Goal: Task Accomplishment & Management: Manage account settings

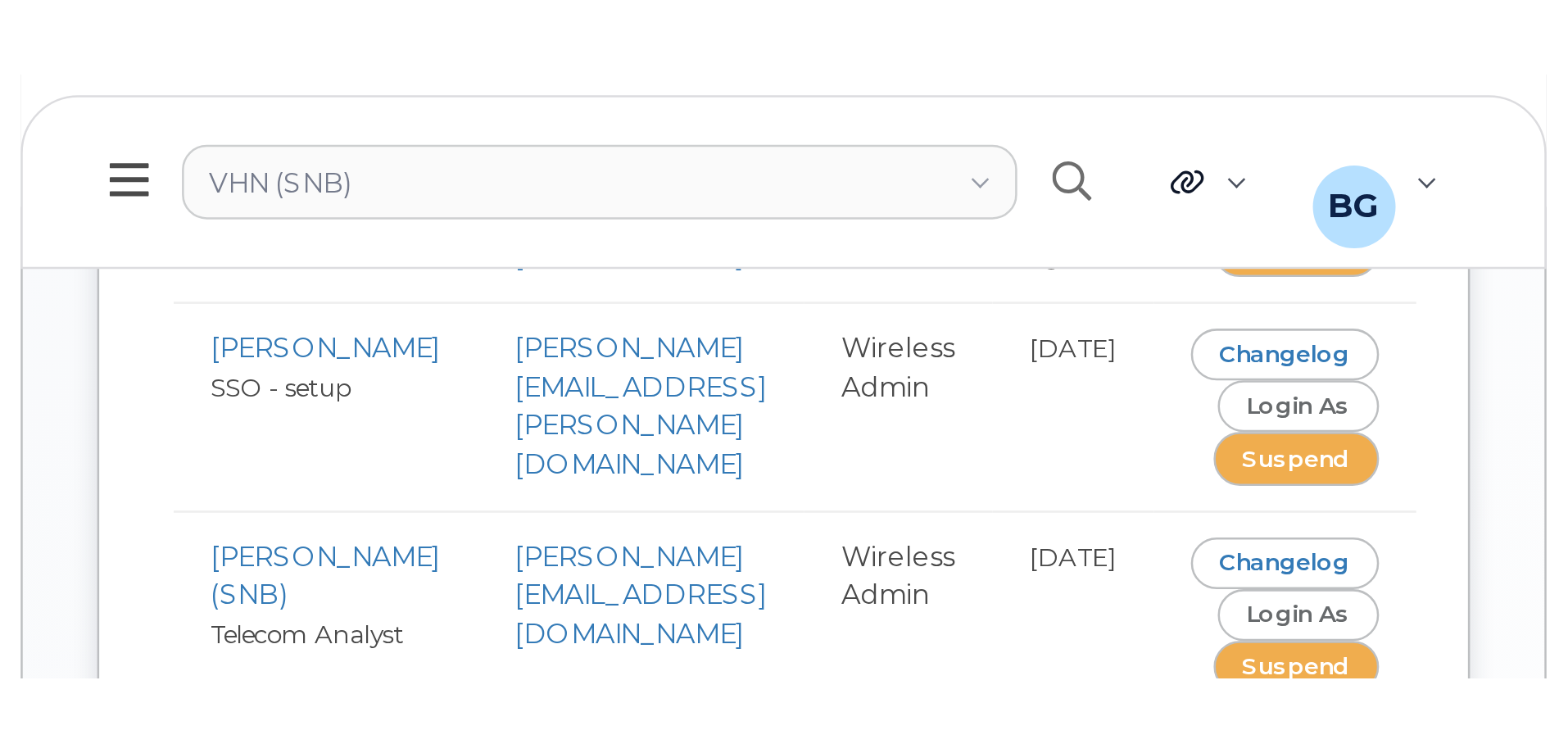
scroll to position [311, 0]
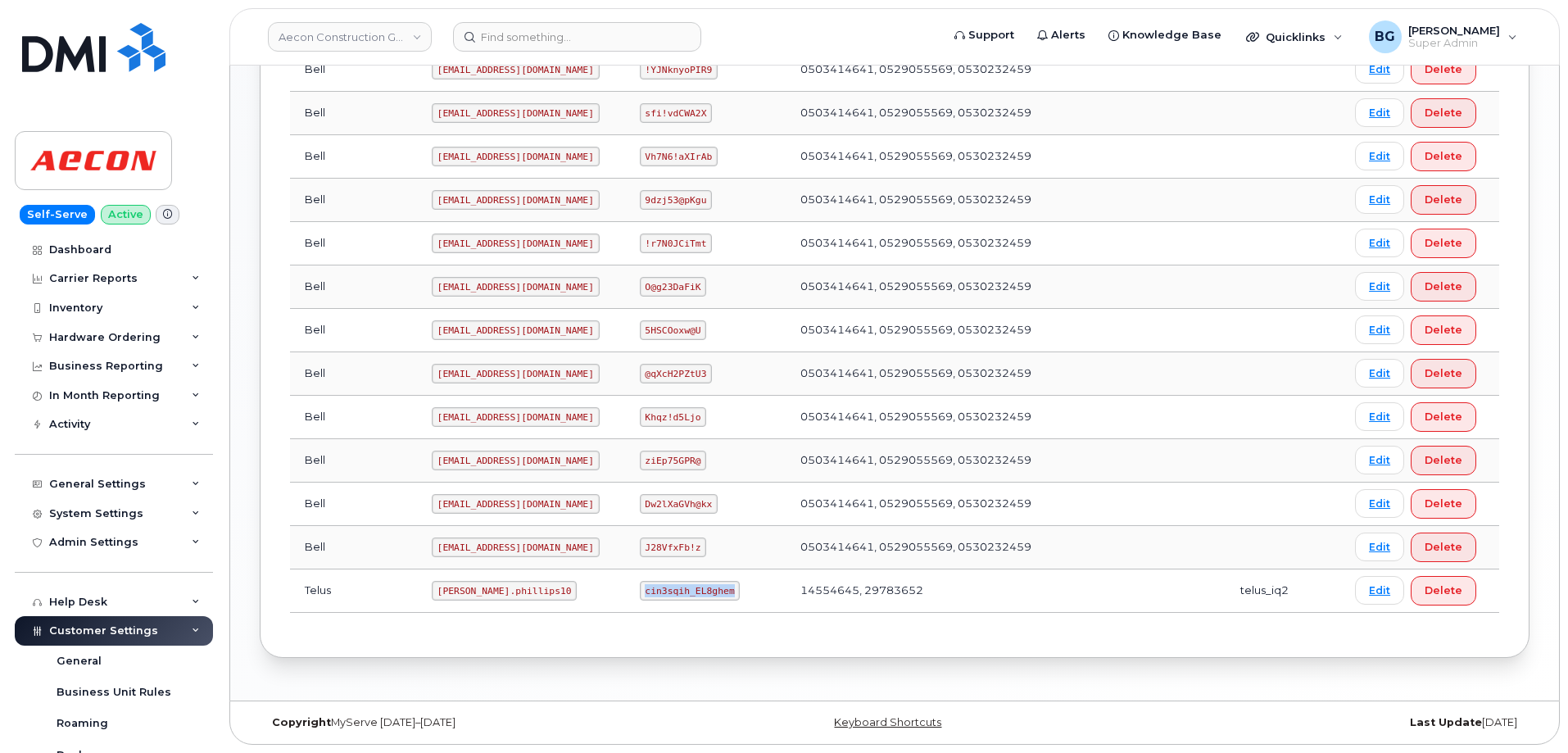
scroll to position [511, 0]
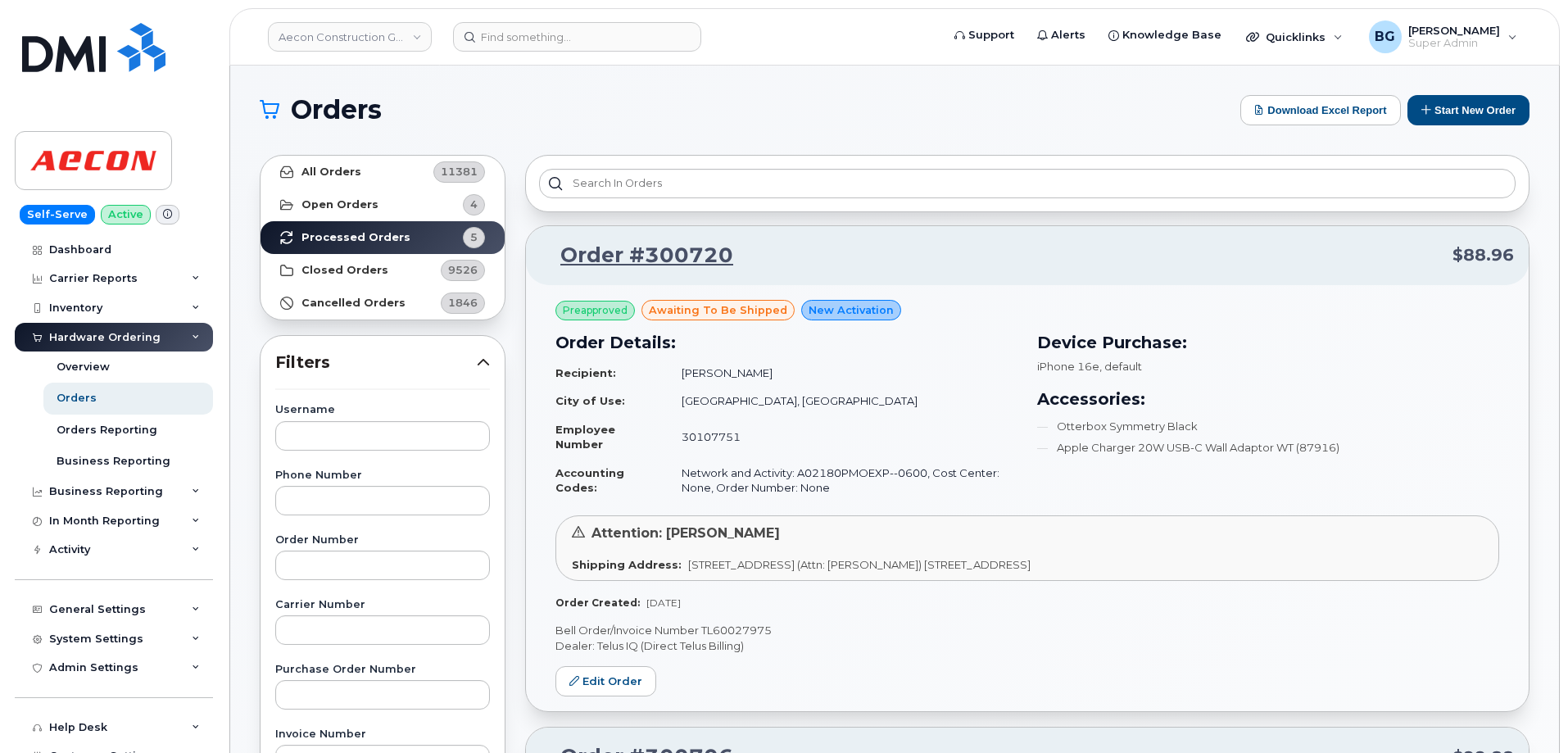
scroll to position [1161, 0]
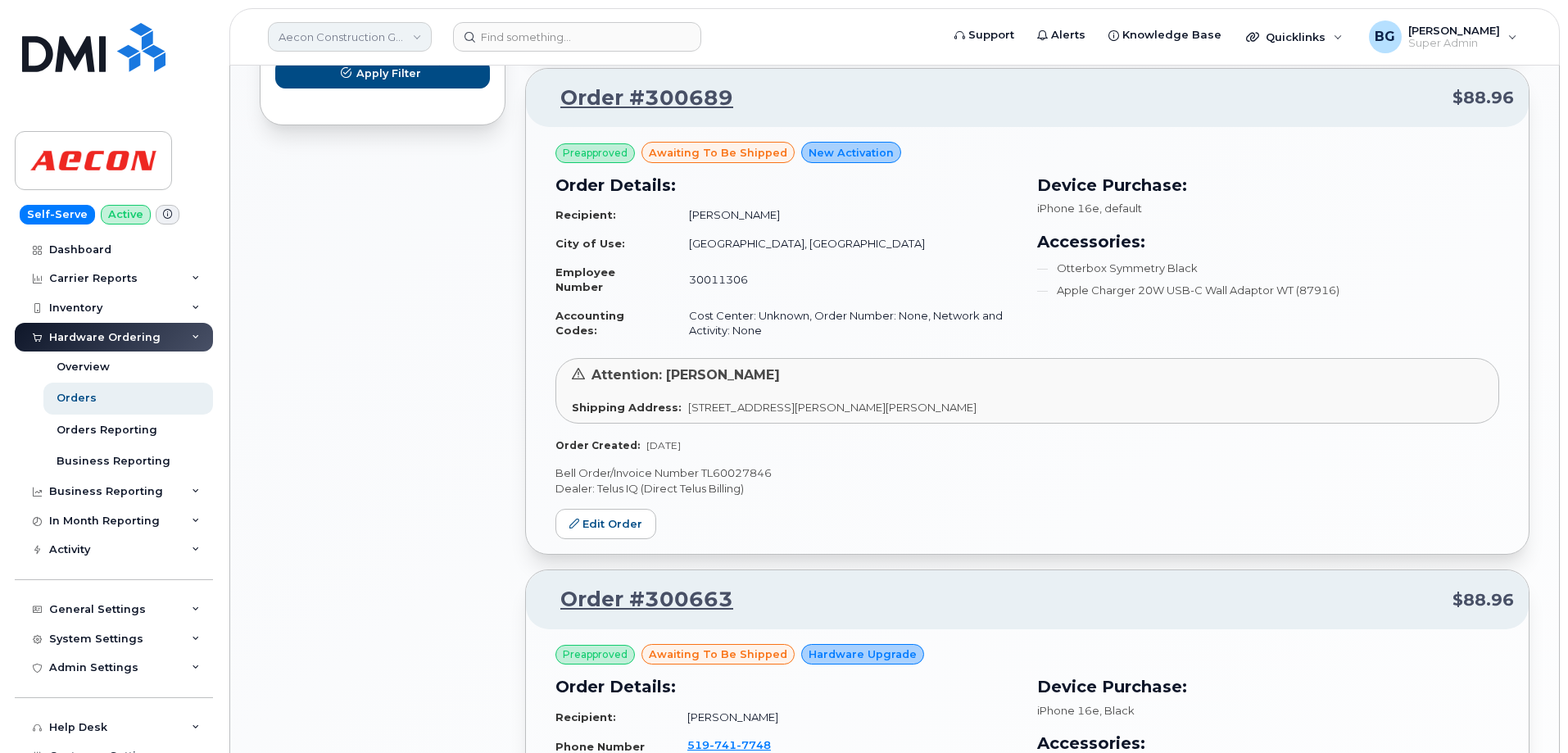
click at [330, 36] on link "Aecon Construction Group Inc" at bounding box center [350, 37] width 164 height 29
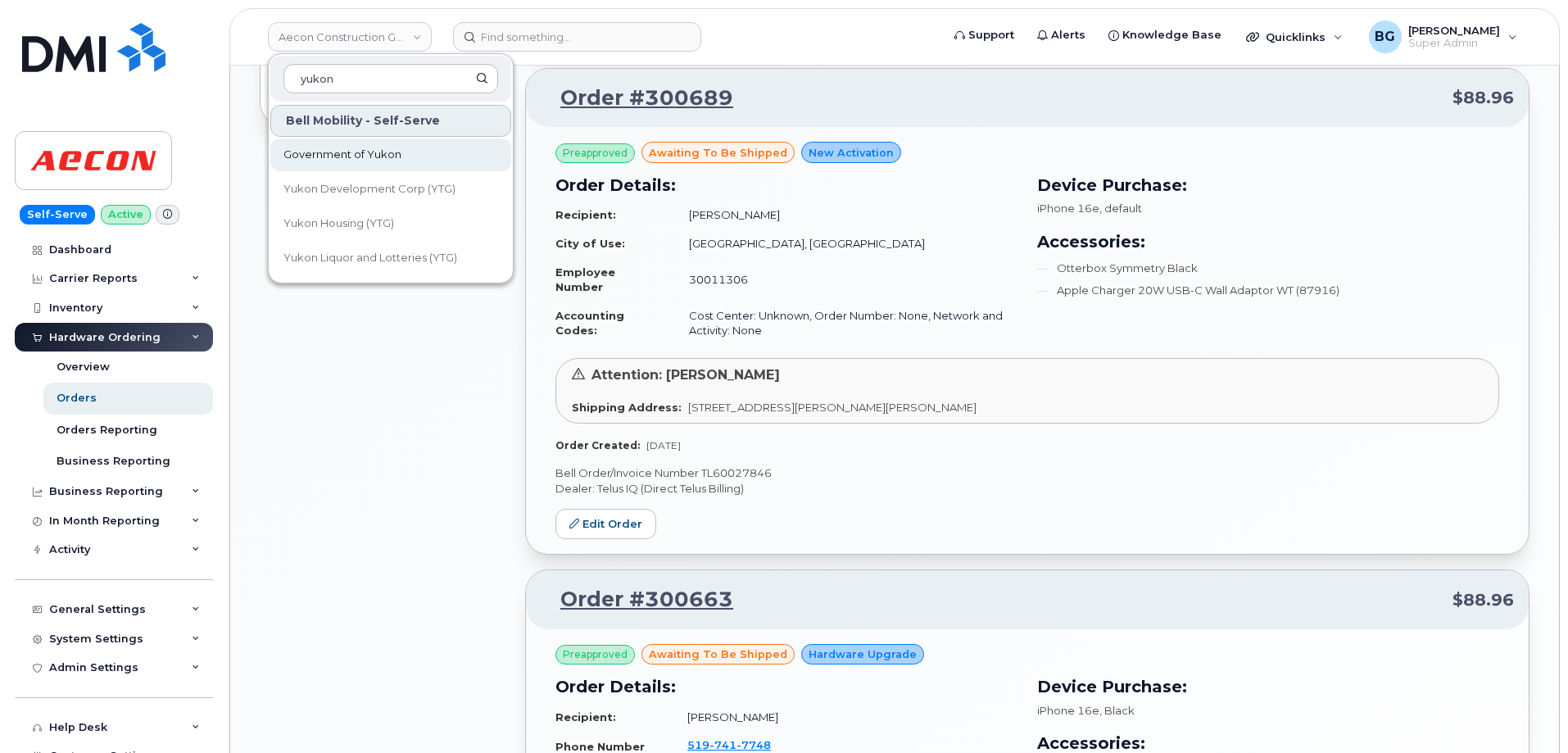
type input "yukon"
click at [327, 157] on span "Government of Yukon" at bounding box center [343, 155] width 118 height 16
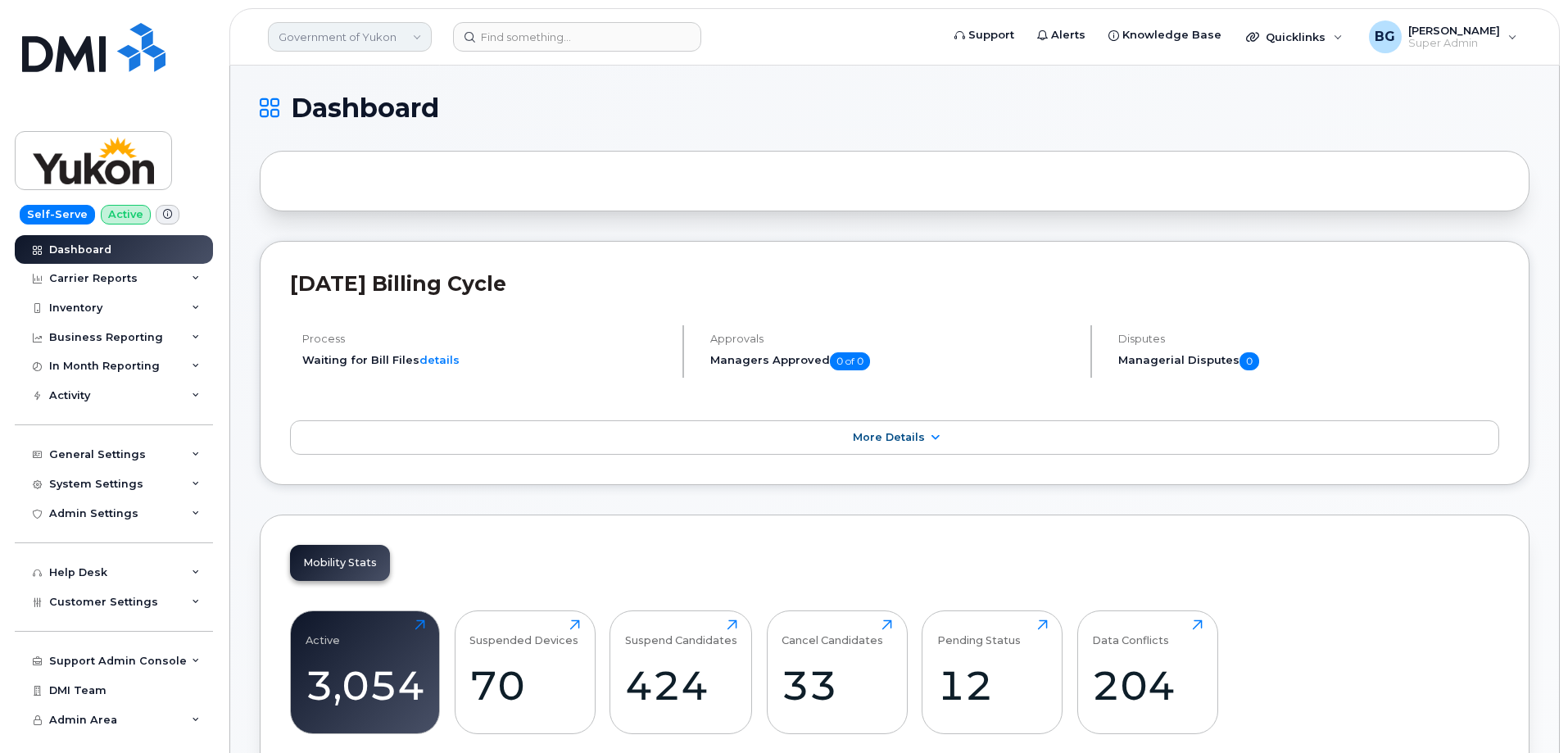
click at [330, 34] on link "Government of Yukon" at bounding box center [350, 37] width 164 height 29
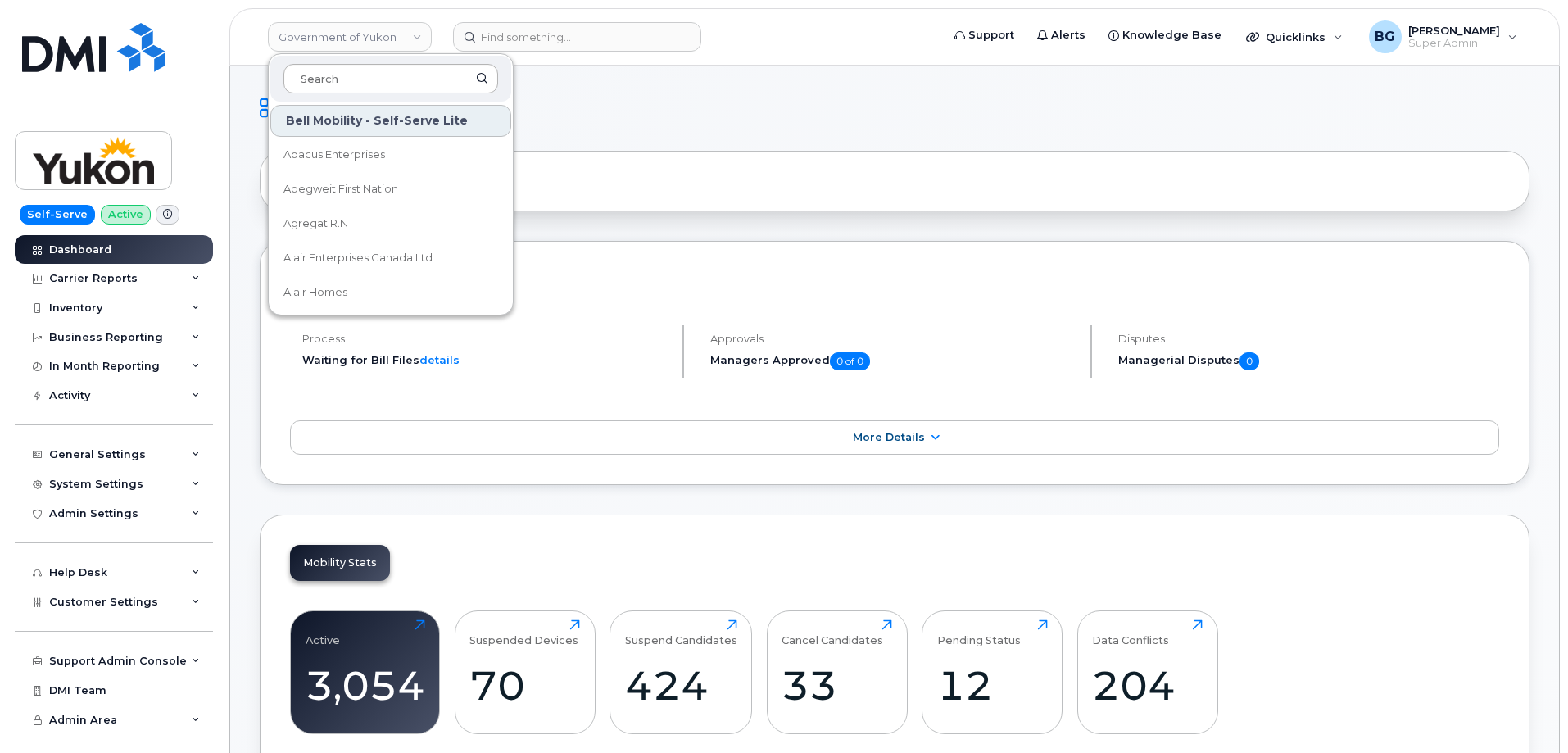
click at [352, 80] on input at bounding box center [391, 79] width 215 height 29
type input "ytg"
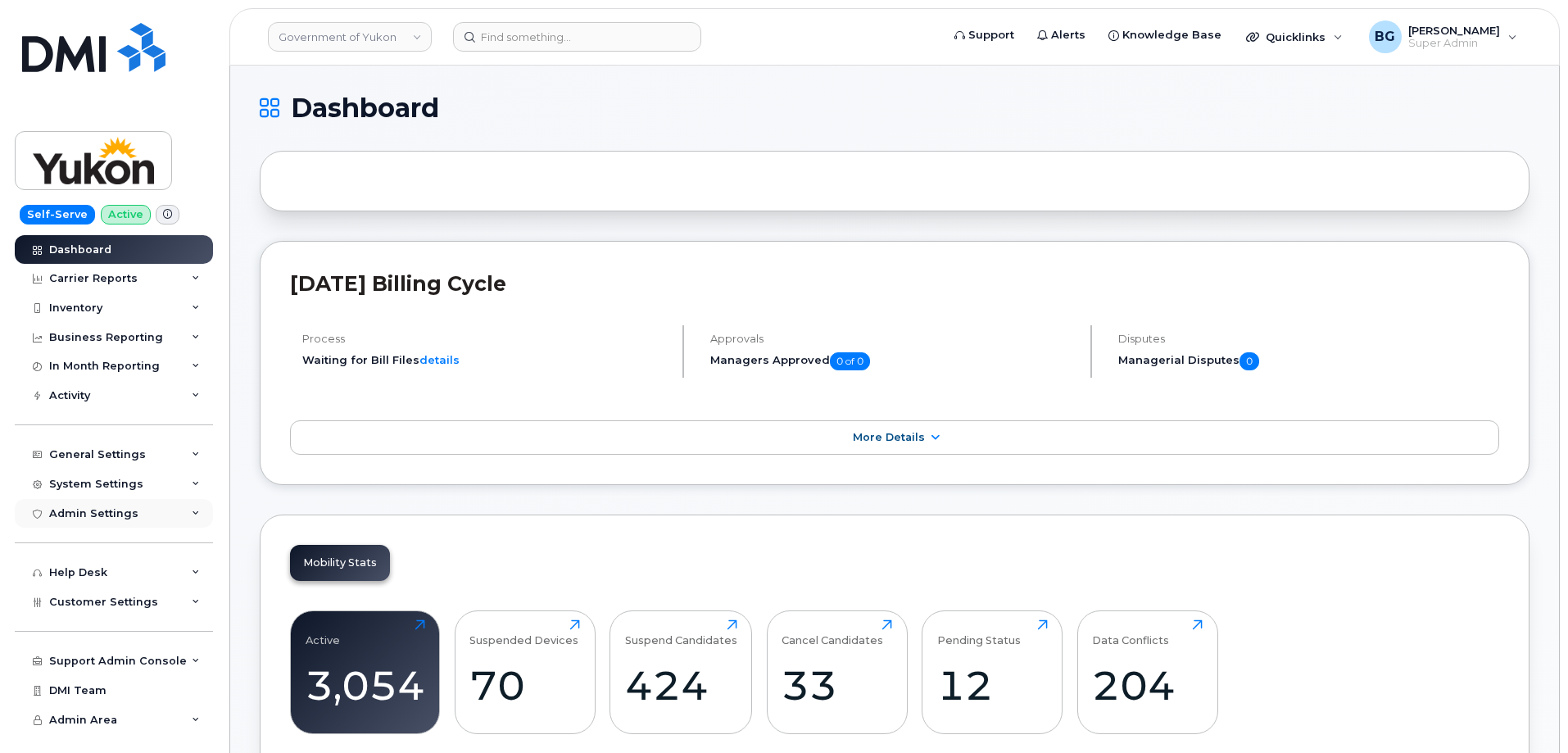
click at [100, 510] on div "Admin Settings" at bounding box center [93, 514] width 89 height 13
click at [84, 538] on div "SSO SAML" at bounding box center [85, 543] width 58 height 15
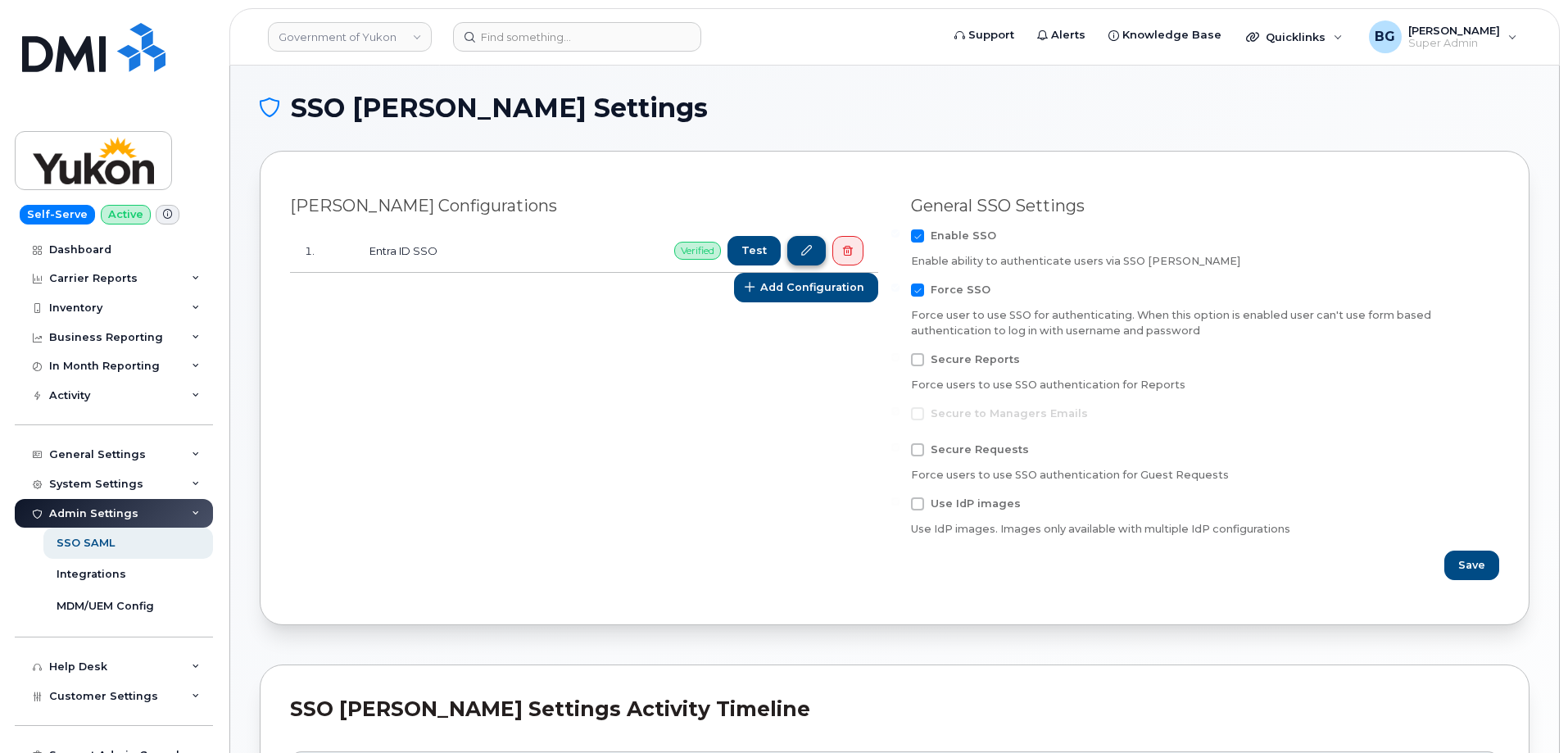
click at [806, 247] on icon at bounding box center [807, 251] width 11 height 11
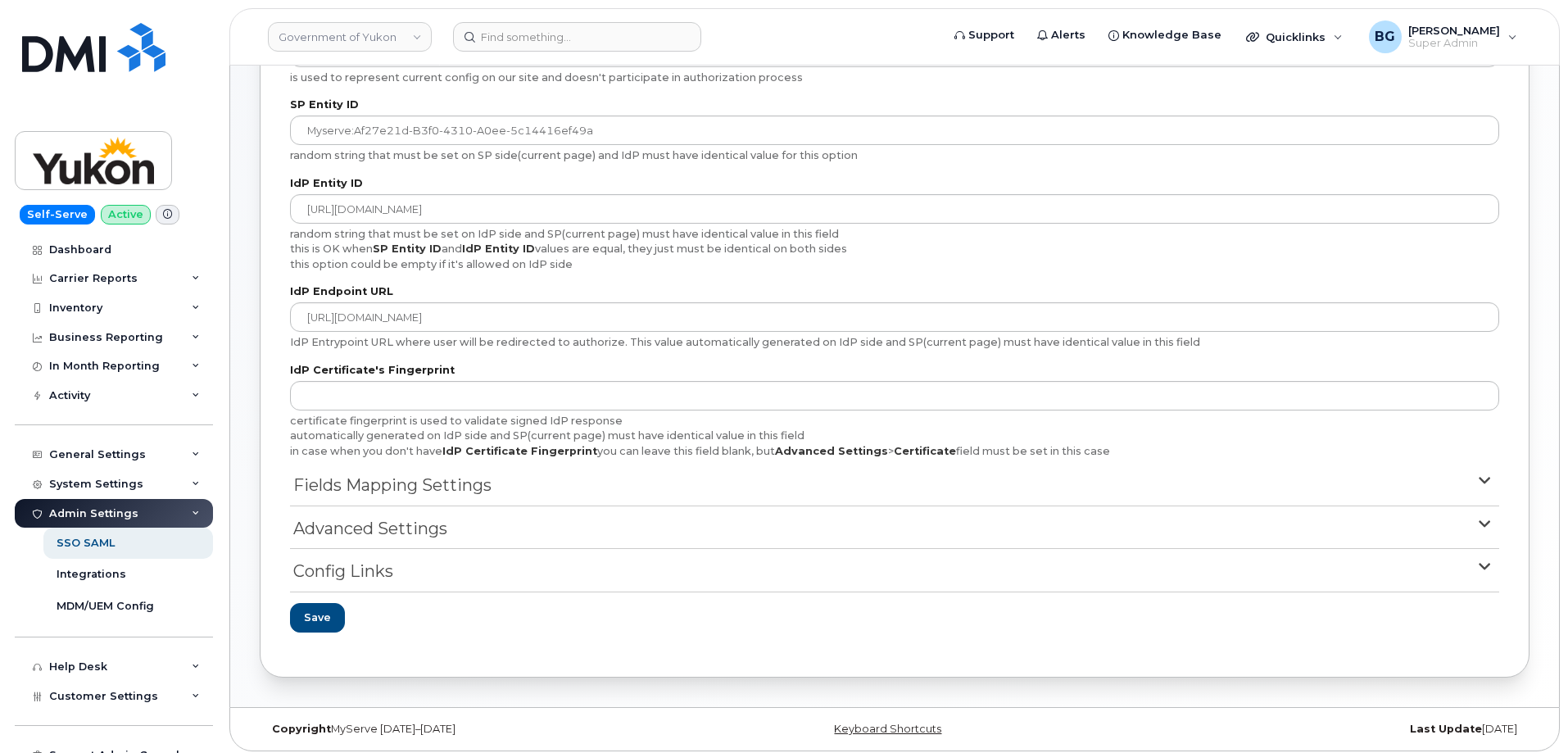
scroll to position [229, 0]
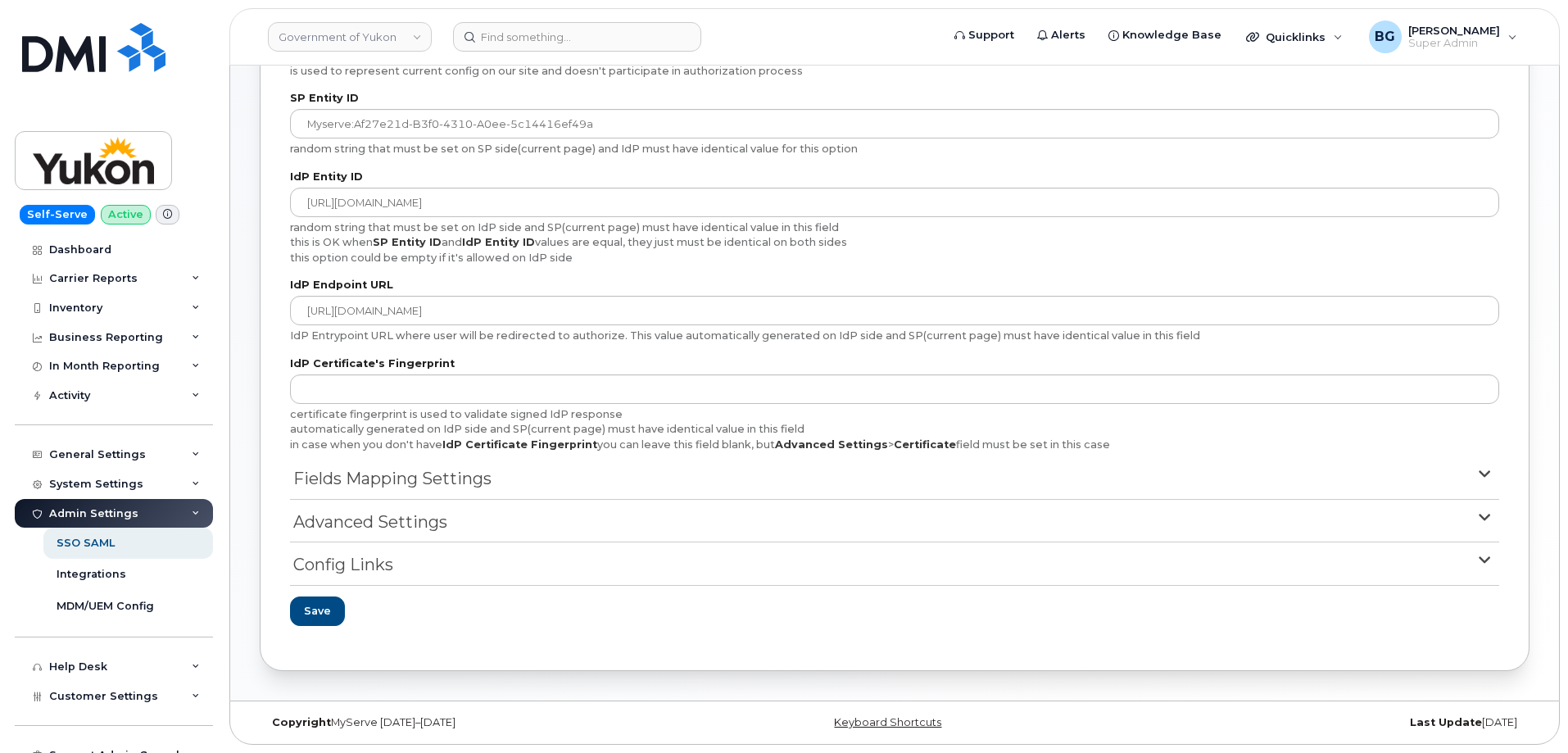
click at [333, 566] on span "Config Links" at bounding box center [343, 565] width 100 height 24
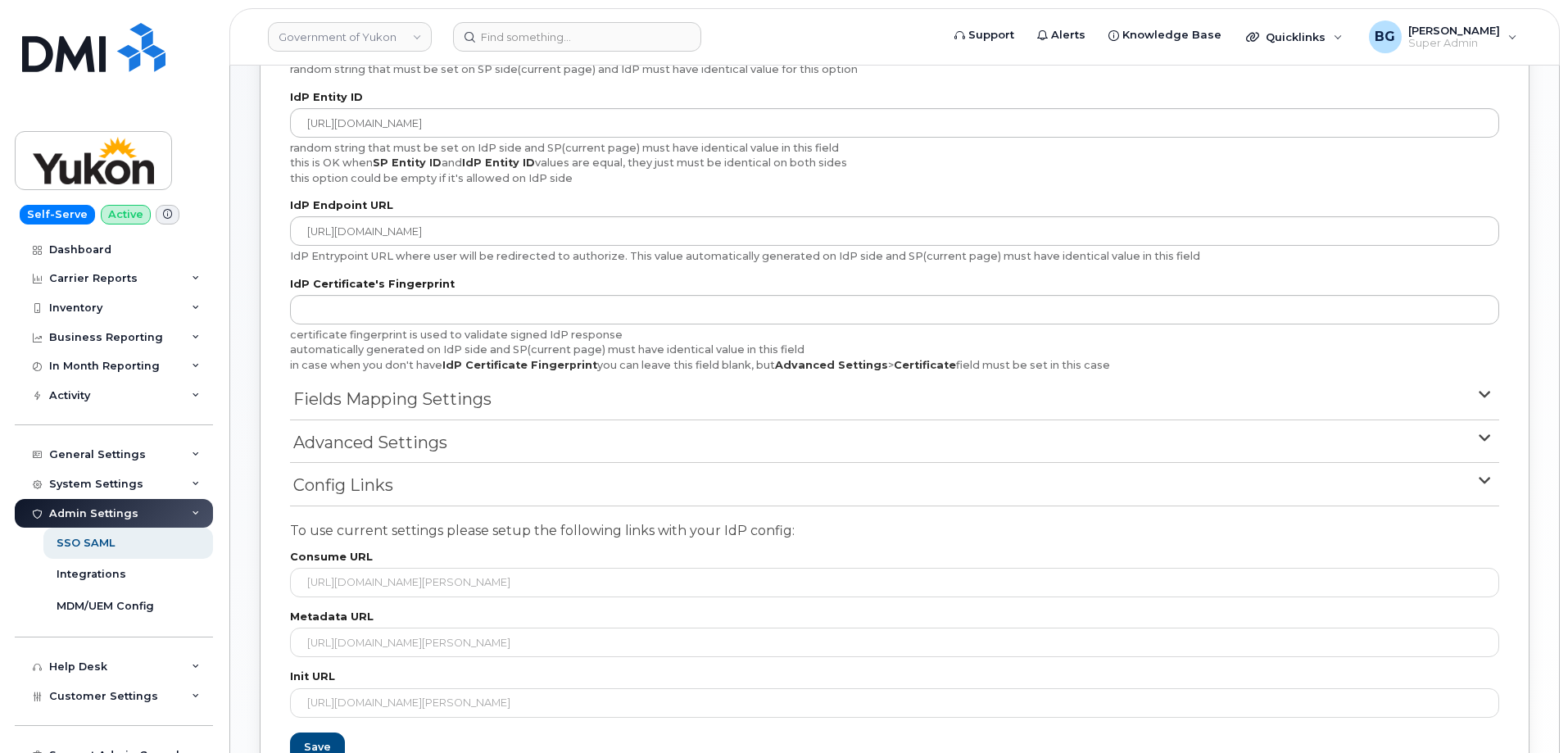
scroll to position [393, 0]
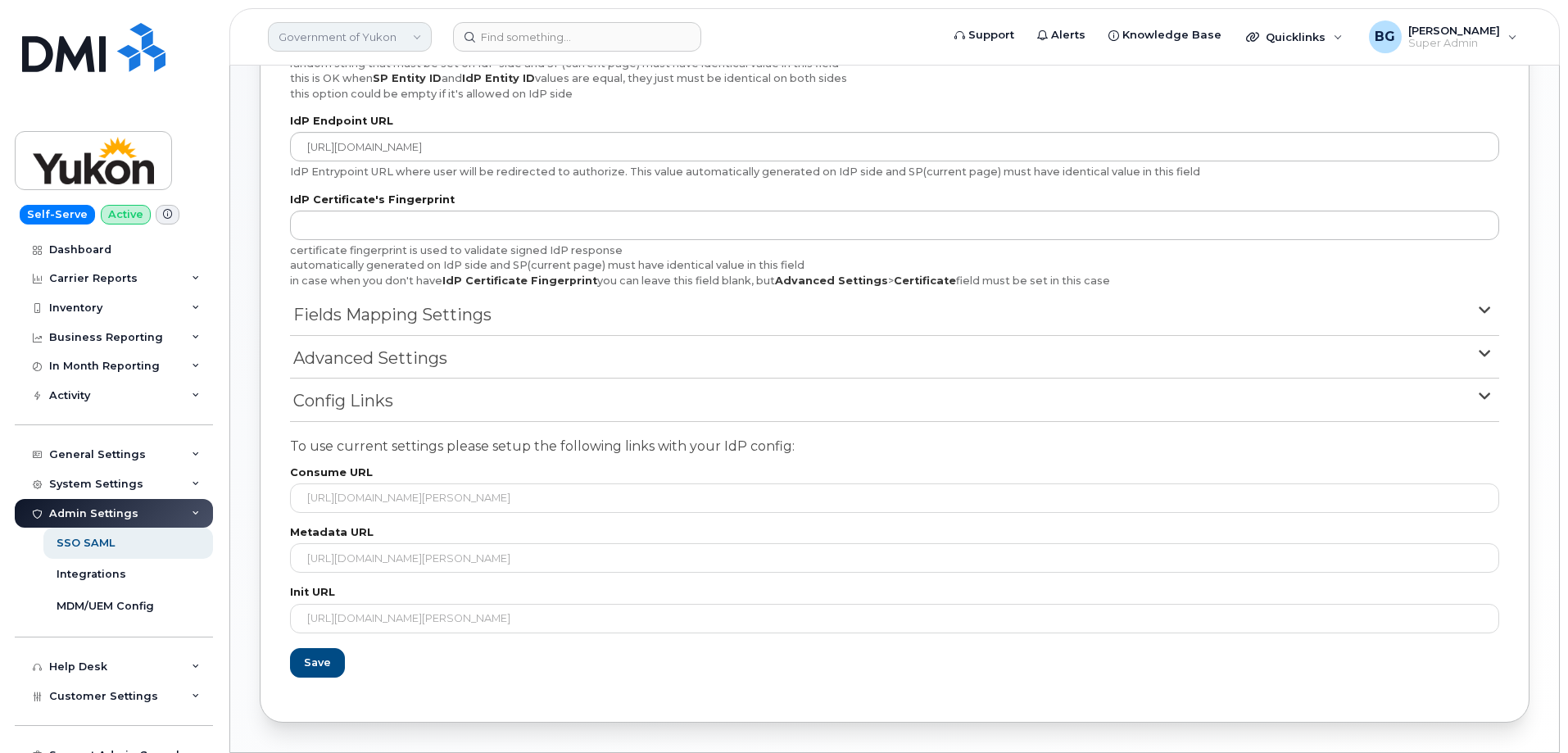
drag, startPoint x: 326, startPoint y: 32, endPoint x: 333, endPoint y: 41, distance: 11.4
click at [326, 33] on link "Government of Yukon" at bounding box center [350, 37] width 164 height 29
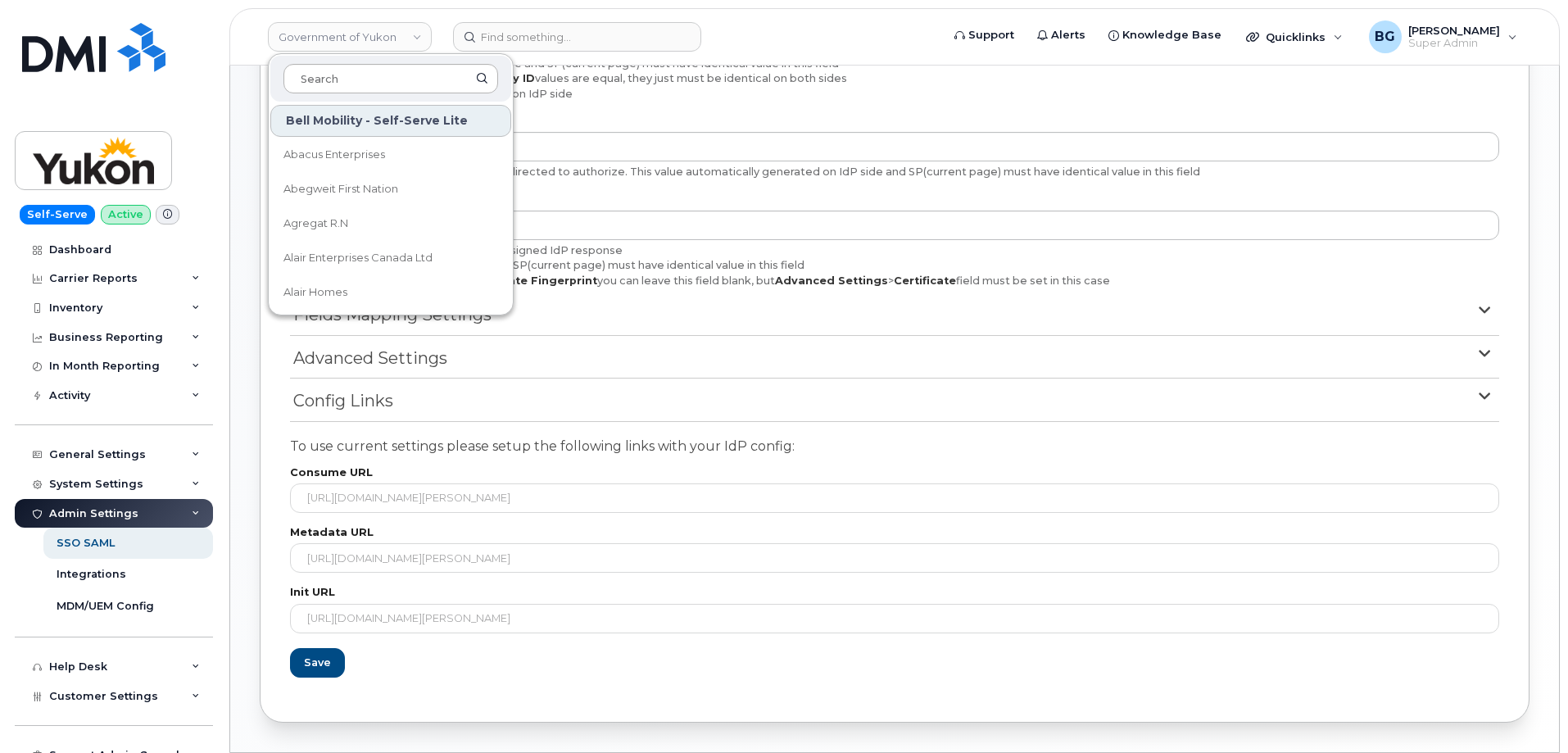
click at [333, 84] on input at bounding box center [391, 79] width 215 height 29
type input "ytg"
click at [961, 313] on summary "Fields Mapping Settings" at bounding box center [895, 320] width 1210 height 33
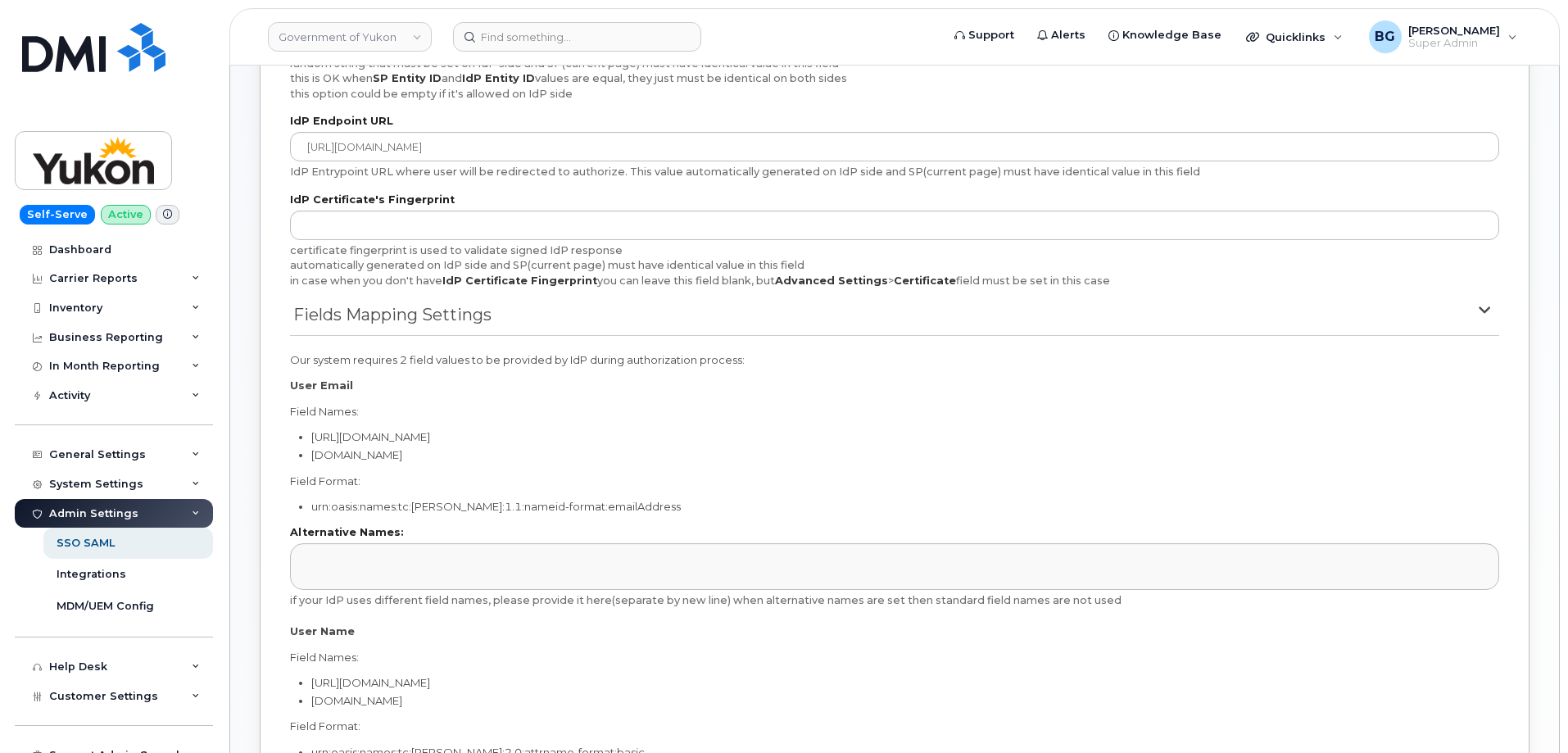
click at [448, 311] on span "Fields Mapping Settings" at bounding box center [393, 315] width 198 height 24
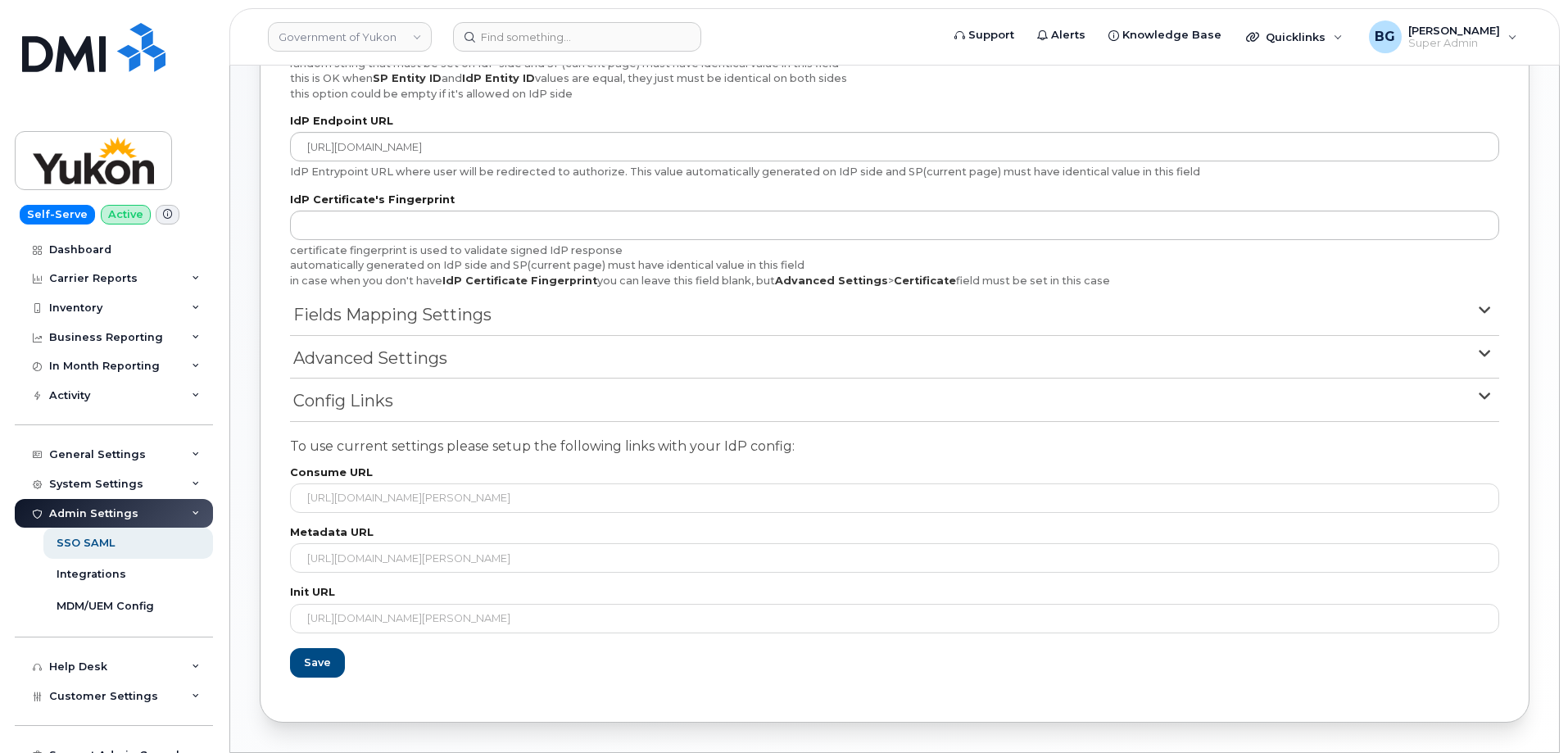
click at [334, 398] on span "Config Links" at bounding box center [343, 401] width 100 height 24
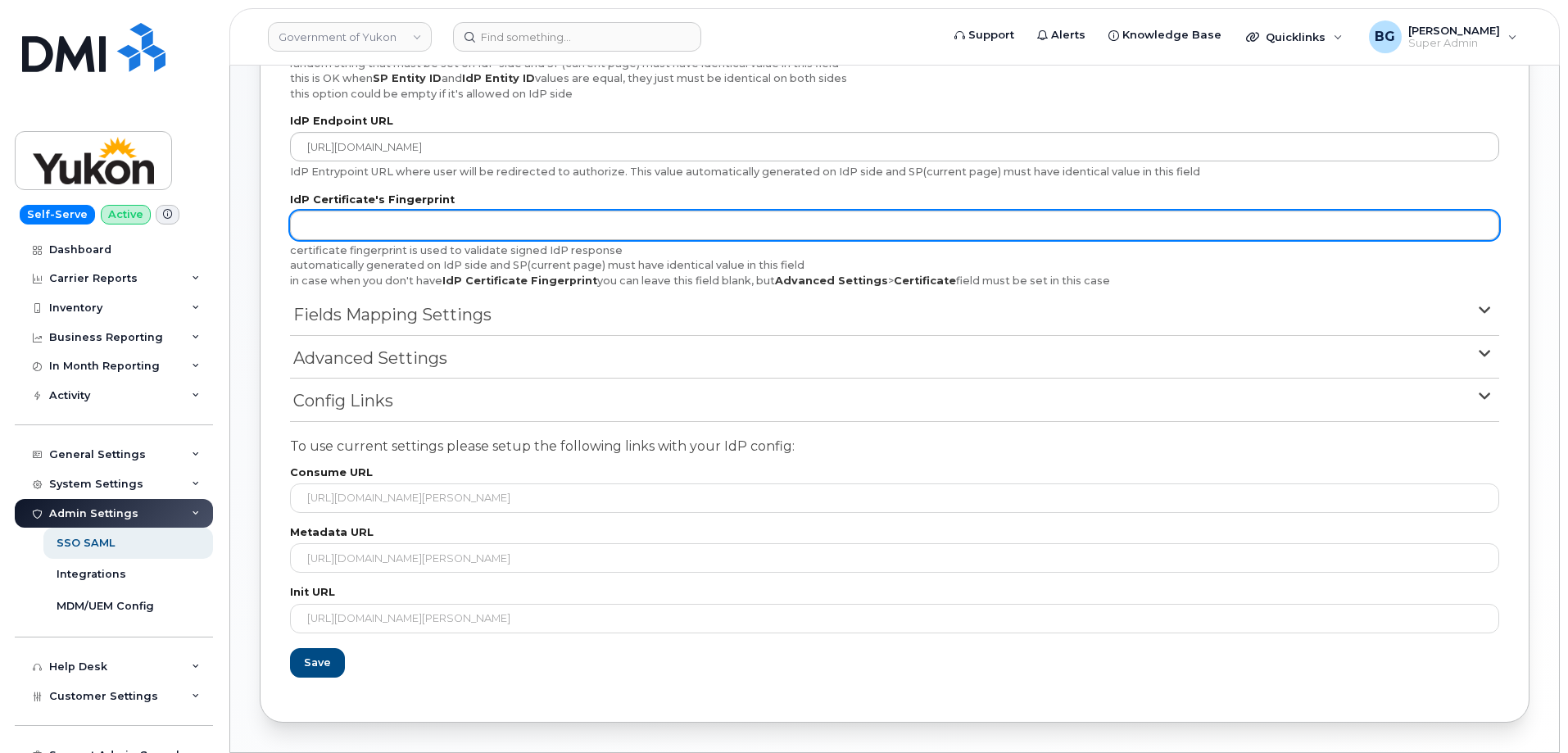
scroll to position [229, 0]
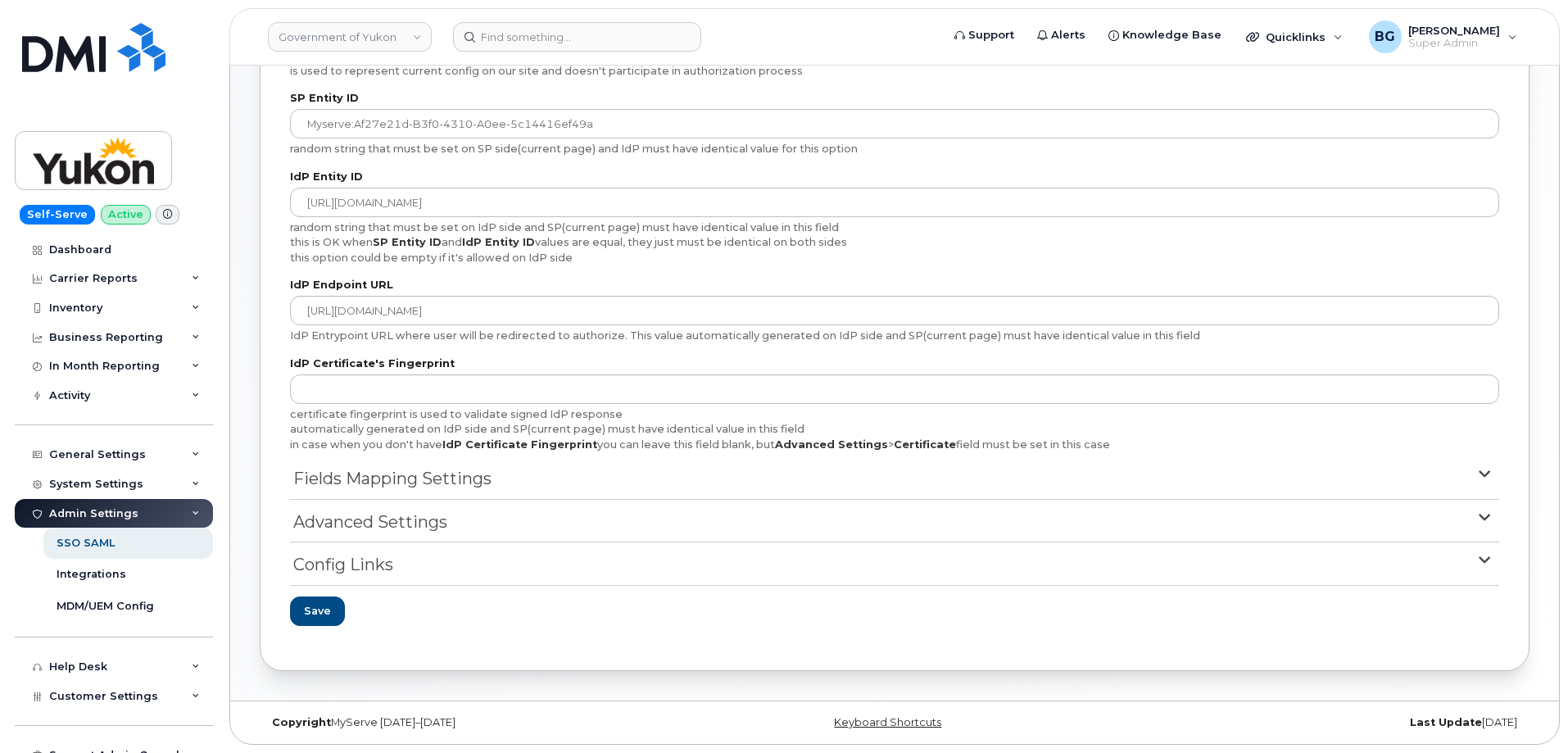
click at [374, 566] on span "Config Links" at bounding box center [343, 565] width 100 height 24
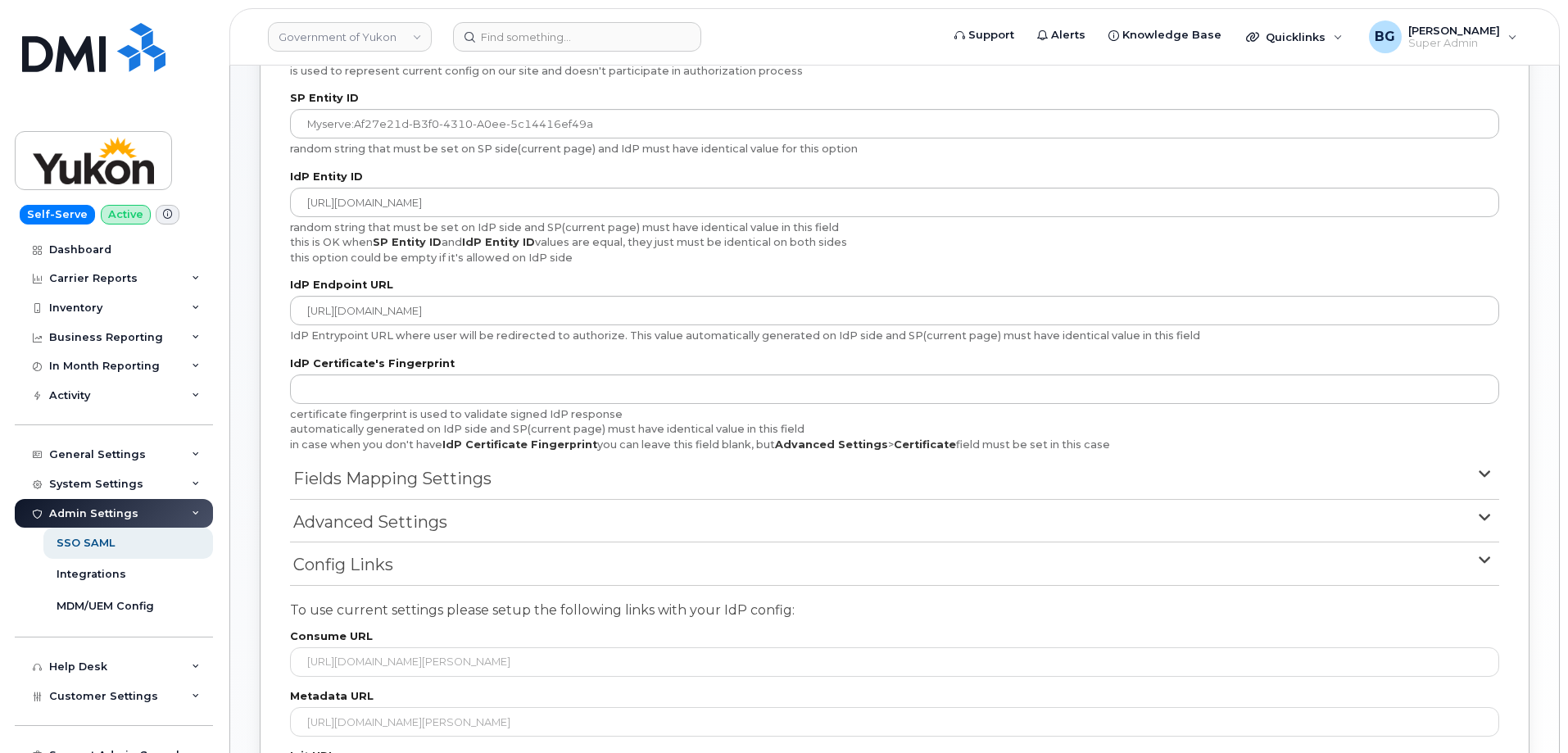
scroll to position [393, 0]
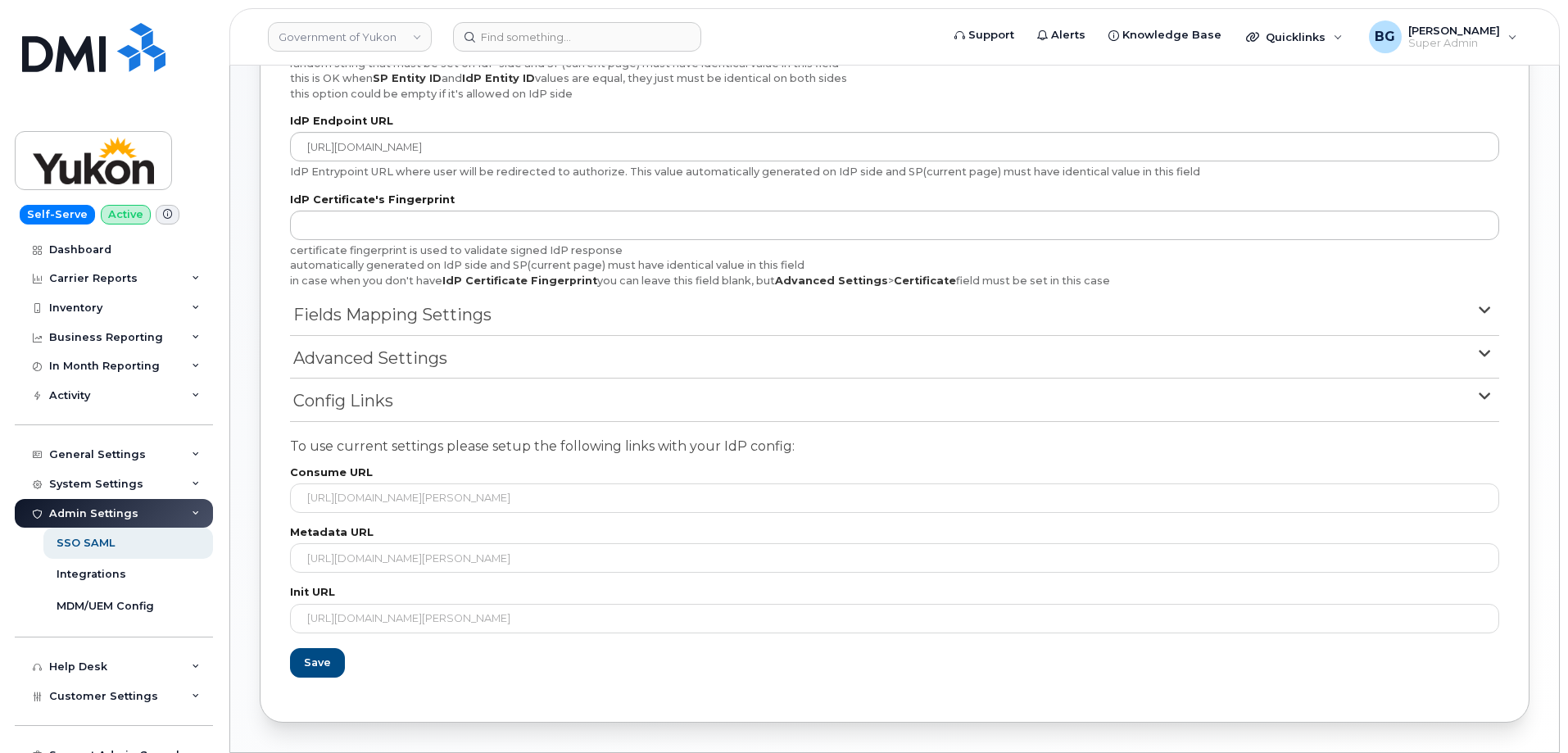
click at [347, 353] on span "Advanced Settings" at bounding box center [370, 358] width 154 height 24
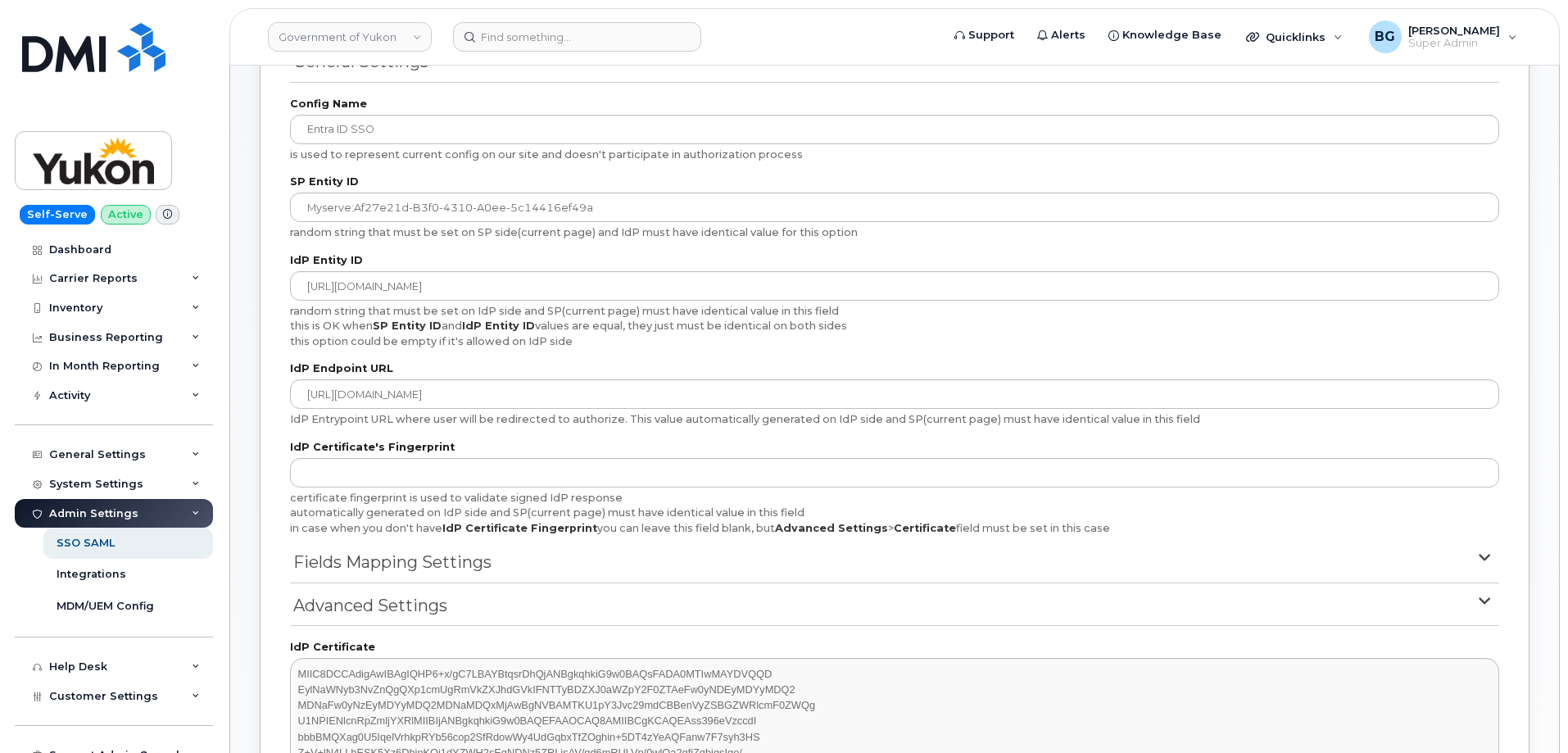
scroll to position [120, 0]
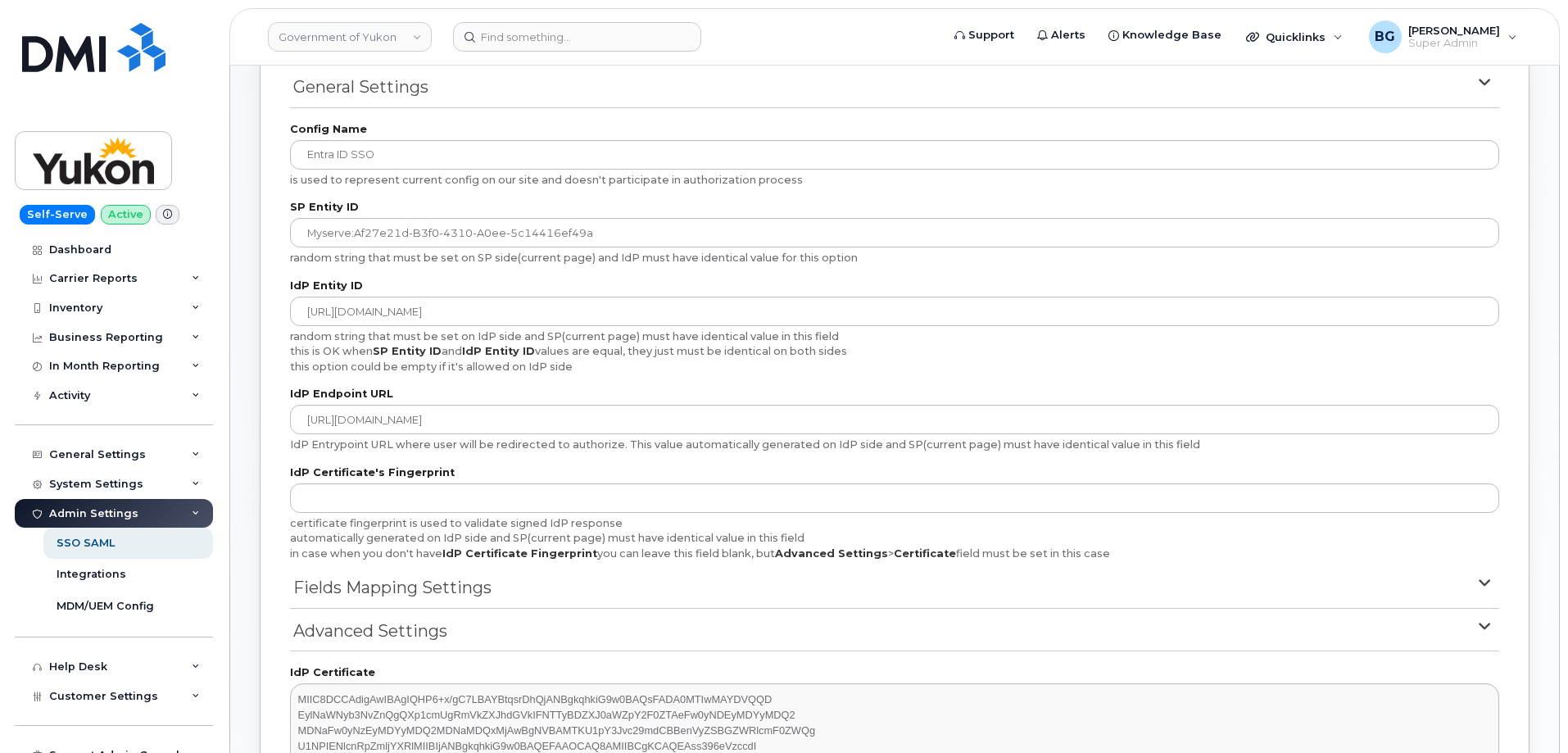
click at [1085, 538] on div "automatically generated on IdP side and SP(current page) must have identical va…" at bounding box center [895, 538] width 1210 height 15
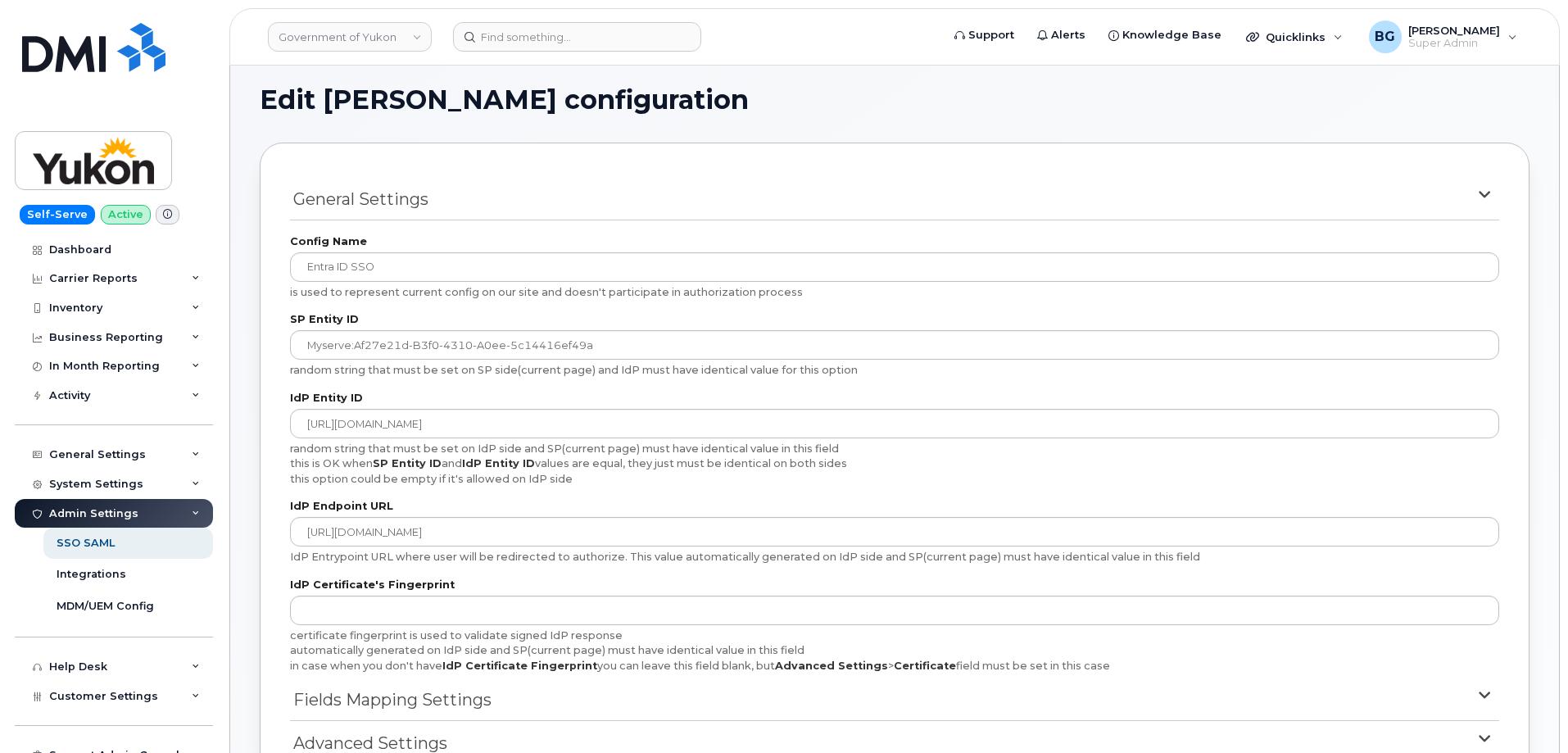
scroll to position [0, 0]
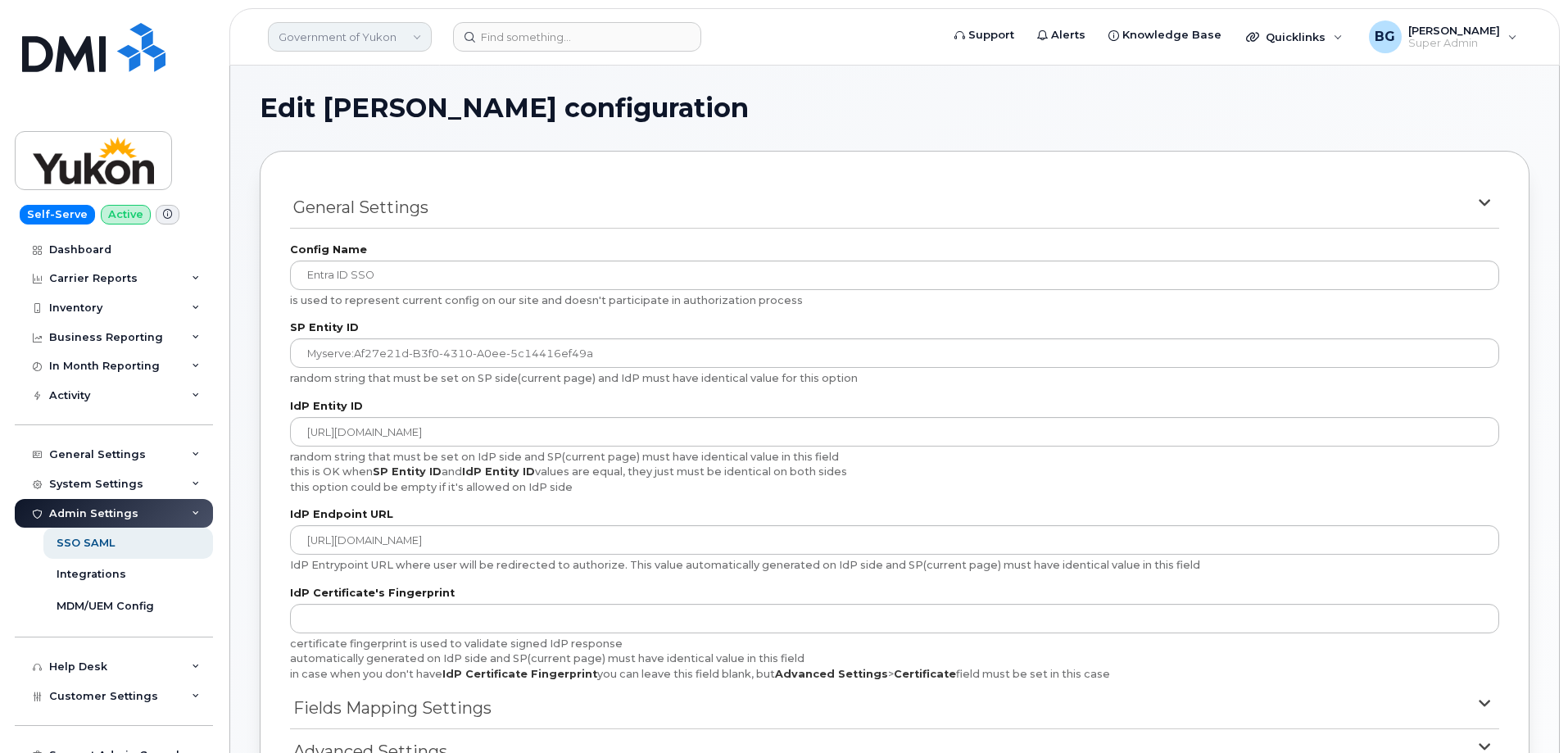
click at [356, 30] on link "Government of Yukon" at bounding box center [350, 37] width 164 height 29
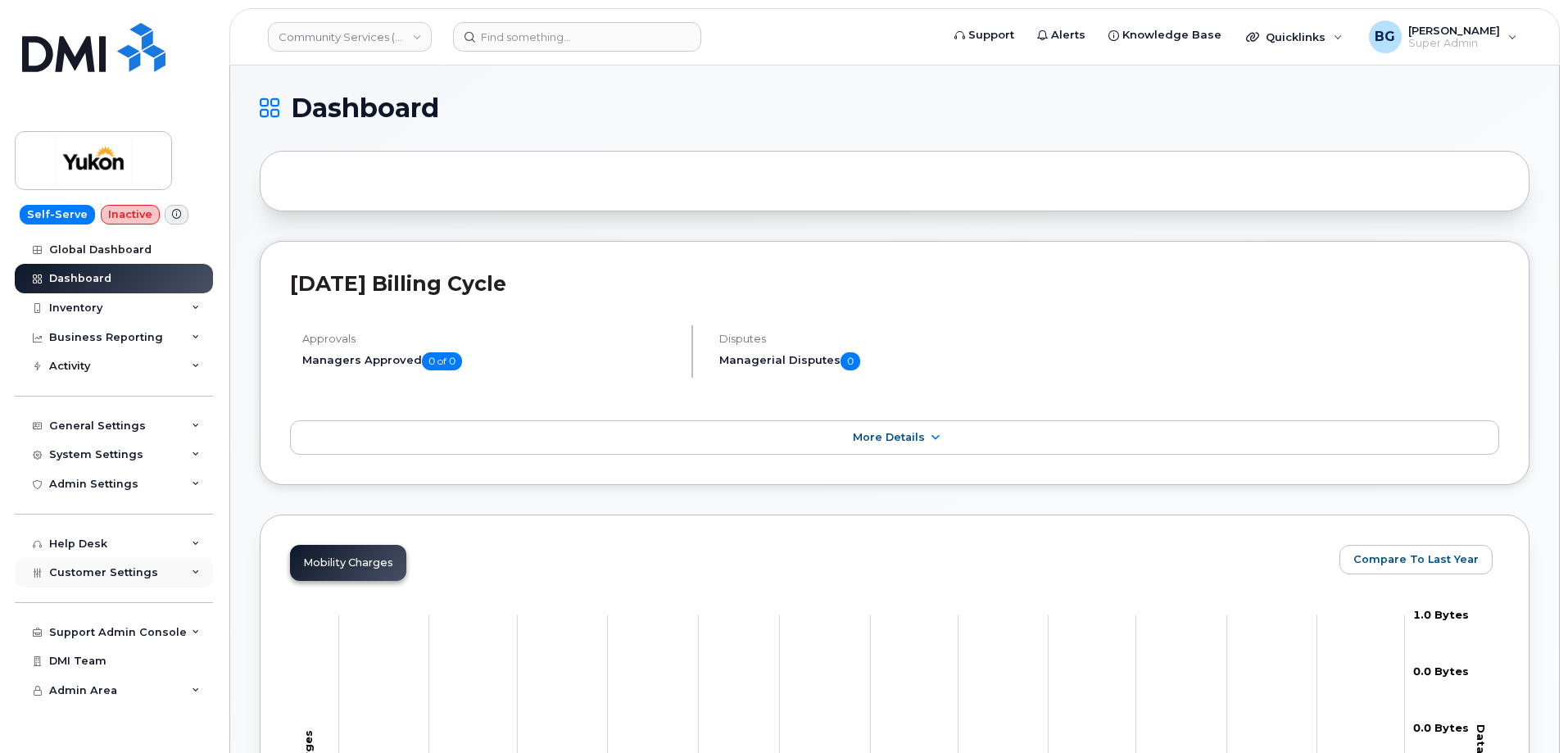
click at [97, 577] on span "Customer Settings" at bounding box center [103, 572] width 109 height 12
drag, startPoint x: 69, startPoint y: 597, endPoint x: 78, endPoint y: 594, distance: 9.5
click at [70, 598] on div "General" at bounding box center [79, 603] width 45 height 15
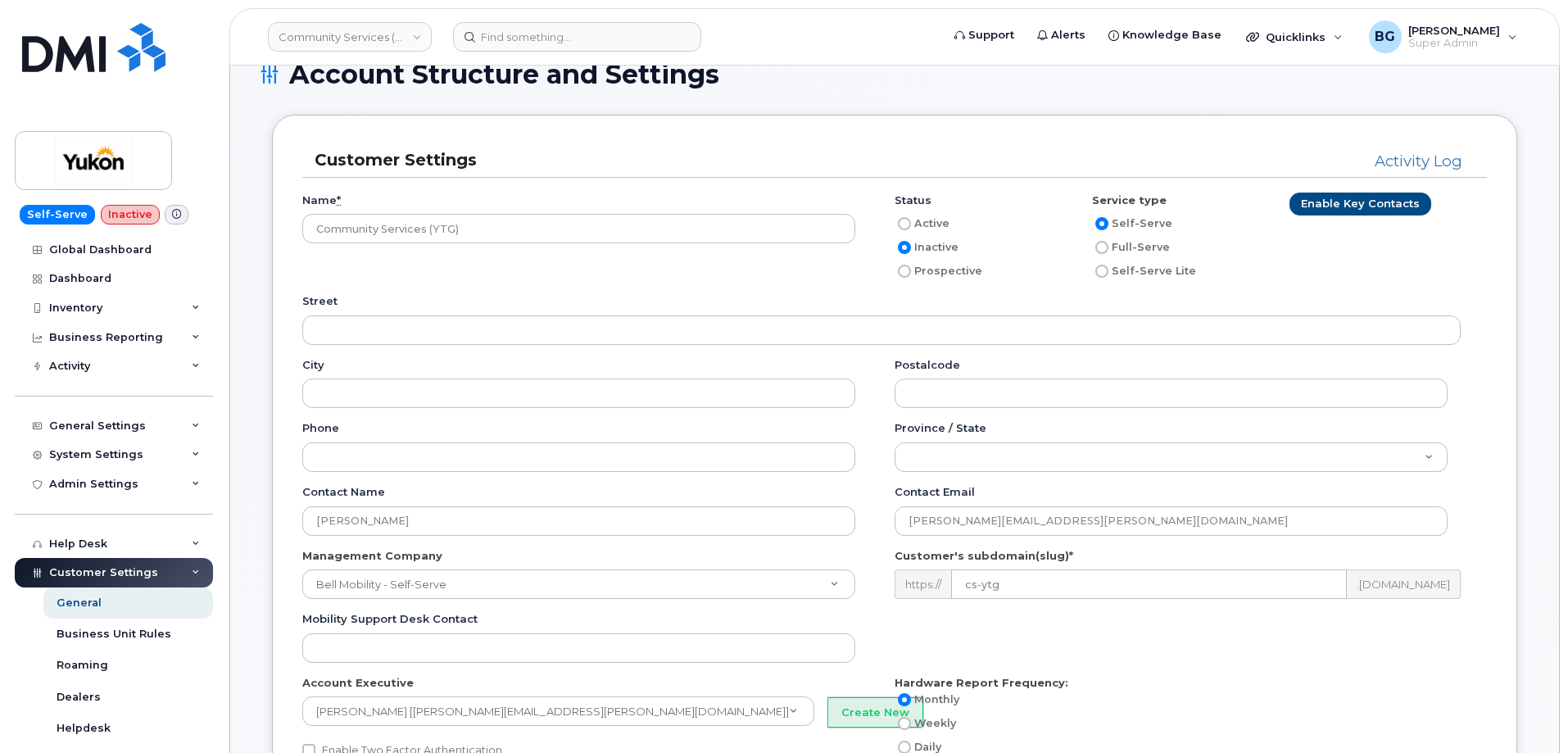
scroll to position [109, 0]
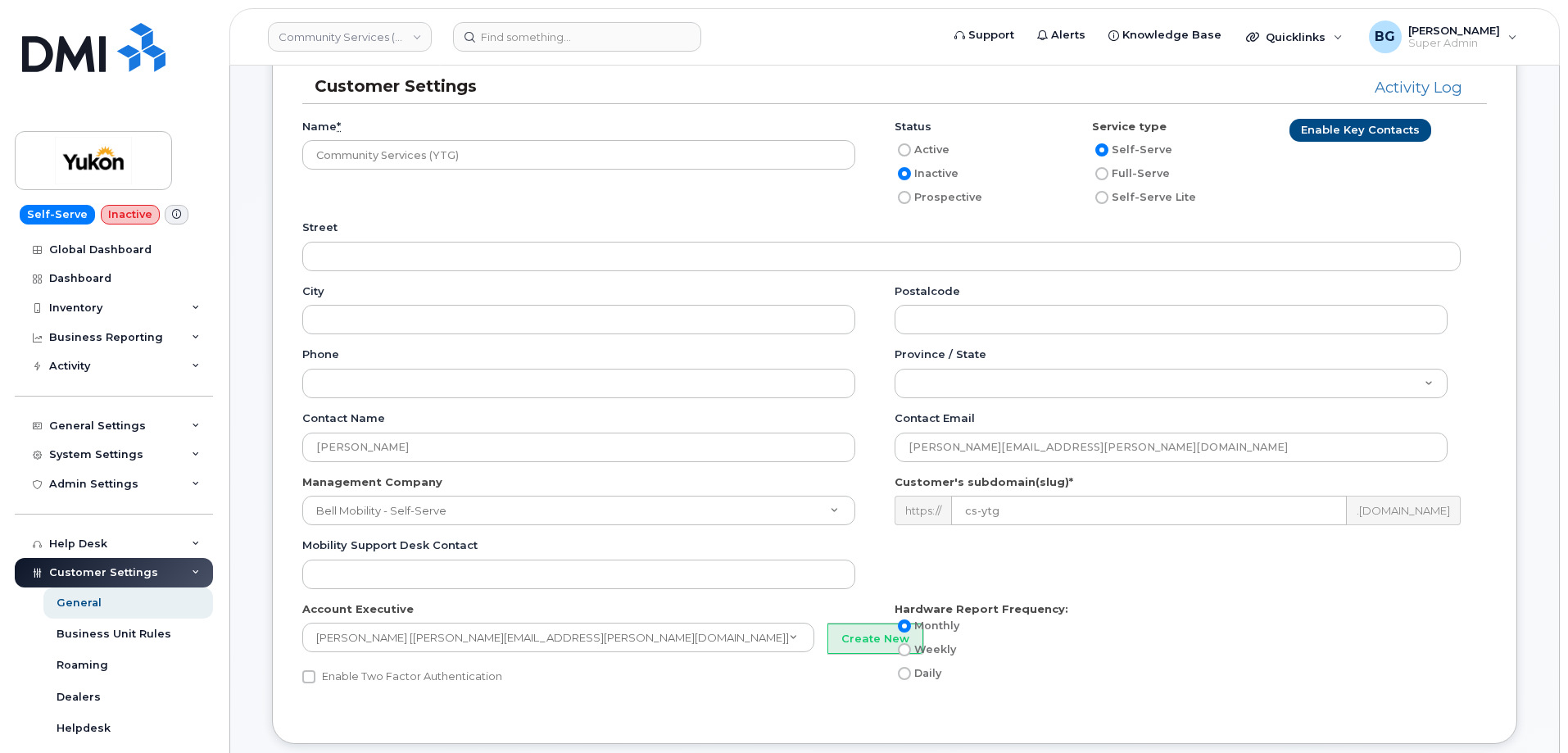
click at [513, 206] on div "Name * Community Services (YTG) Status Active Inactive Prospective Service type…" at bounding box center [895, 170] width 1185 height 102
click at [431, 678] on input "text" at bounding box center [539, 674] width 439 height 24
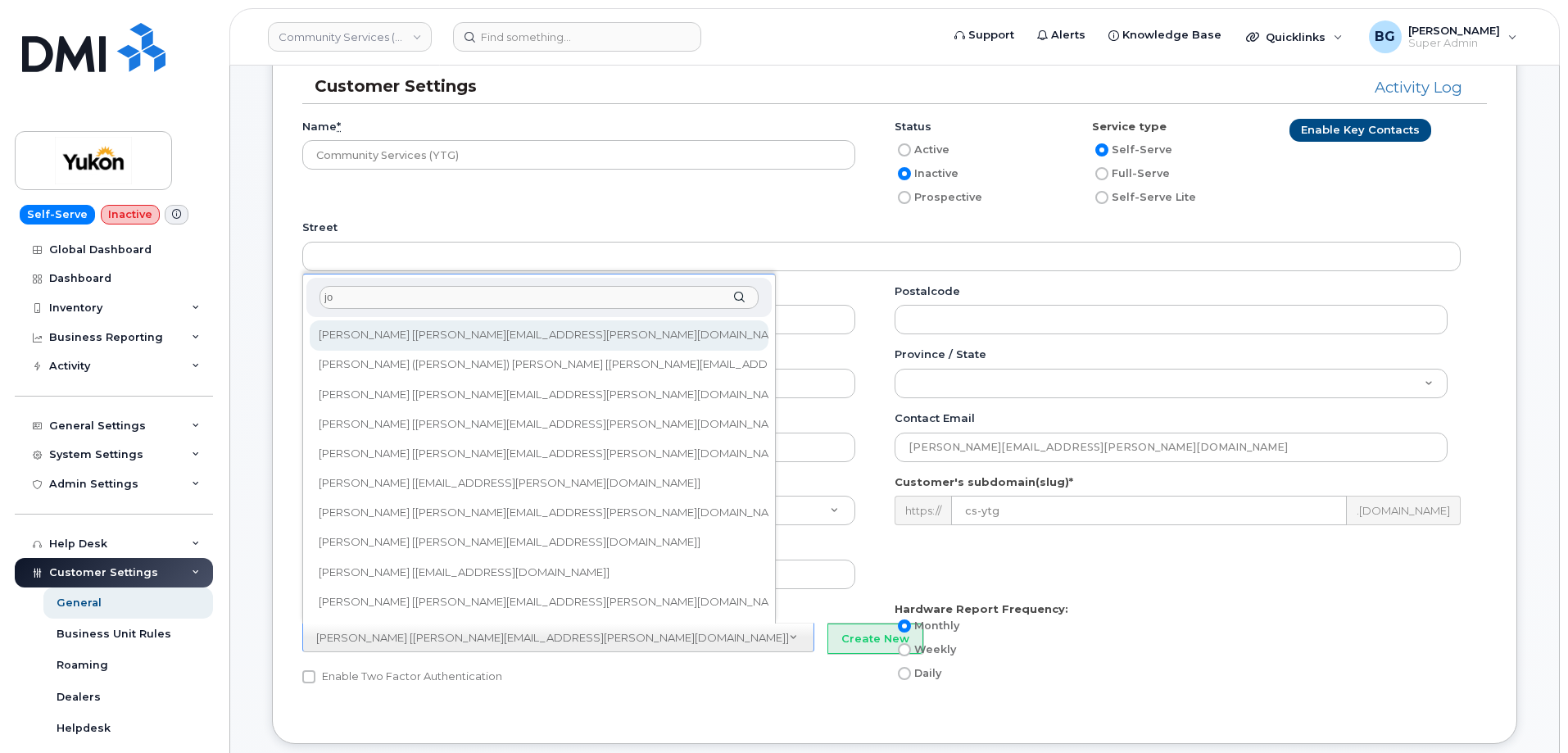
type input "j"
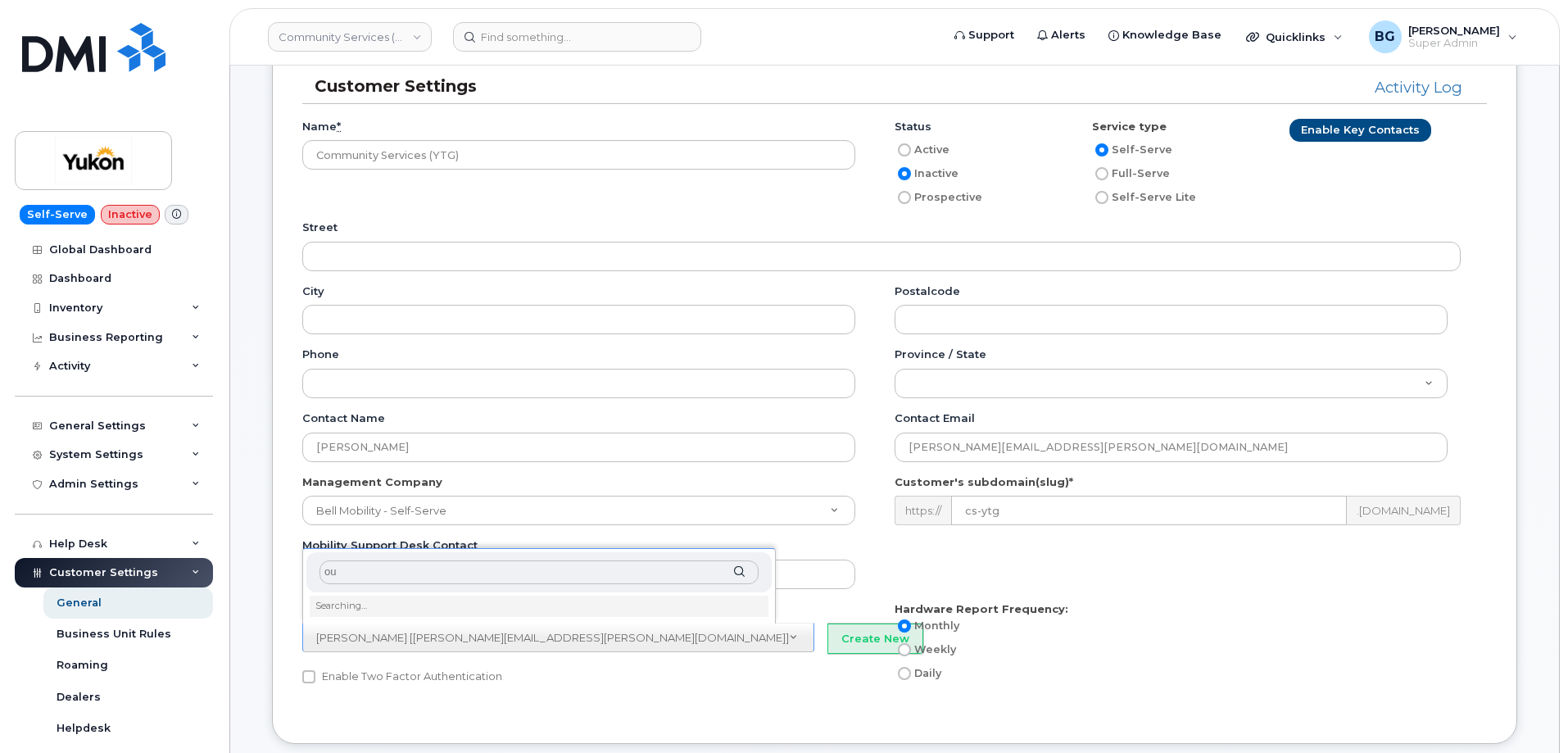
type input "o"
click at [341, 577] on input "text" at bounding box center [539, 577] width 439 height 24
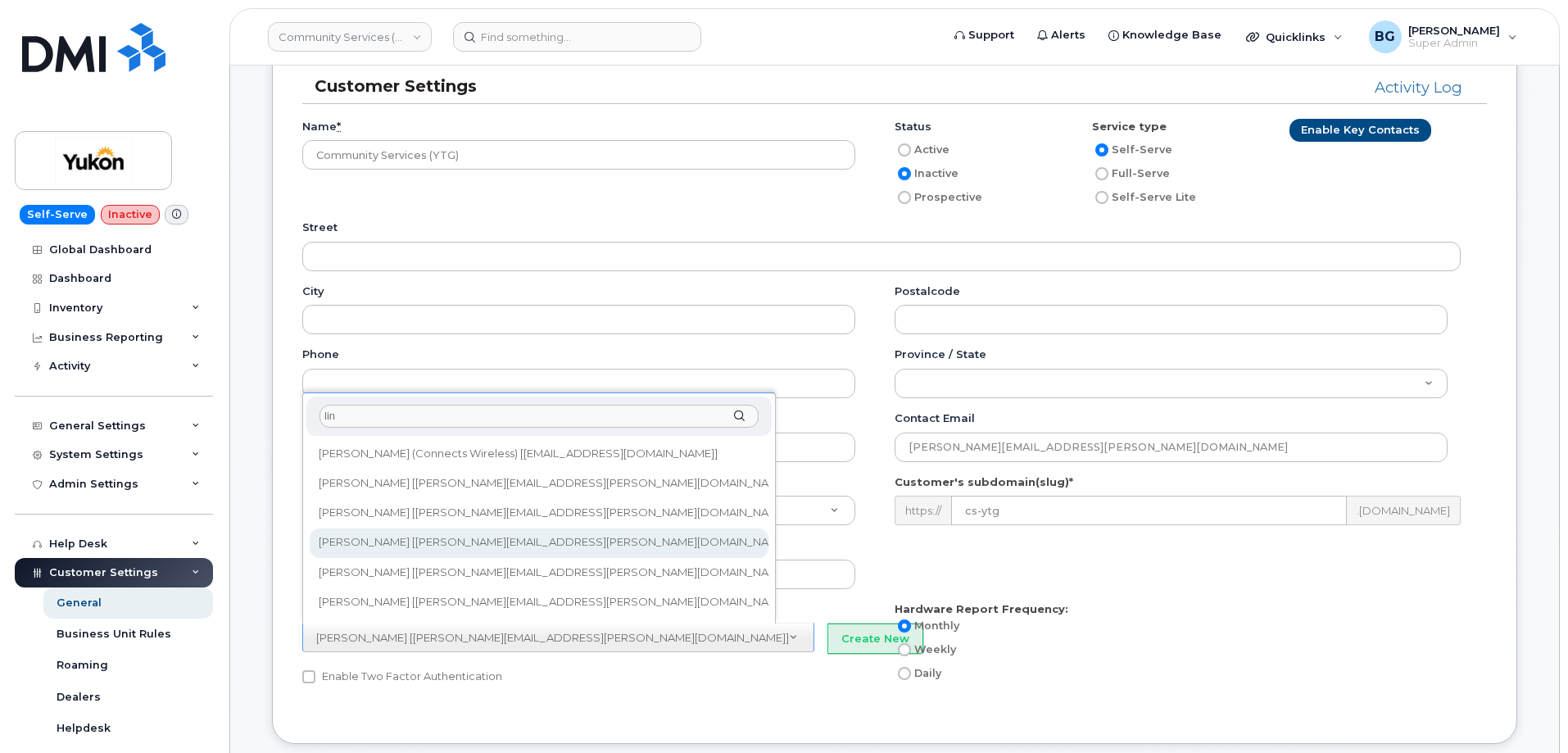
type input "lin"
type input "152"
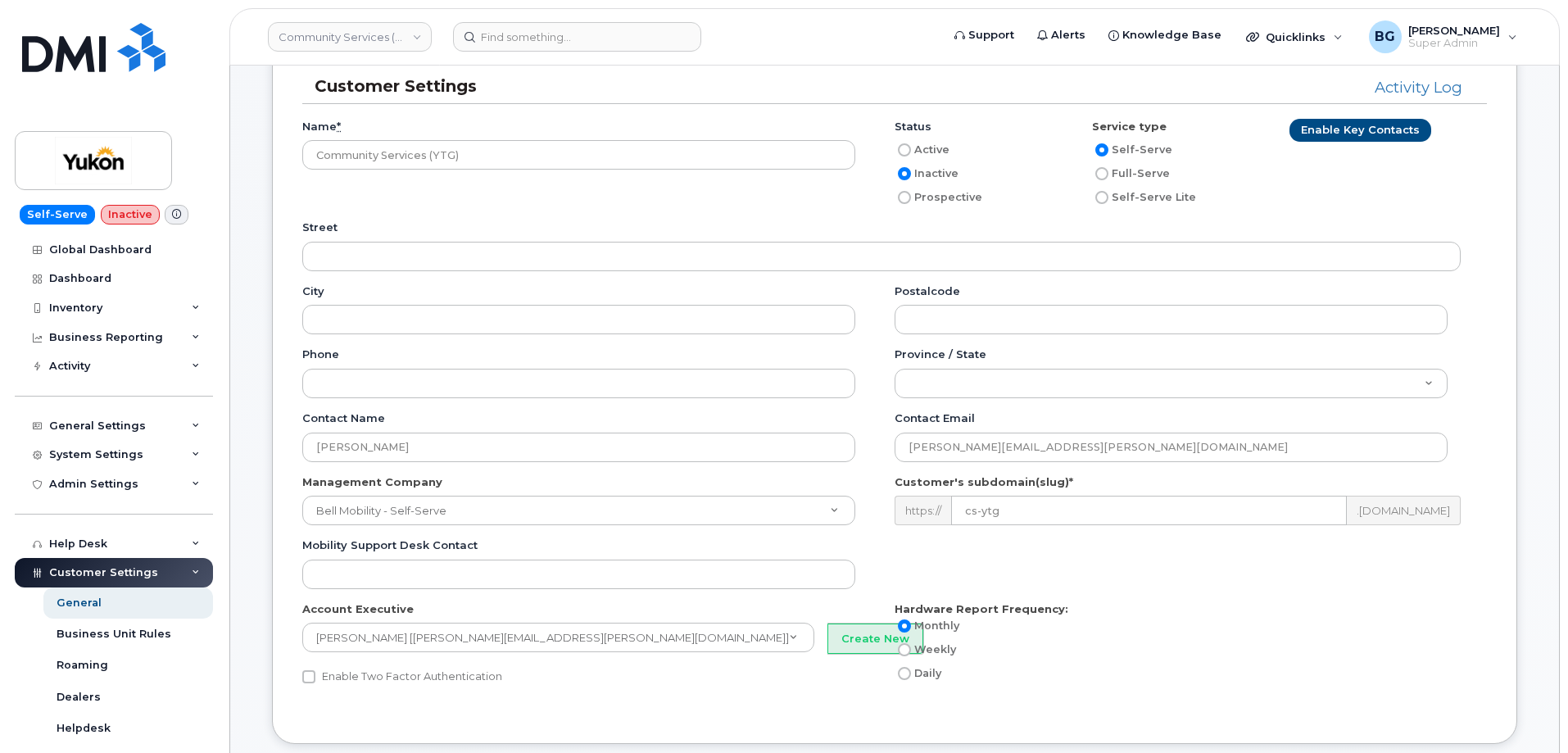
click at [751, 699] on div "Account Executive Lindsay Decoste [lindsay.bailey@bell.ca] 152 Create New Enabl…" at bounding box center [598, 650] width 593 height 98
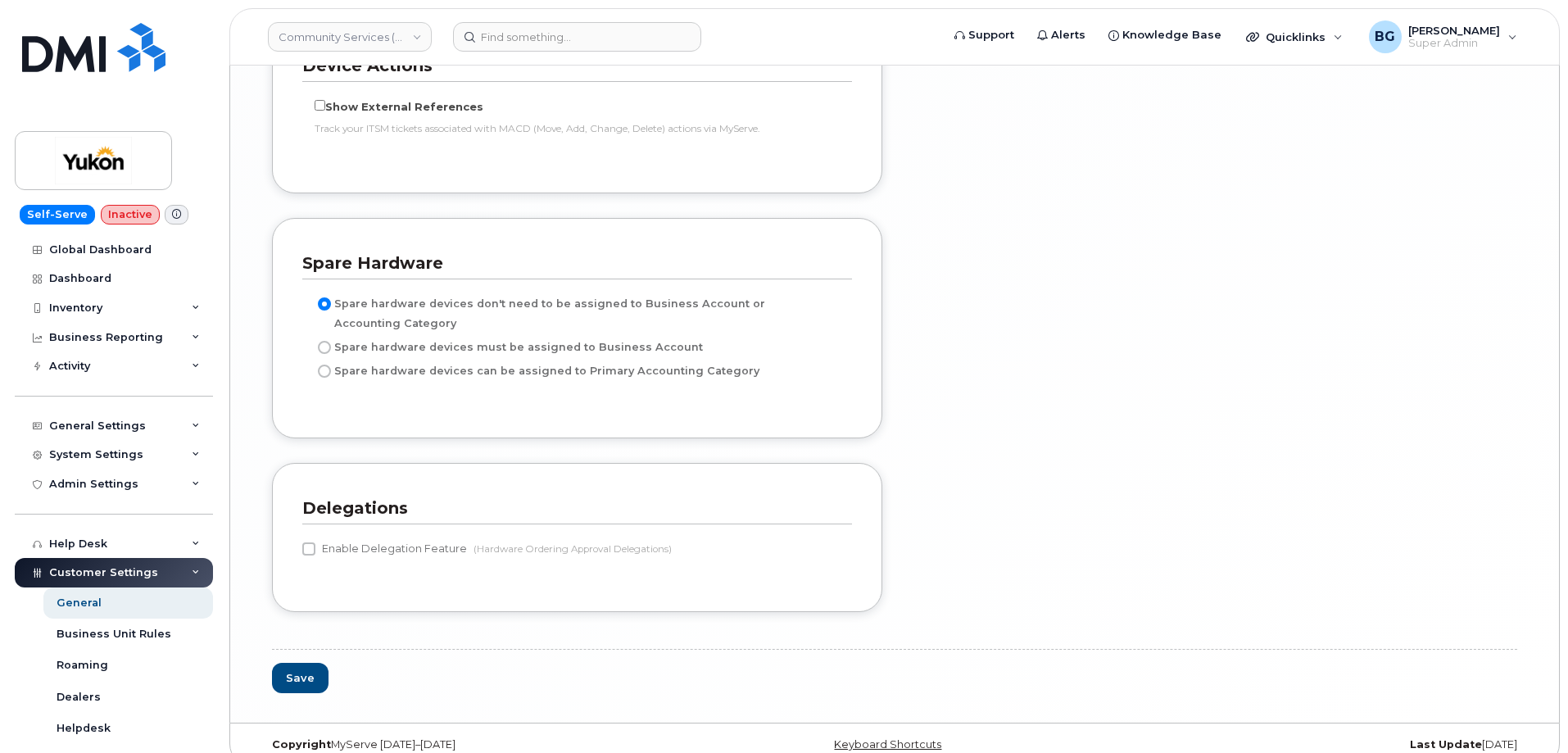
scroll to position [4146, 0]
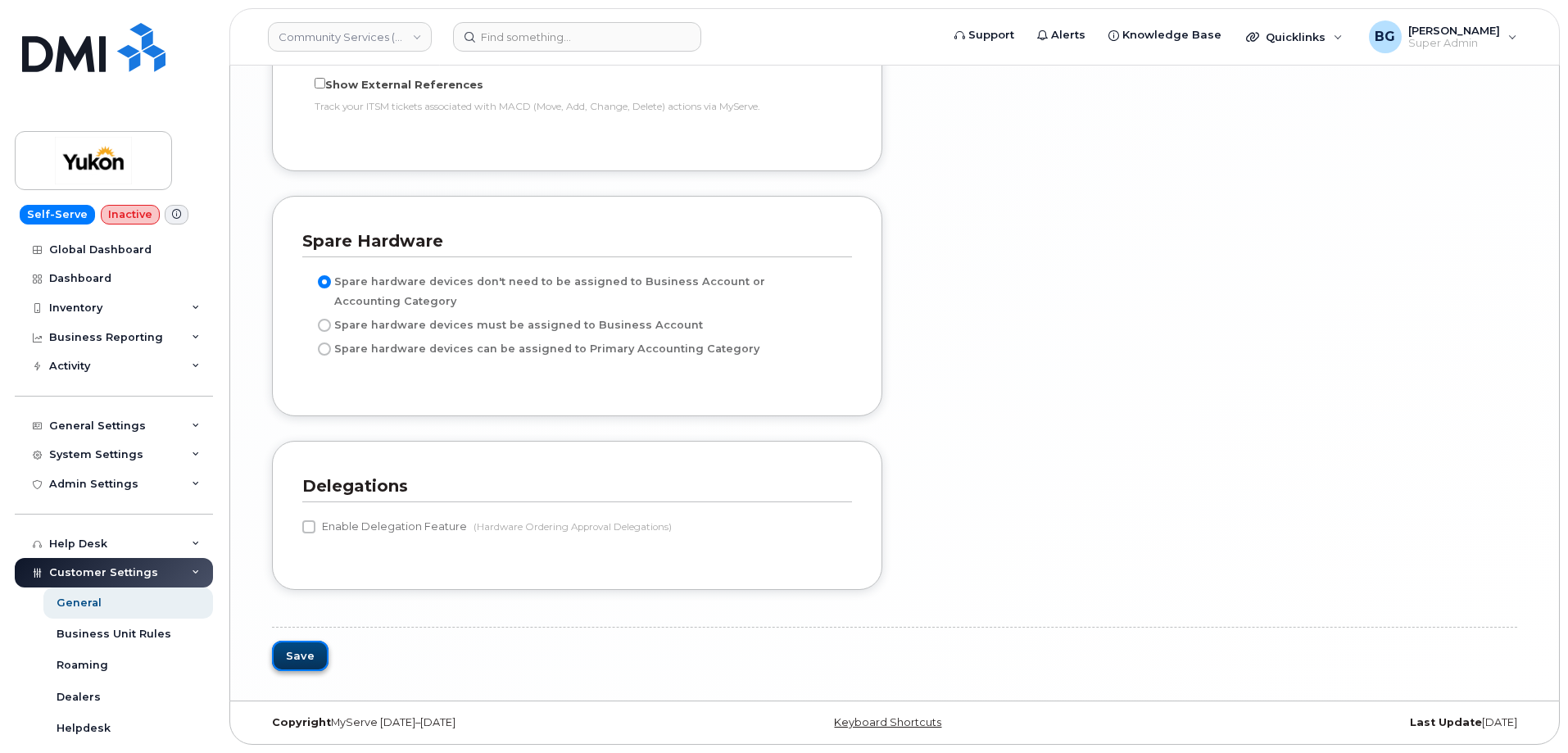
click at [306, 660] on button "Save" at bounding box center [300, 655] width 57 height 30
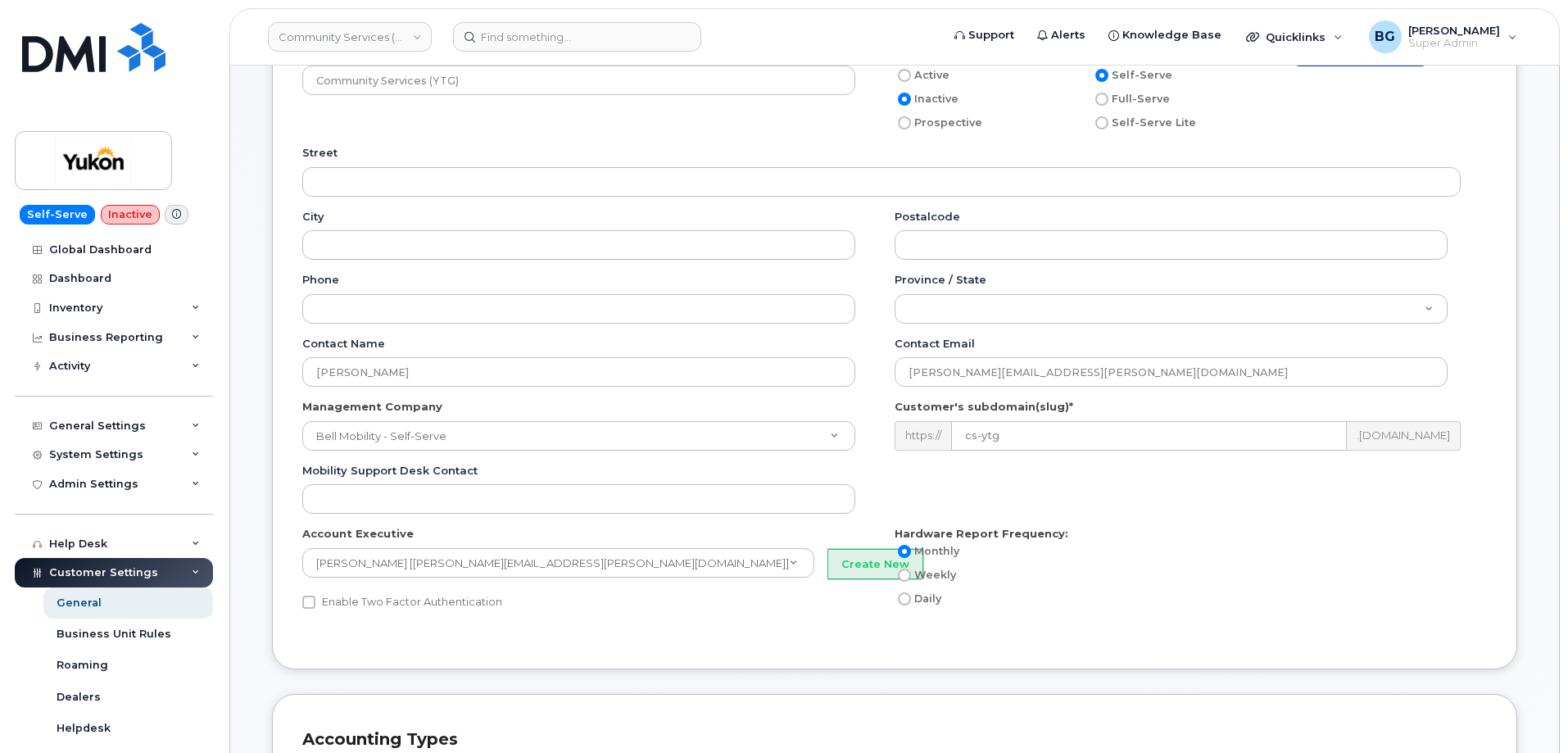
scroll to position [273, 0]
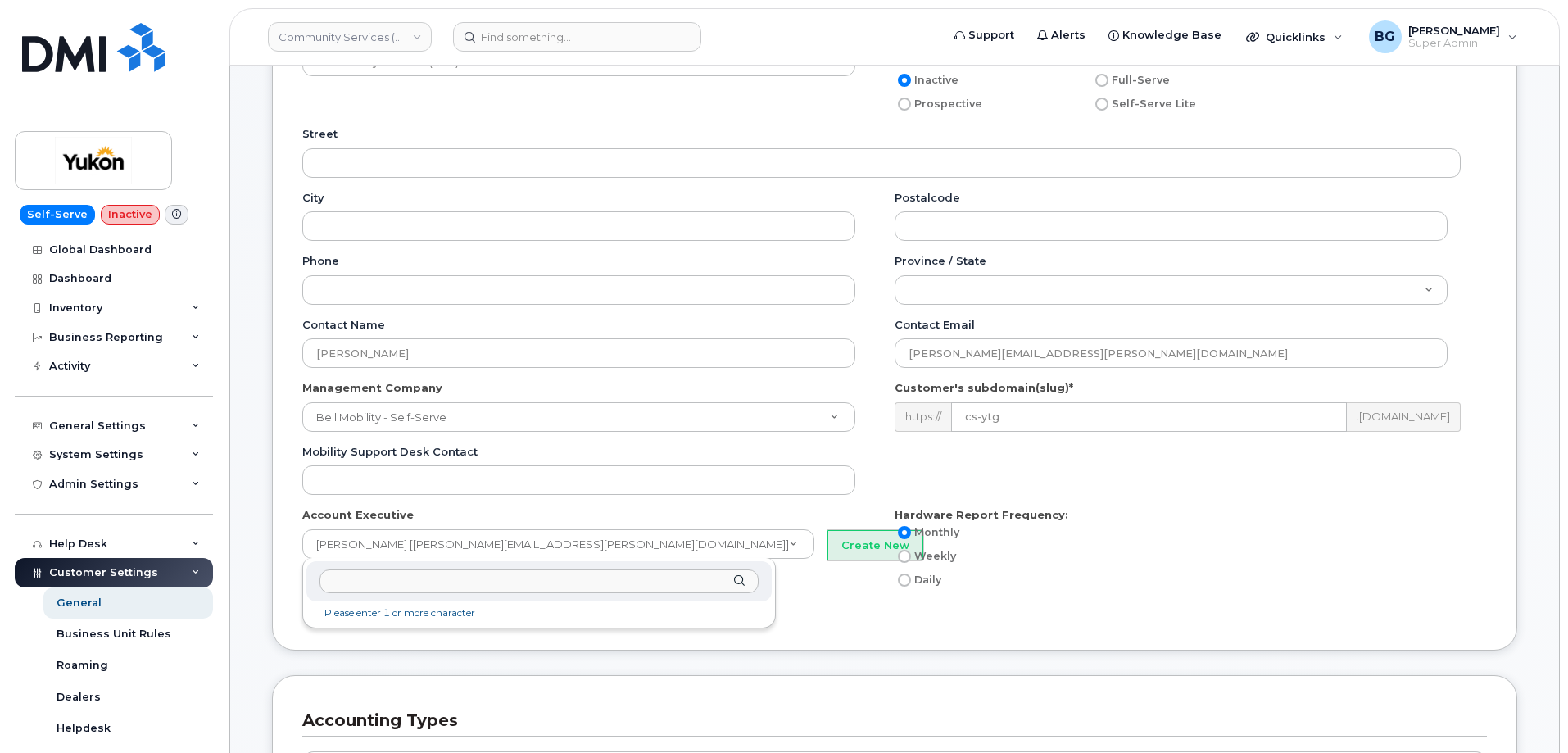
drag, startPoint x: 553, startPoint y: 546, endPoint x: 221, endPoint y: 551, distance: 332.0
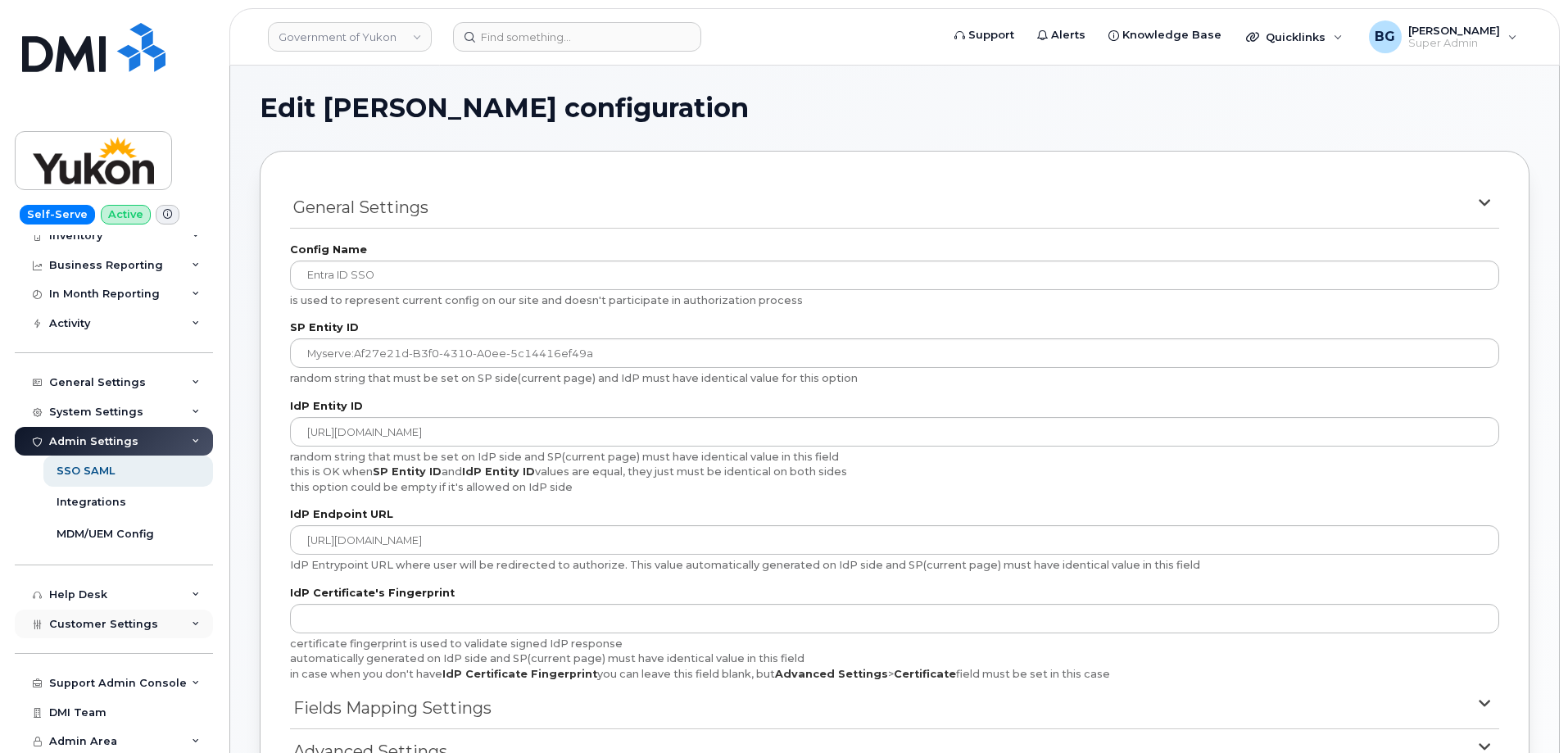
scroll to position [75, 0]
click at [89, 617] on span "Customer Settings" at bounding box center [103, 621] width 109 height 12
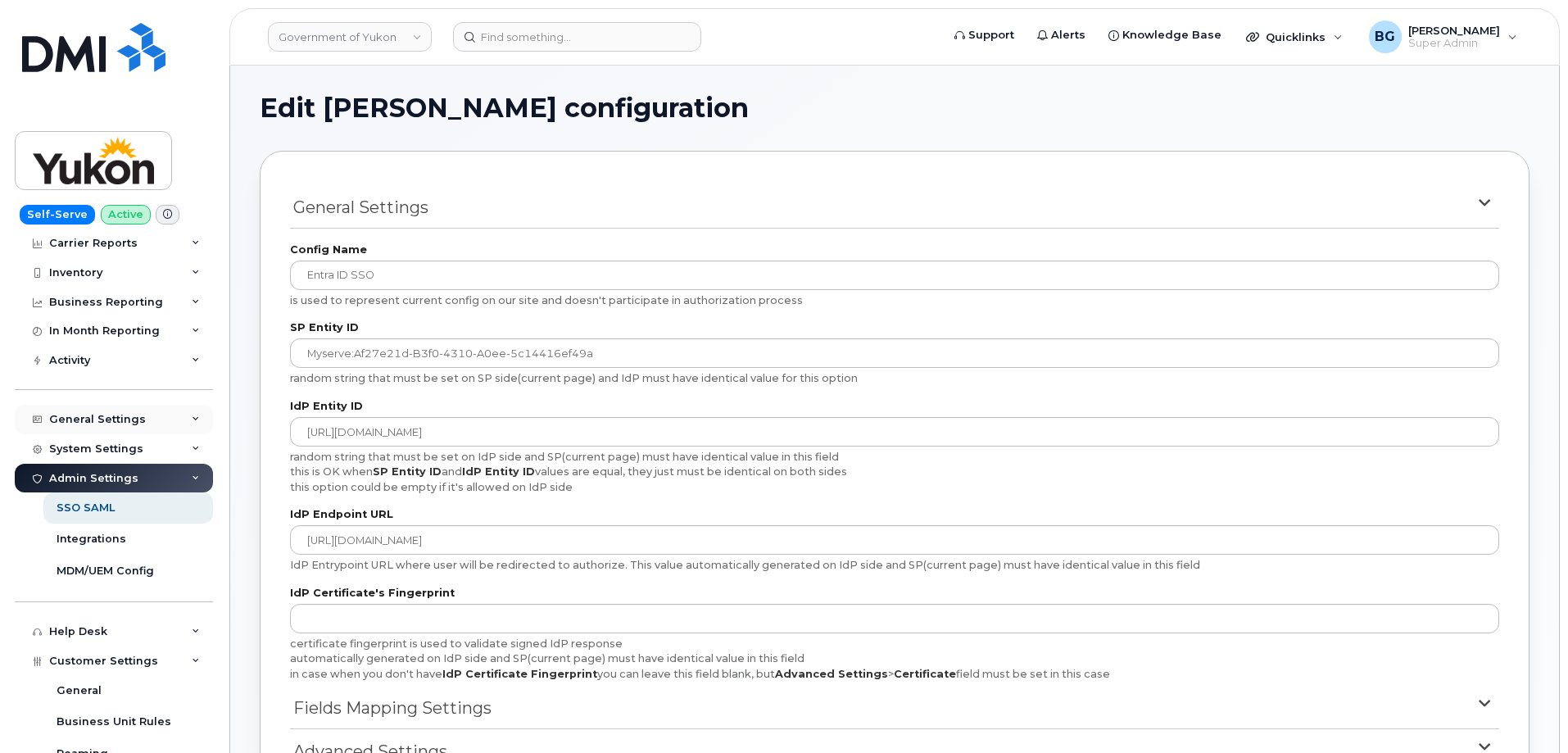
scroll to position [20, 0]
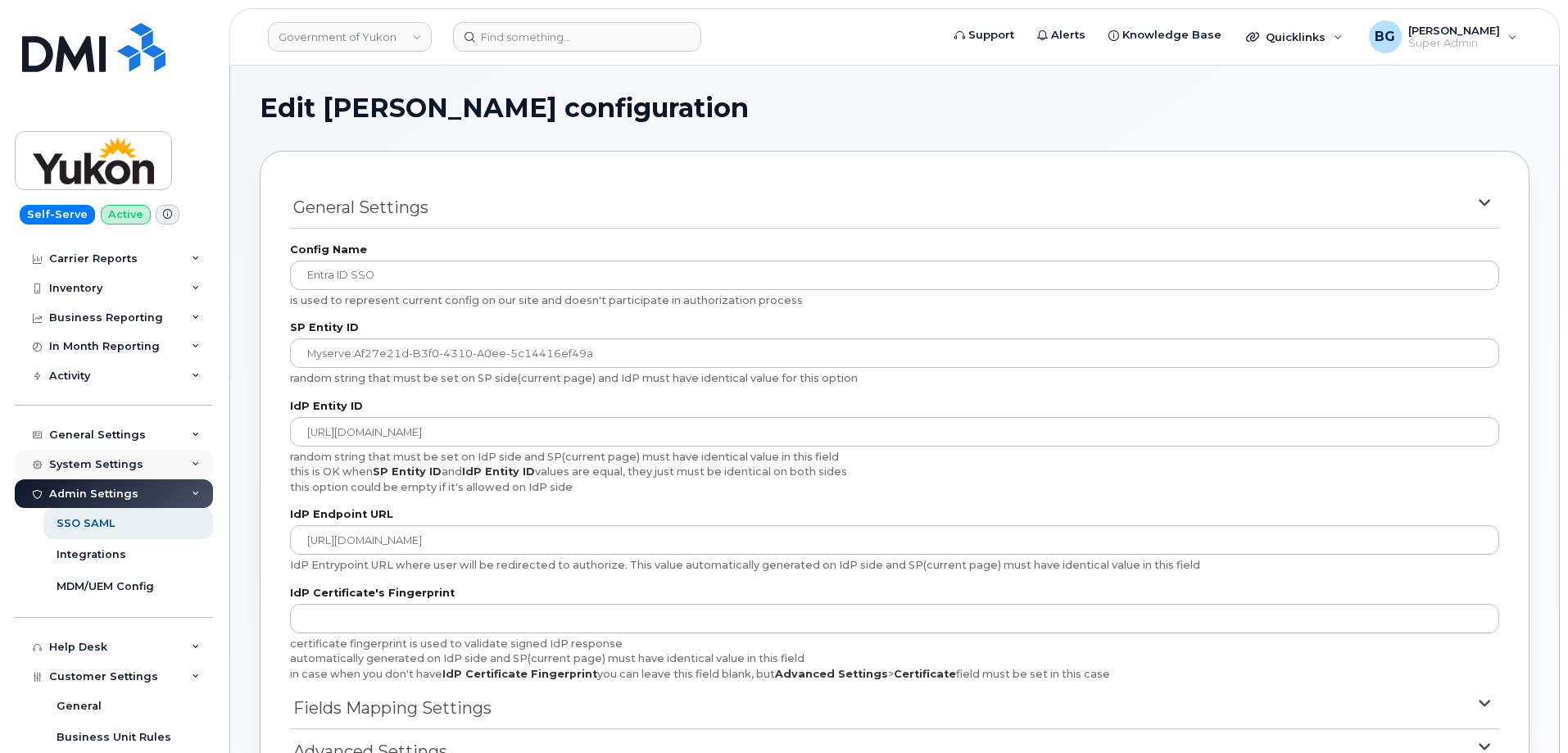
click at [74, 460] on div "System Settings" at bounding box center [96, 465] width 94 height 13
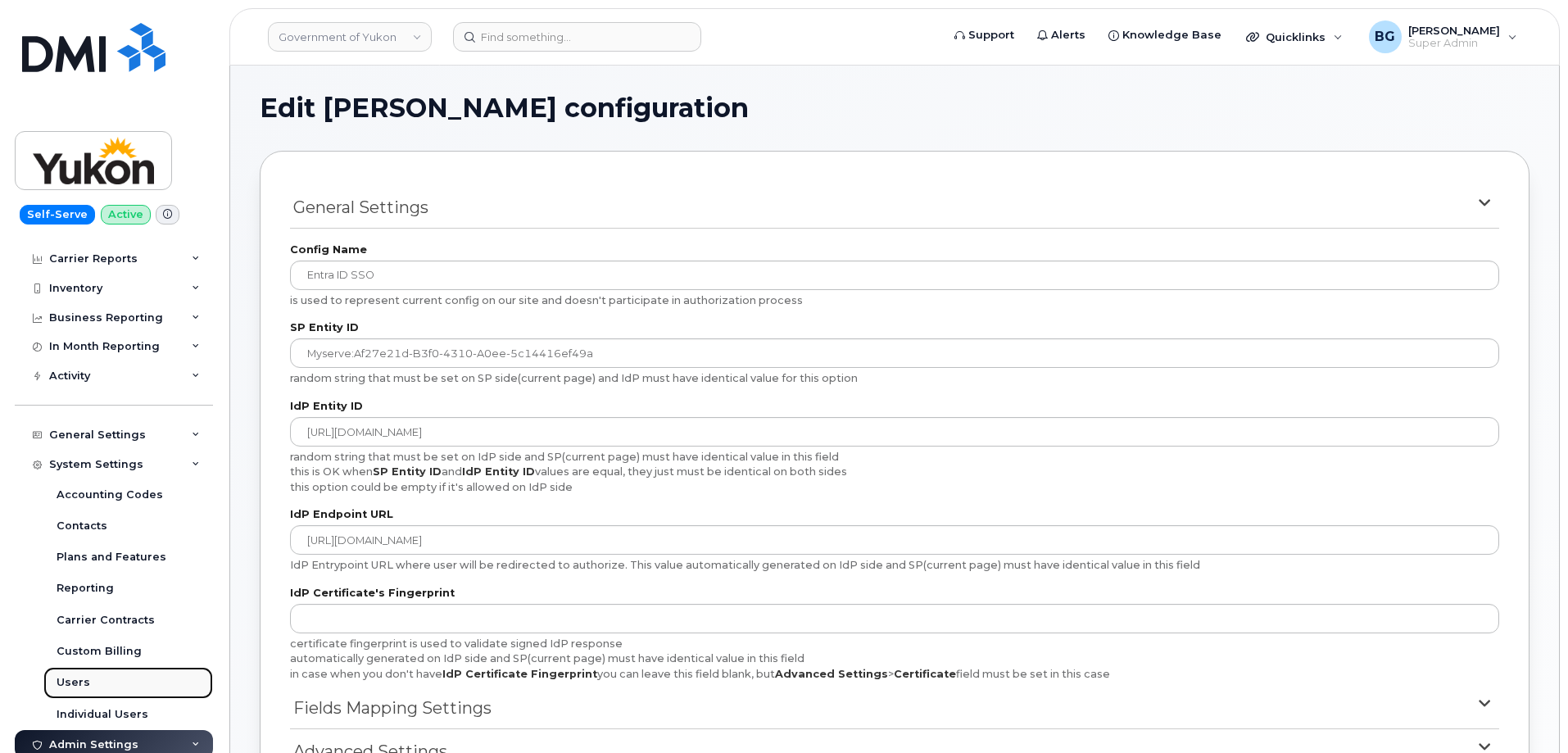
click at [80, 688] on div "Users" at bounding box center [73, 683] width 34 height 15
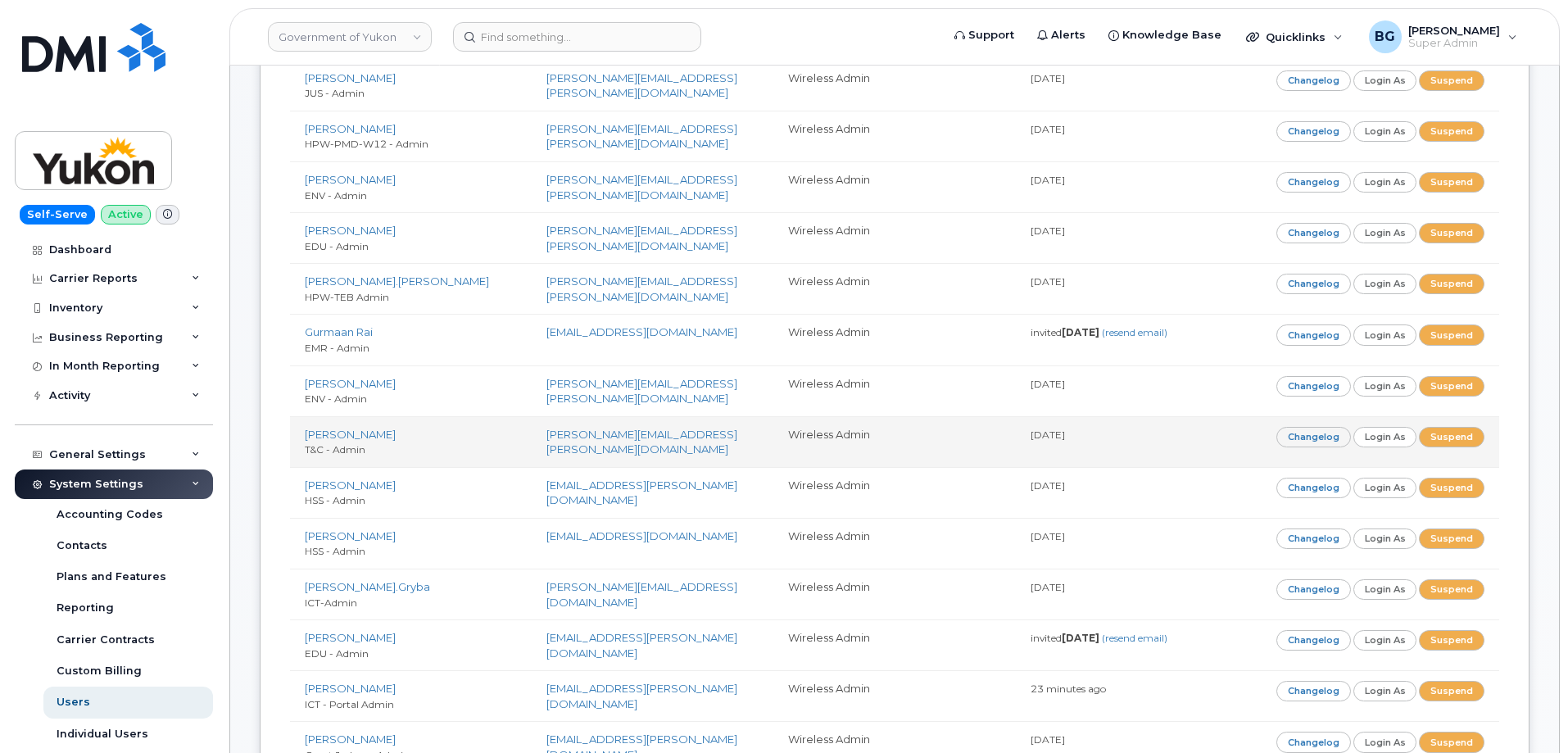
scroll to position [437, 0]
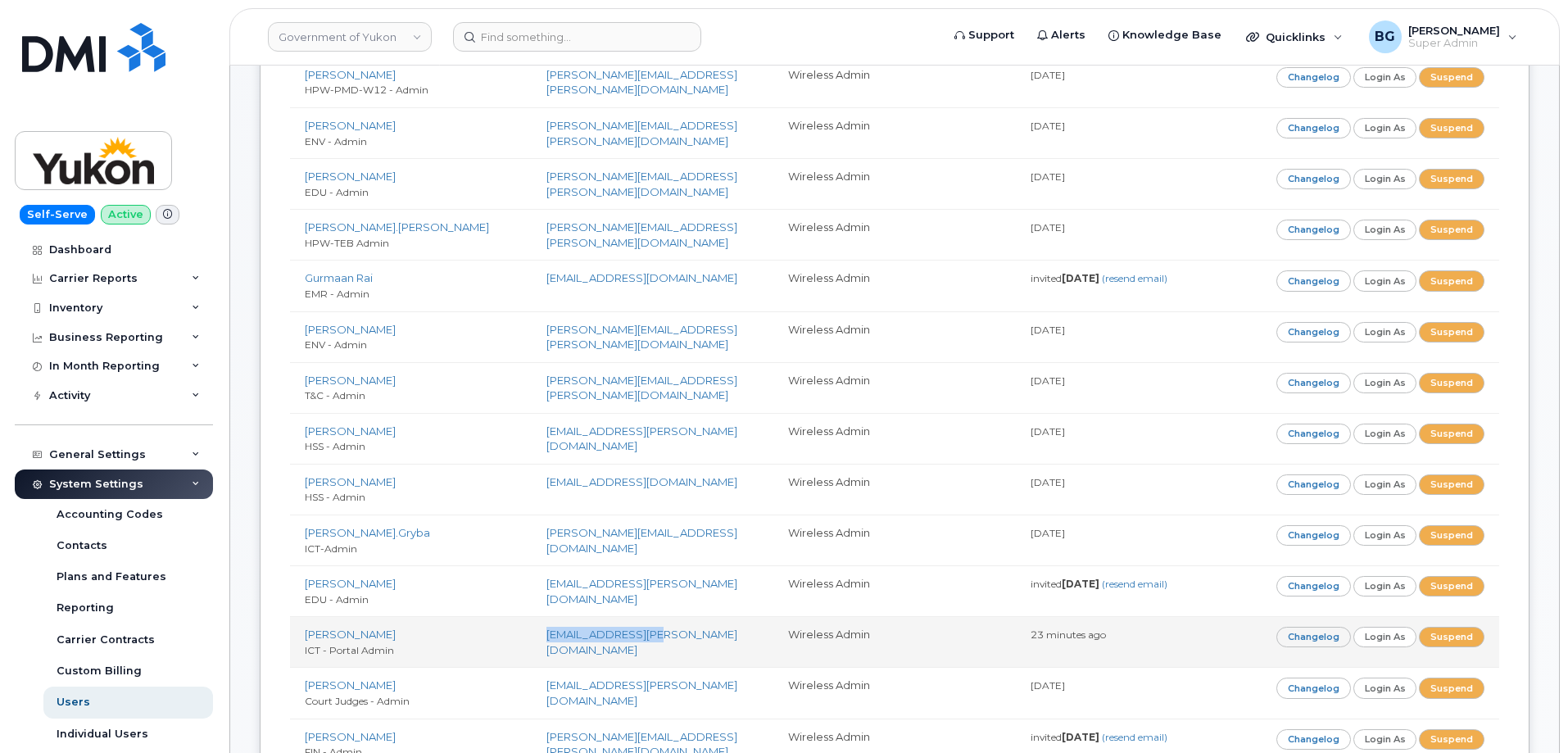
drag, startPoint x: 674, startPoint y: 636, endPoint x: 545, endPoint y: 630, distance: 129.1
click at [545, 630] on td "[EMAIL_ADDRESS][PERSON_NAME][DOMAIN_NAME]" at bounding box center [652, 642] width 242 height 51
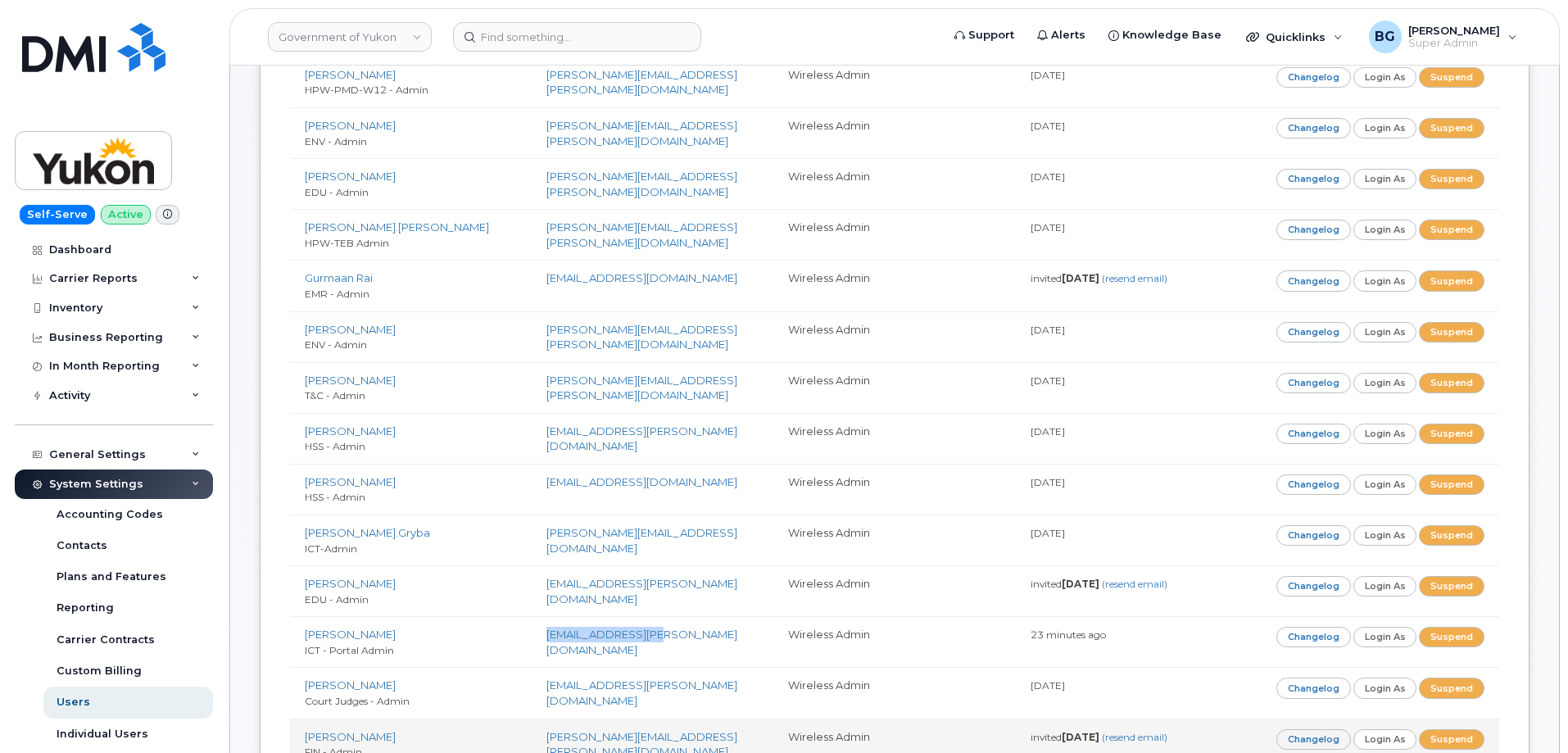
copy link "ben.gaetz@yukon.ca"
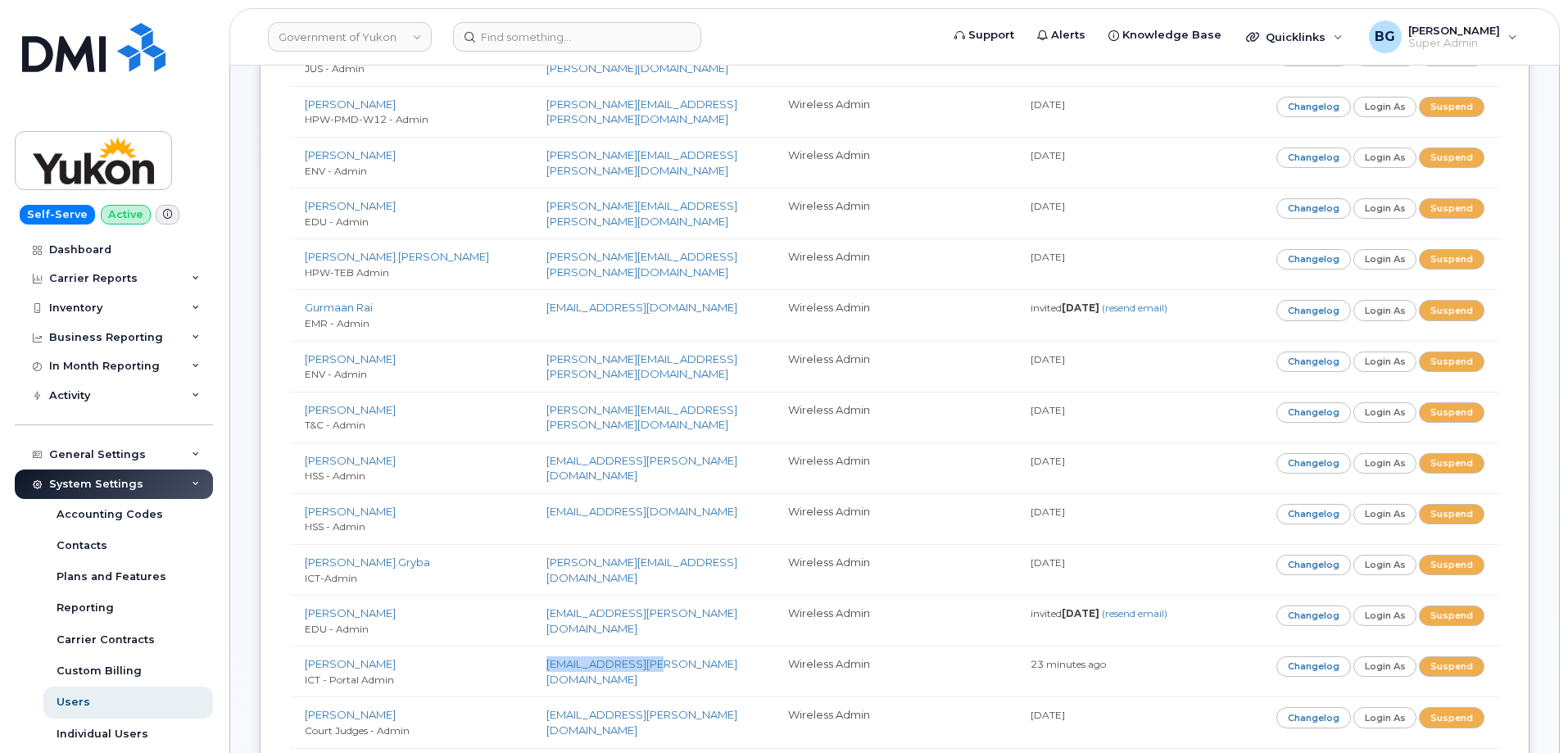
scroll to position [383, 0]
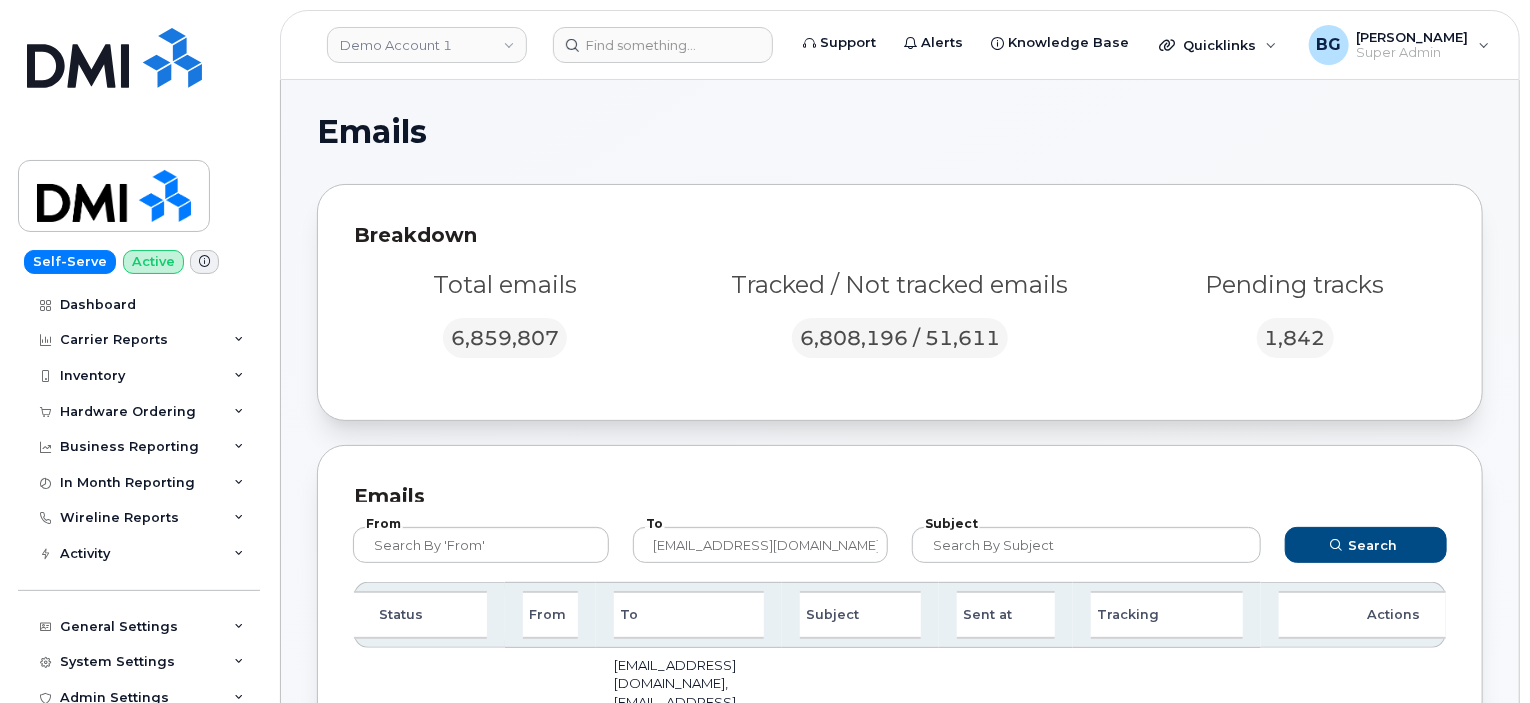
click at [1451, 121] on h1 "Emails" at bounding box center [895, 132] width 1156 height 32
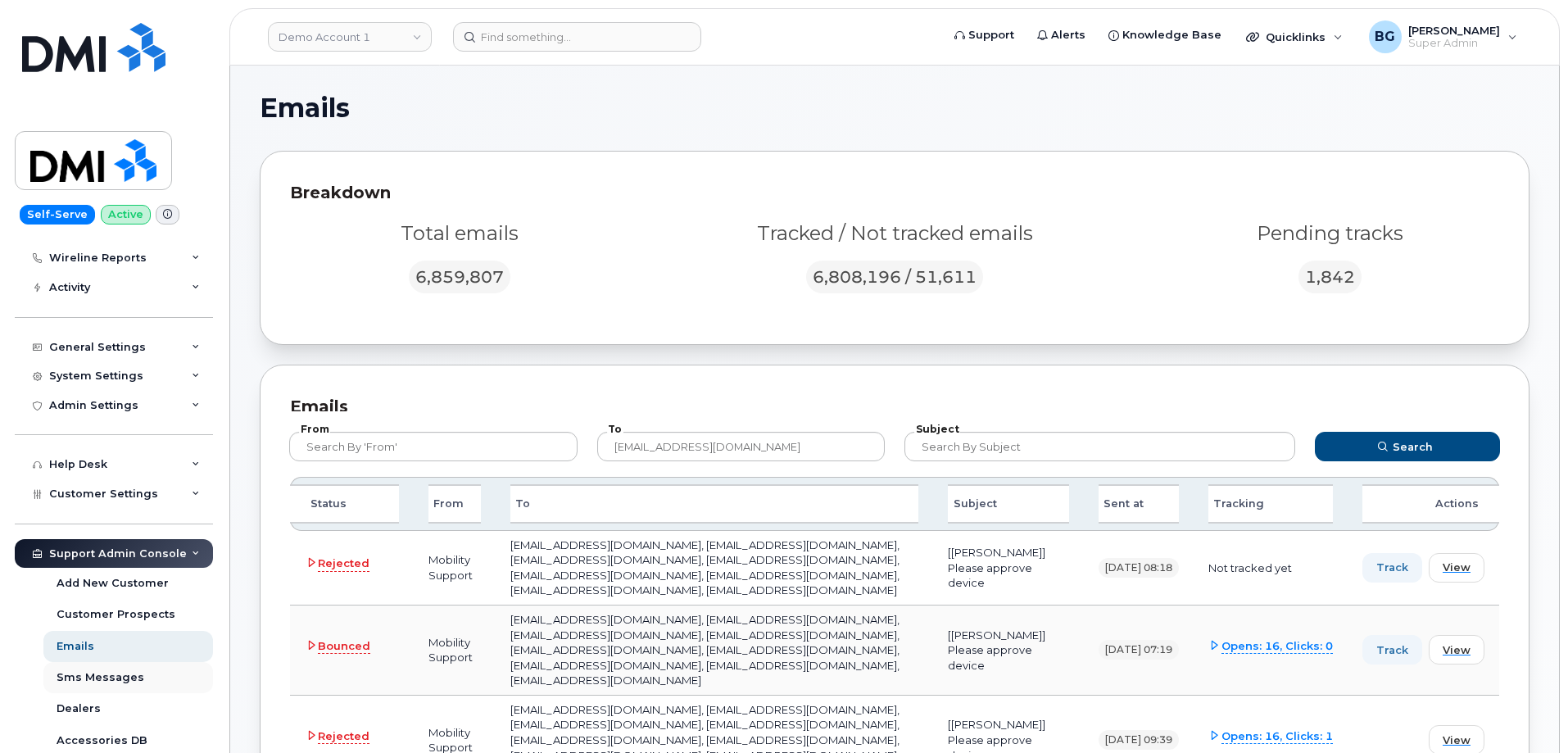
scroll to position [55, 0]
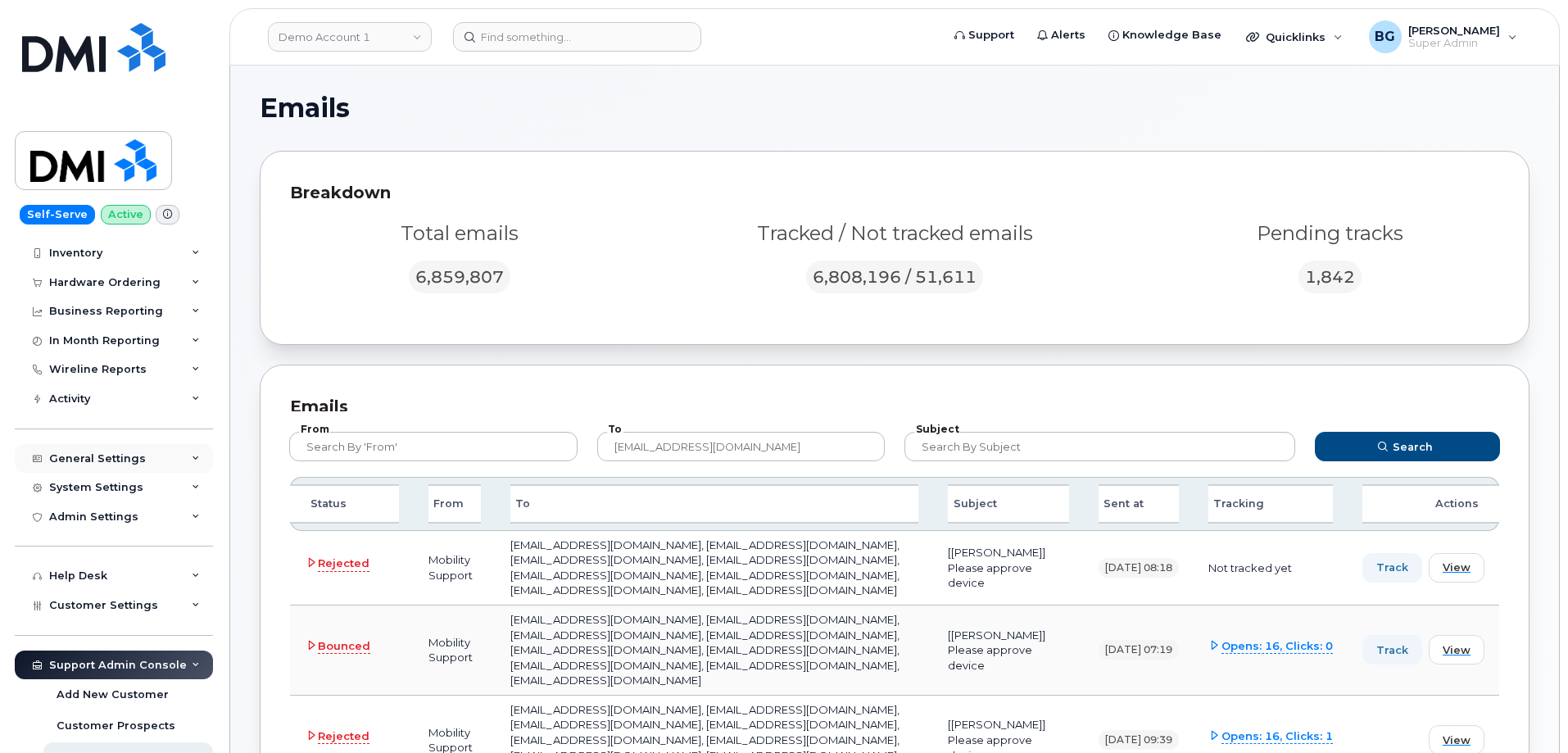
click at [69, 453] on div "General Settings" at bounding box center [98, 459] width 97 height 13
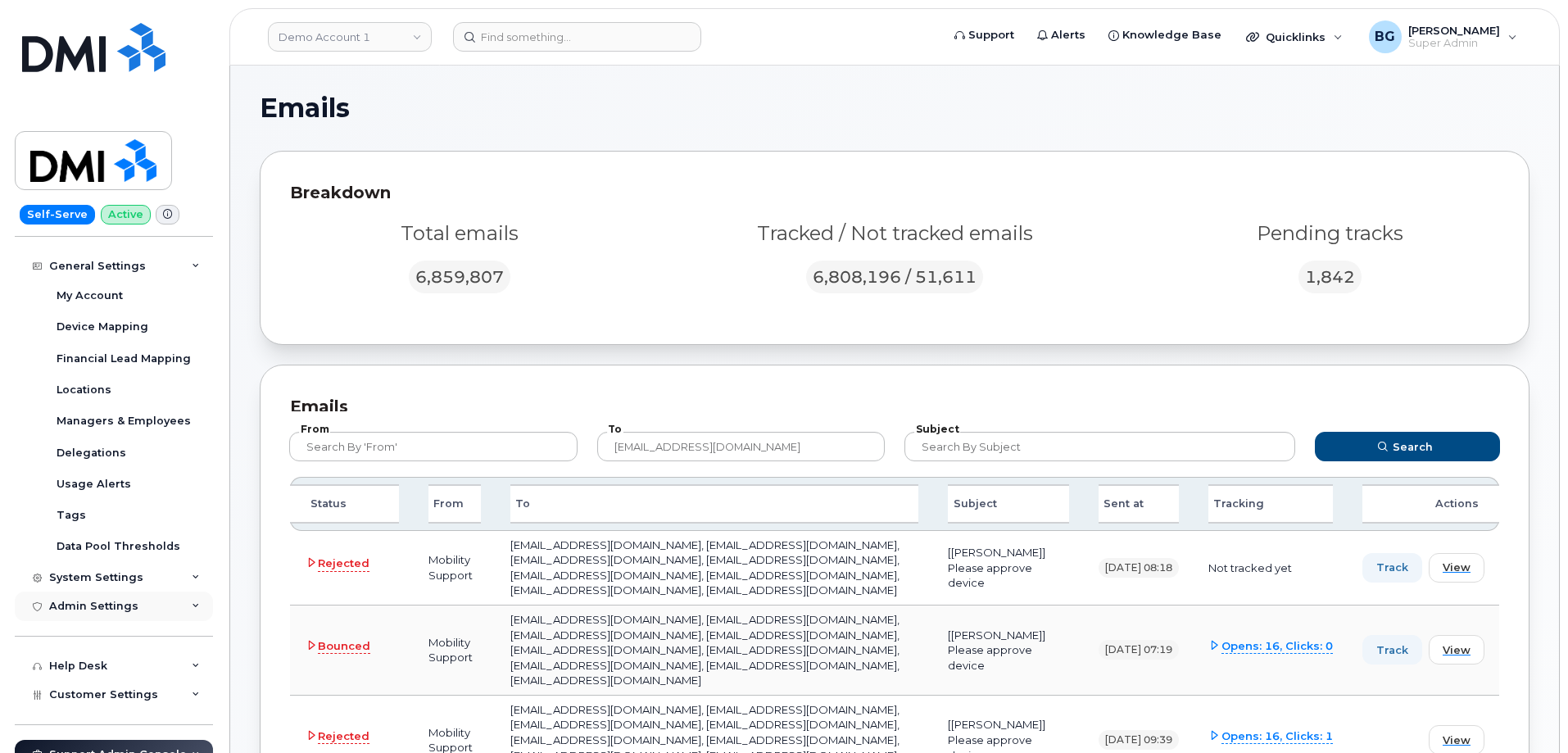
scroll to position [273, 0]
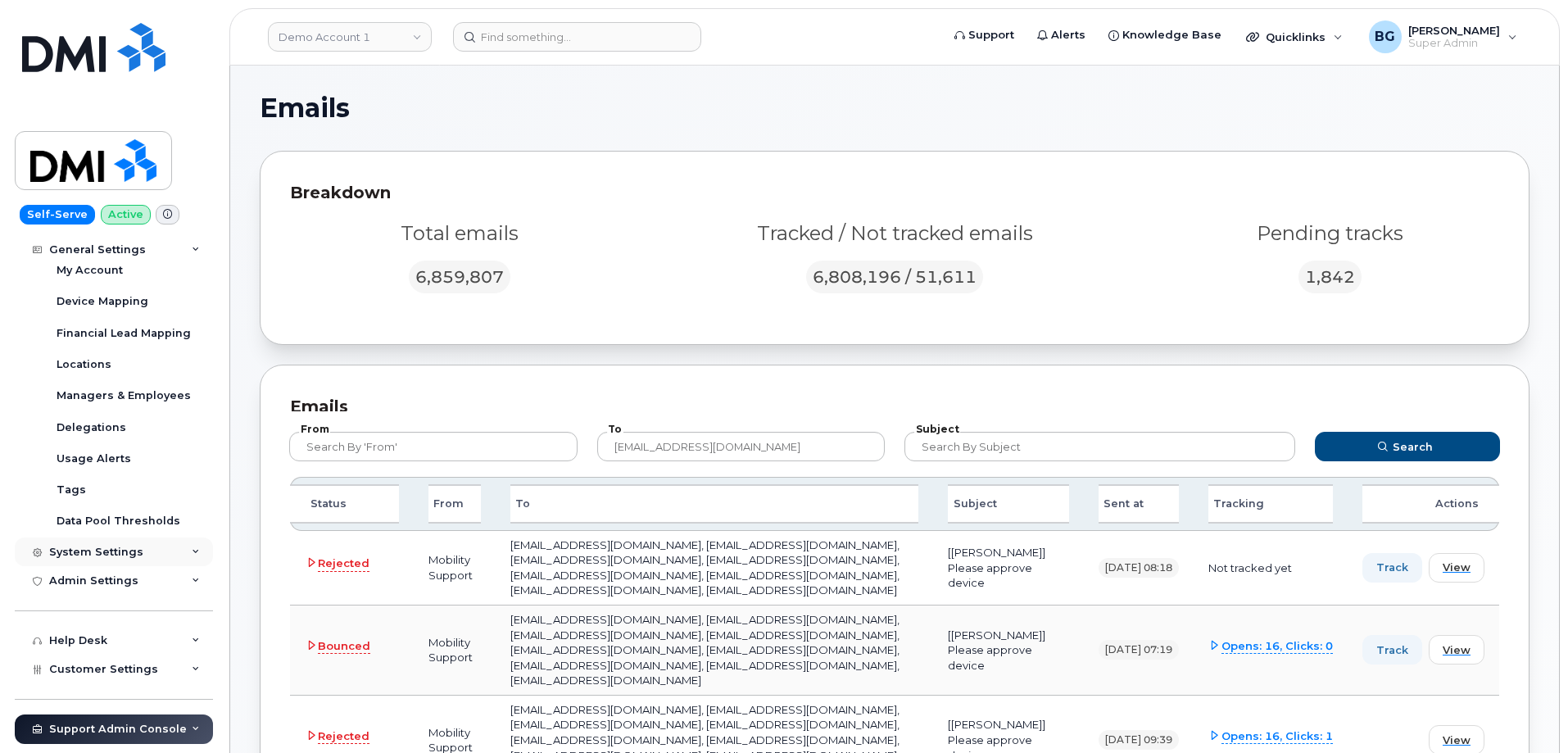
click at [92, 547] on div "System Settings" at bounding box center [96, 552] width 94 height 13
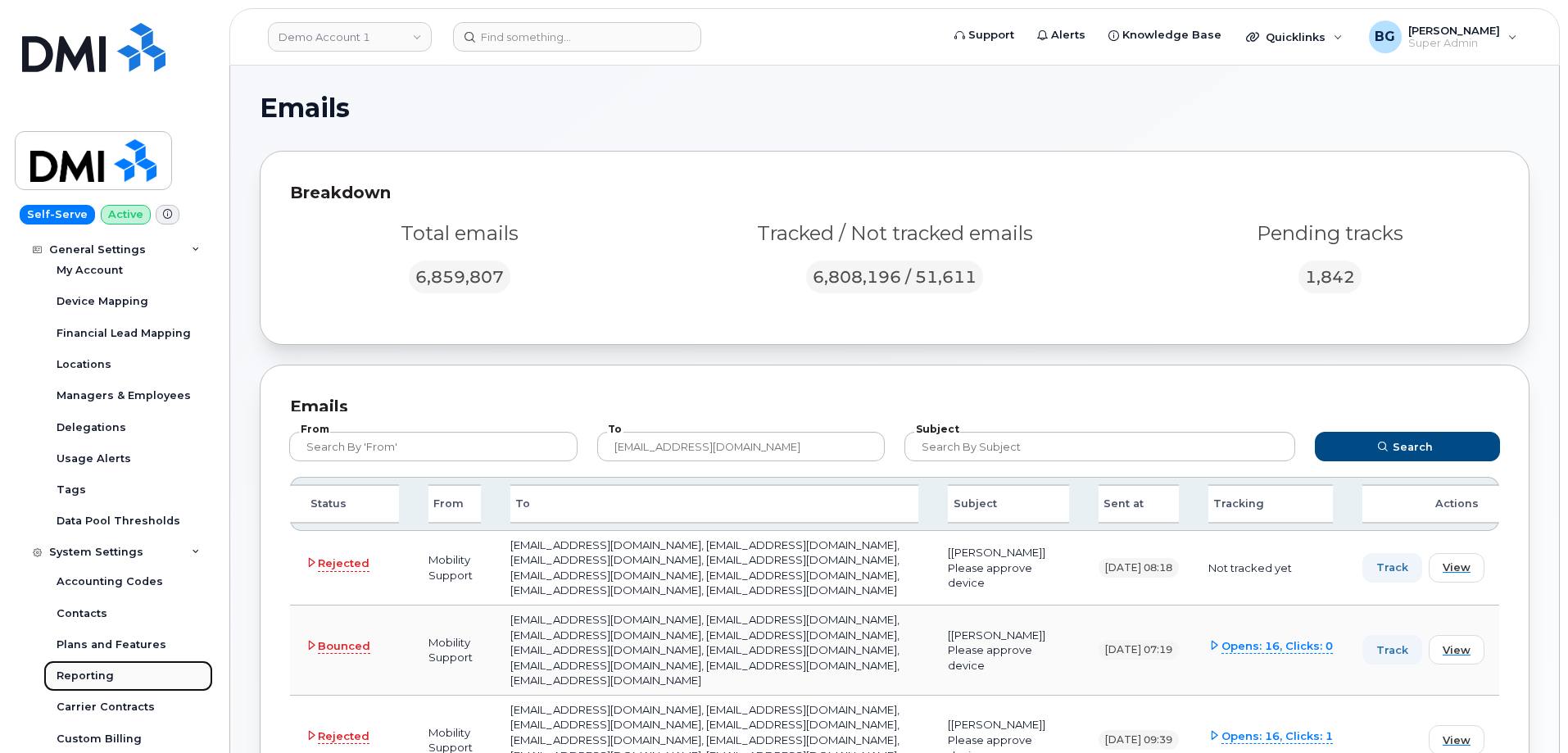
click at [81, 575] on div "Reporting" at bounding box center [85, 676] width 57 height 15
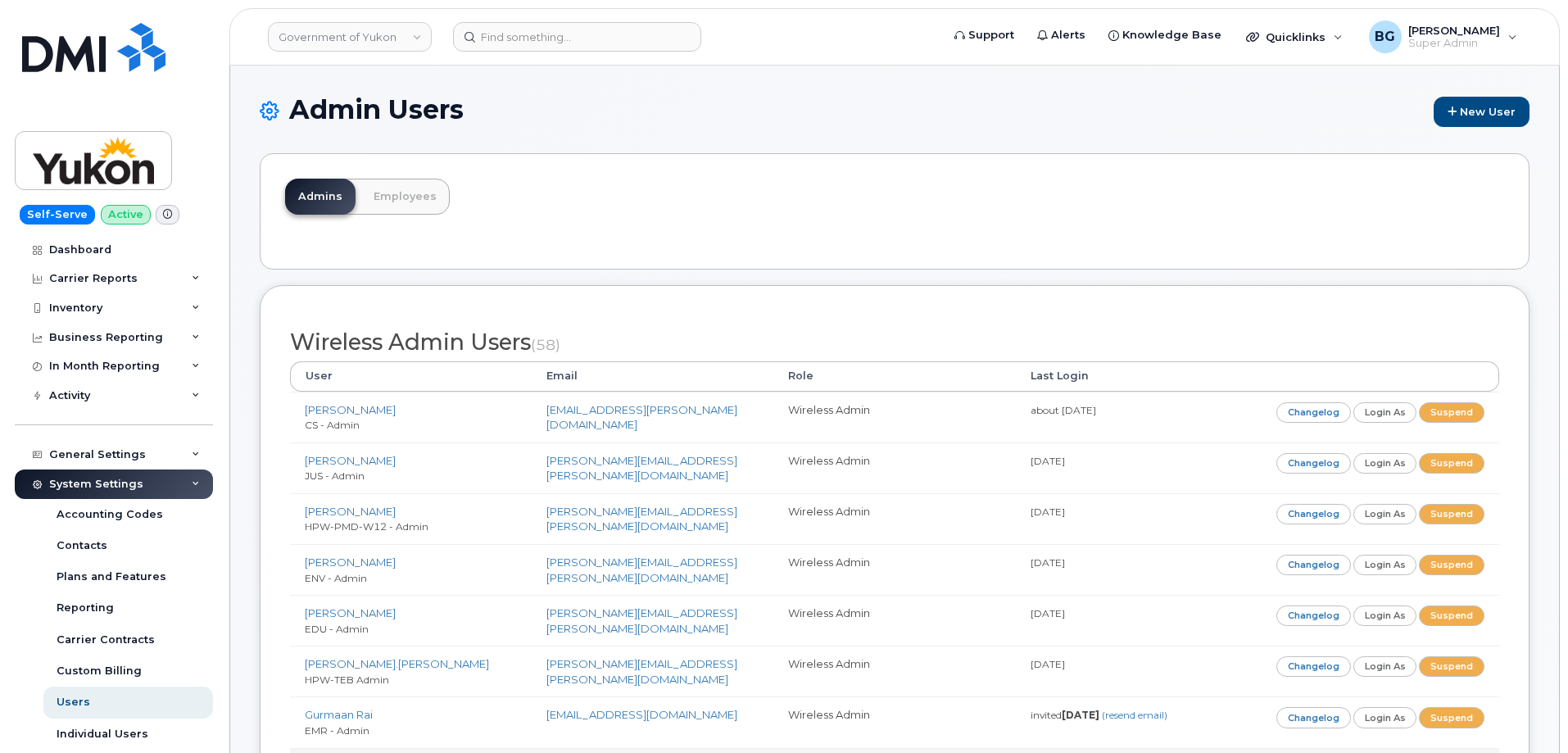
scroll to position [383, 0]
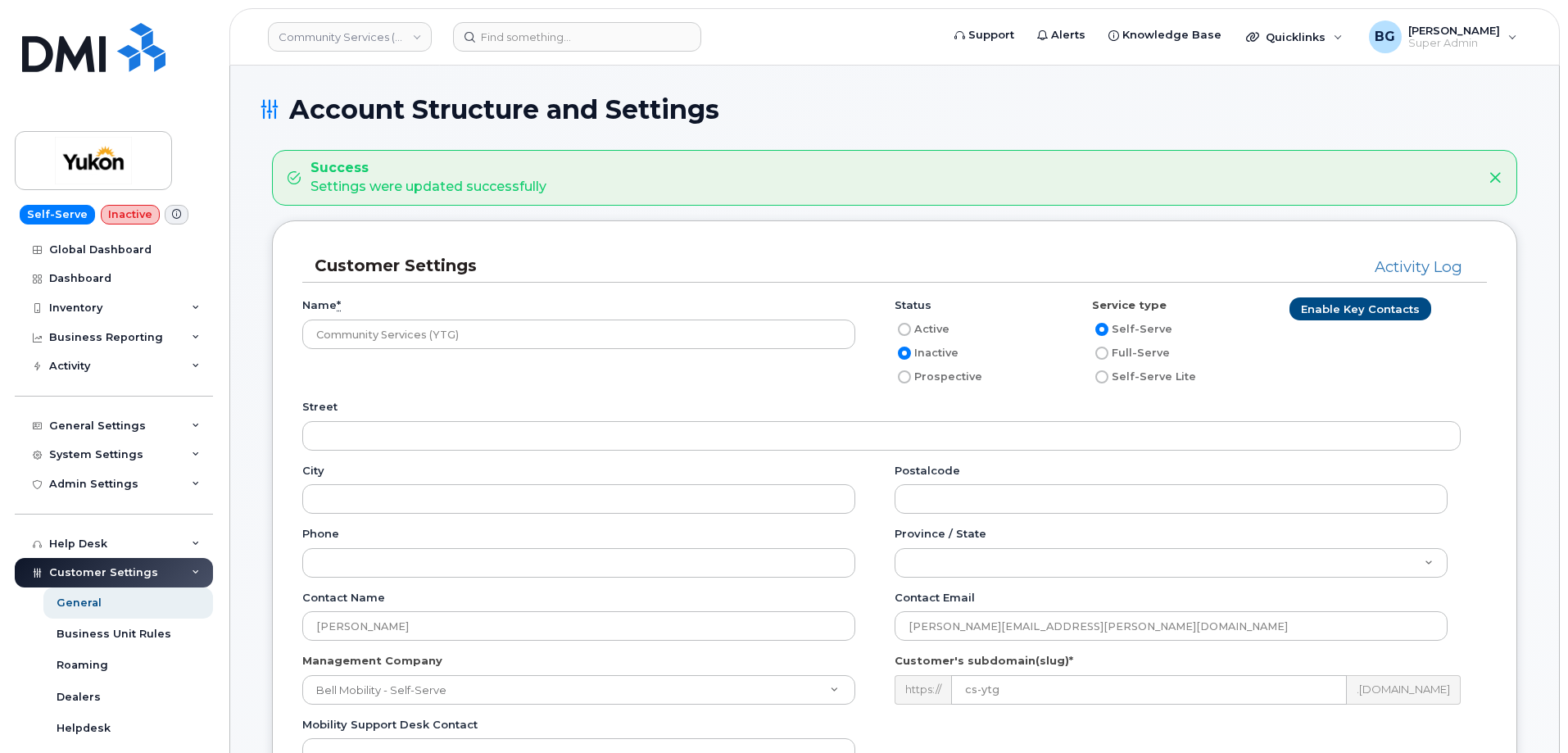
scroll to position [273, 0]
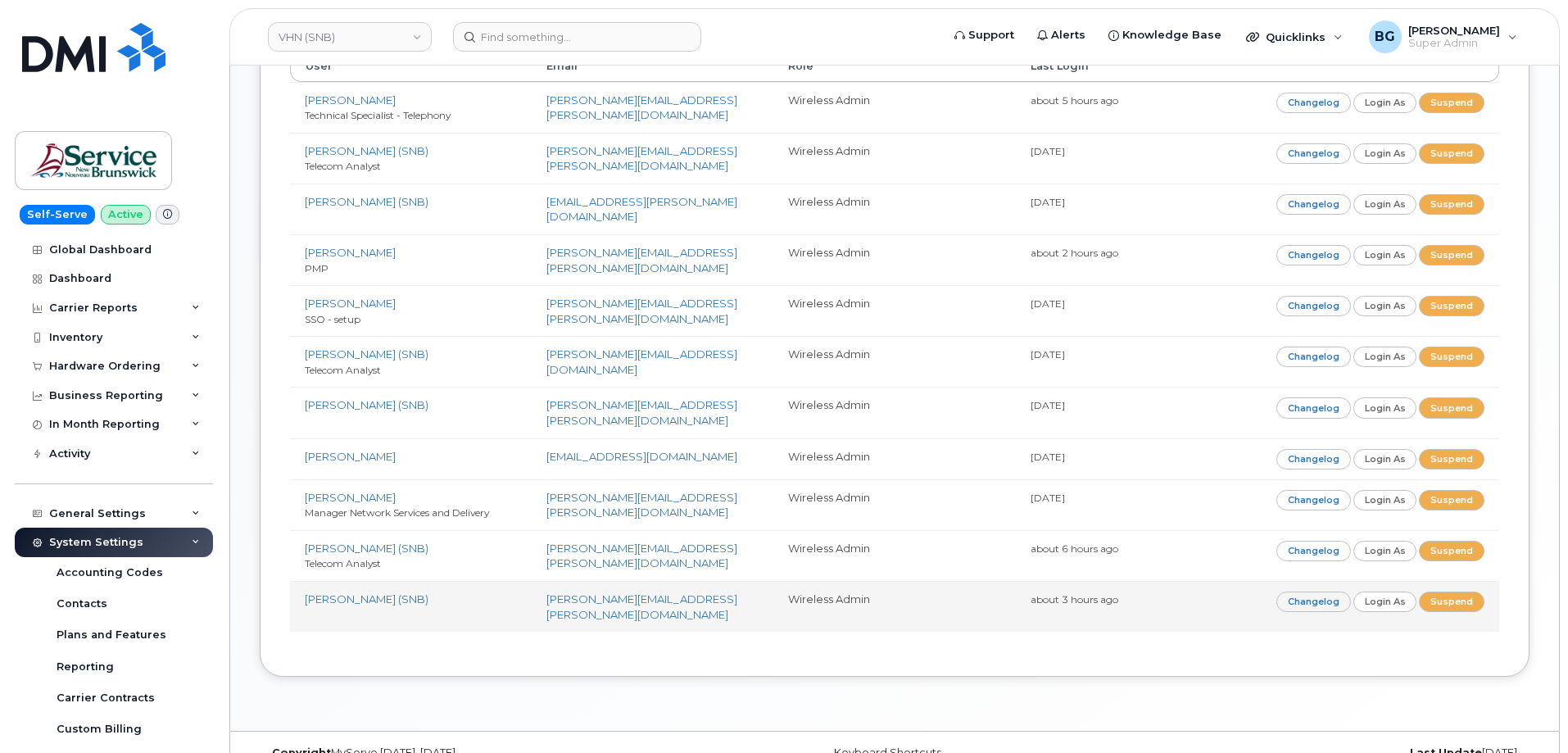
scroll to position [311, 0]
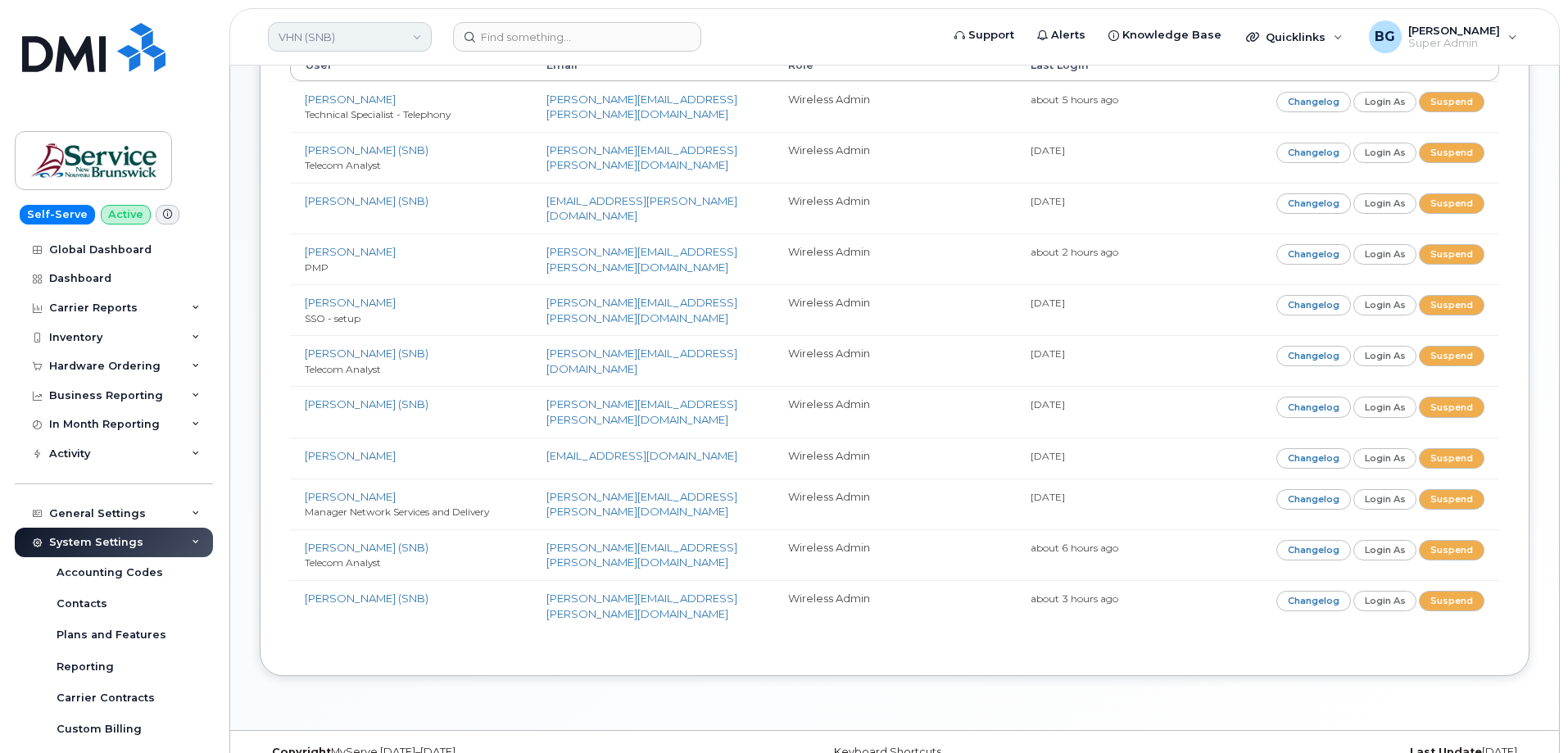
click at [334, 38] on link "VHN (SNB)" at bounding box center [350, 37] width 164 height 29
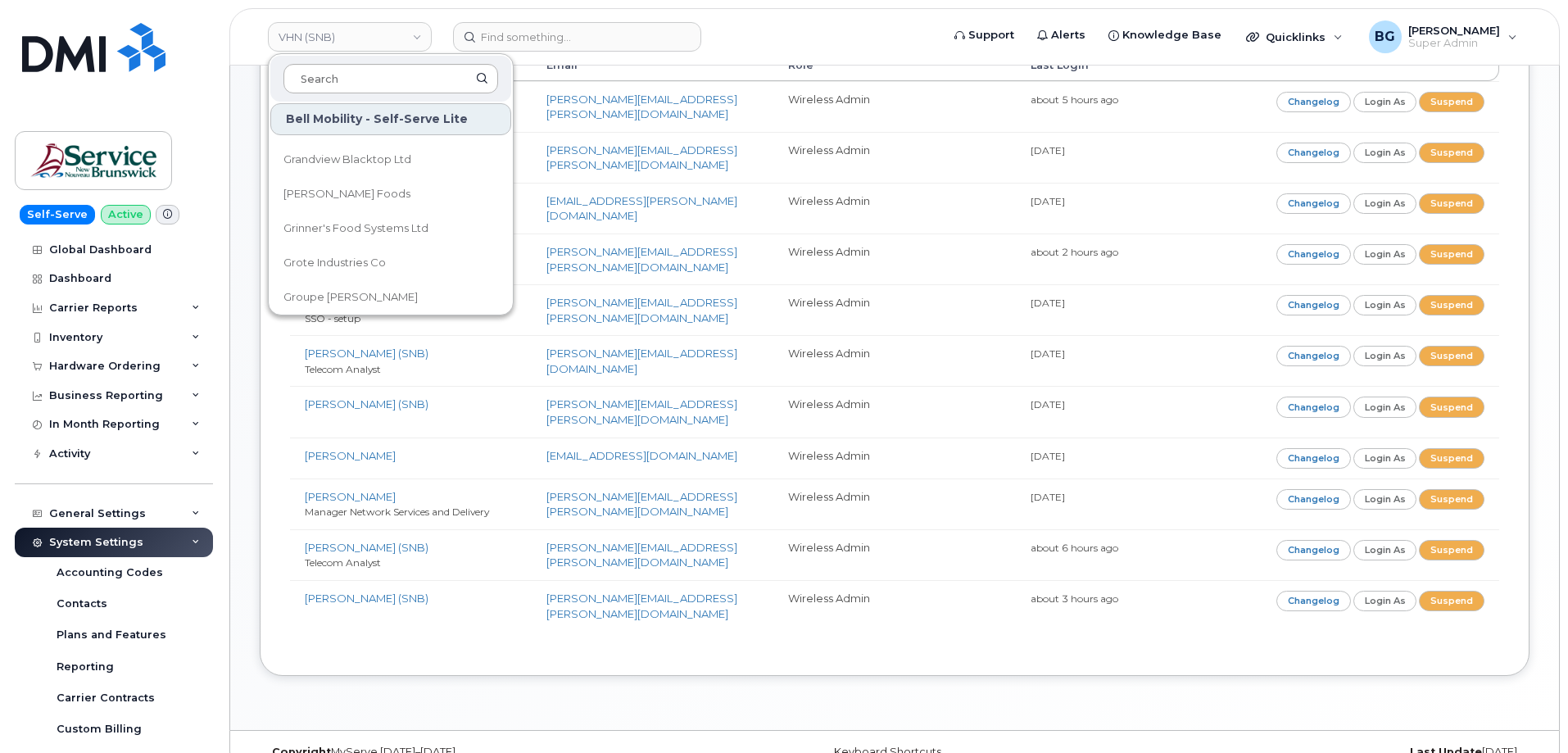
scroll to position [3058, 0]
click at [366, 84] on input at bounding box center [391, 79] width 215 height 29
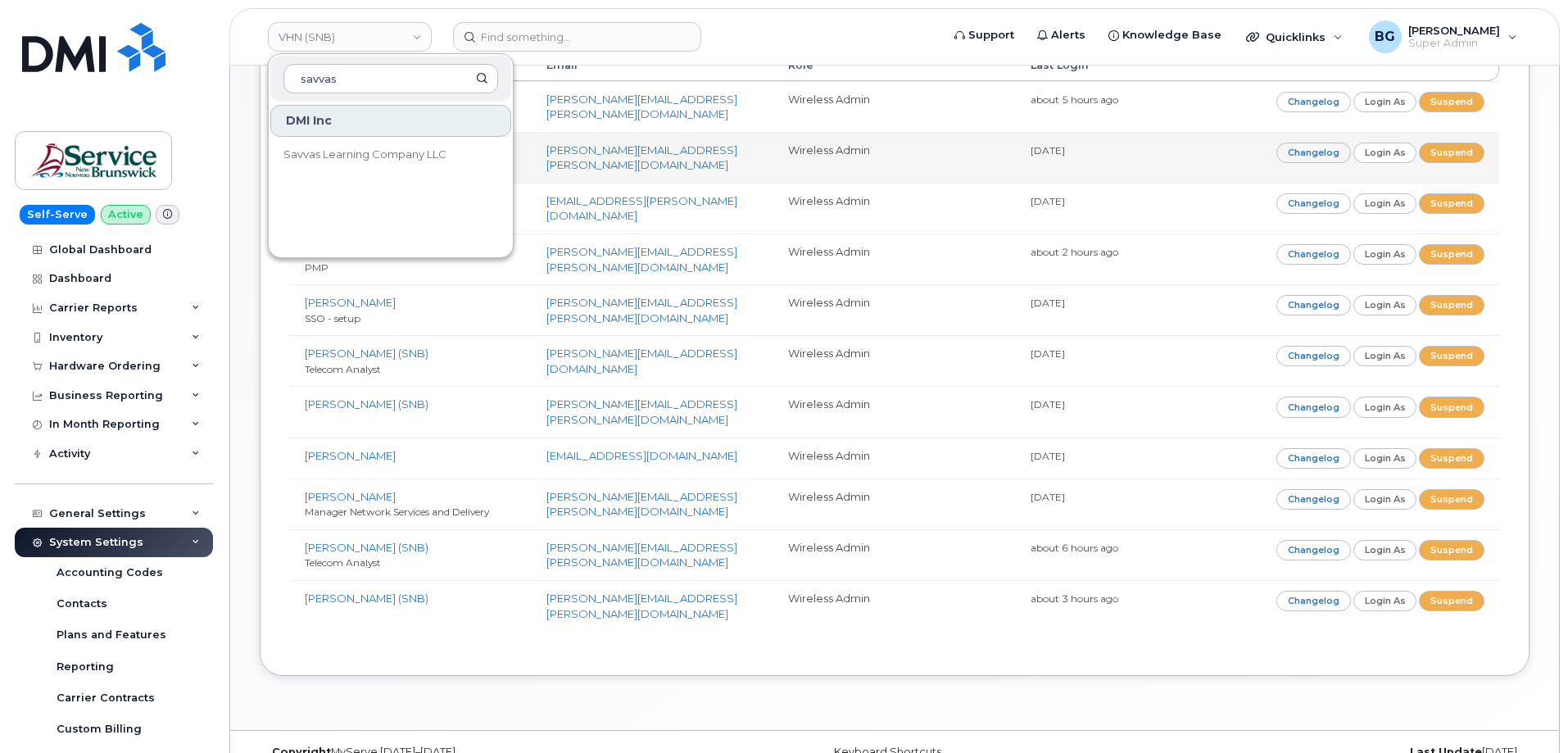
type input "savvas"
click at [336, 156] on span "Savvas Learning Company LLC" at bounding box center [365, 155] width 163 height 16
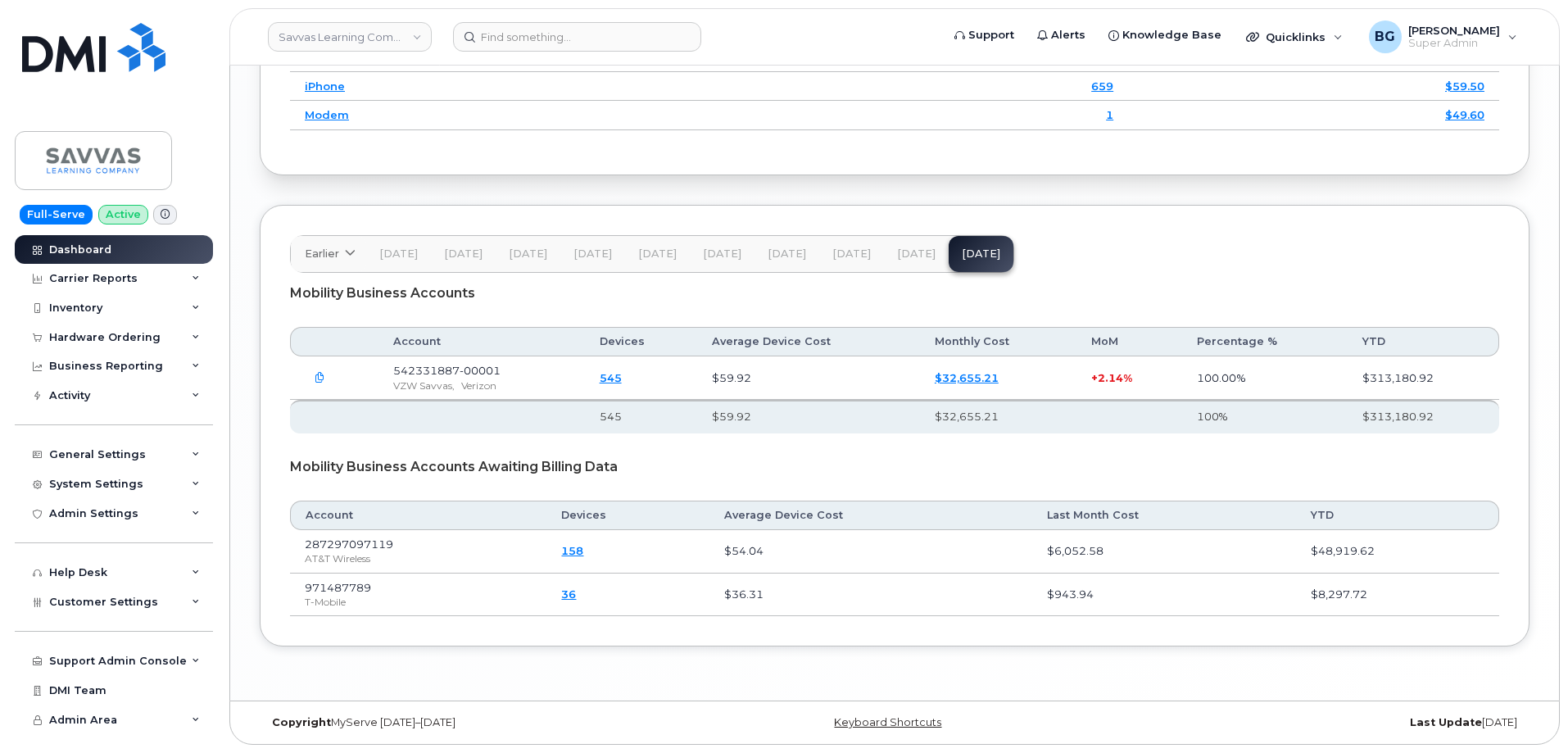
scroll to position [2297, 0]
click at [96, 482] on div "System Settings" at bounding box center [96, 484] width 94 height 13
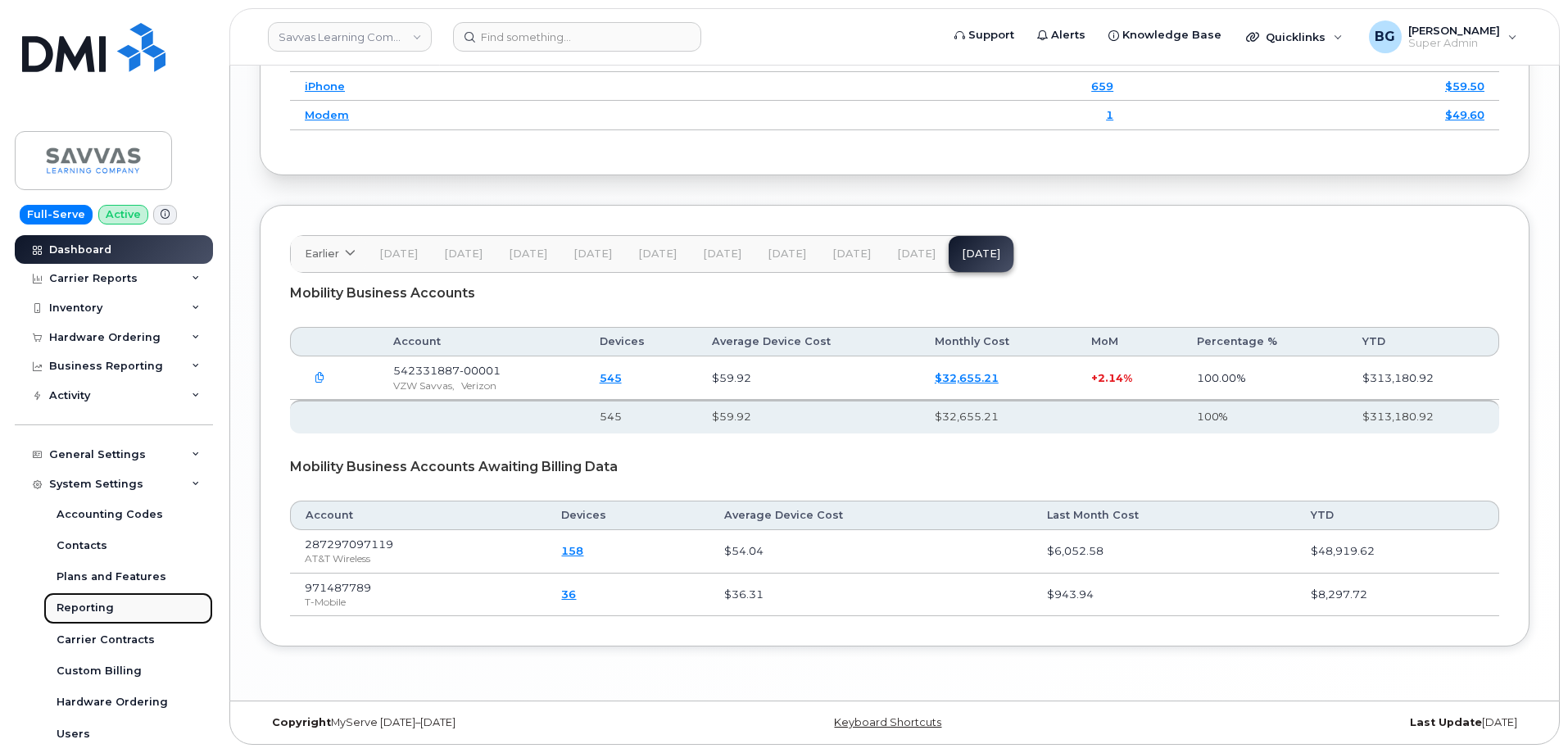
click at [77, 606] on div "Reporting" at bounding box center [85, 608] width 57 height 15
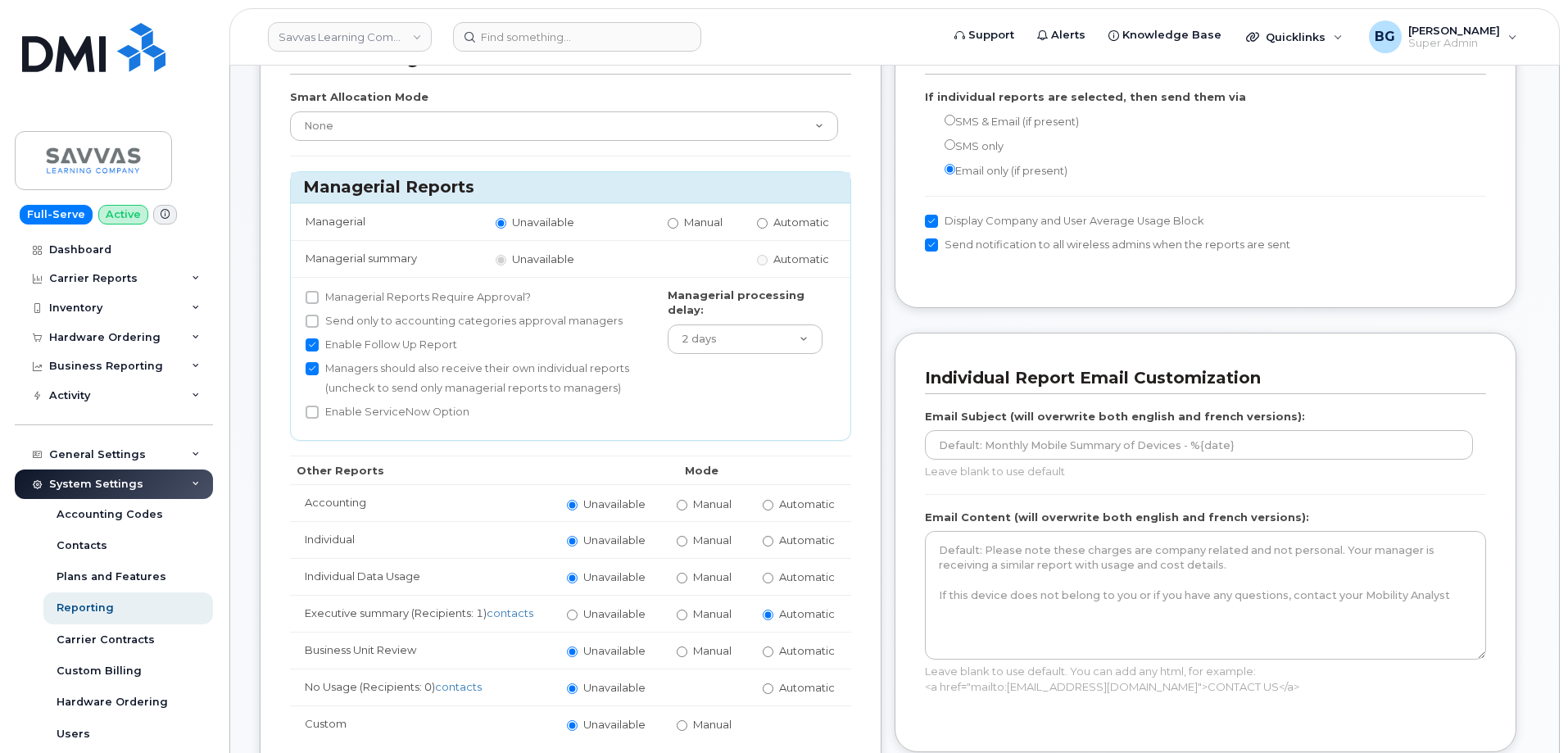
scroll to position [164, 0]
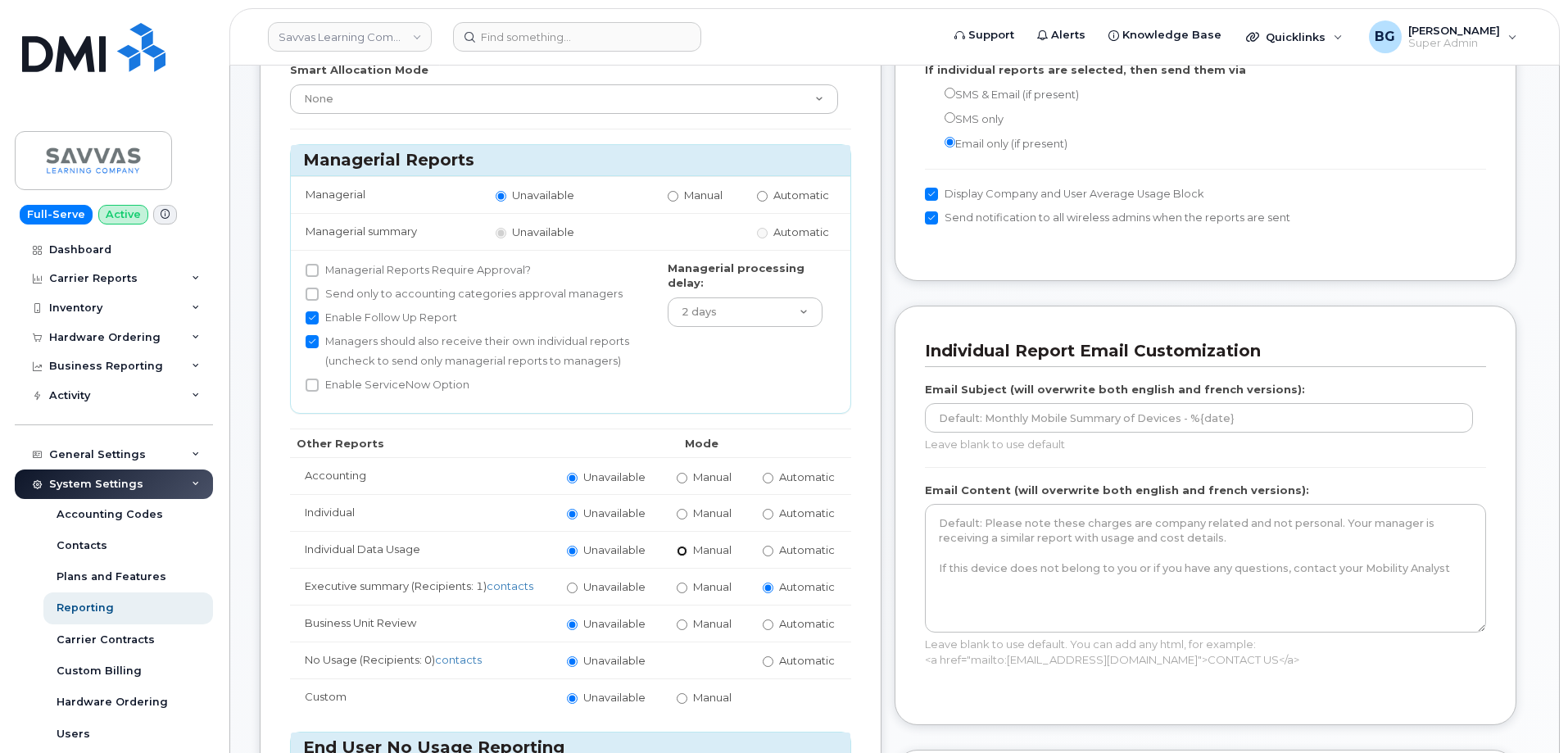
click at [681, 552] on input "Manual" at bounding box center [682, 551] width 11 height 11
radio input "true"
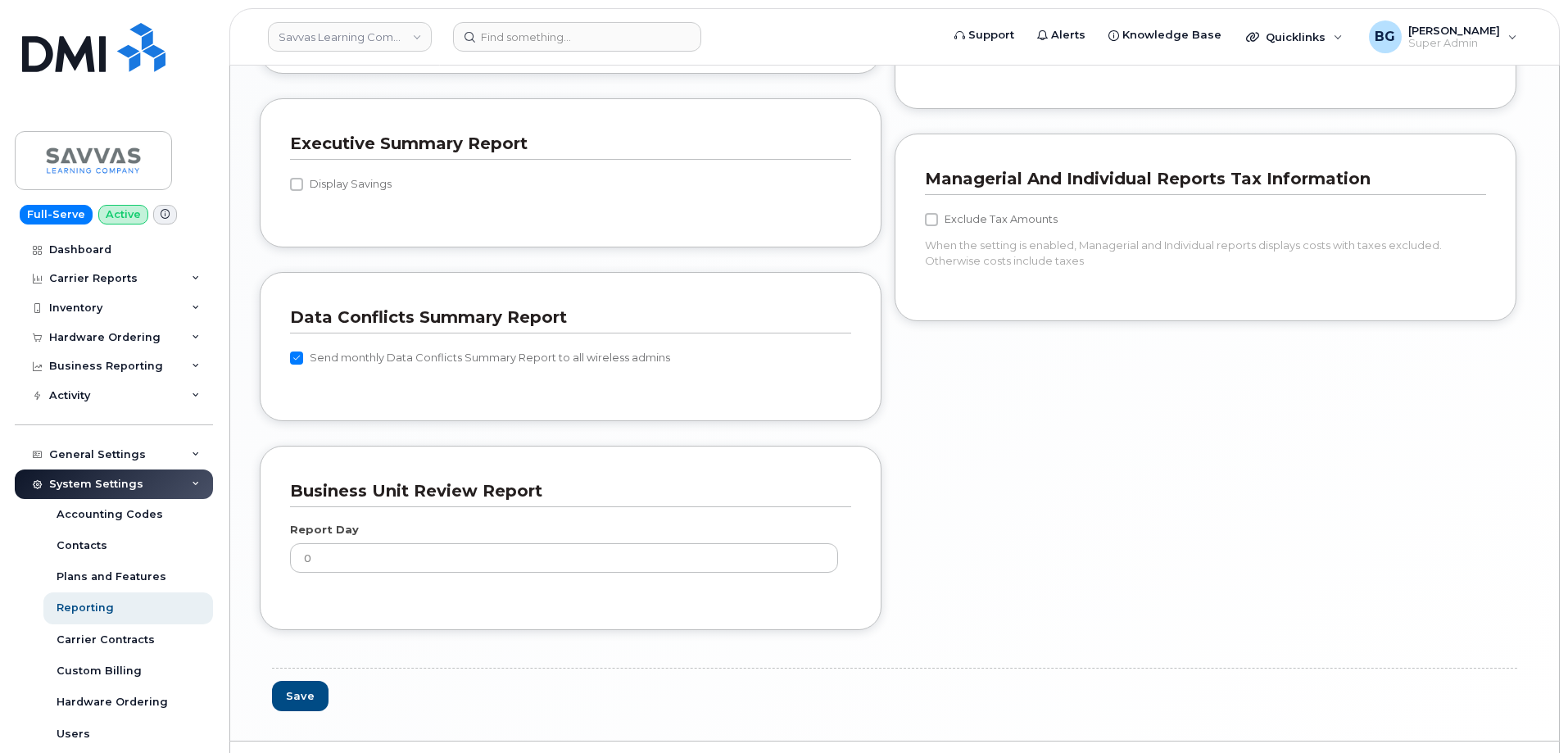
scroll to position [1697, 0]
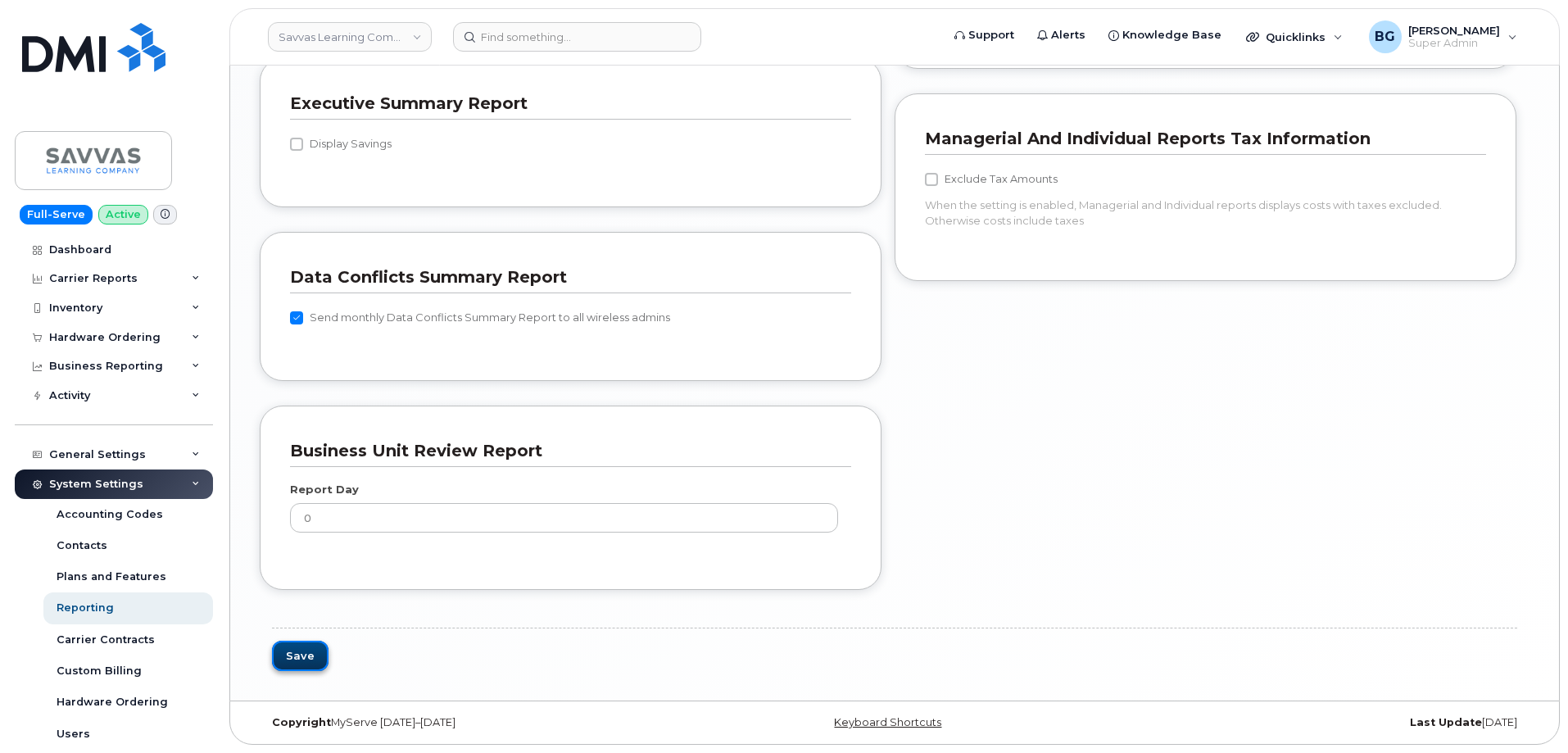
click at [314, 655] on button "Save" at bounding box center [300, 655] width 57 height 30
click at [102, 366] on div "Business Reporting" at bounding box center [106, 366] width 114 height 13
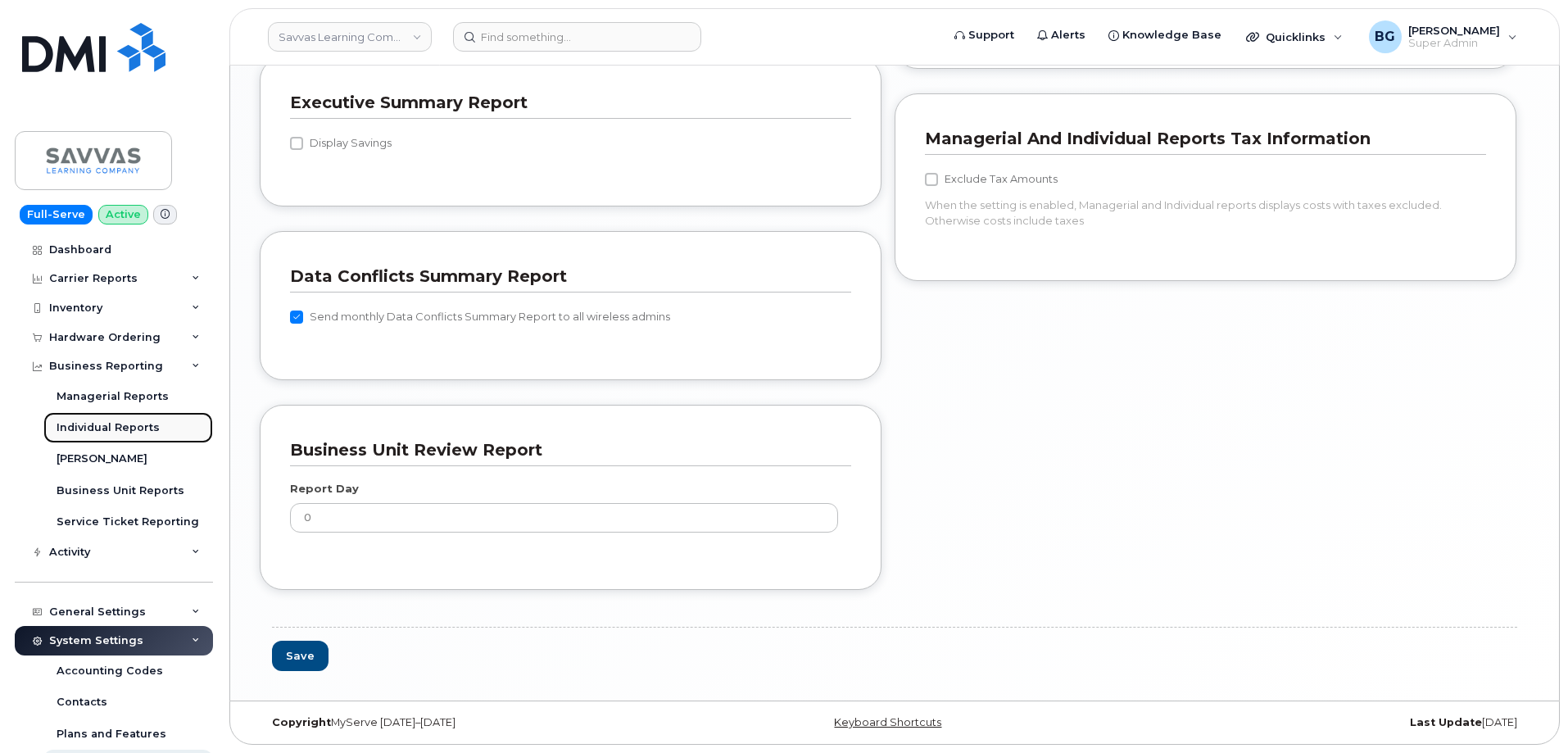
click at [121, 431] on div "Individual Reports" at bounding box center [108, 428] width 103 height 15
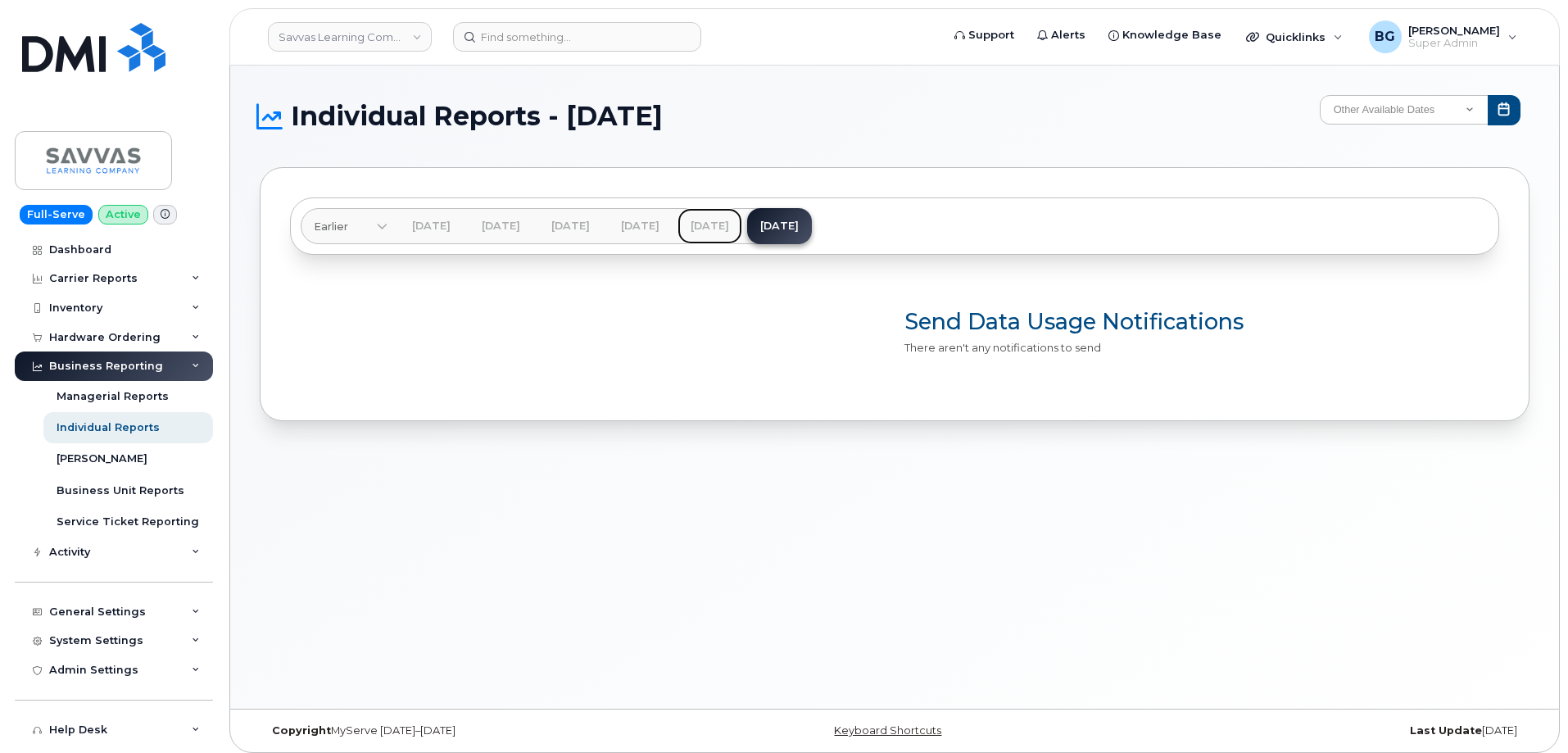
click at [743, 223] on link "Aug 2025" at bounding box center [710, 226] width 65 height 36
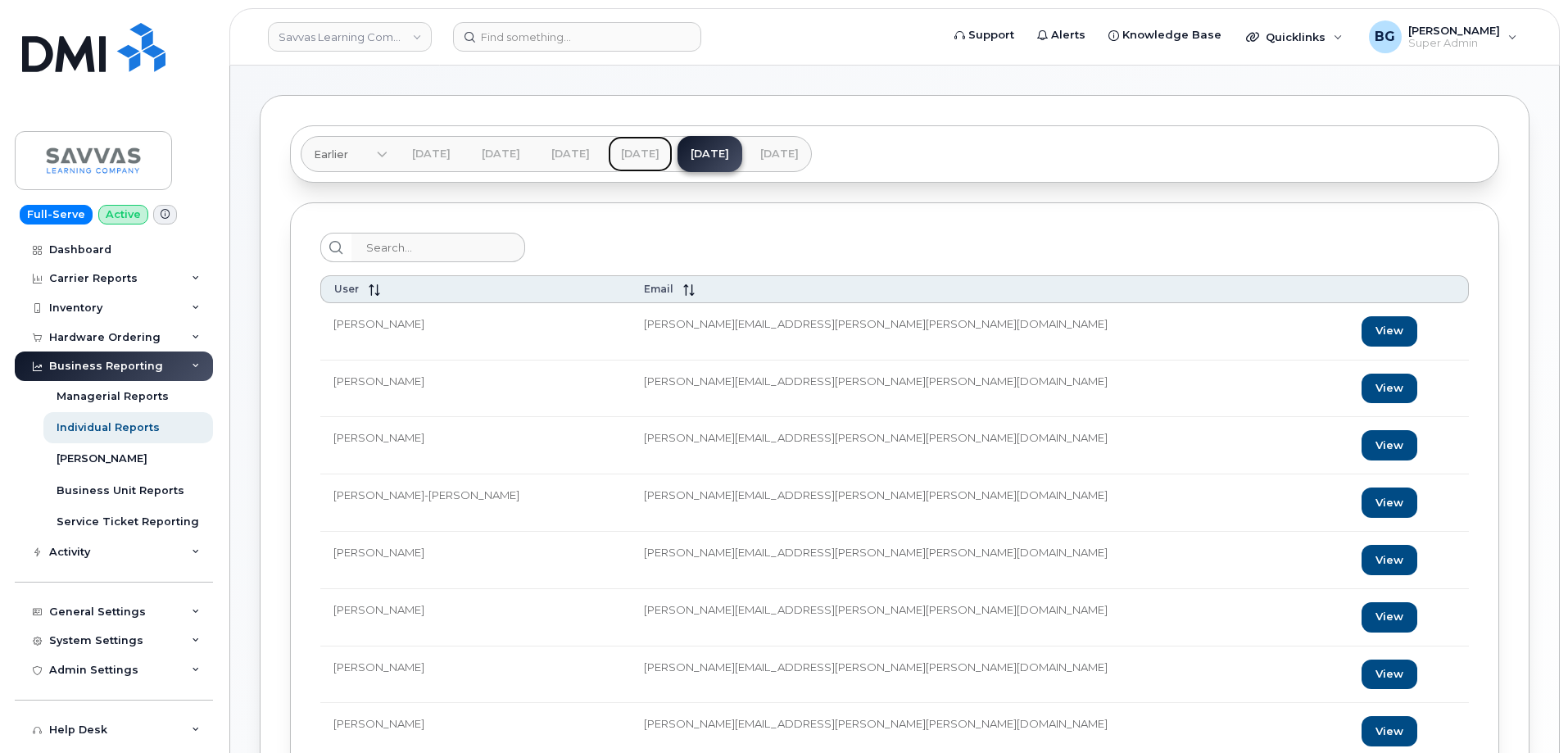
click at [673, 154] on link "Jul 2025" at bounding box center [640, 154] width 65 height 36
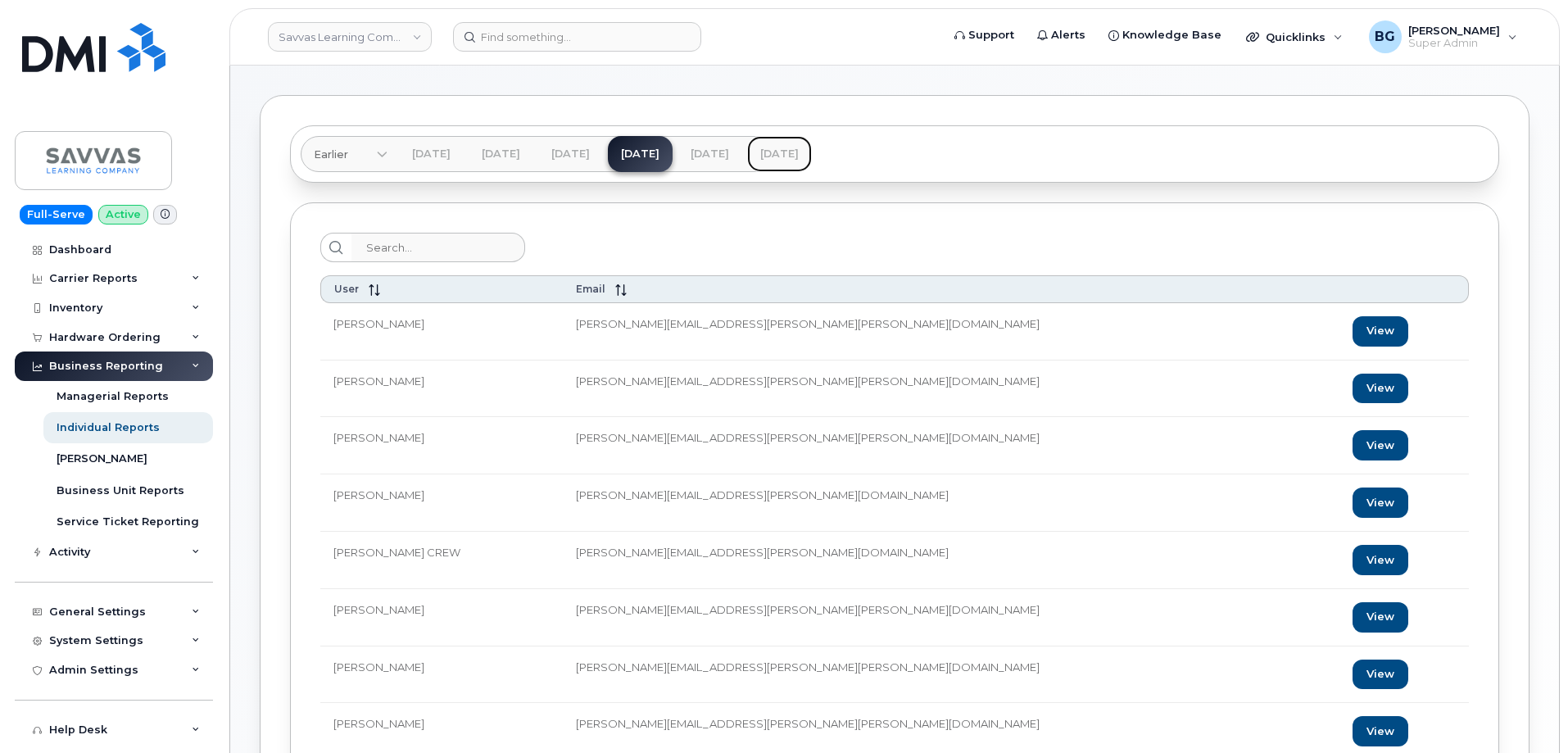
click at [812, 155] on link "[DATE]" at bounding box center [779, 154] width 65 height 36
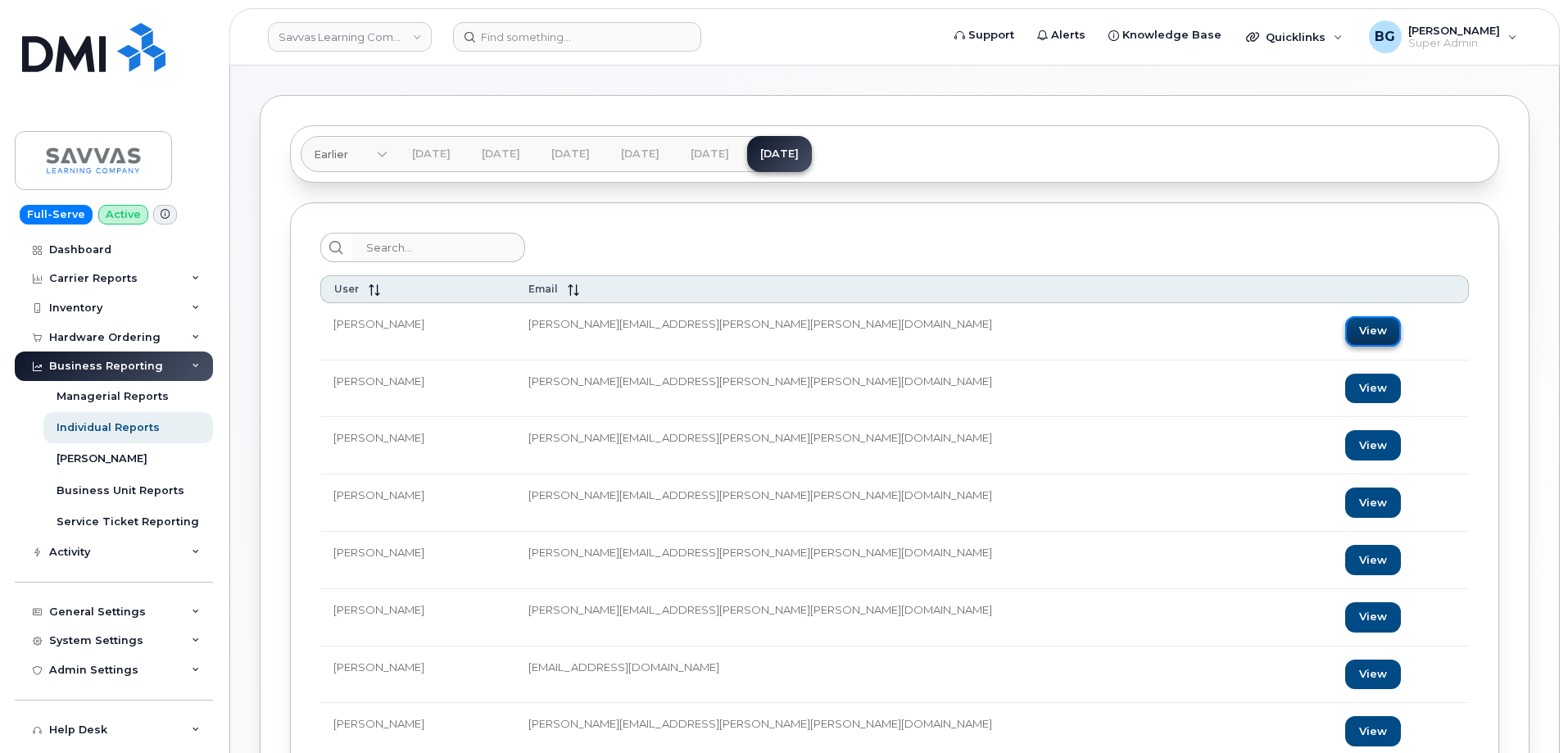
click at [1345, 330] on link "View" at bounding box center [1373, 331] width 56 height 30
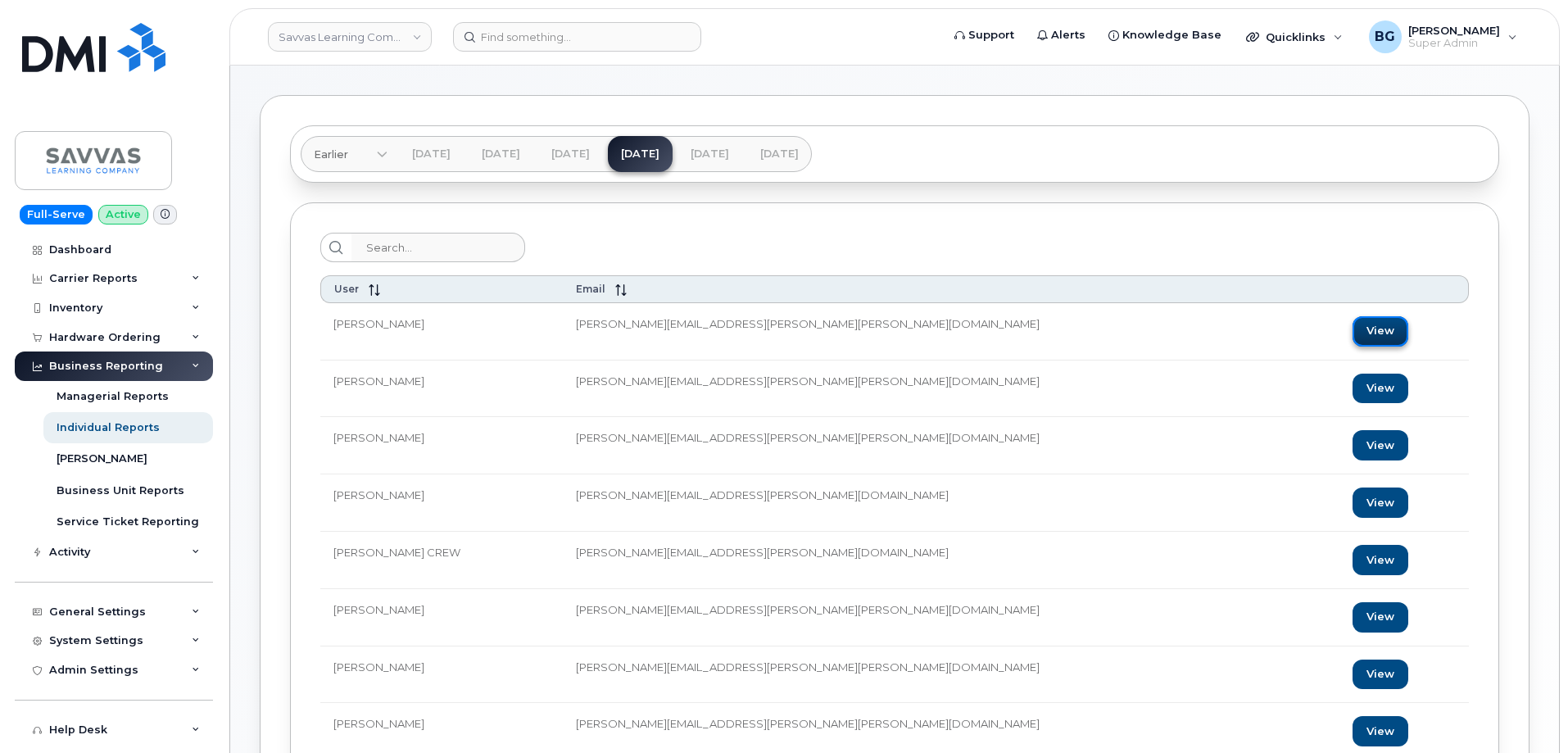
click at [1352, 326] on link "View" at bounding box center [1380, 331] width 56 height 30
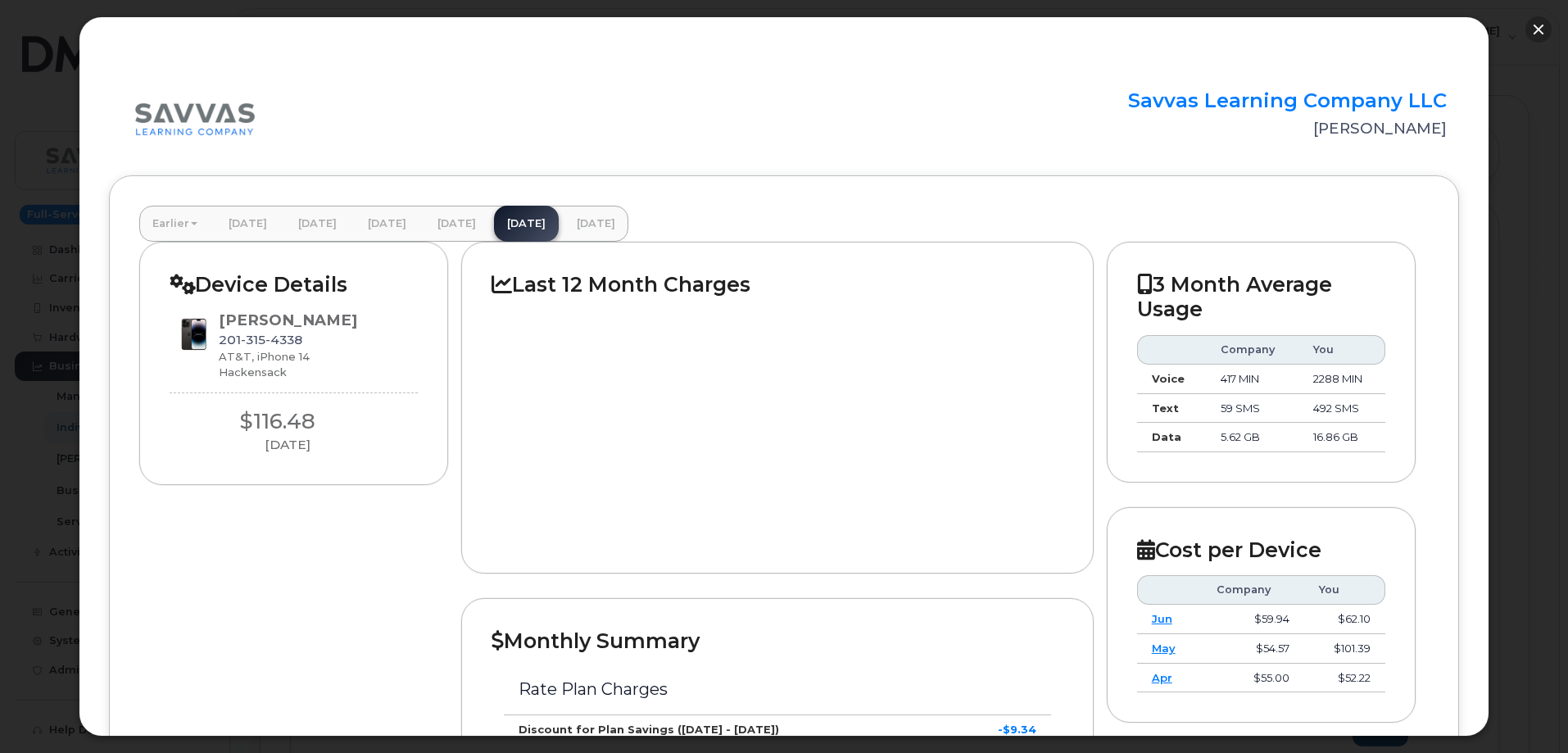
click at [1544, 24] on button "button" at bounding box center [1538, 29] width 26 height 26
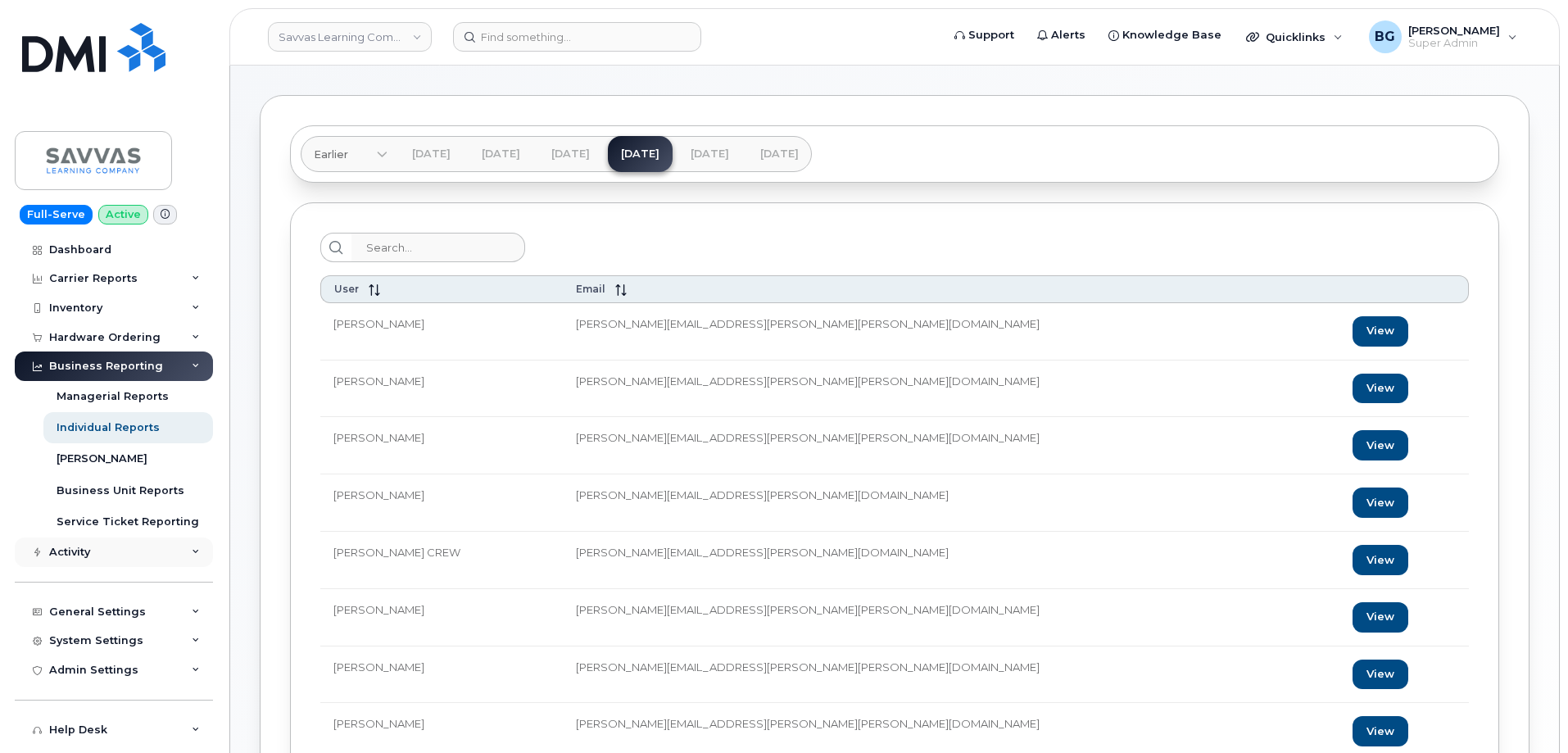
click at [108, 542] on div "Activity" at bounding box center [114, 552] width 198 height 29
click at [92, 336] on div "Hardware Ordering" at bounding box center [105, 338] width 111 height 13
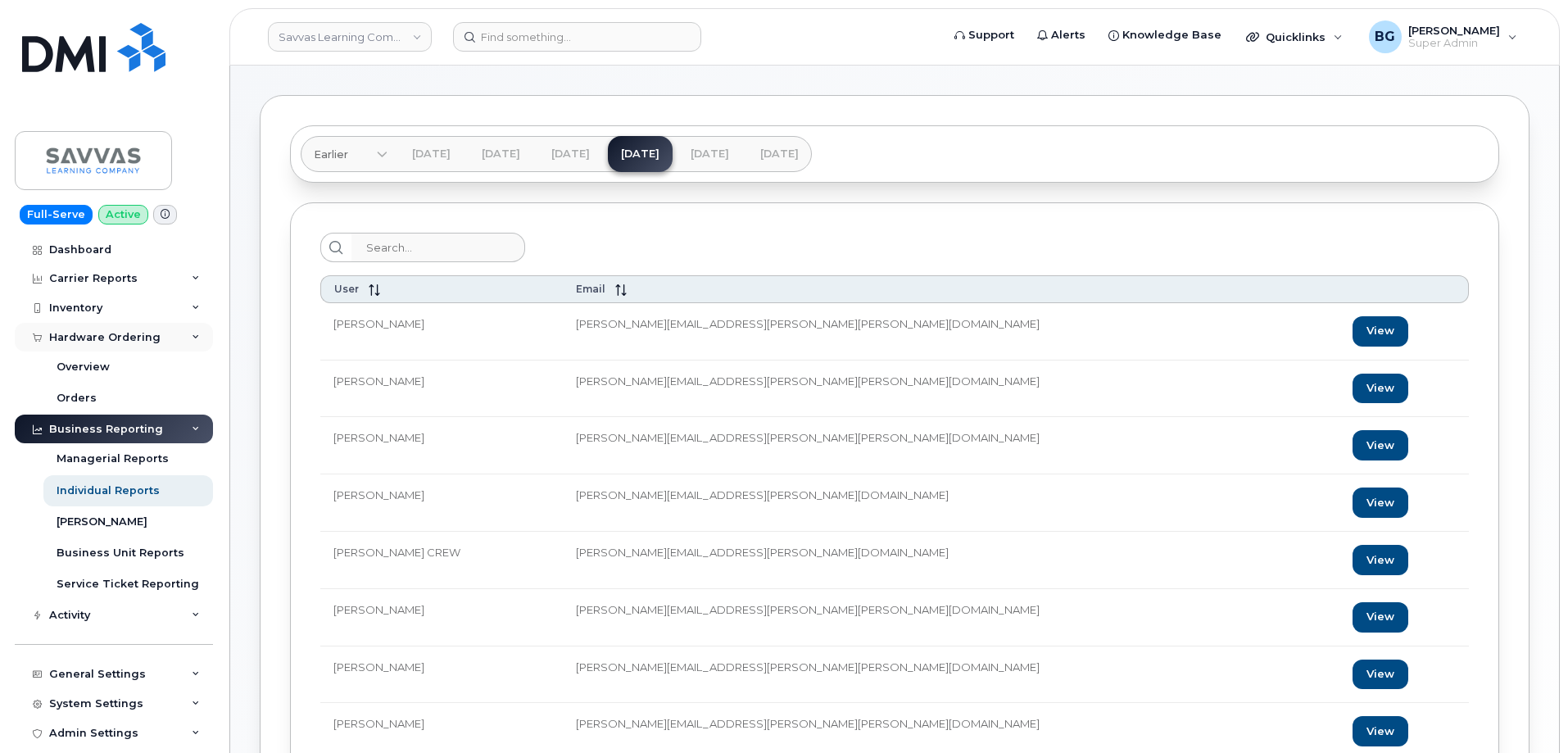
click at [93, 338] on div "Hardware Ordering" at bounding box center [105, 338] width 111 height 13
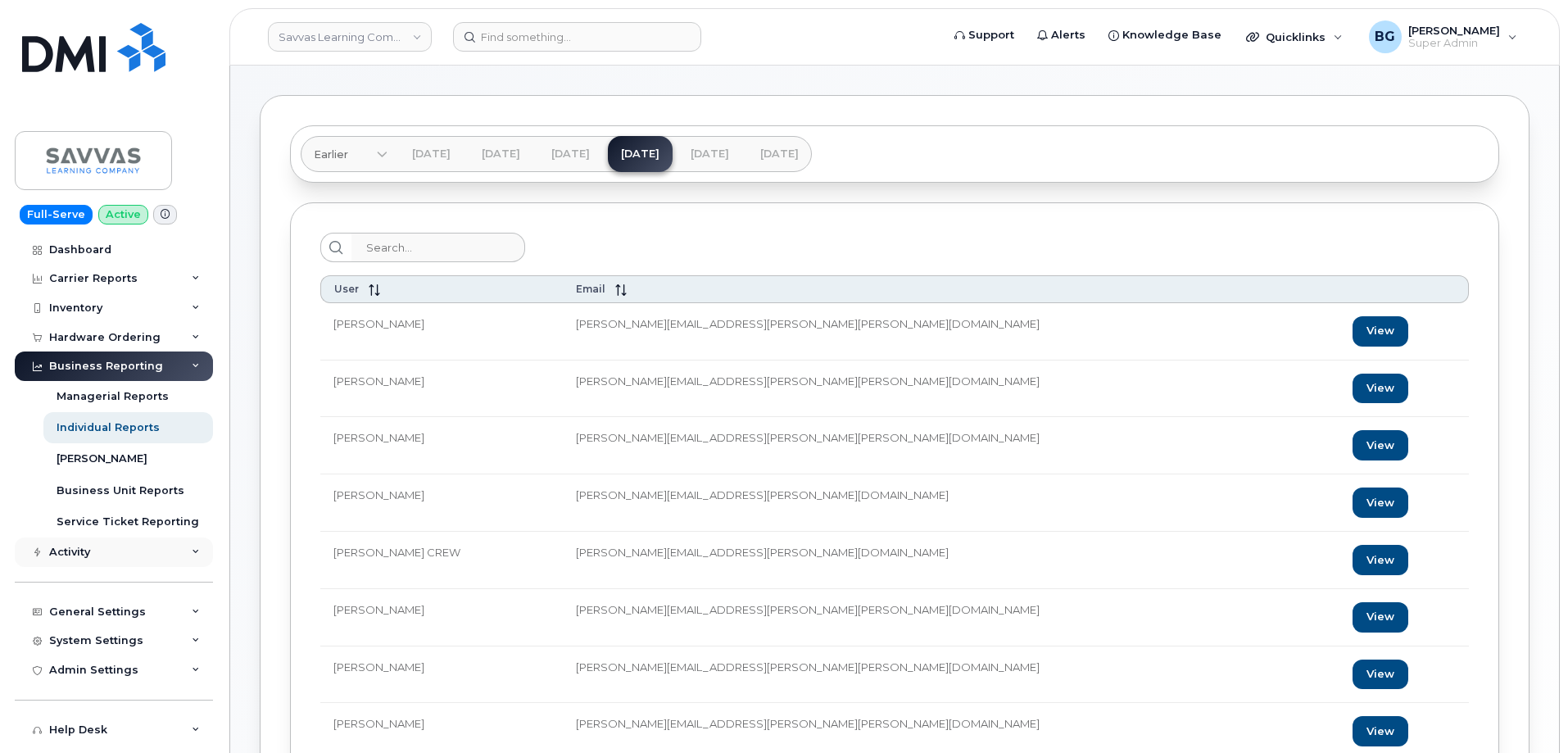
click at [86, 551] on div "Activity" at bounding box center [70, 552] width 41 height 13
click at [89, 551] on div "Activity" at bounding box center [70, 552] width 41 height 13
click at [82, 281] on div "Carrier Reports" at bounding box center [93, 279] width 89 height 13
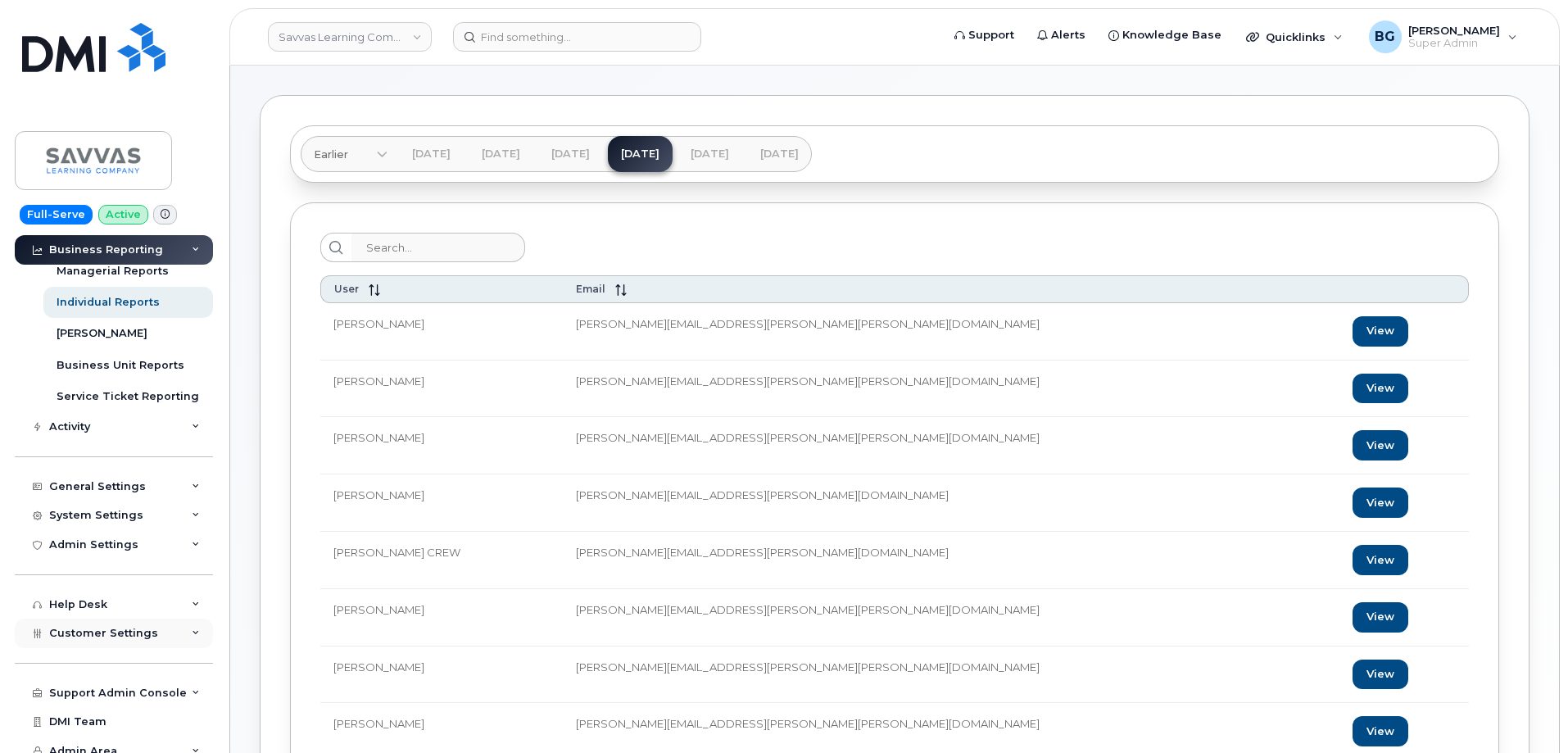
scroll to position [483, 0]
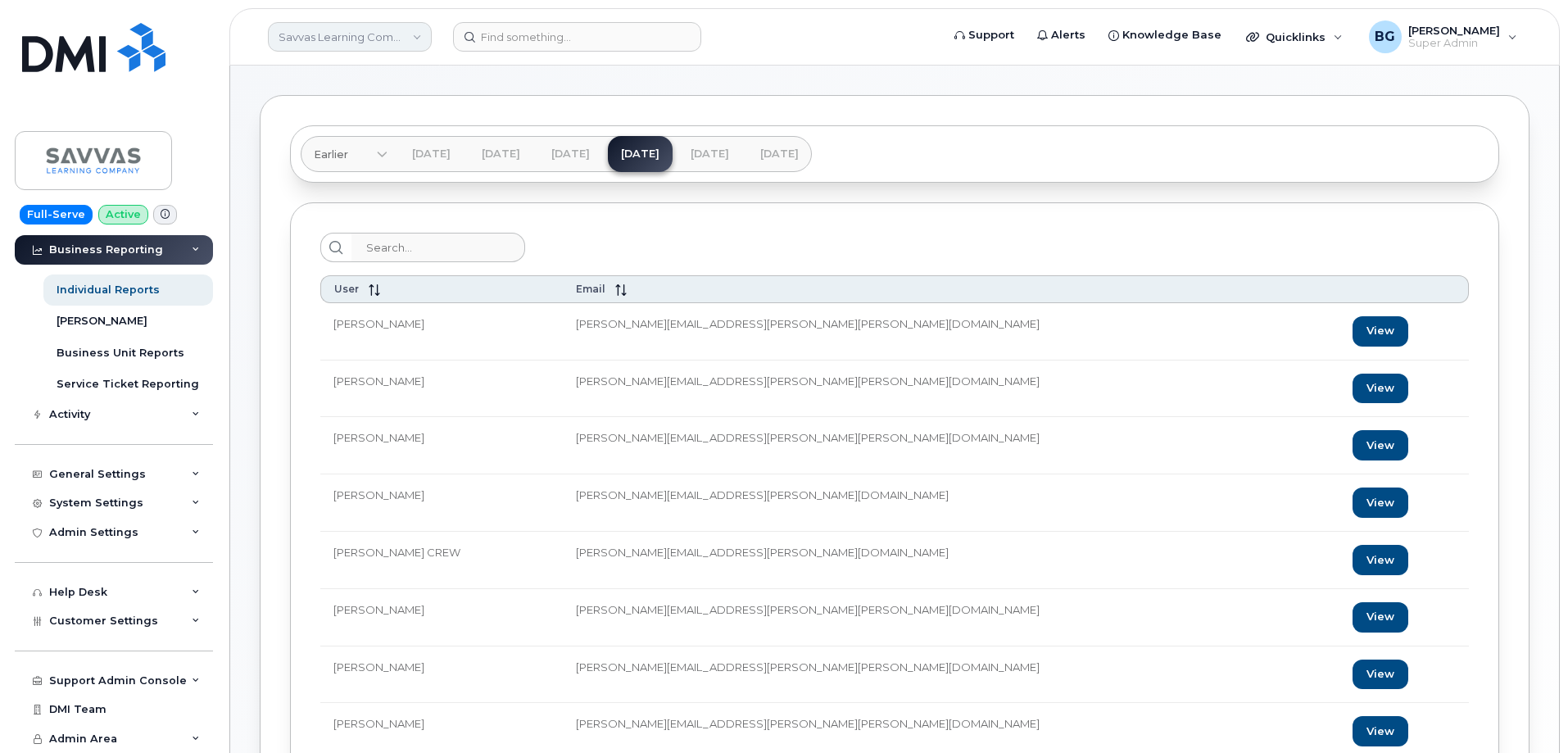
click at [344, 38] on link "Savvas Learning Company LLC" at bounding box center [350, 37] width 164 height 29
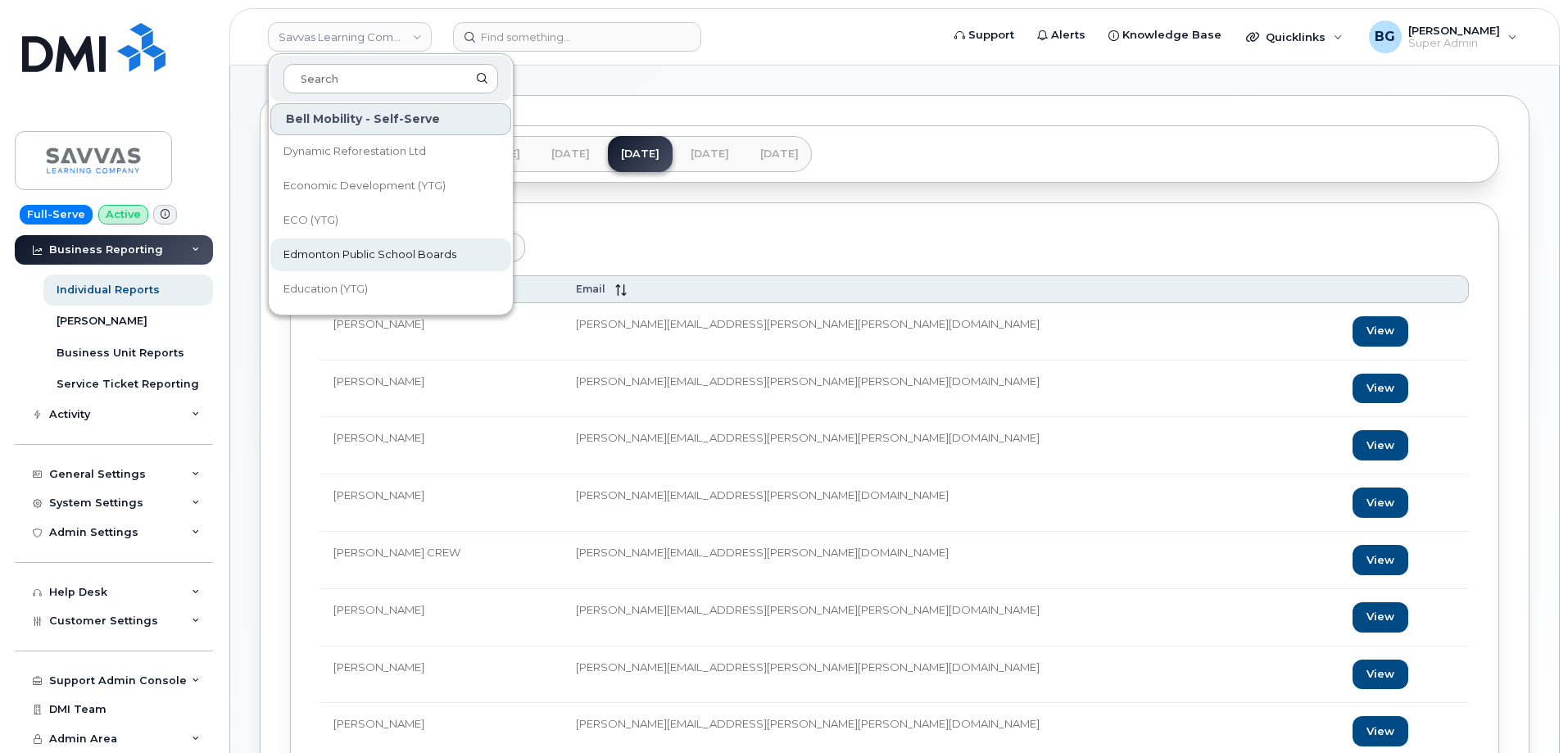
scroll to position [13106, 0]
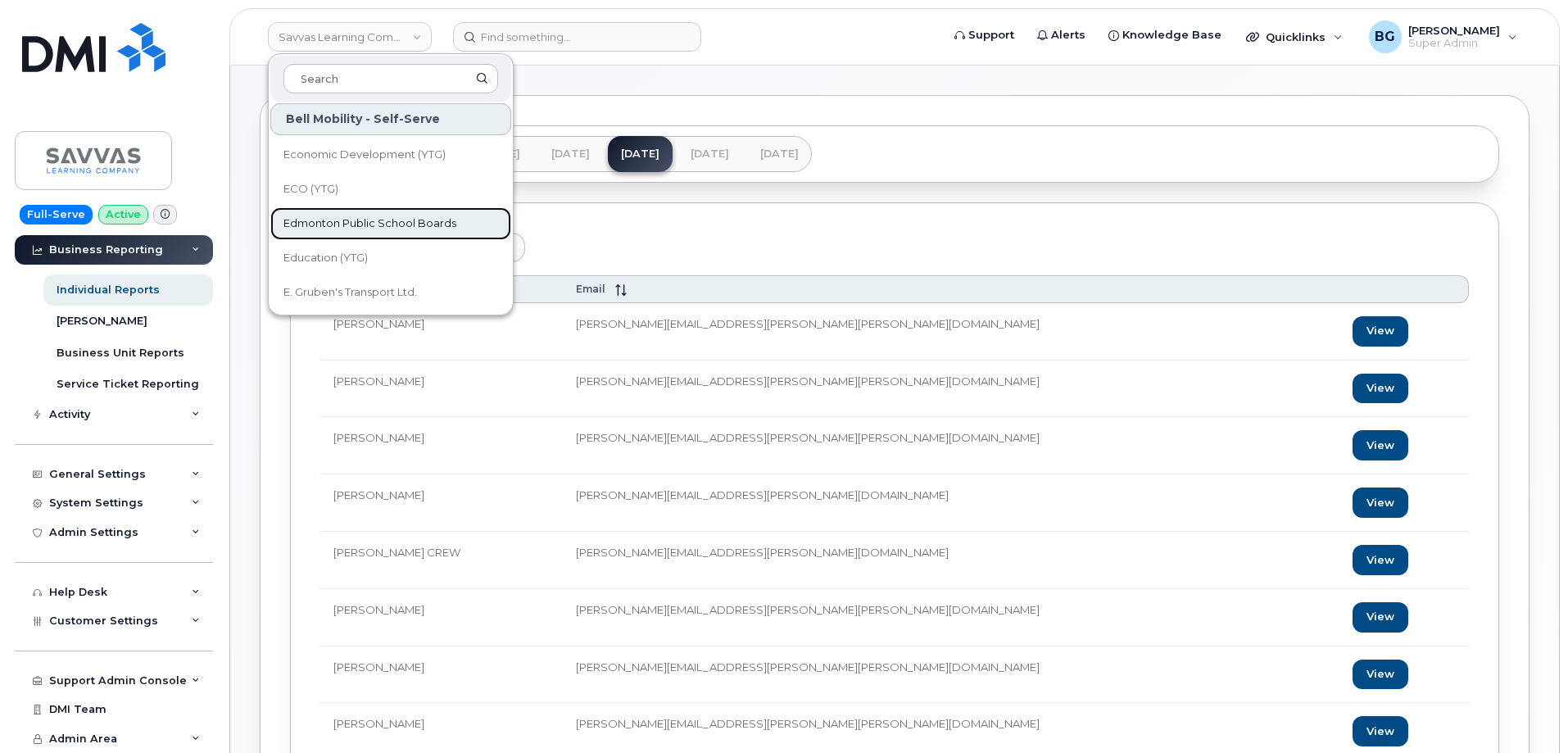
click at [381, 219] on span "Edmonton Public School Boards" at bounding box center [370, 224] width 173 height 16
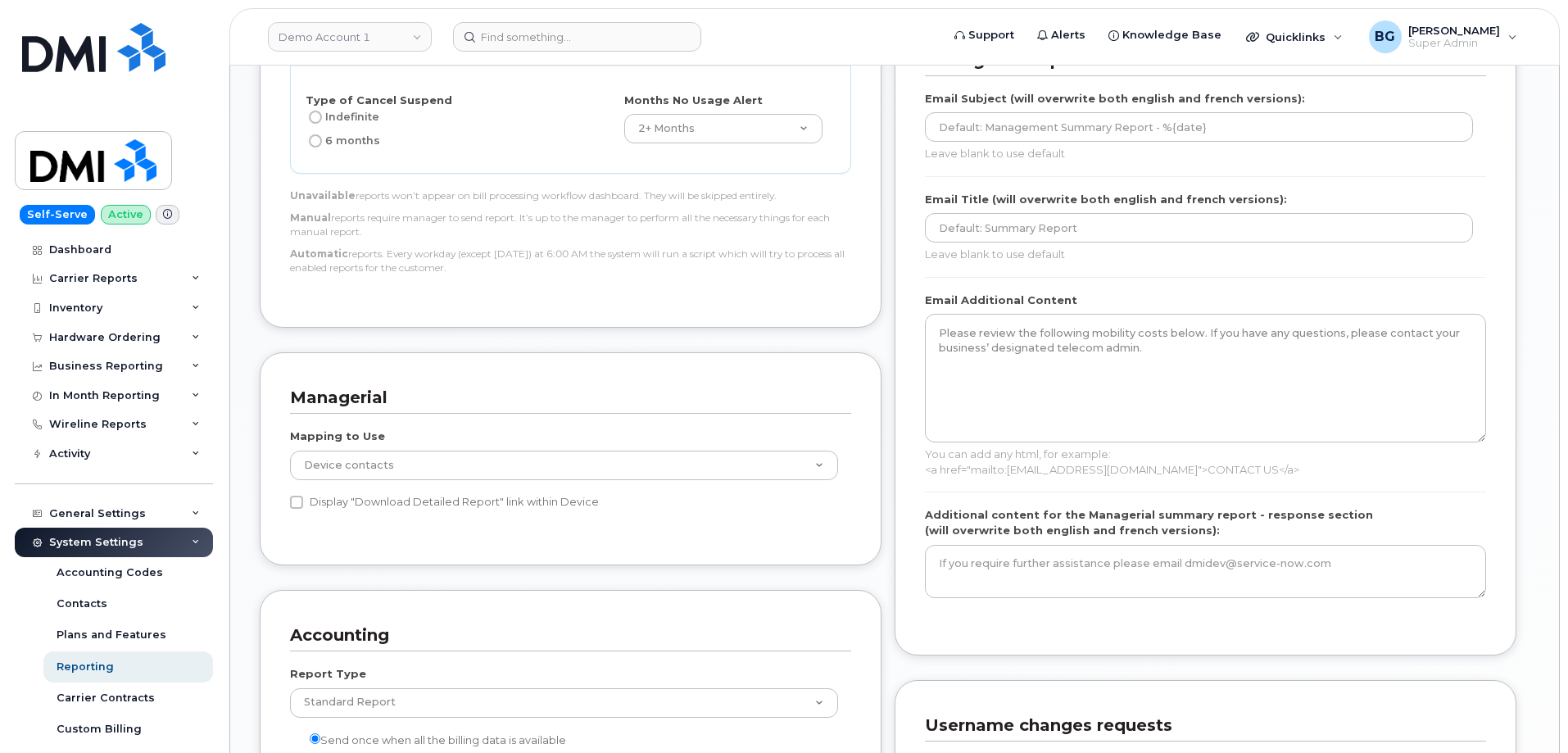
scroll to position [928, 0]
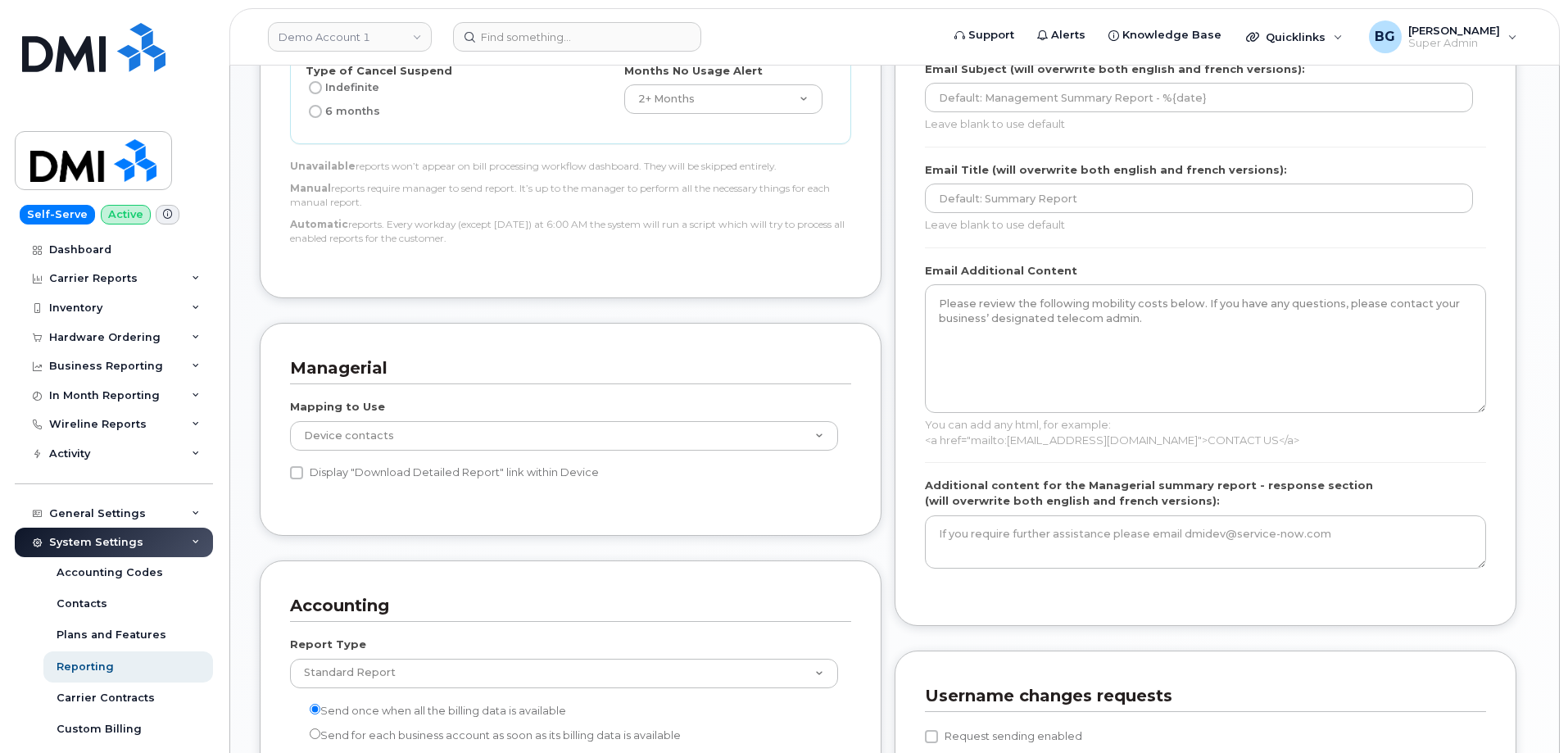
click at [641, 583] on div "Accounting Report Type Standard Report Extended Taxes Report Send once when all…" at bounding box center [570, 682] width 622 height 243
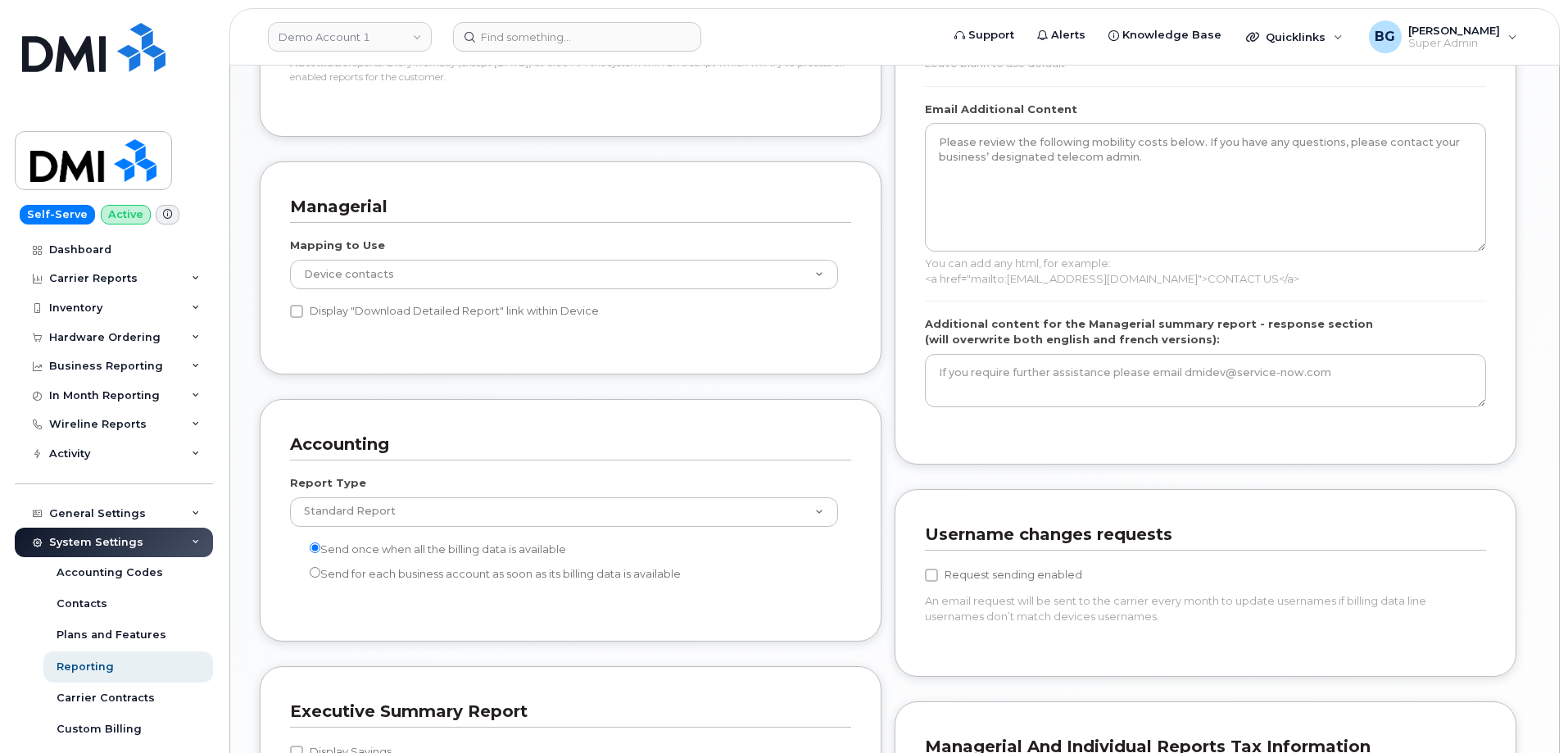
scroll to position [1092, 0]
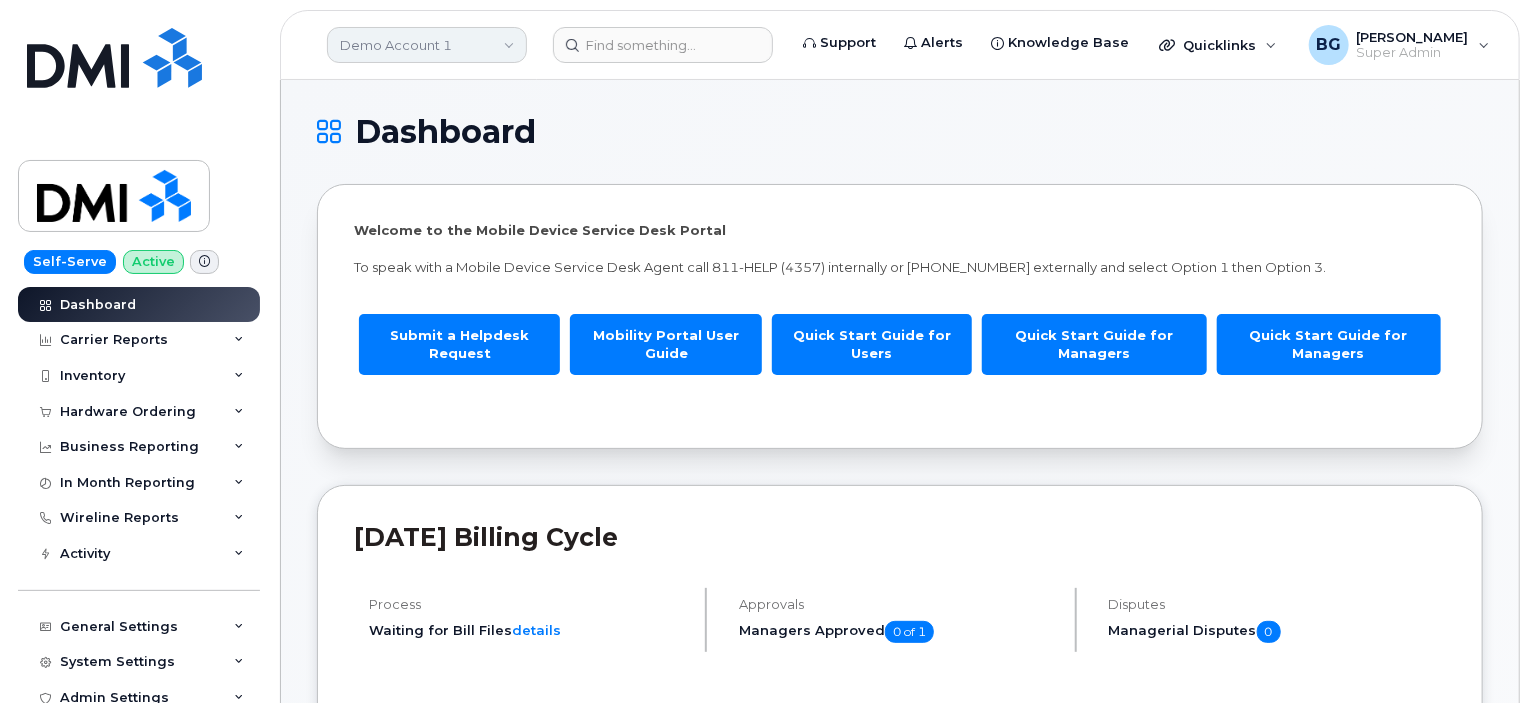
click at [396, 40] on link "Demo Account 1" at bounding box center [427, 45] width 200 height 36
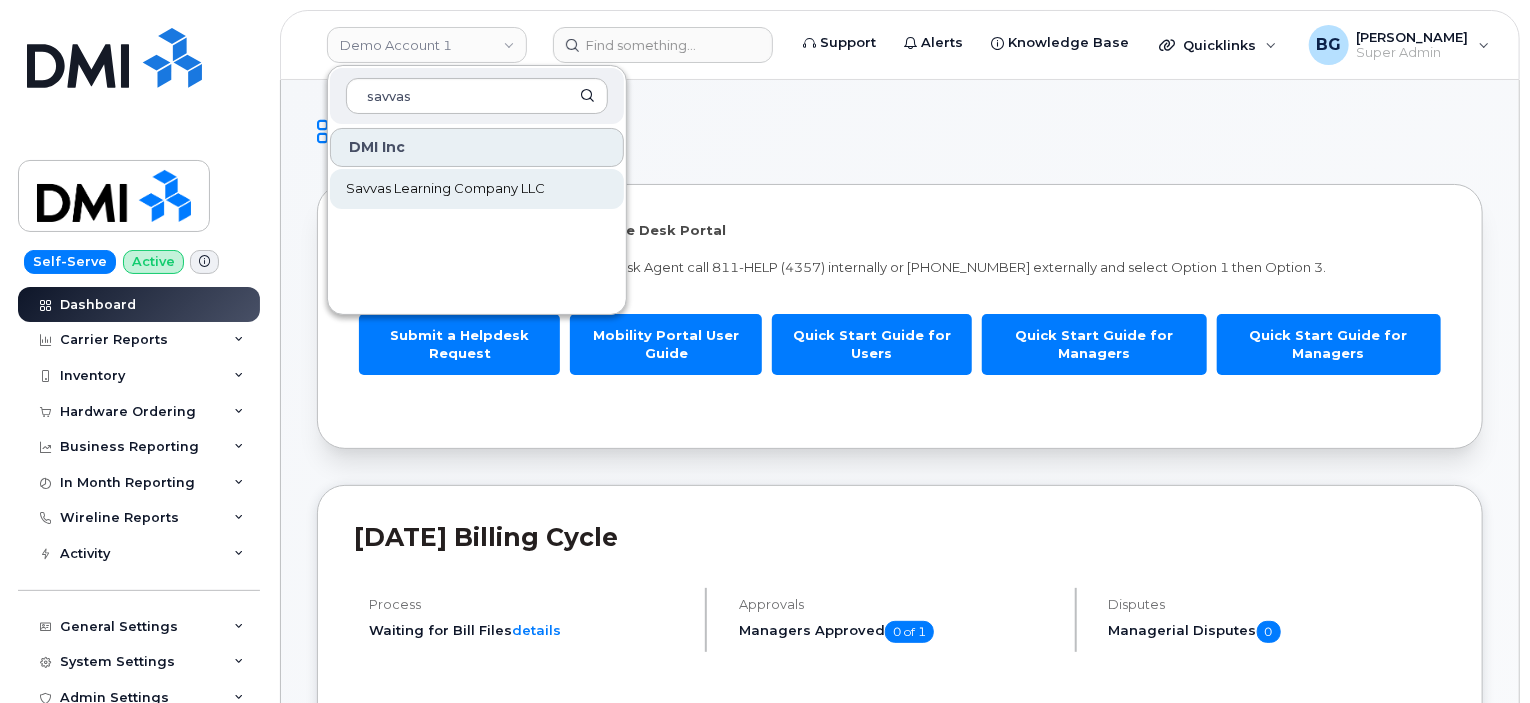
type input "savvas"
click at [497, 176] on link "Savvas Learning Company LLC" at bounding box center [477, 189] width 294 height 40
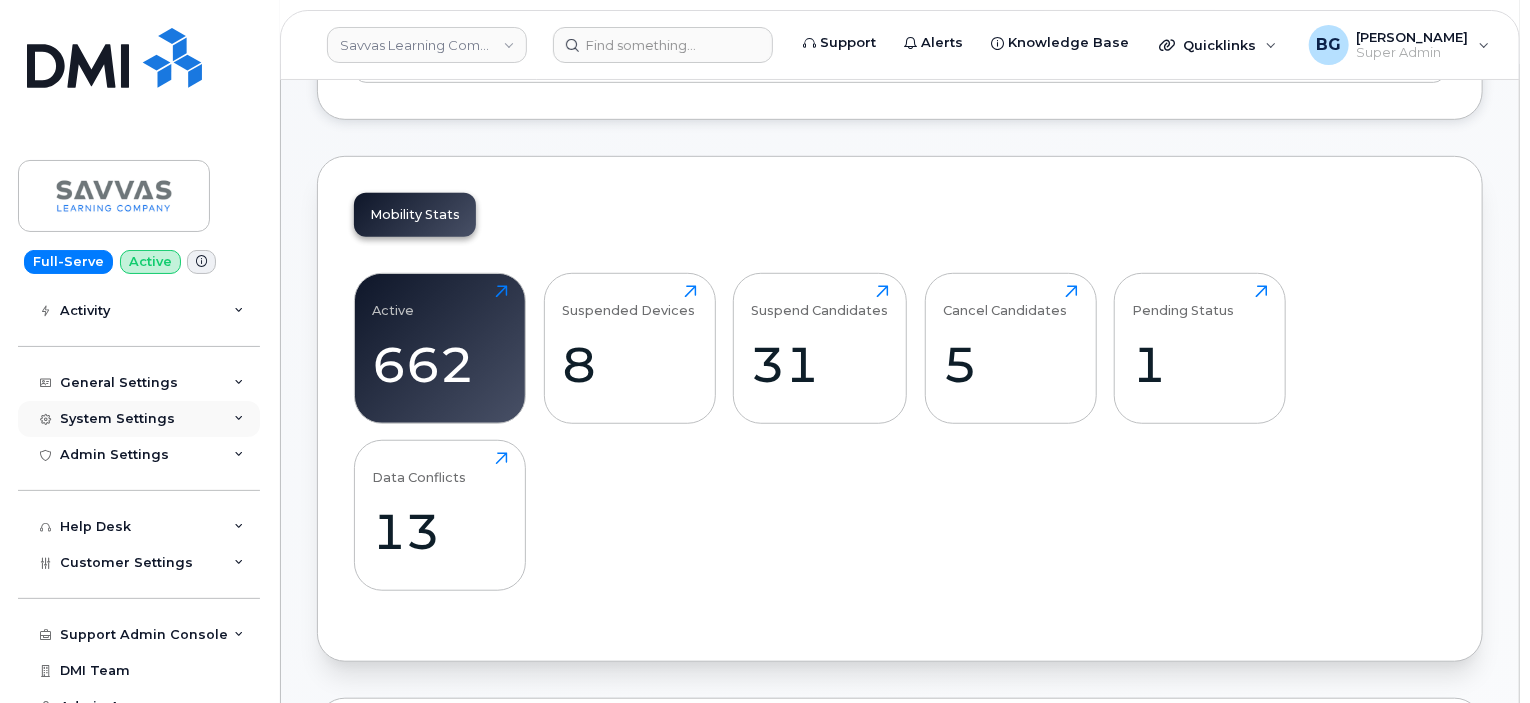
scroll to position [192, 0]
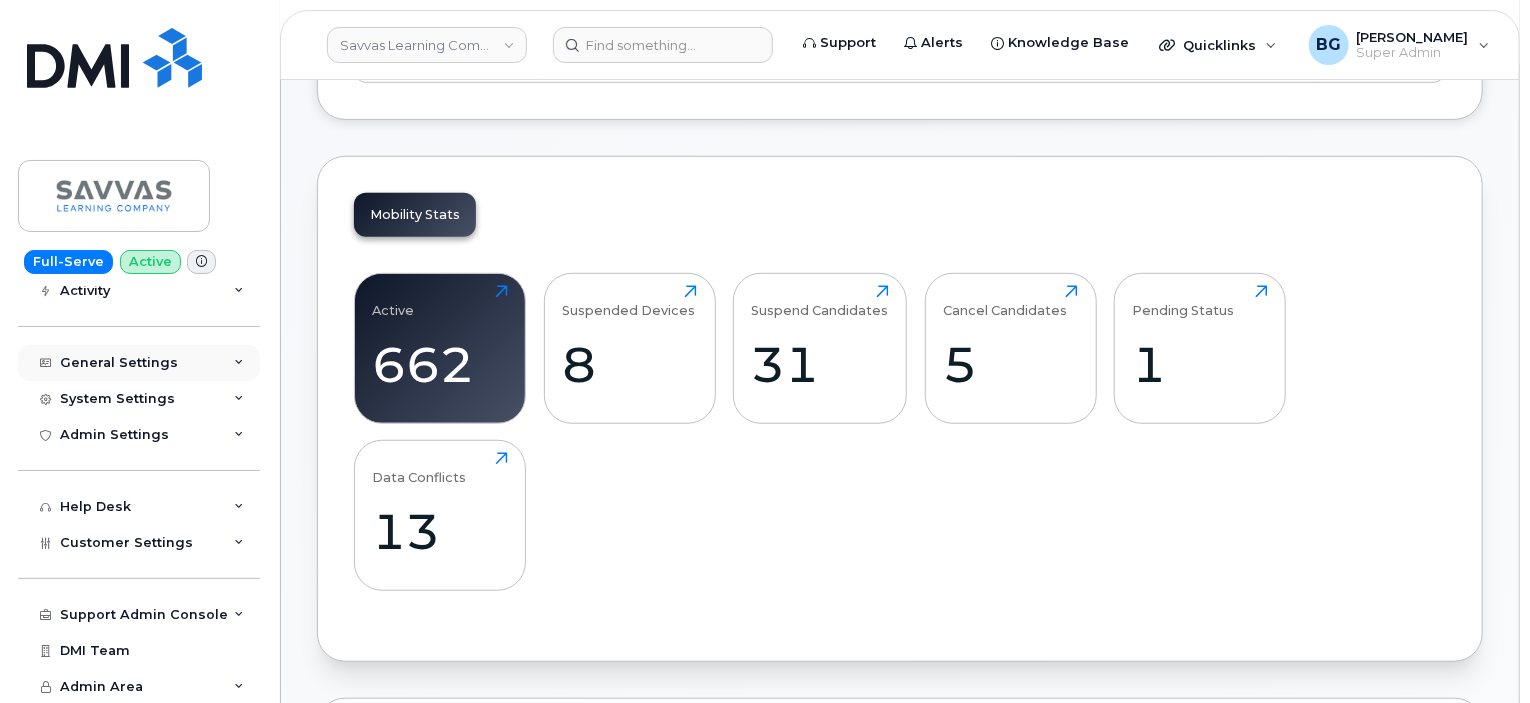
click at [108, 367] on div "General Settings" at bounding box center [119, 363] width 118 height 16
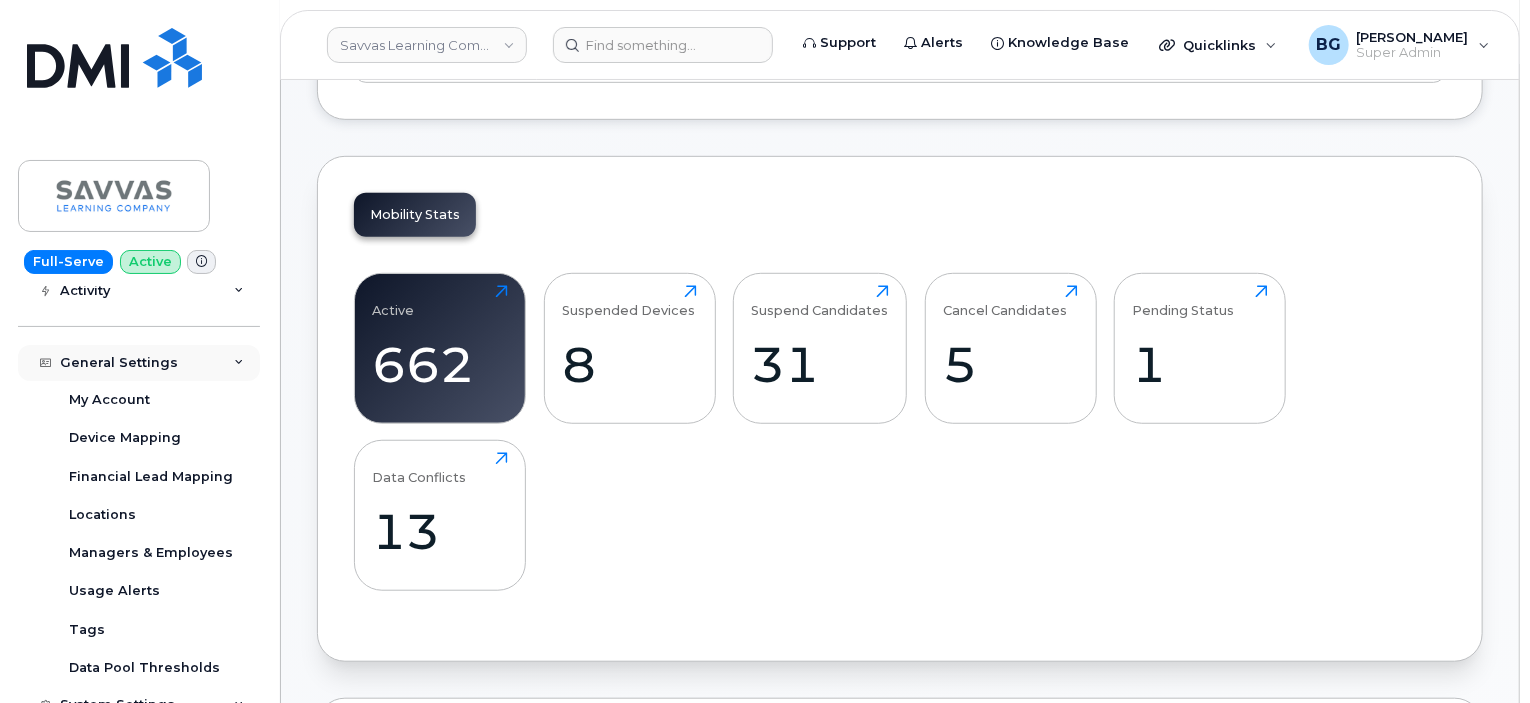
click at [110, 367] on div "General Settings" at bounding box center [119, 363] width 118 height 16
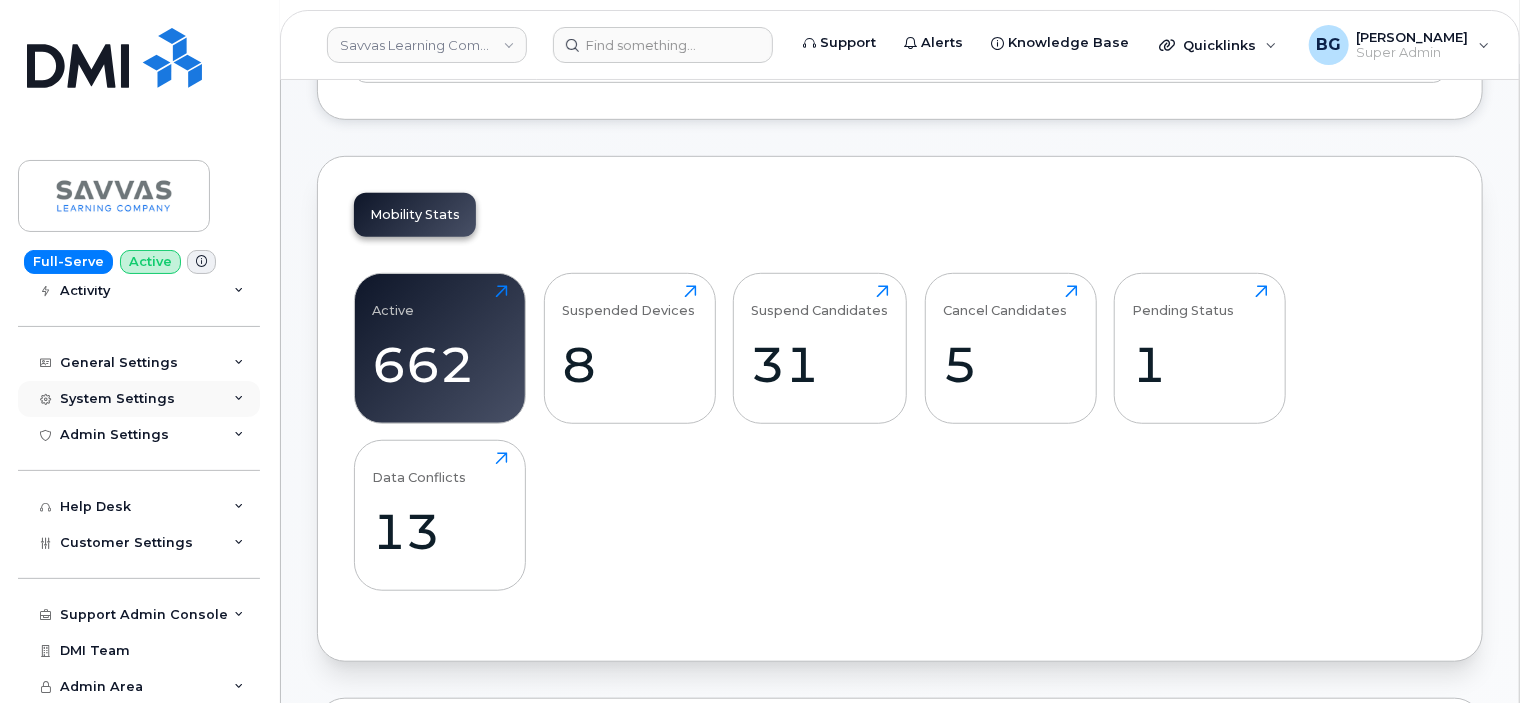
click at [119, 407] on div "System Settings" at bounding box center [139, 399] width 242 height 36
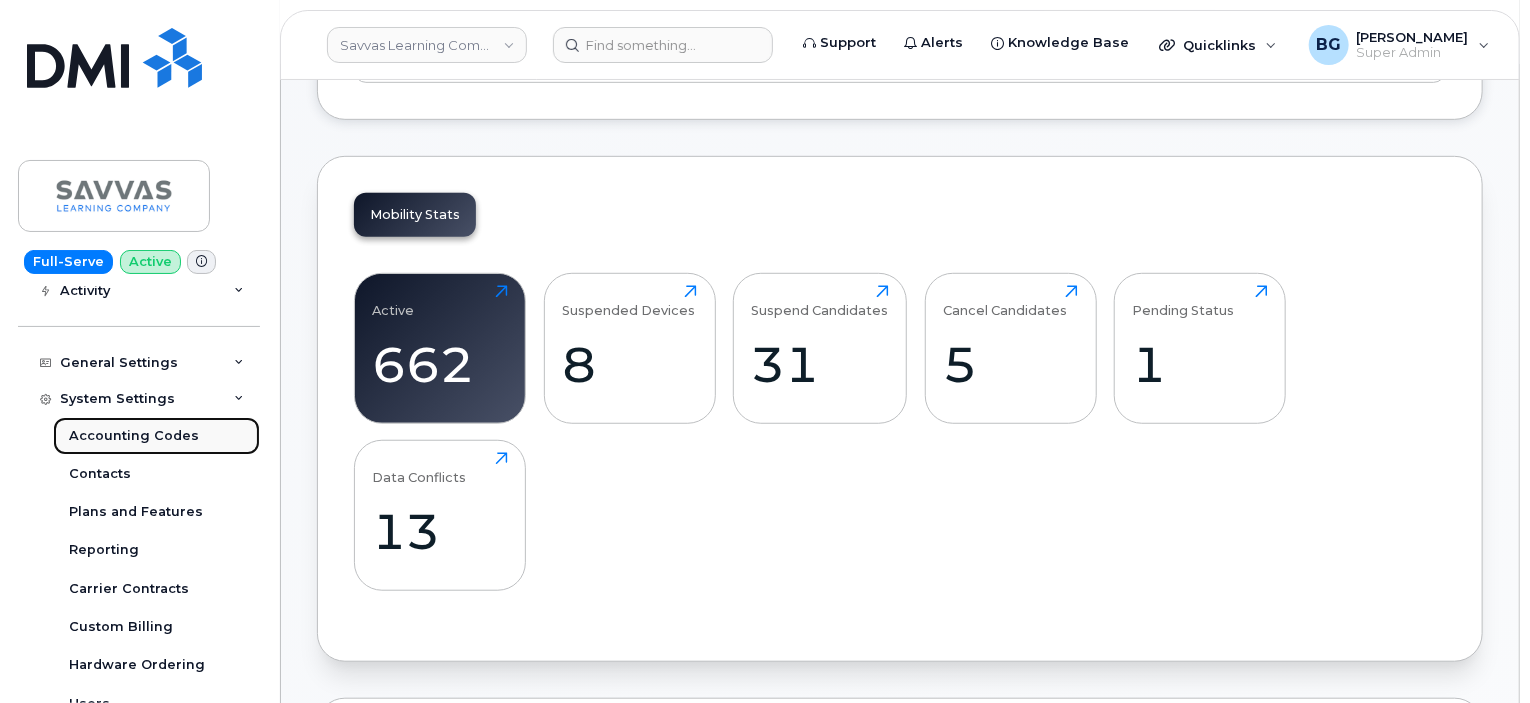
click at [109, 435] on div "Accounting Codes" at bounding box center [134, 436] width 130 height 18
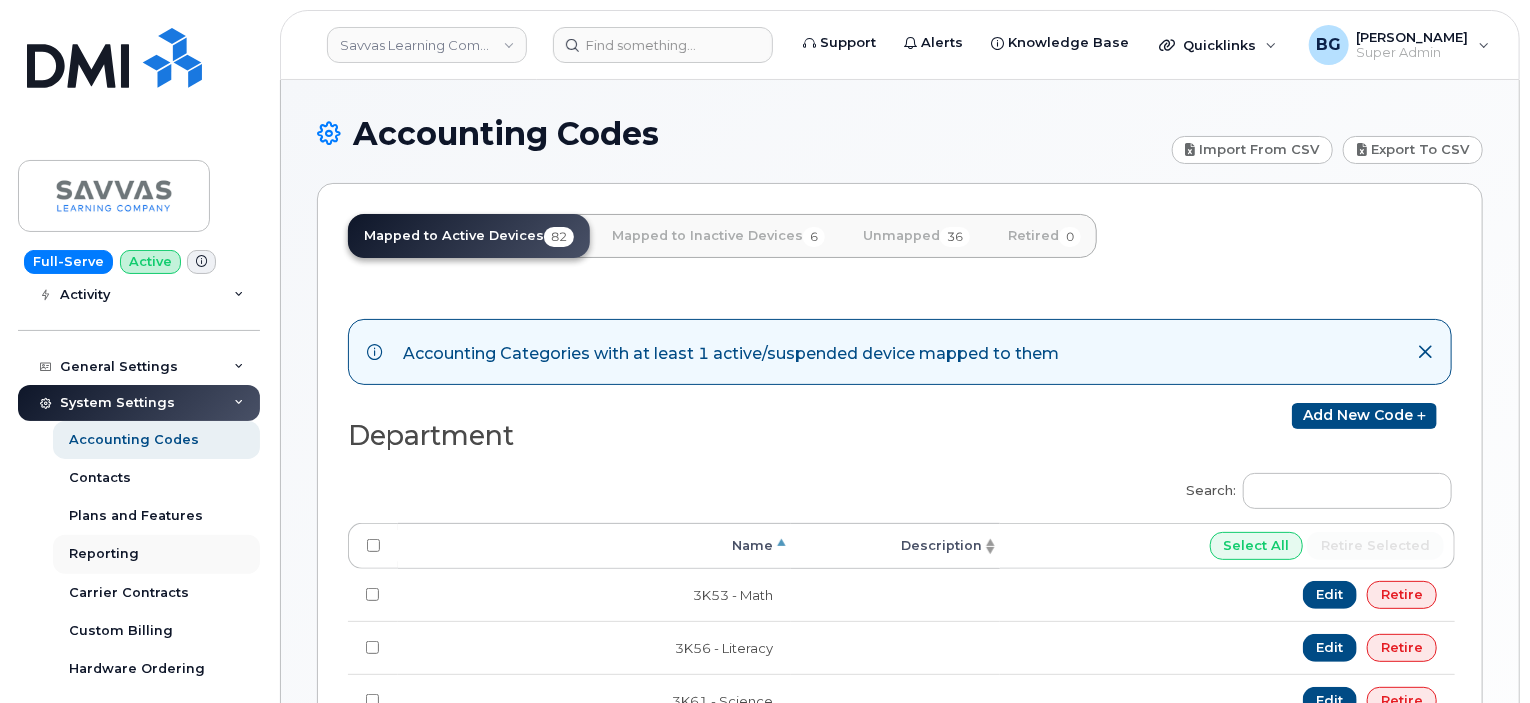
scroll to position [200, 0]
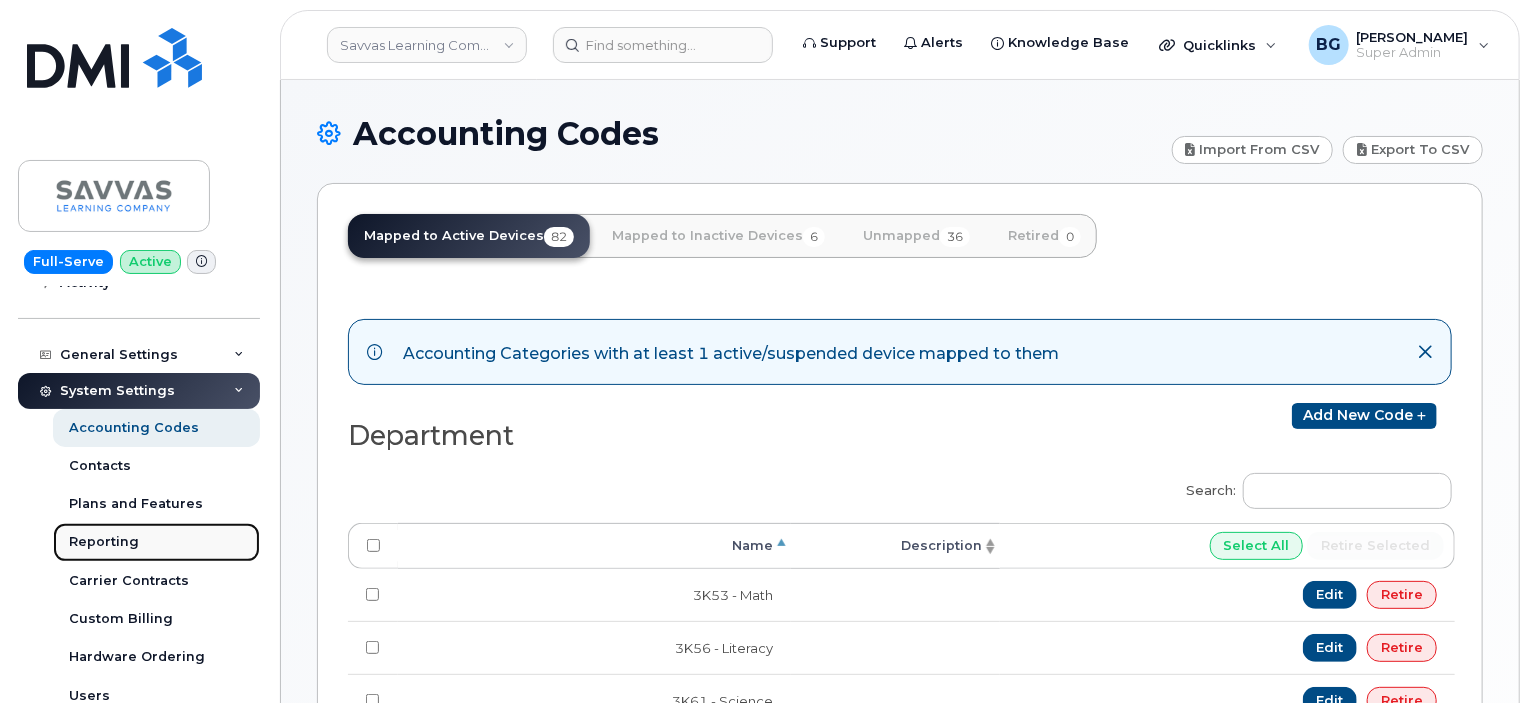
click at [104, 541] on div "Reporting" at bounding box center [104, 542] width 70 height 18
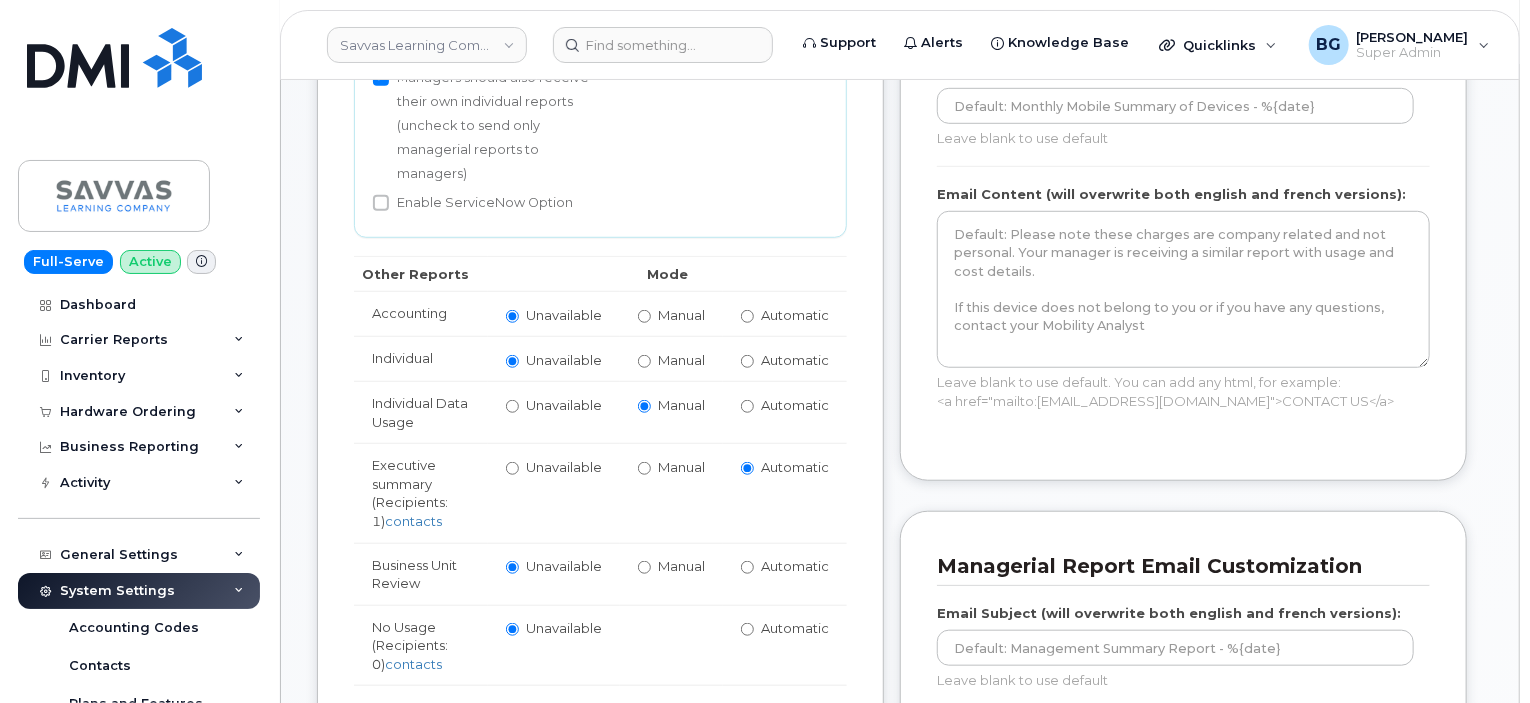
scroll to position [600, 0]
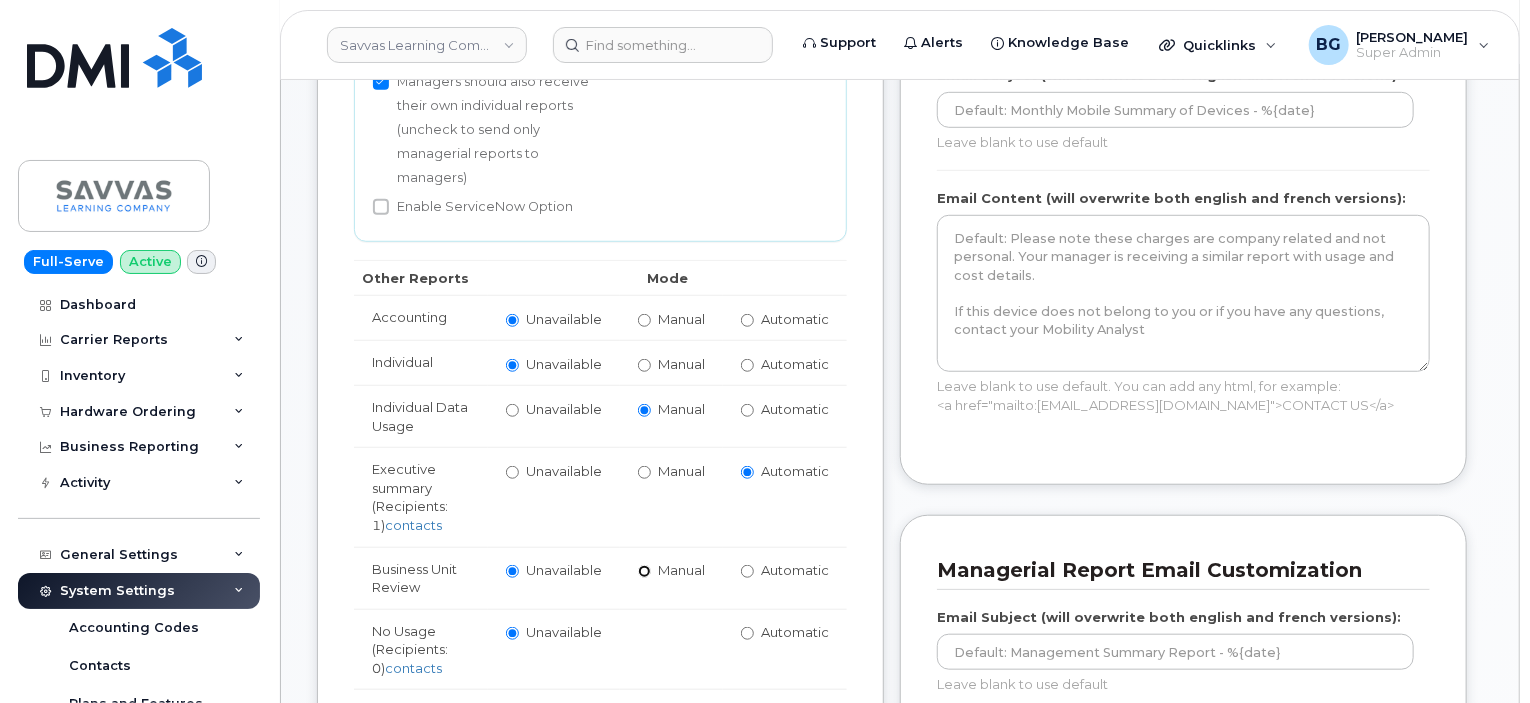
click at [639, 570] on input "Manual" at bounding box center [644, 571] width 13 height 13
radio input "true"
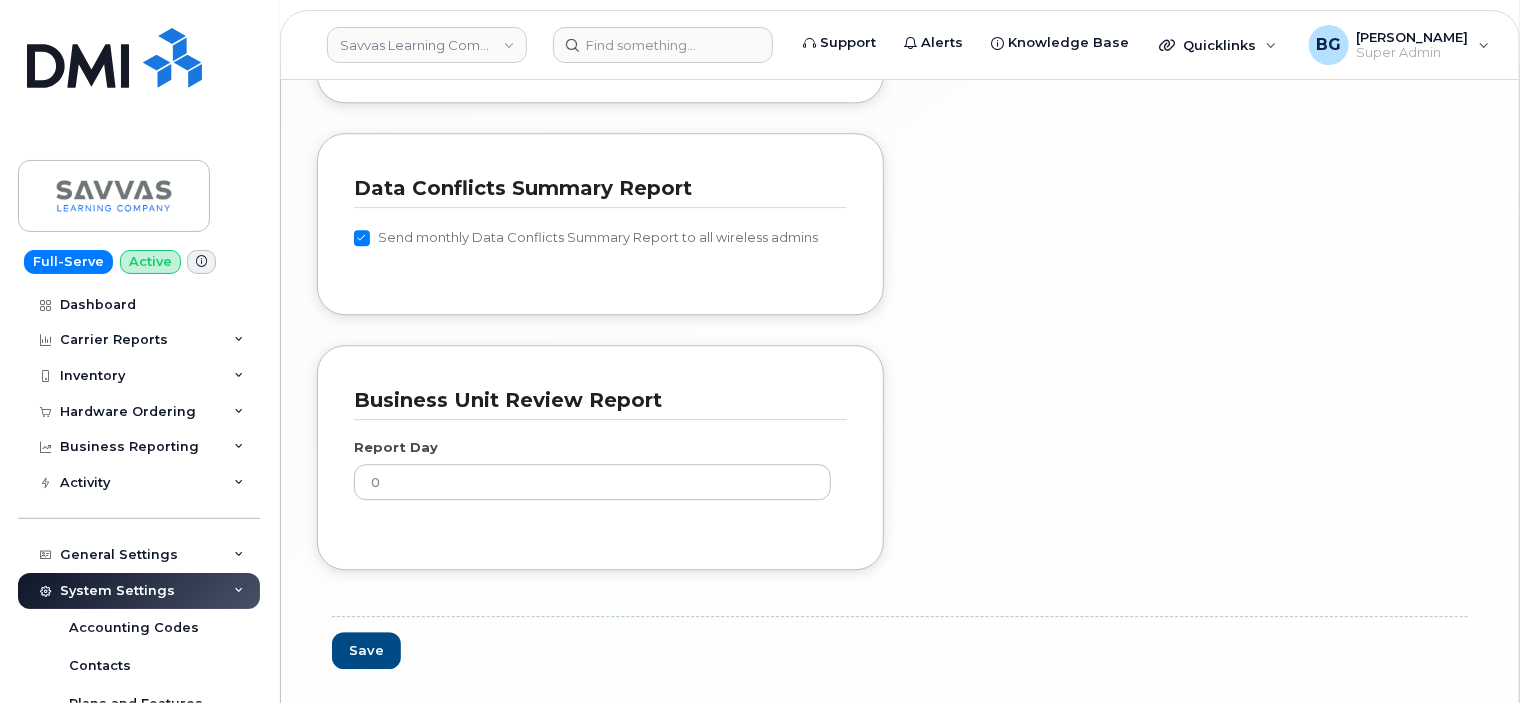
scroll to position [2572, 0]
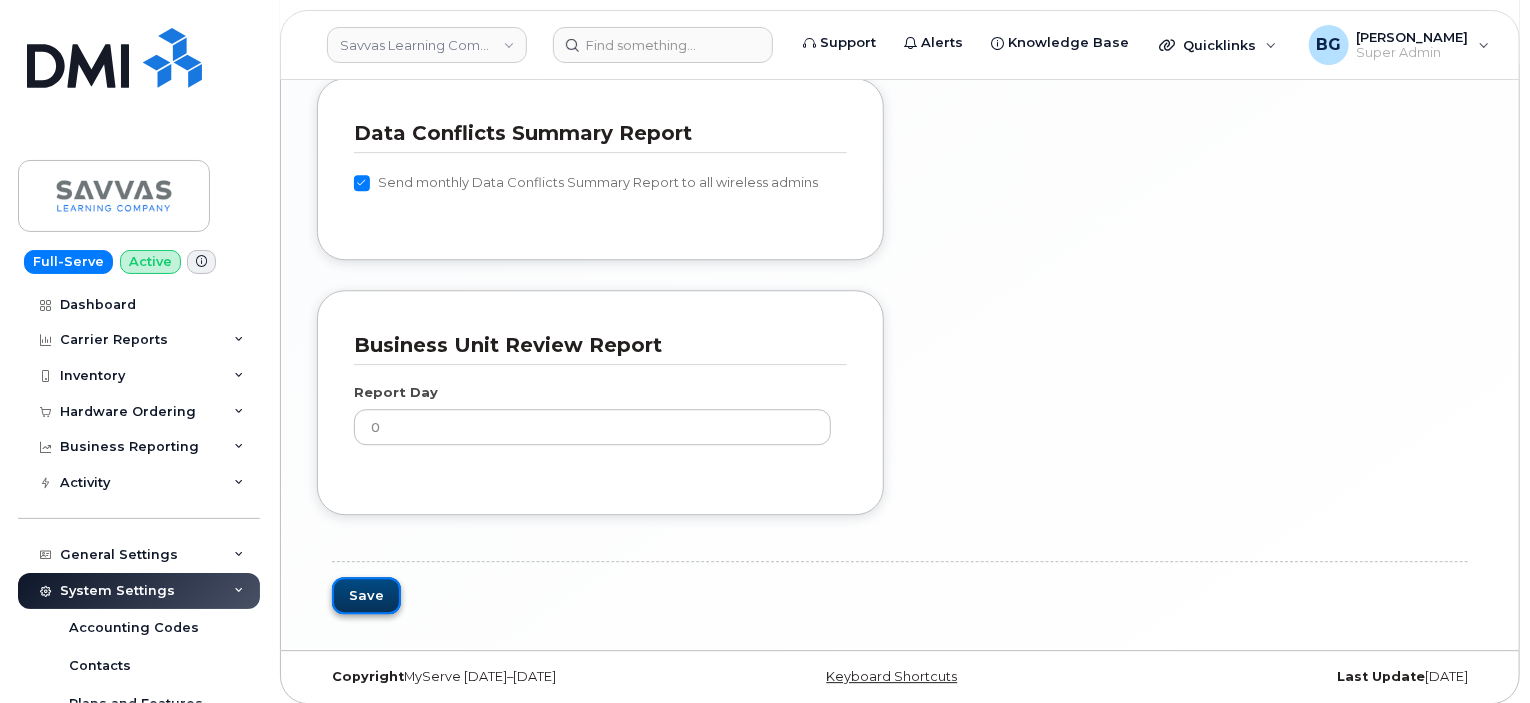
click at [352, 577] on button "Save" at bounding box center [366, 595] width 69 height 37
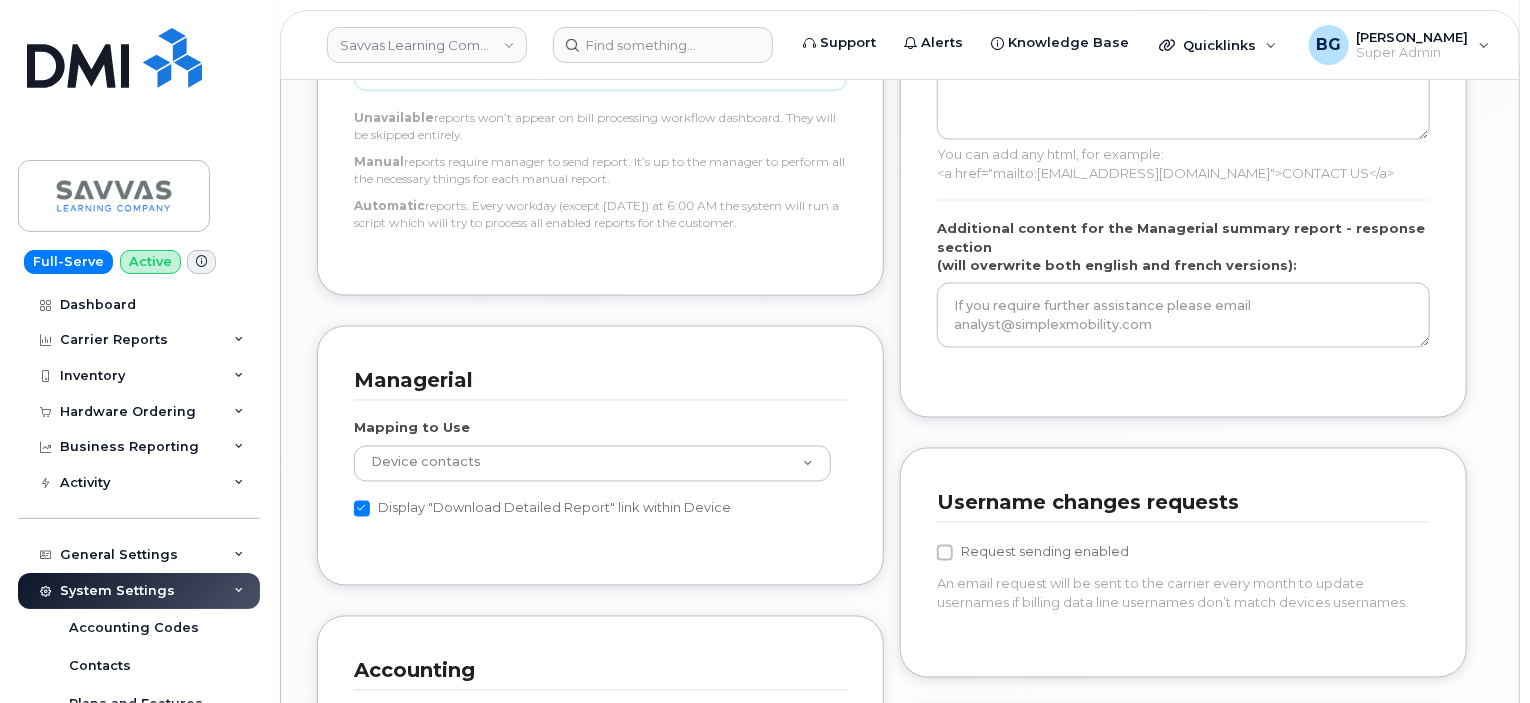
scroll to position [1533, 0]
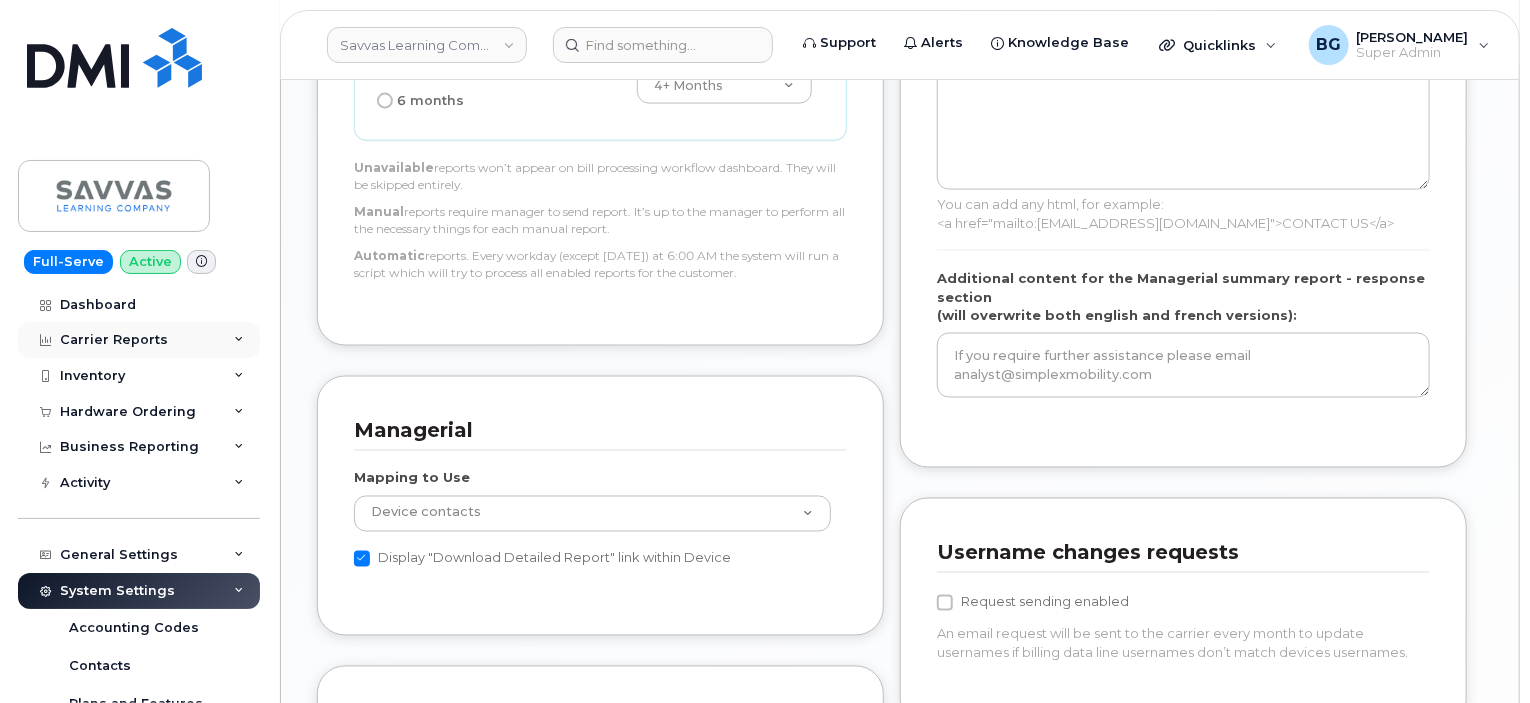
click at [99, 337] on div "Carrier Reports" at bounding box center [114, 340] width 108 height 16
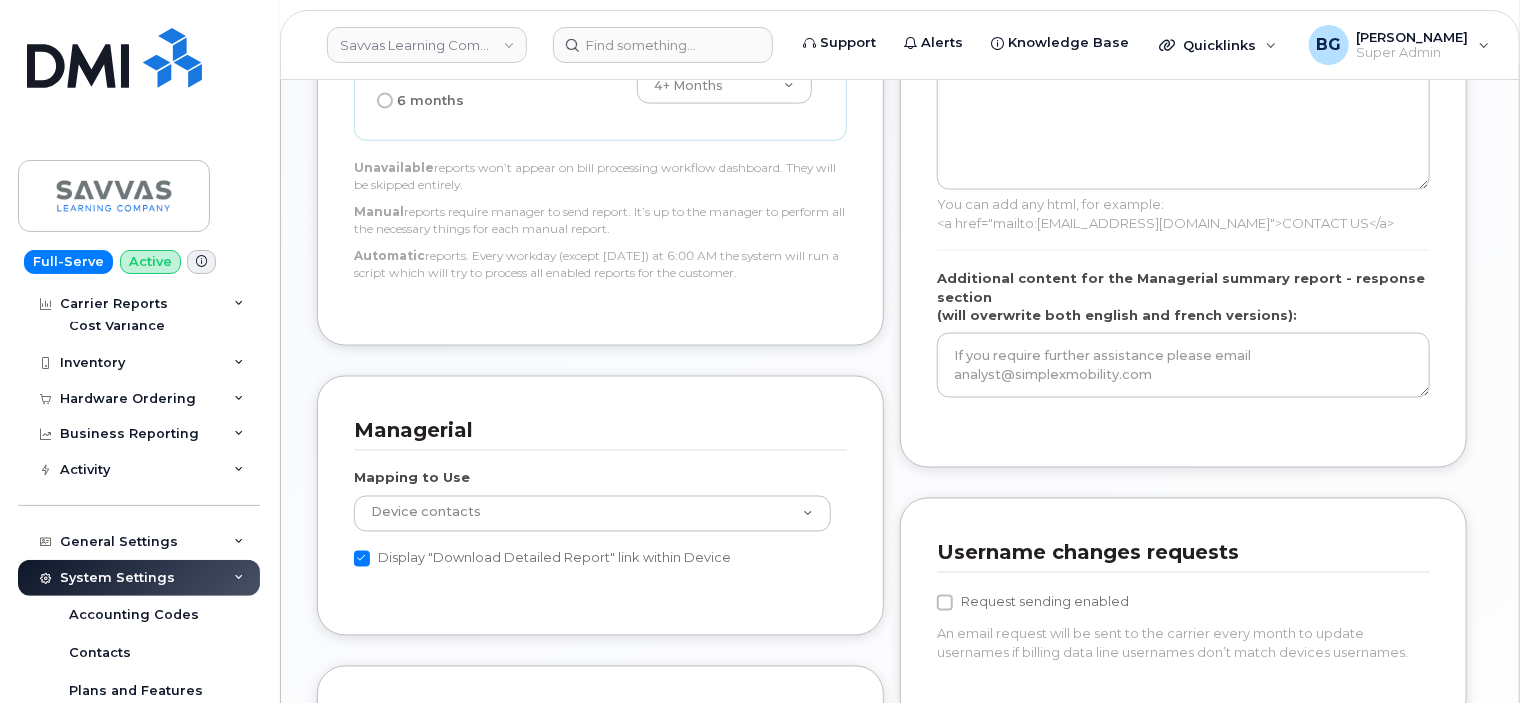
scroll to position [466, 0]
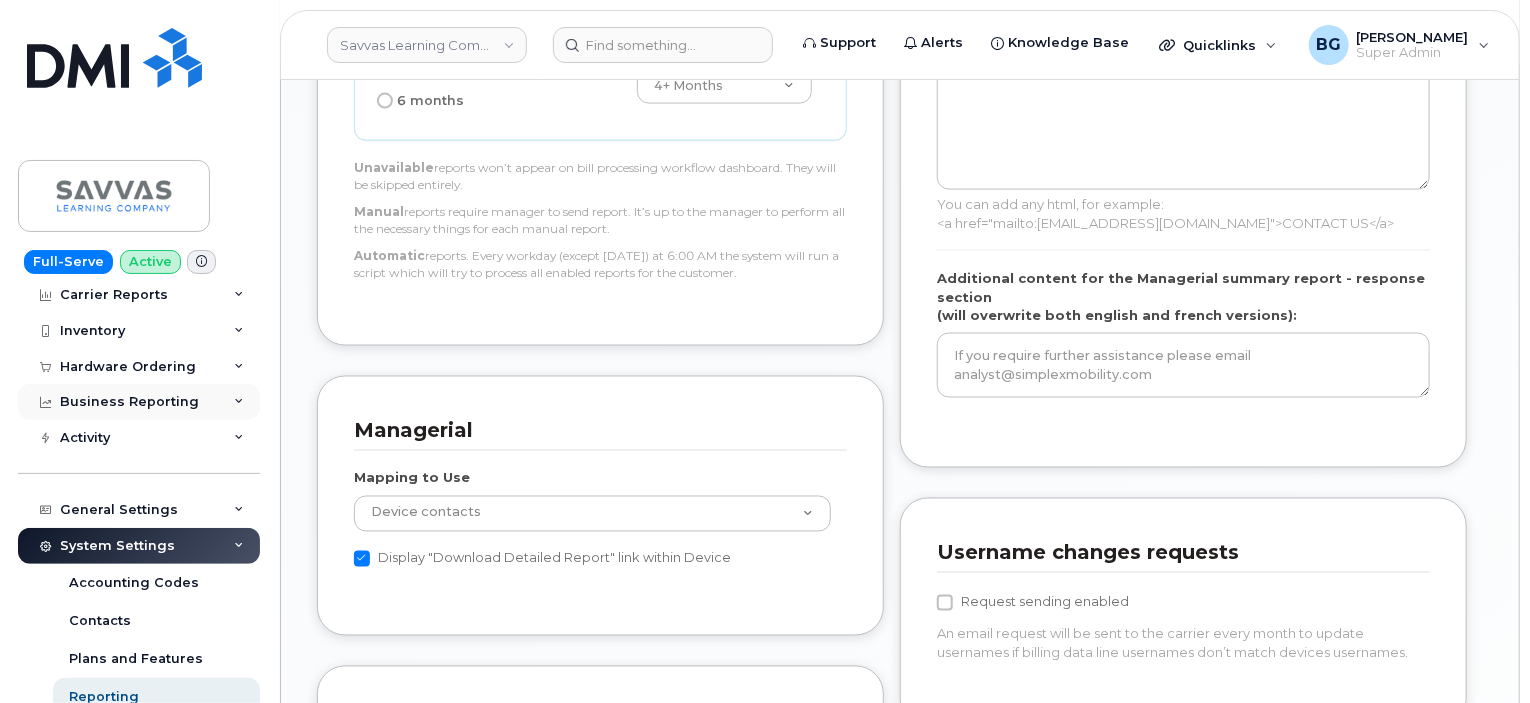
click at [228, 400] on div "Business Reporting" at bounding box center [139, 402] width 242 height 36
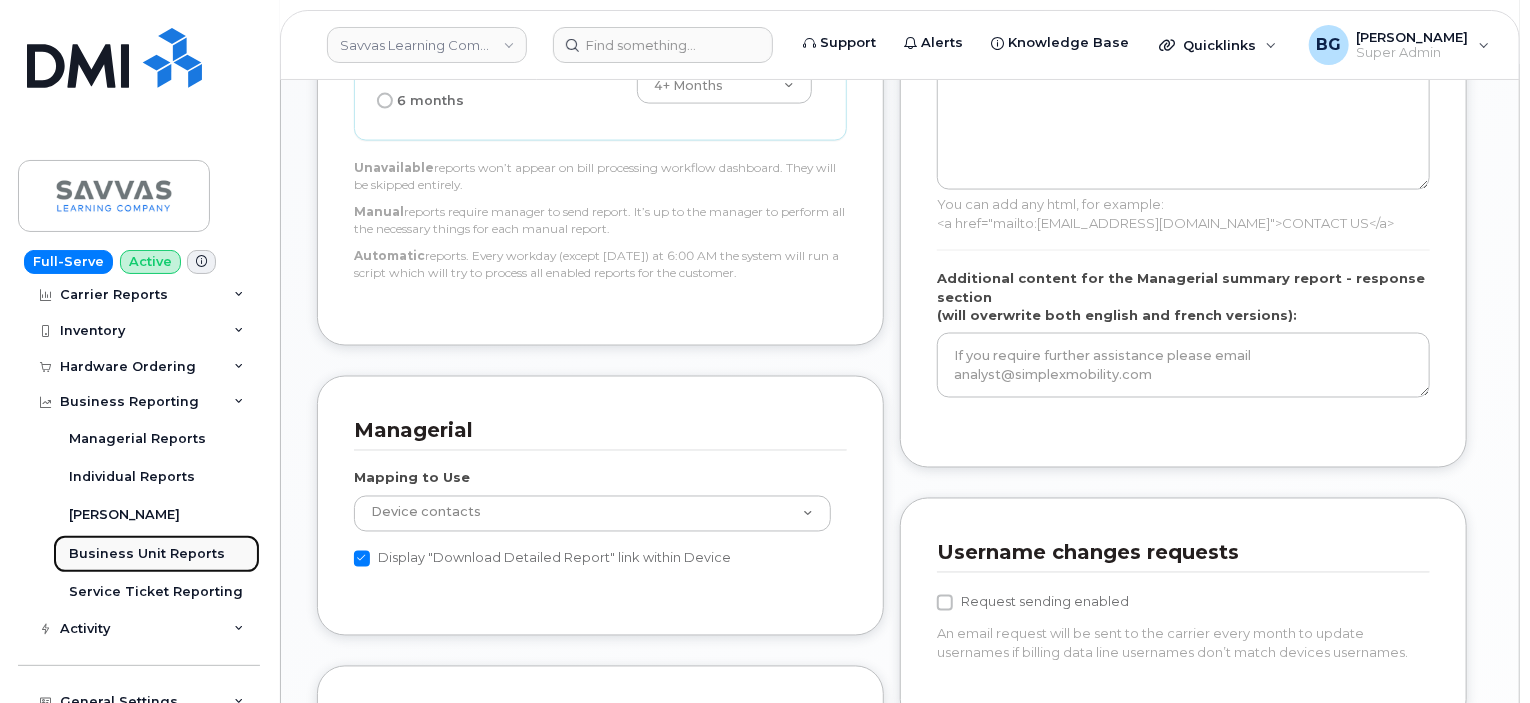
click at [152, 549] on div "Business Unit Reports" at bounding box center [147, 554] width 156 height 18
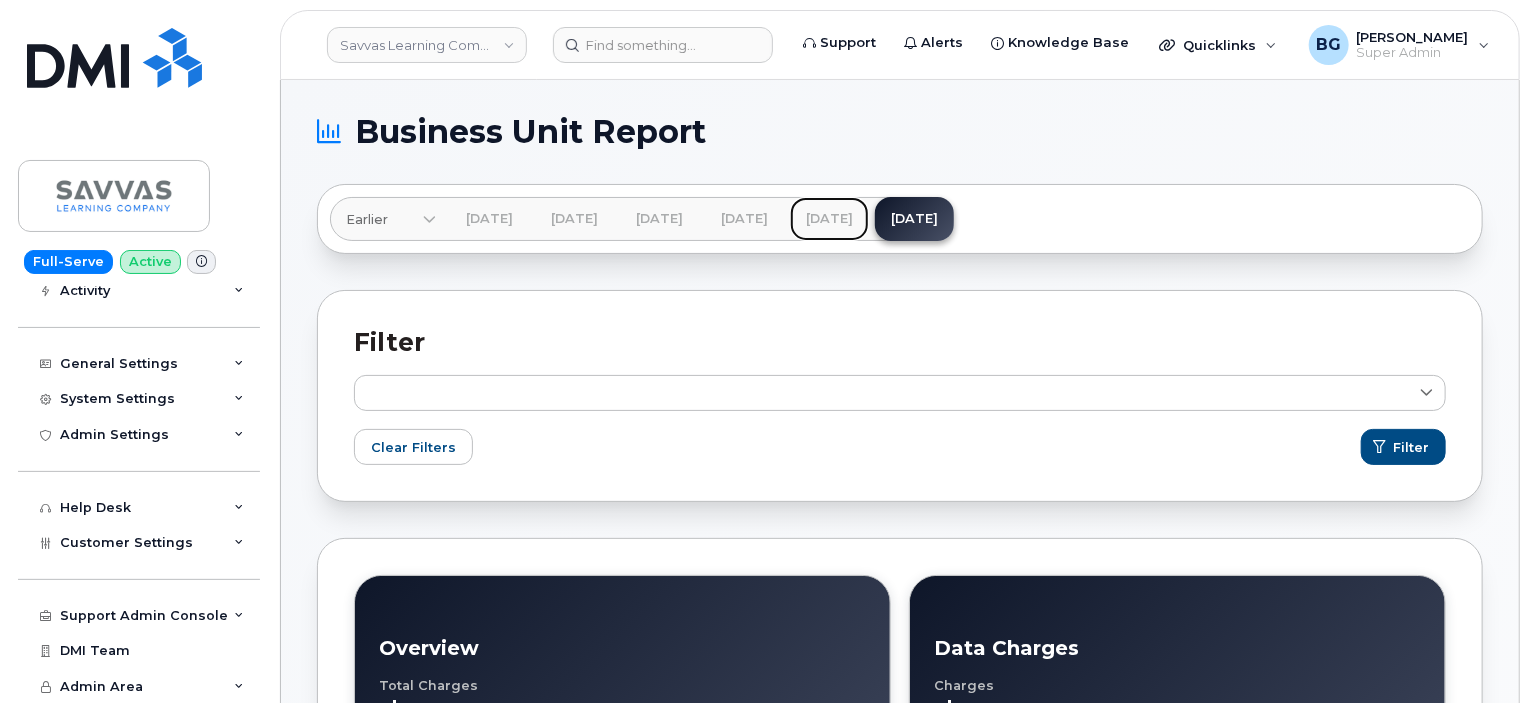
click at [869, 218] on link "[DATE]" at bounding box center [829, 219] width 79 height 44
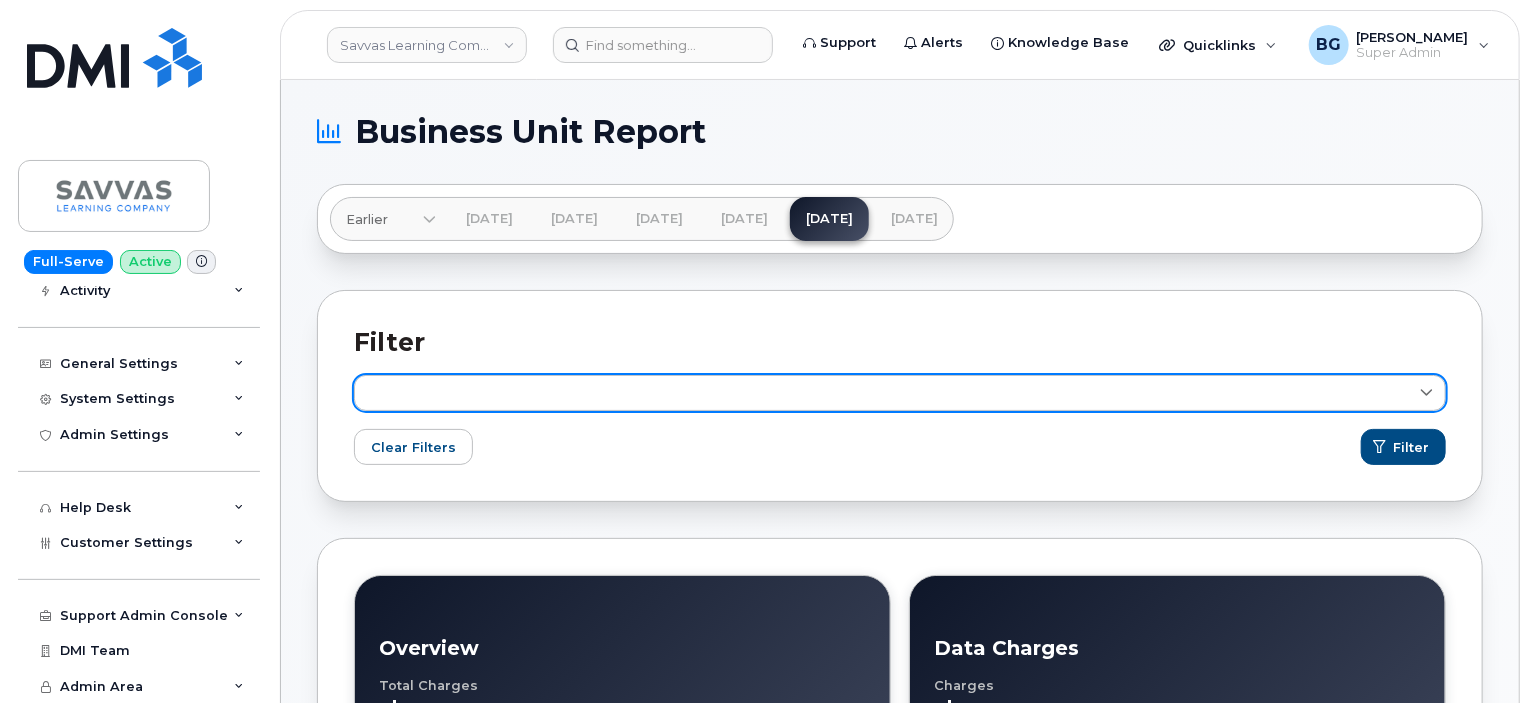
click at [1424, 396] on icon at bounding box center [1426, 393] width 13 height 13
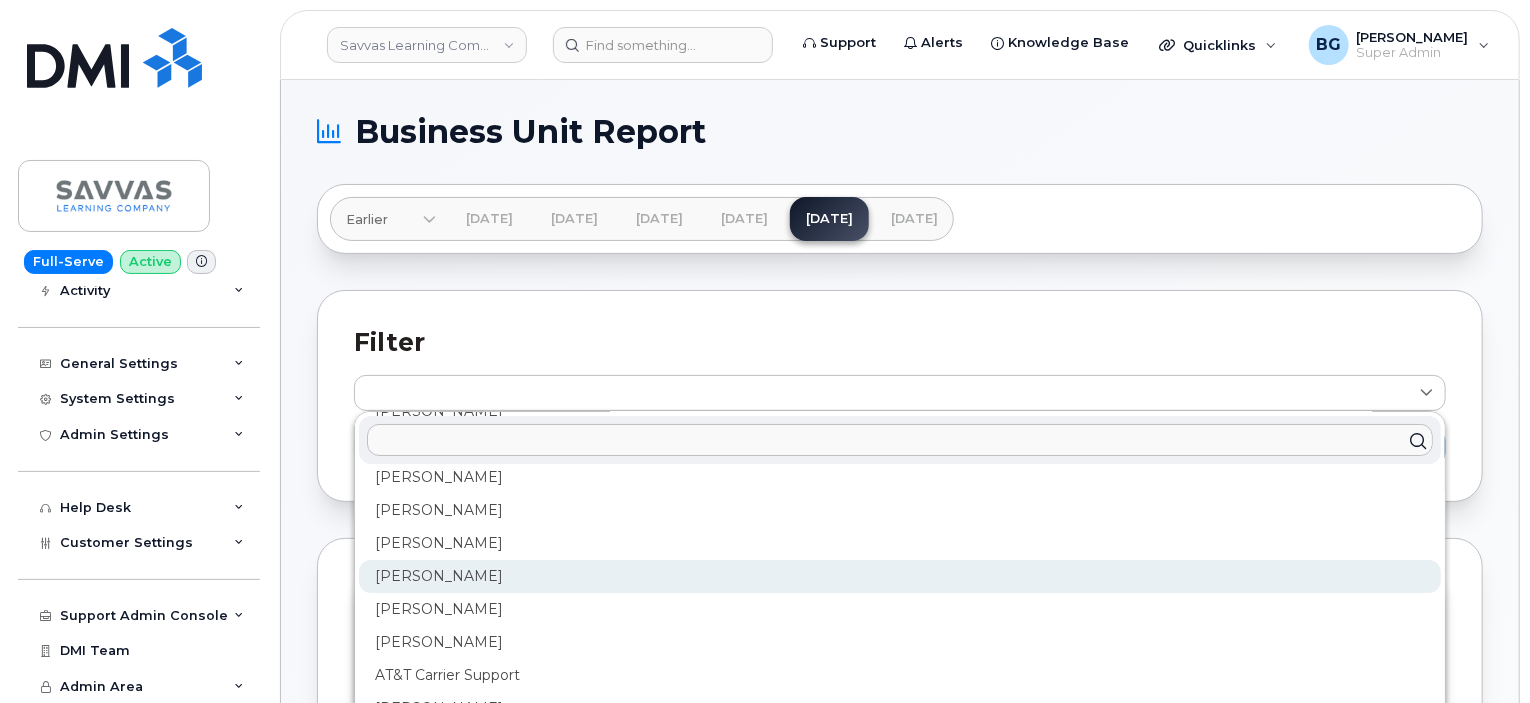
scroll to position [200, 0]
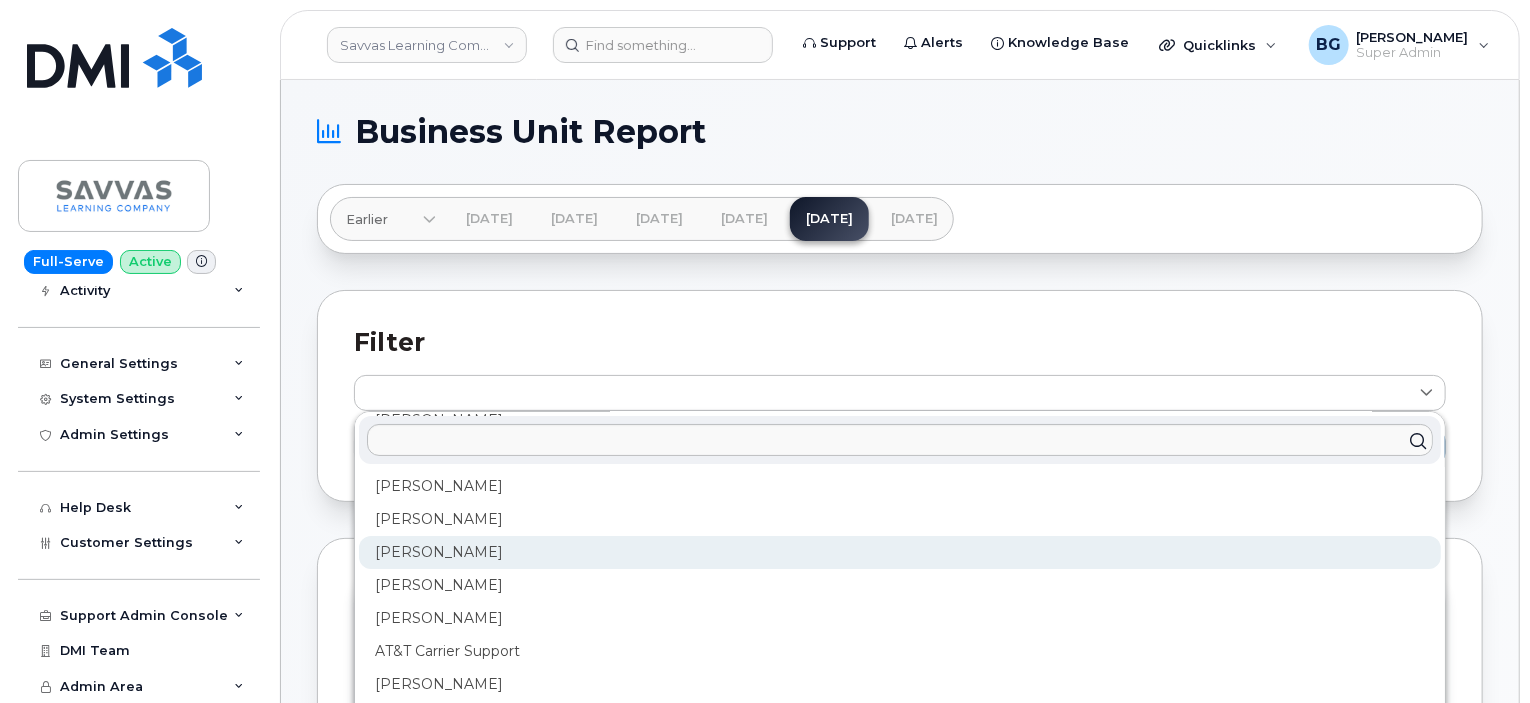
click at [410, 547] on div "[PERSON_NAME]" at bounding box center [900, 552] width 1082 height 33
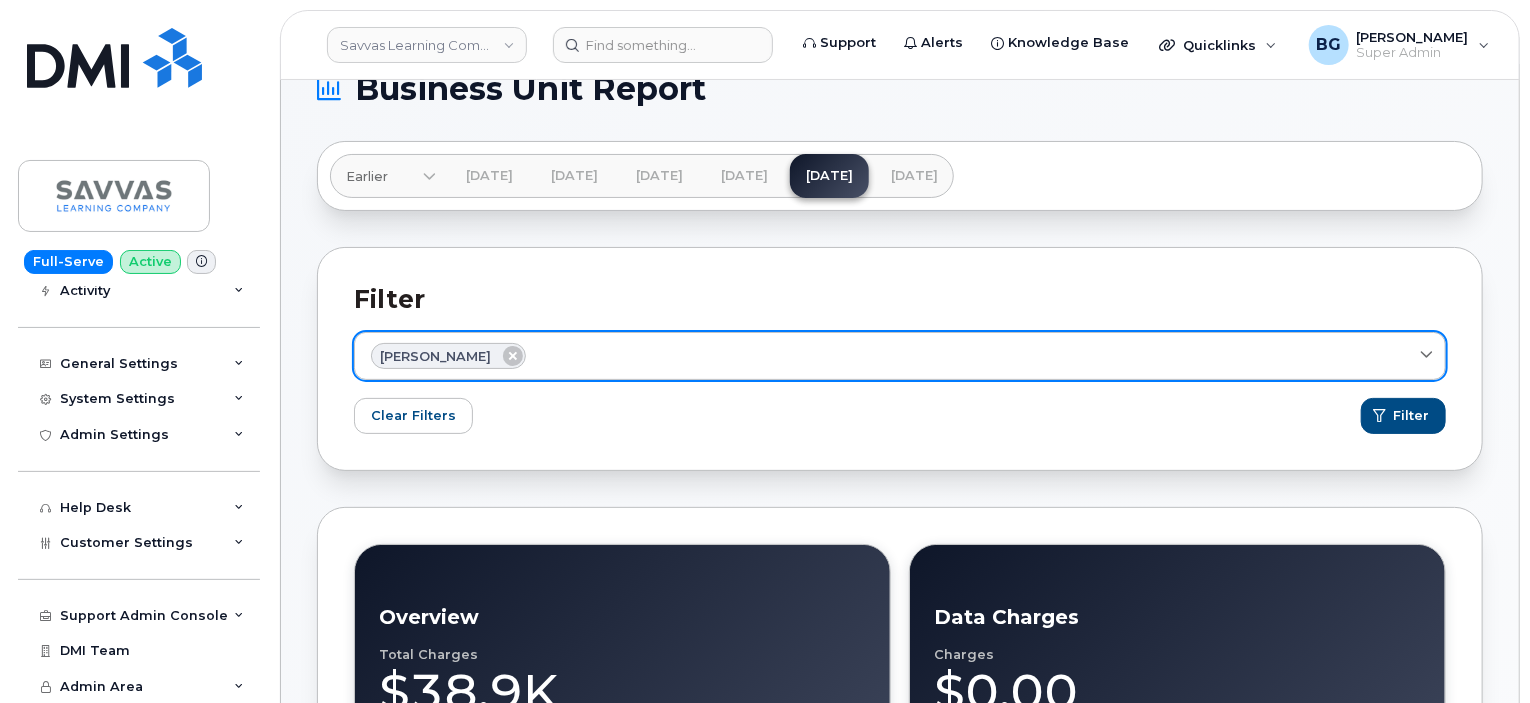
scroll to position [66, 0]
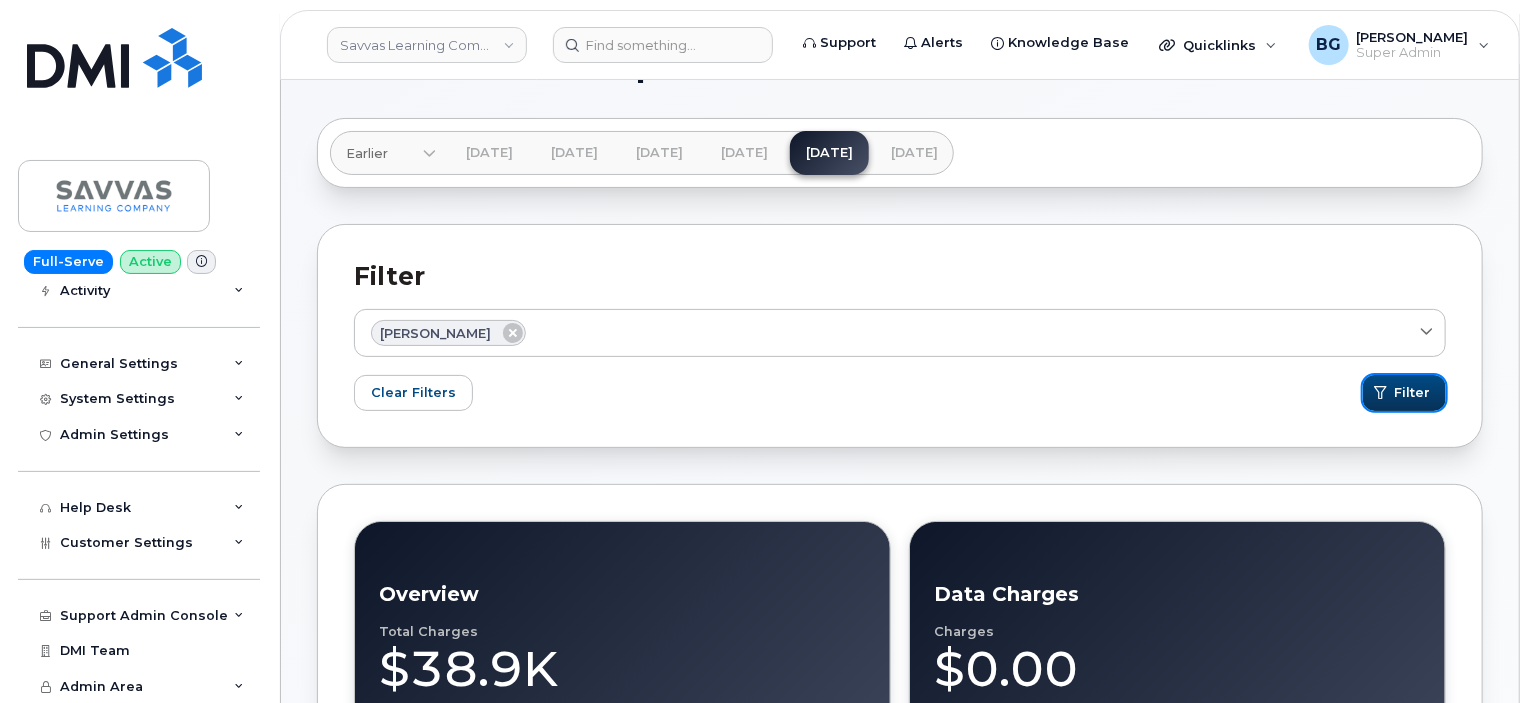
click at [1400, 392] on span "Filter" at bounding box center [1412, 392] width 36 height 19
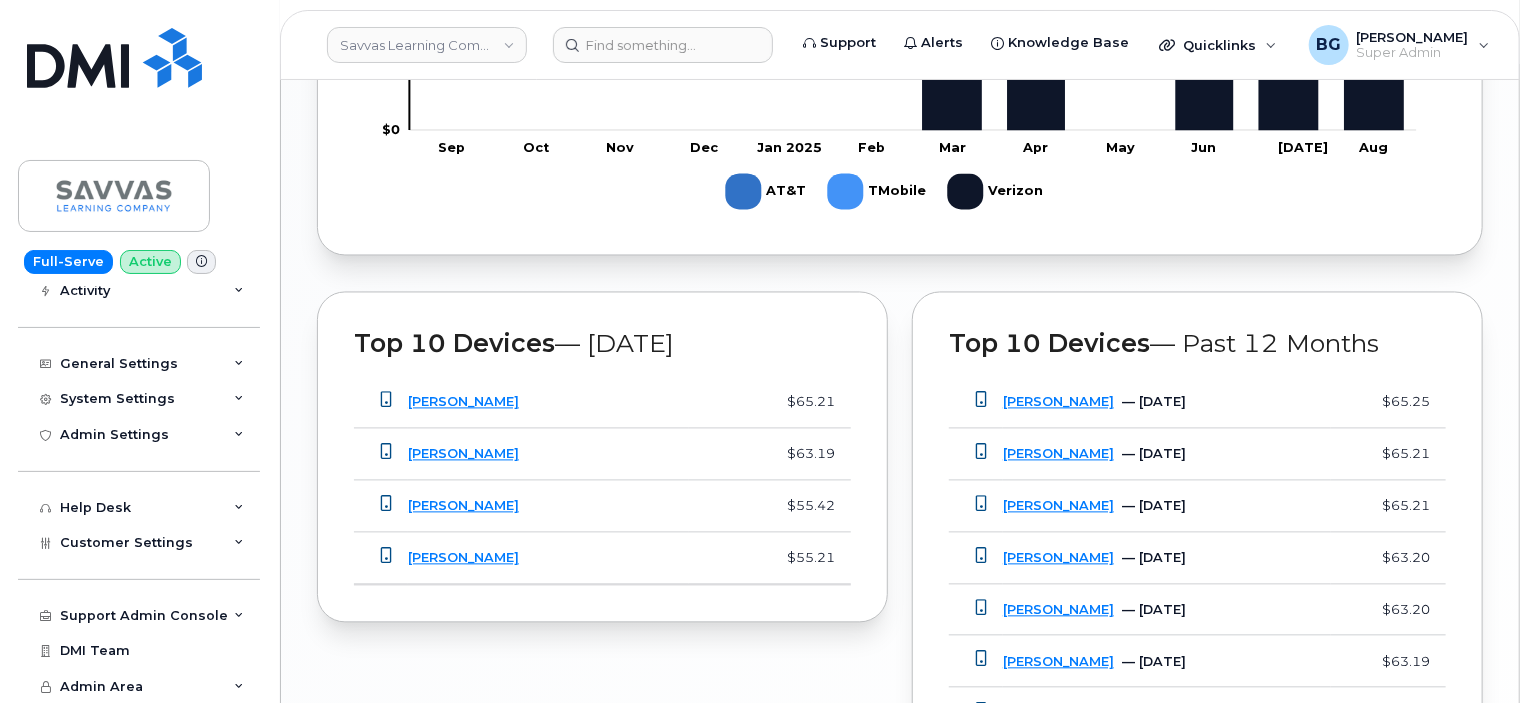
scroll to position [1932, 0]
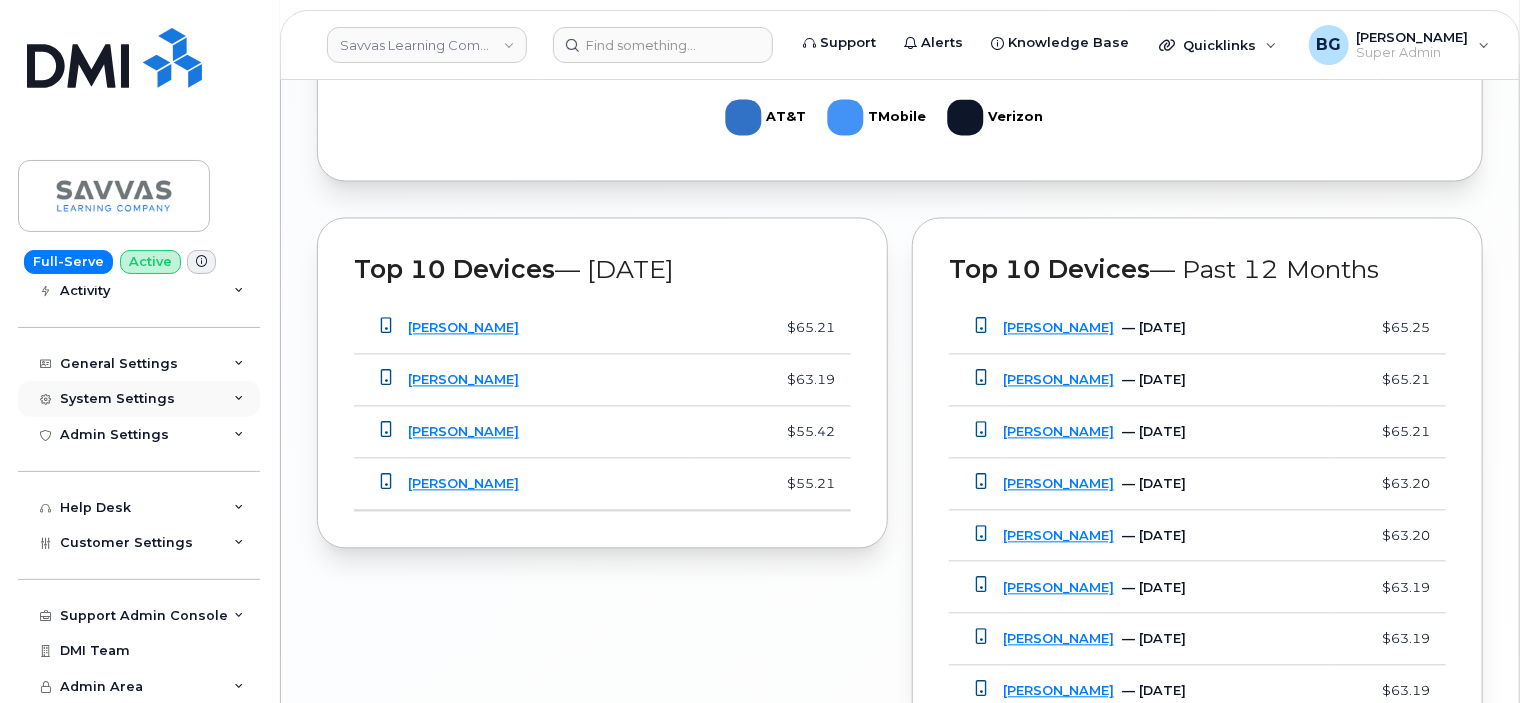
click at [153, 392] on div "System Settings" at bounding box center [117, 399] width 115 height 16
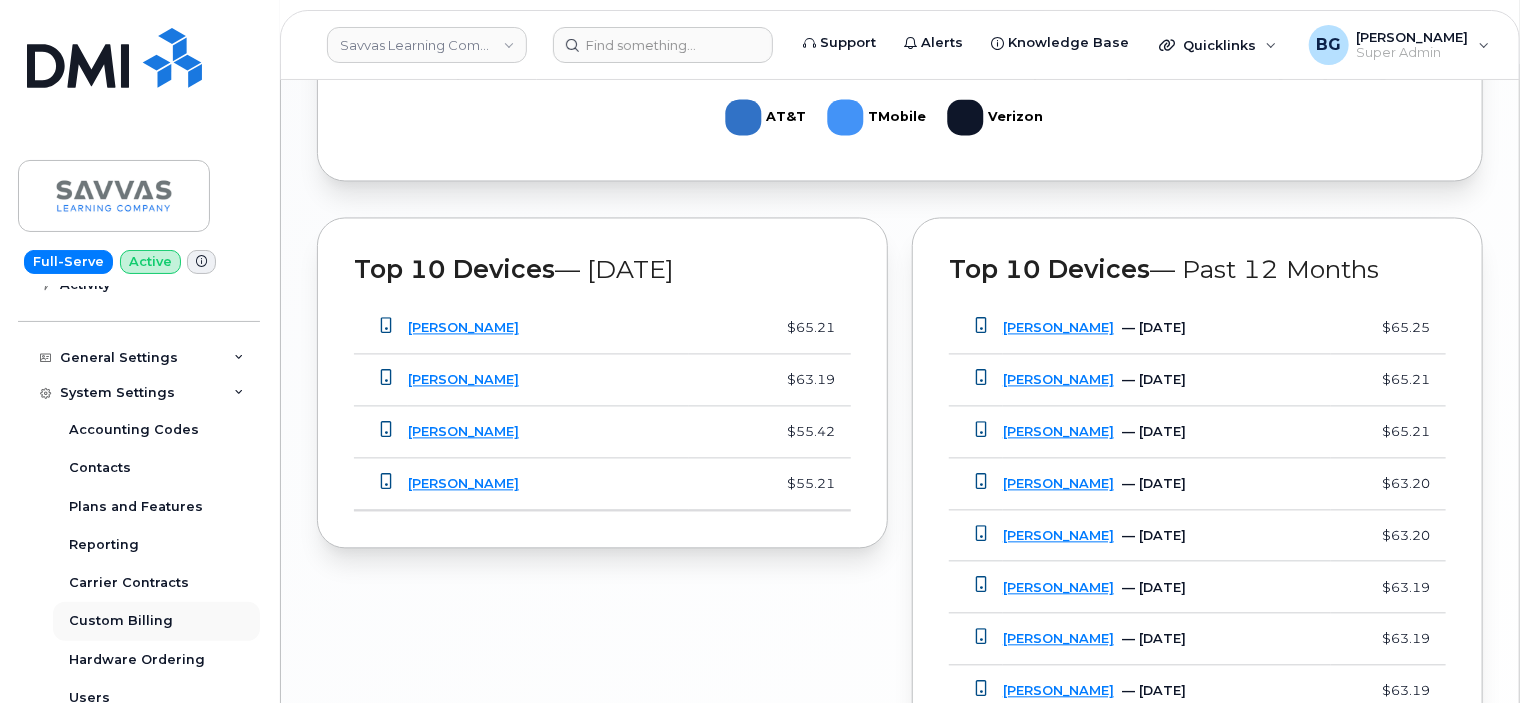
scroll to position [383, 0]
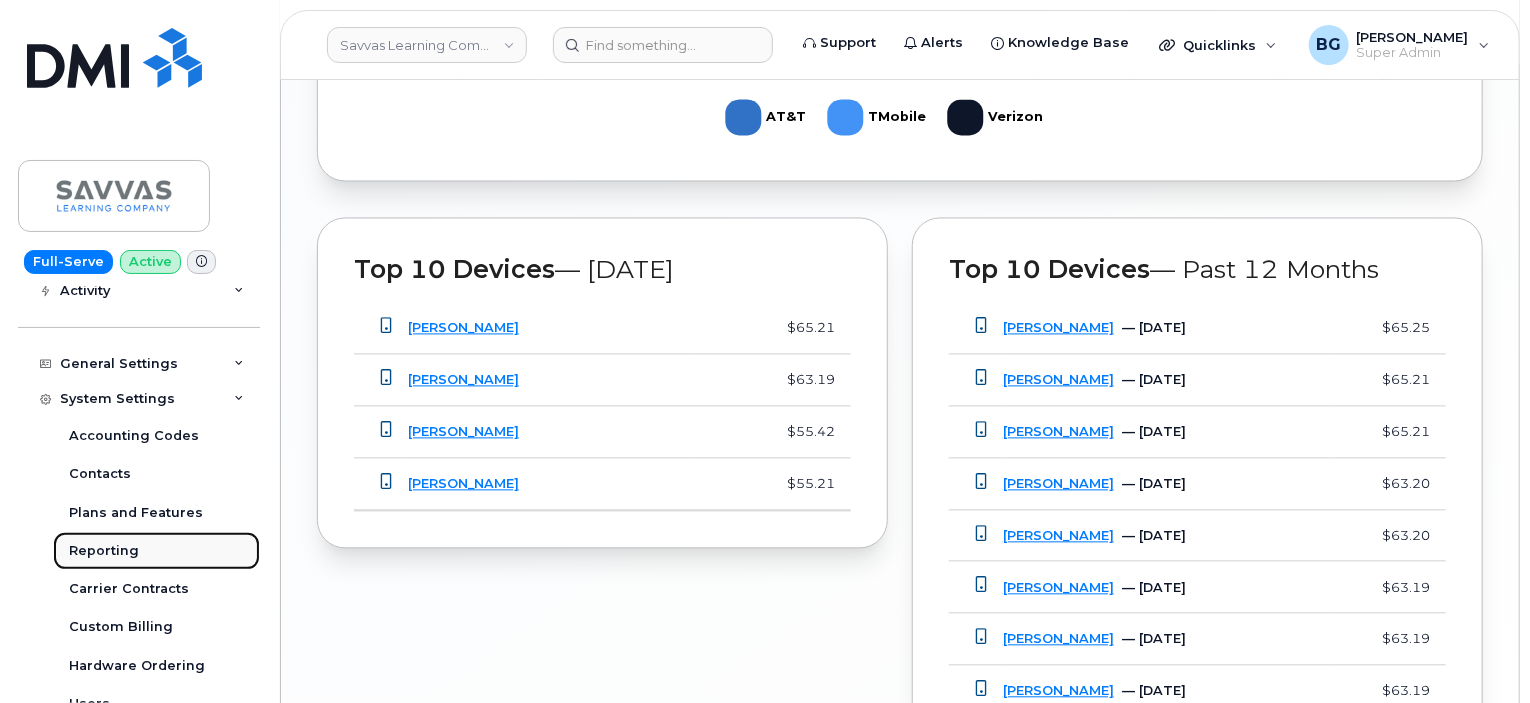
drag, startPoint x: 84, startPoint y: 543, endPoint x: 108, endPoint y: 534, distance: 25.6
click at [86, 544] on div "Reporting" at bounding box center [104, 551] width 70 height 18
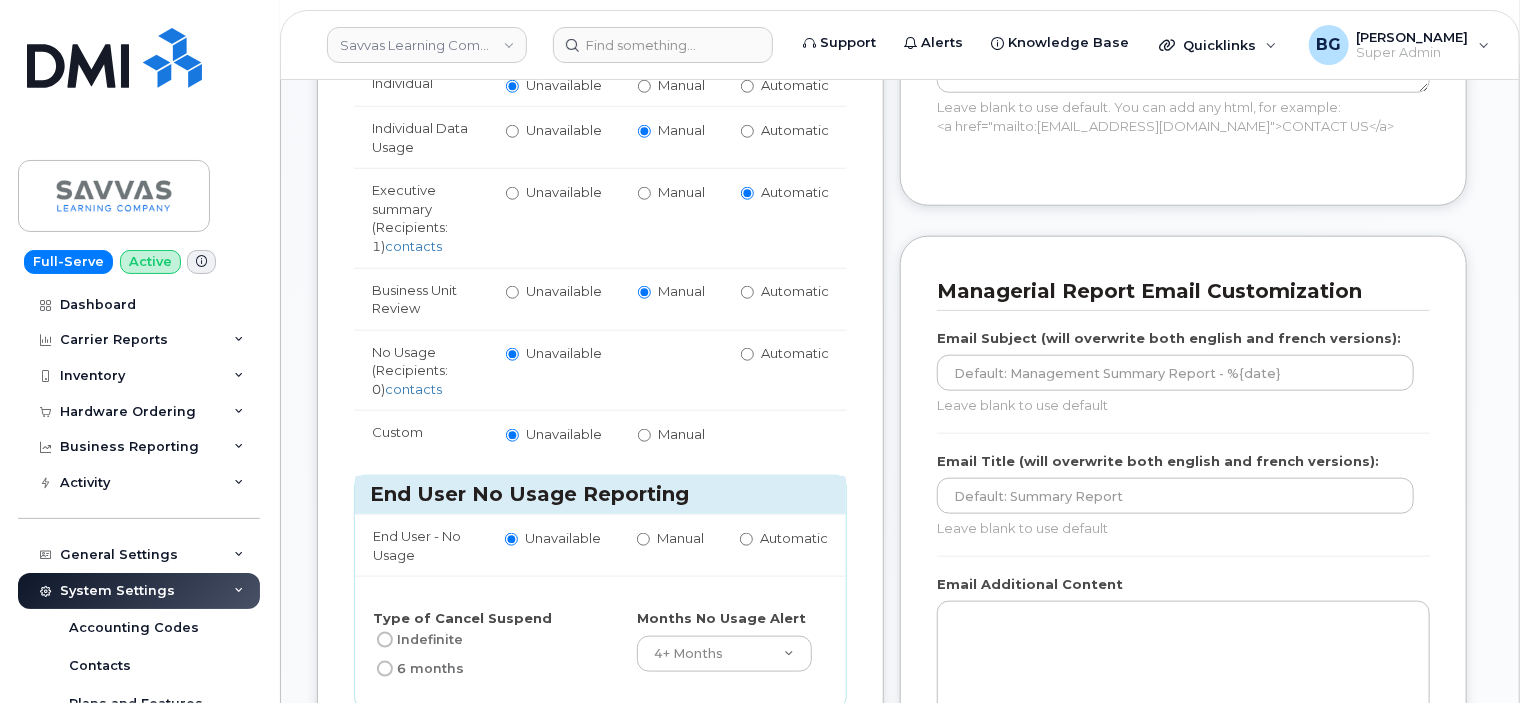
scroll to position [866, 0]
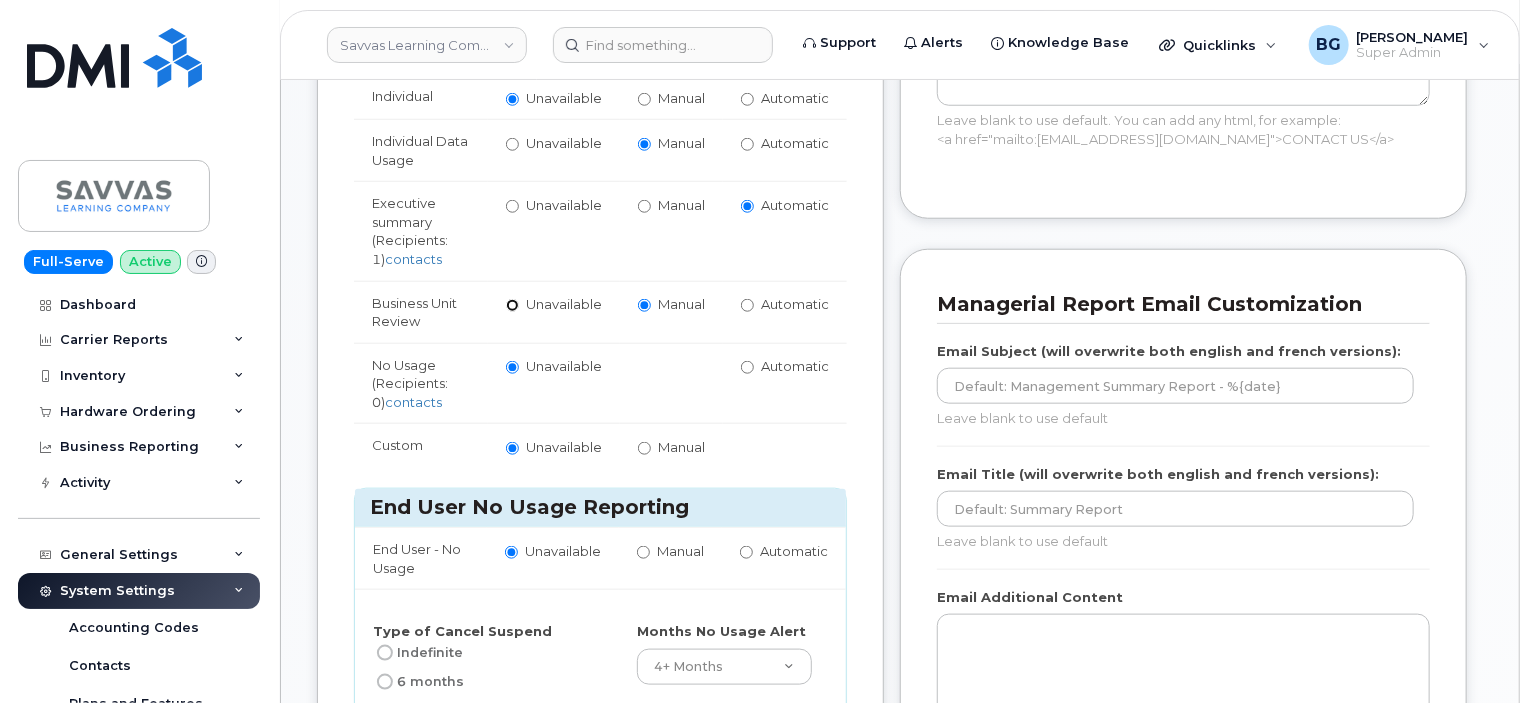
click at [512, 299] on input "Unavailable" at bounding box center [512, 305] width 13 height 13
radio input "true"
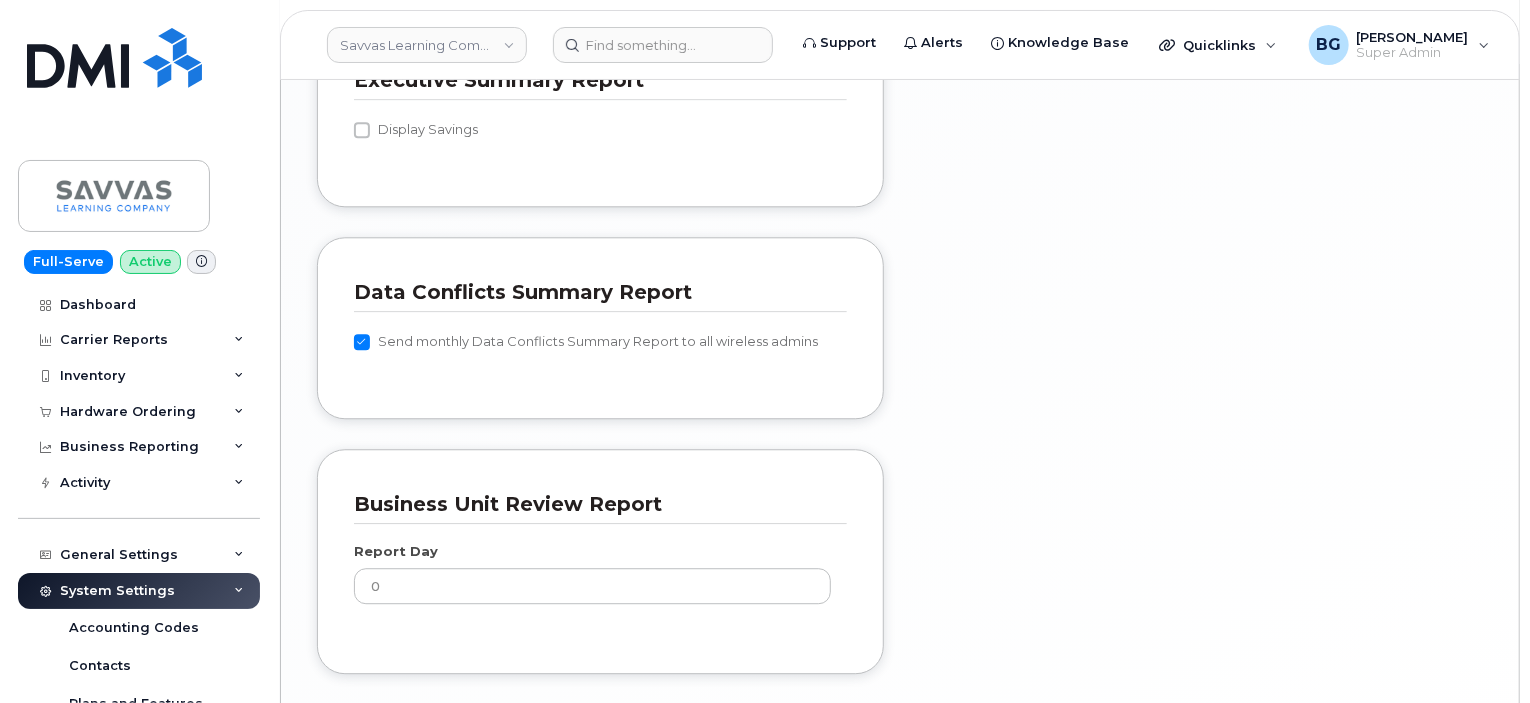
scroll to position [2572, 0]
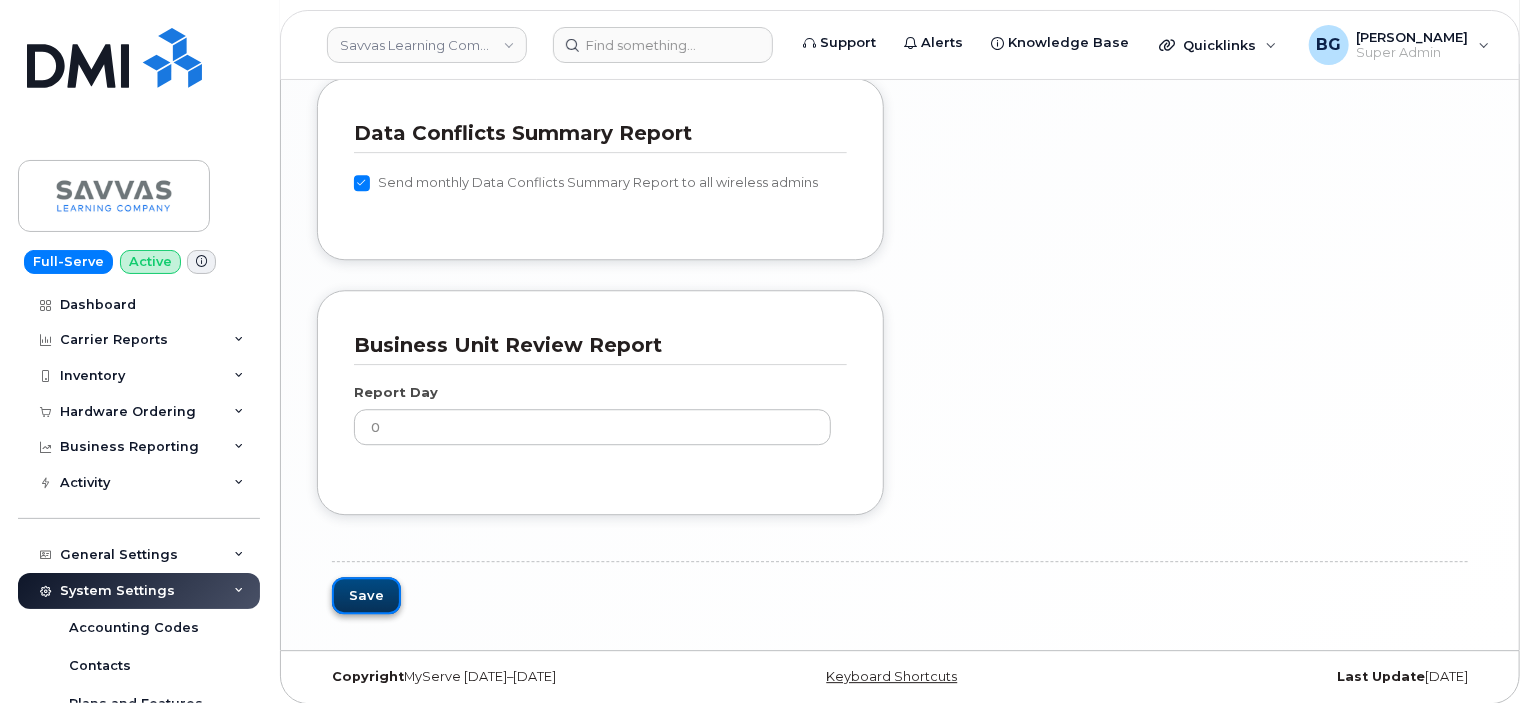
click at [357, 583] on button "Save" at bounding box center [366, 595] width 69 height 37
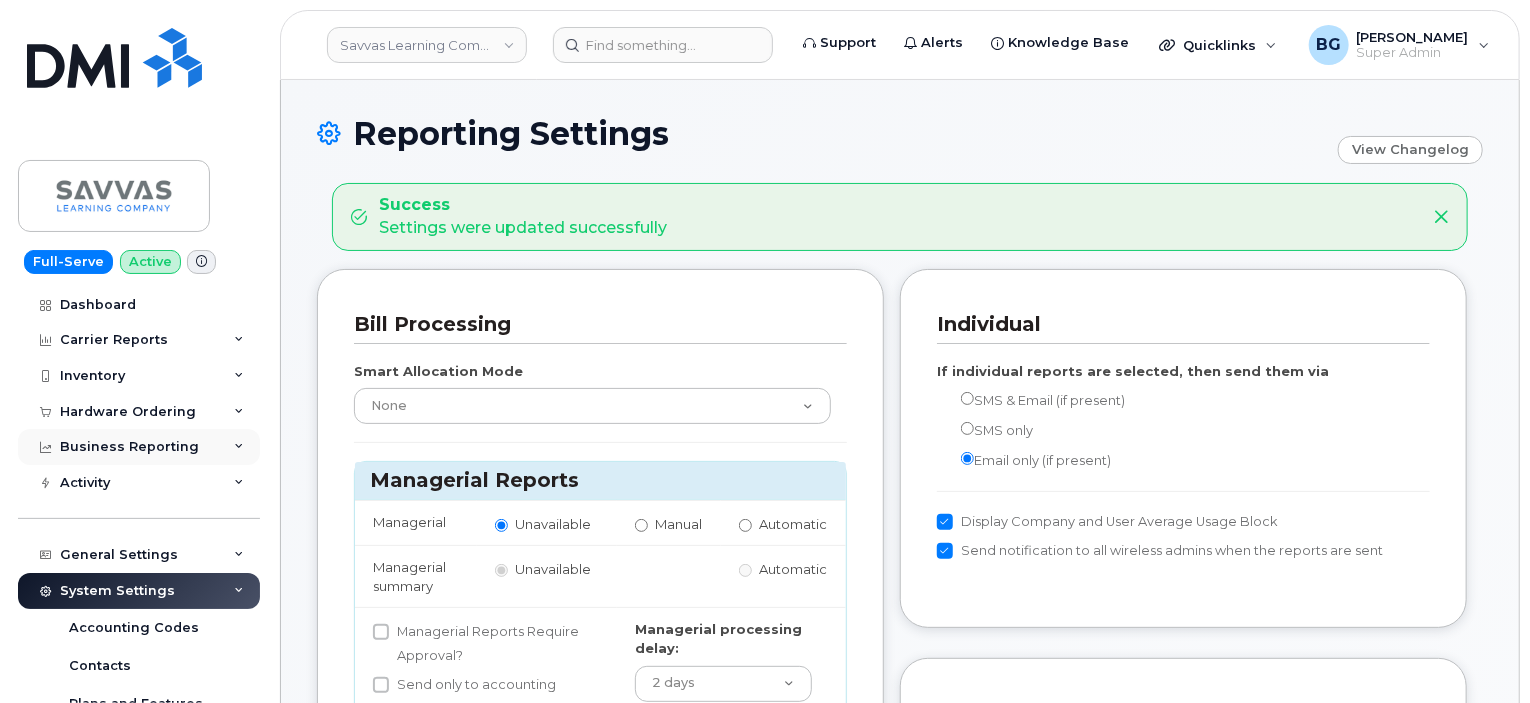
click at [101, 448] on div "Business Reporting" at bounding box center [129, 447] width 139 height 16
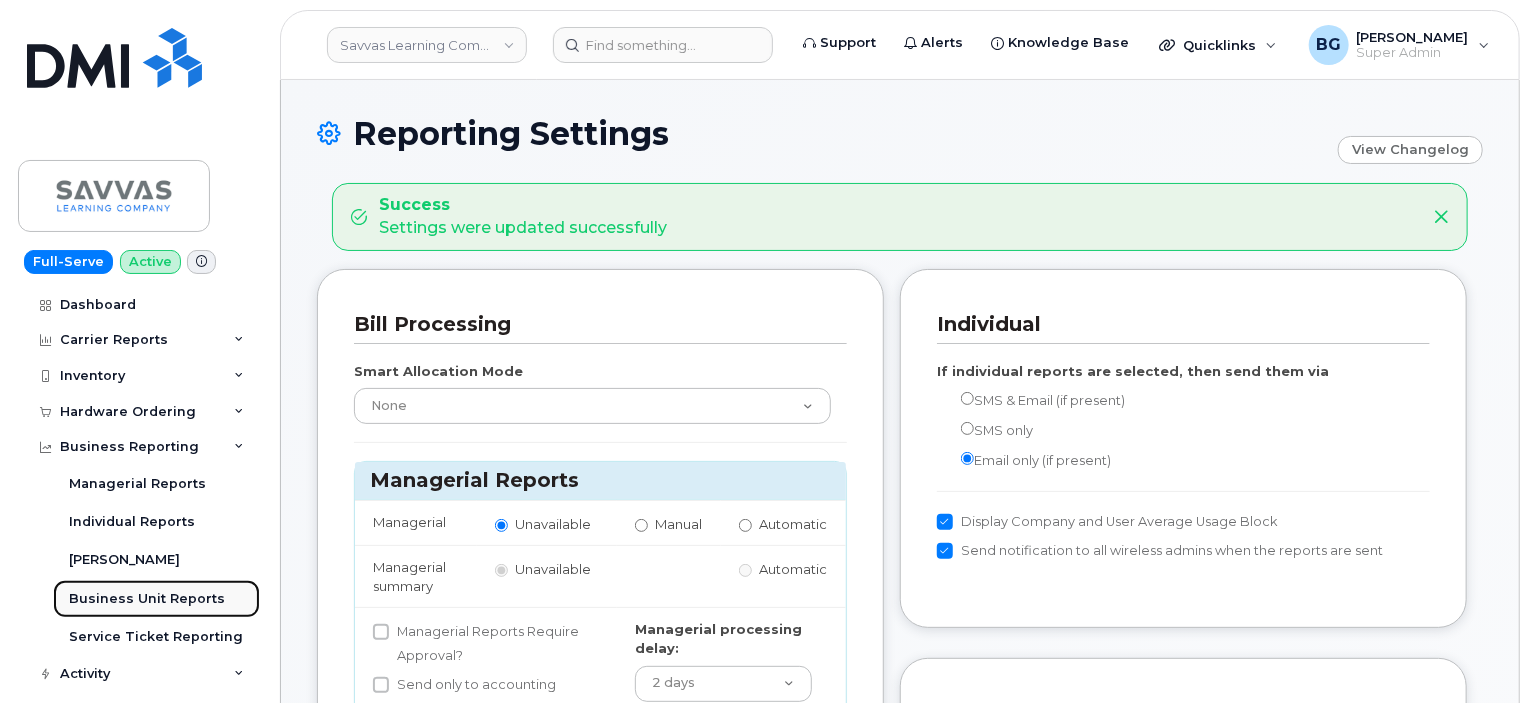
click at [116, 591] on div "Business Unit Reports" at bounding box center [147, 599] width 156 height 18
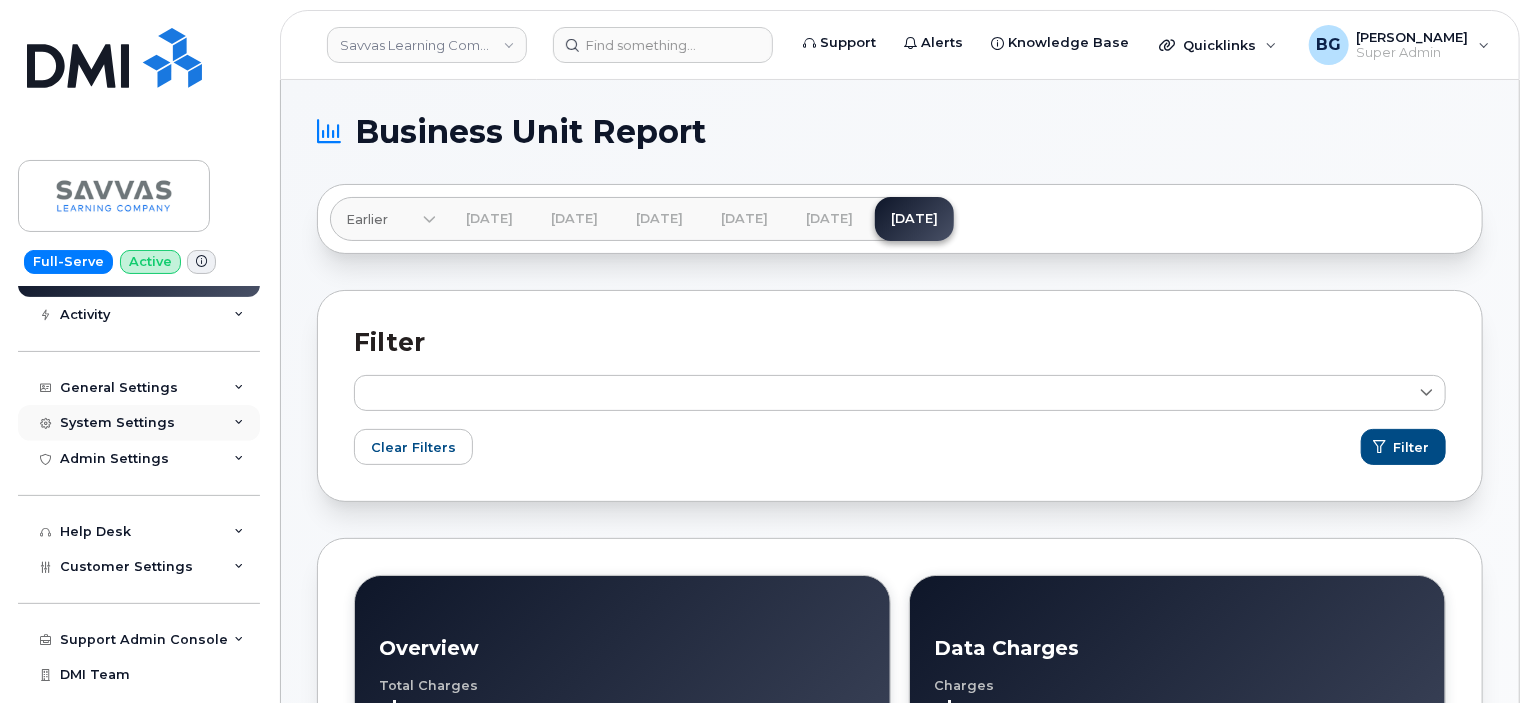
scroll to position [383, 0]
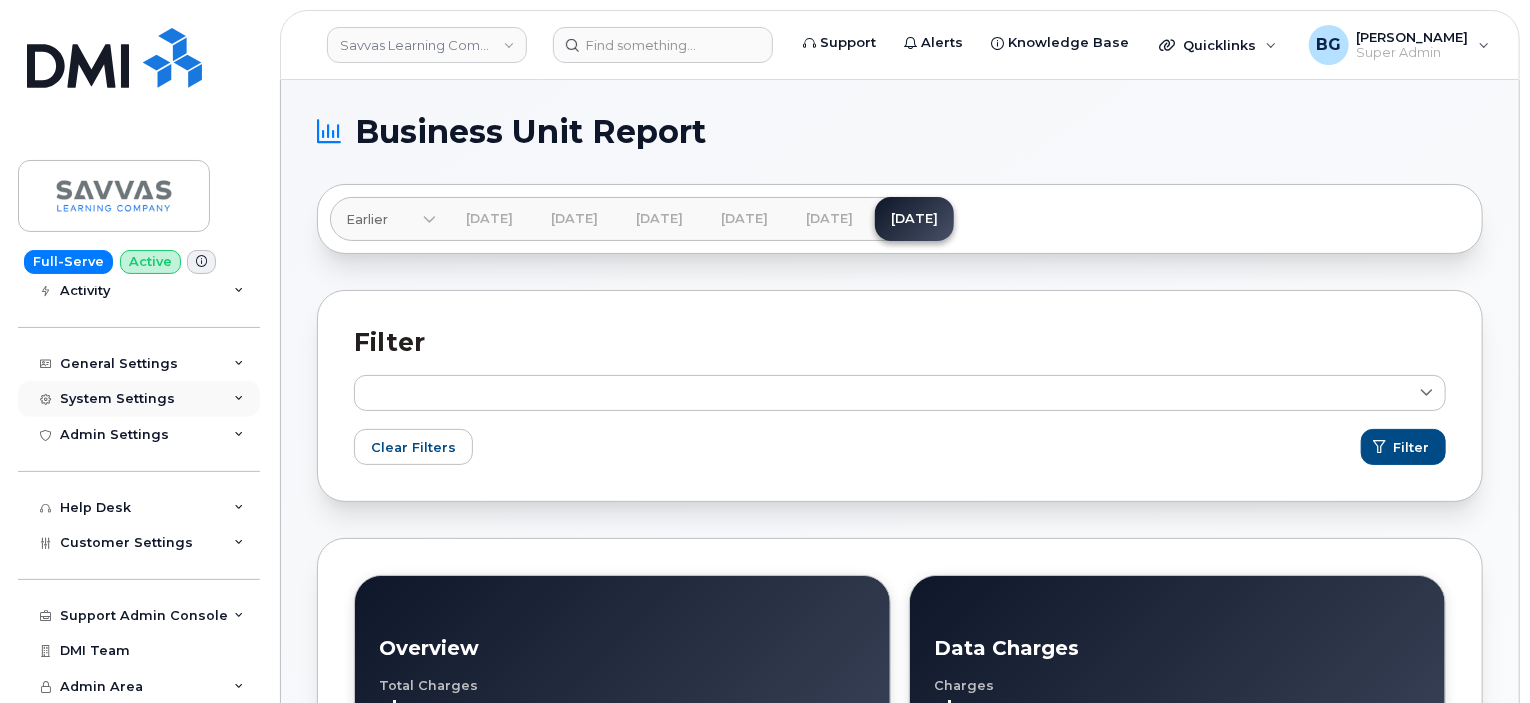
click at [127, 399] on div "System Settings" at bounding box center [117, 399] width 115 height 16
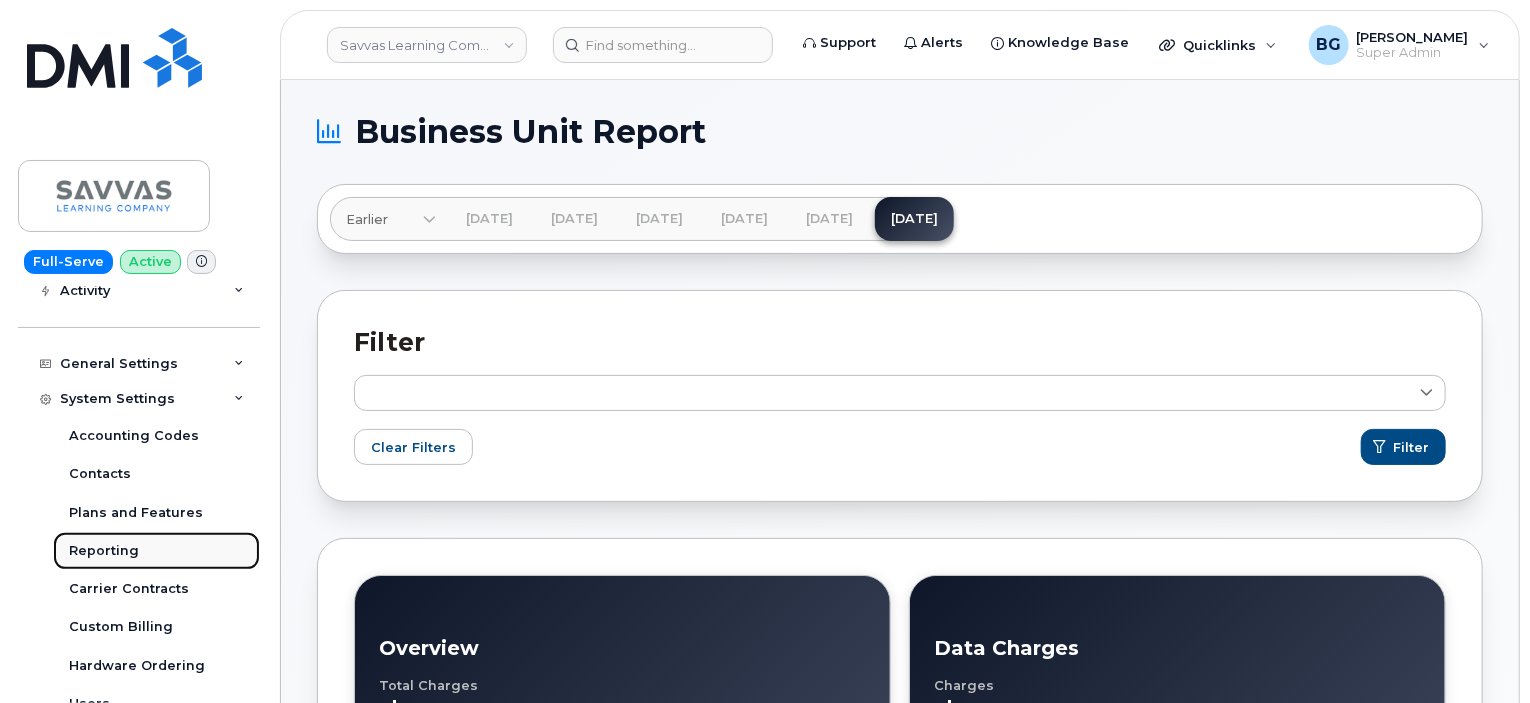
click at [108, 551] on div "Reporting" at bounding box center [104, 551] width 70 height 18
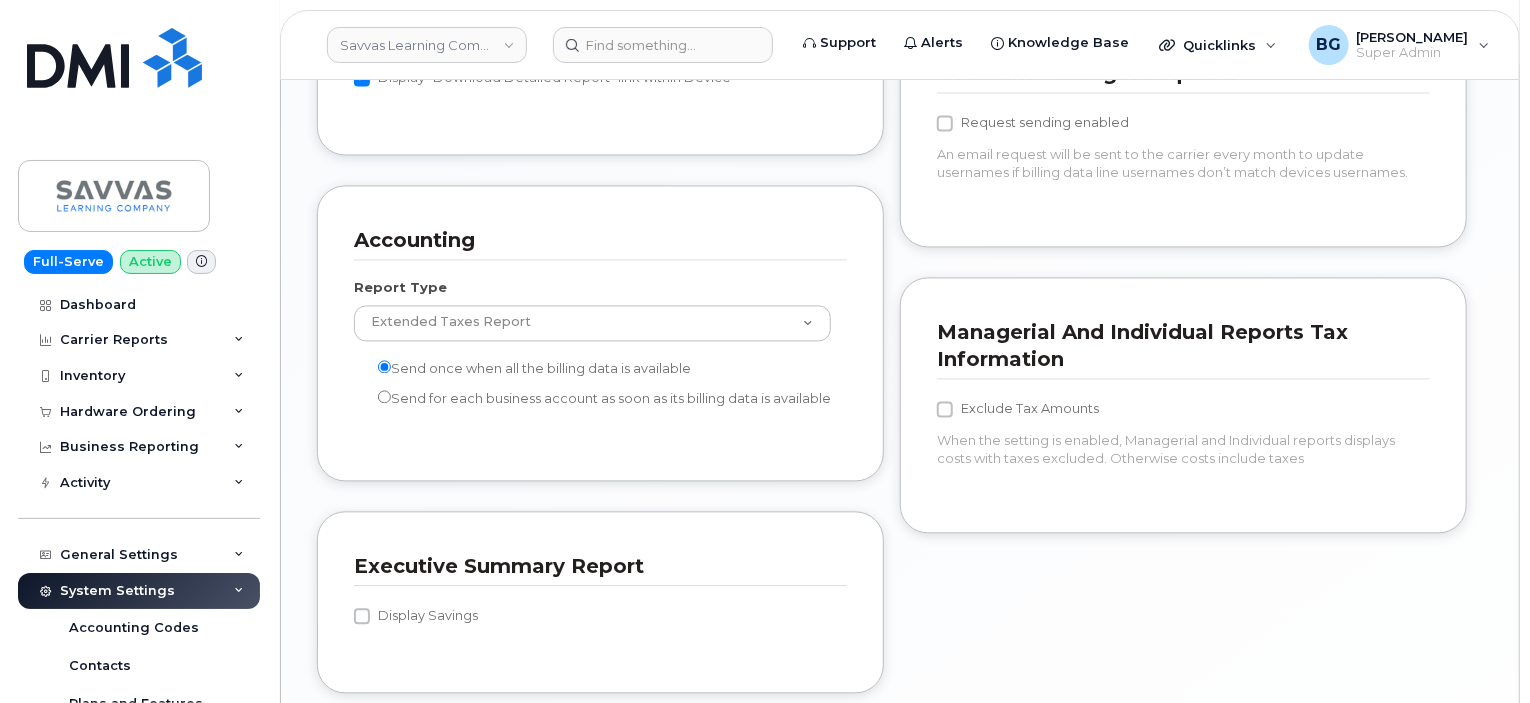
scroll to position [1932, 0]
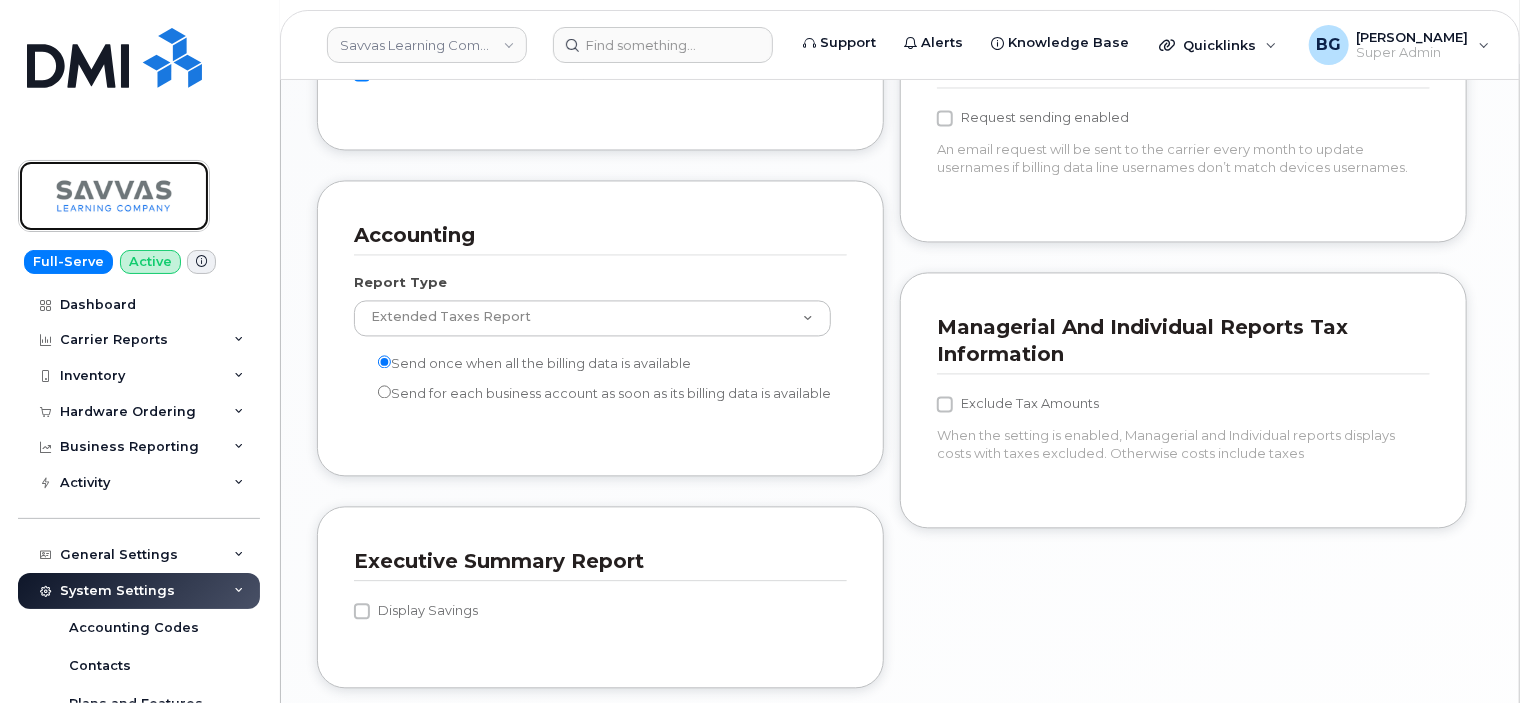
click at [71, 213] on img at bounding box center [114, 196] width 154 height 58
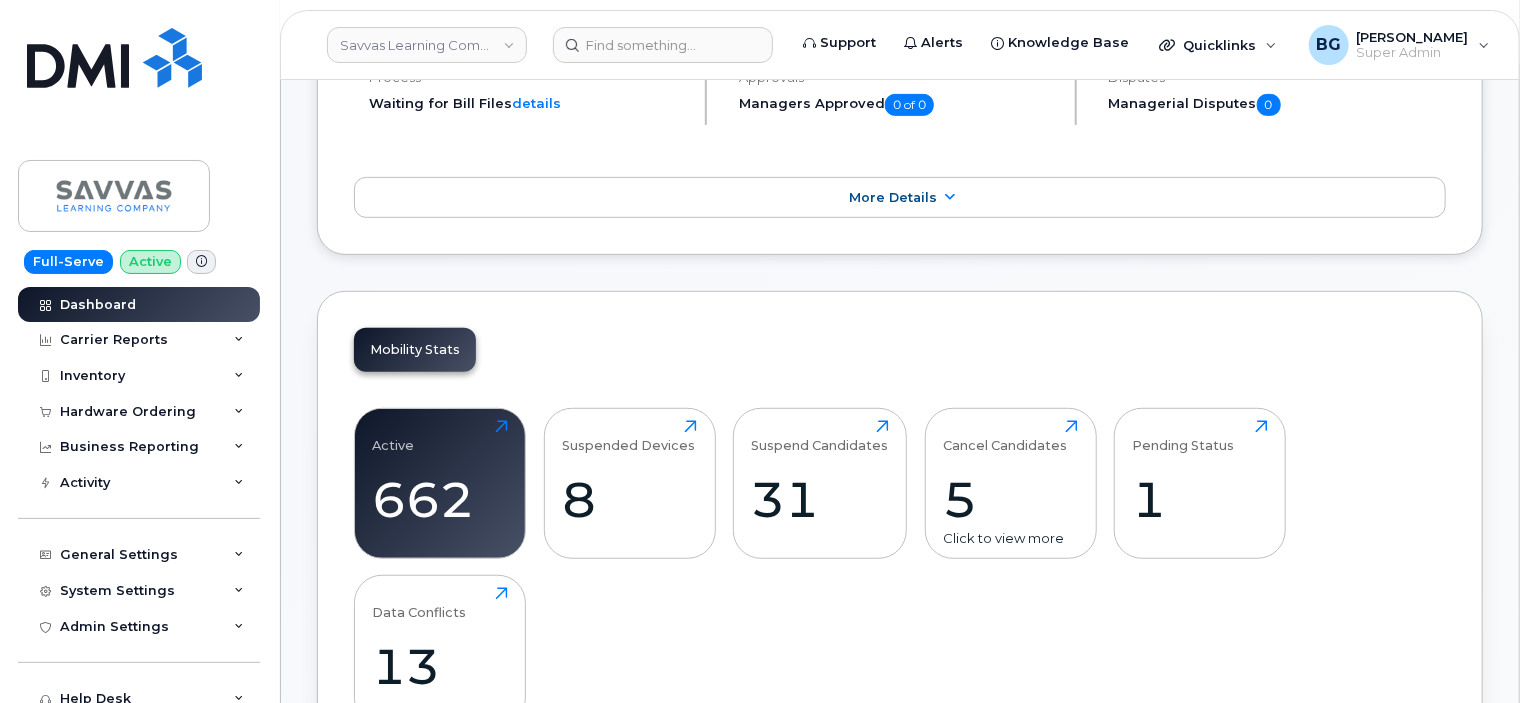
scroll to position [400, 0]
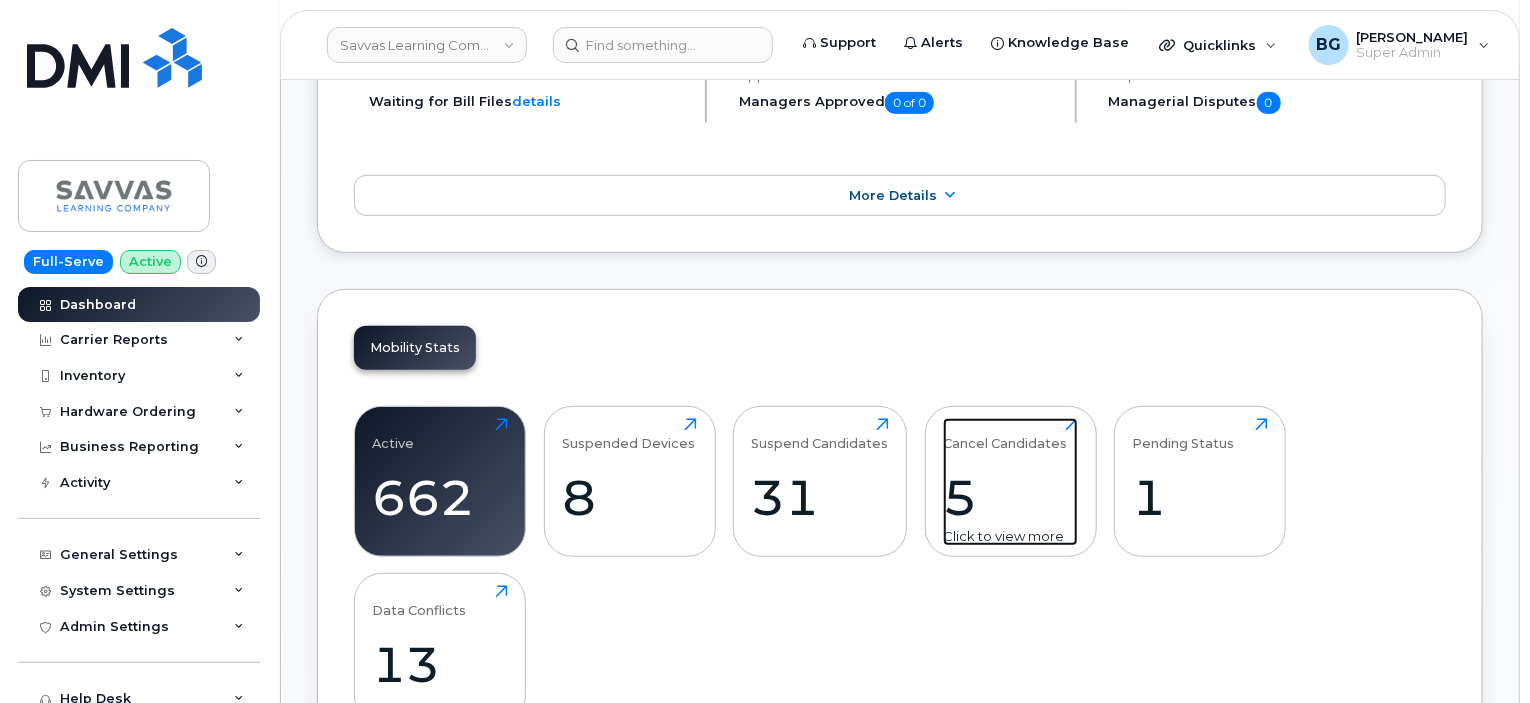
click at [977, 511] on div "5" at bounding box center [1010, 497] width 135 height 59
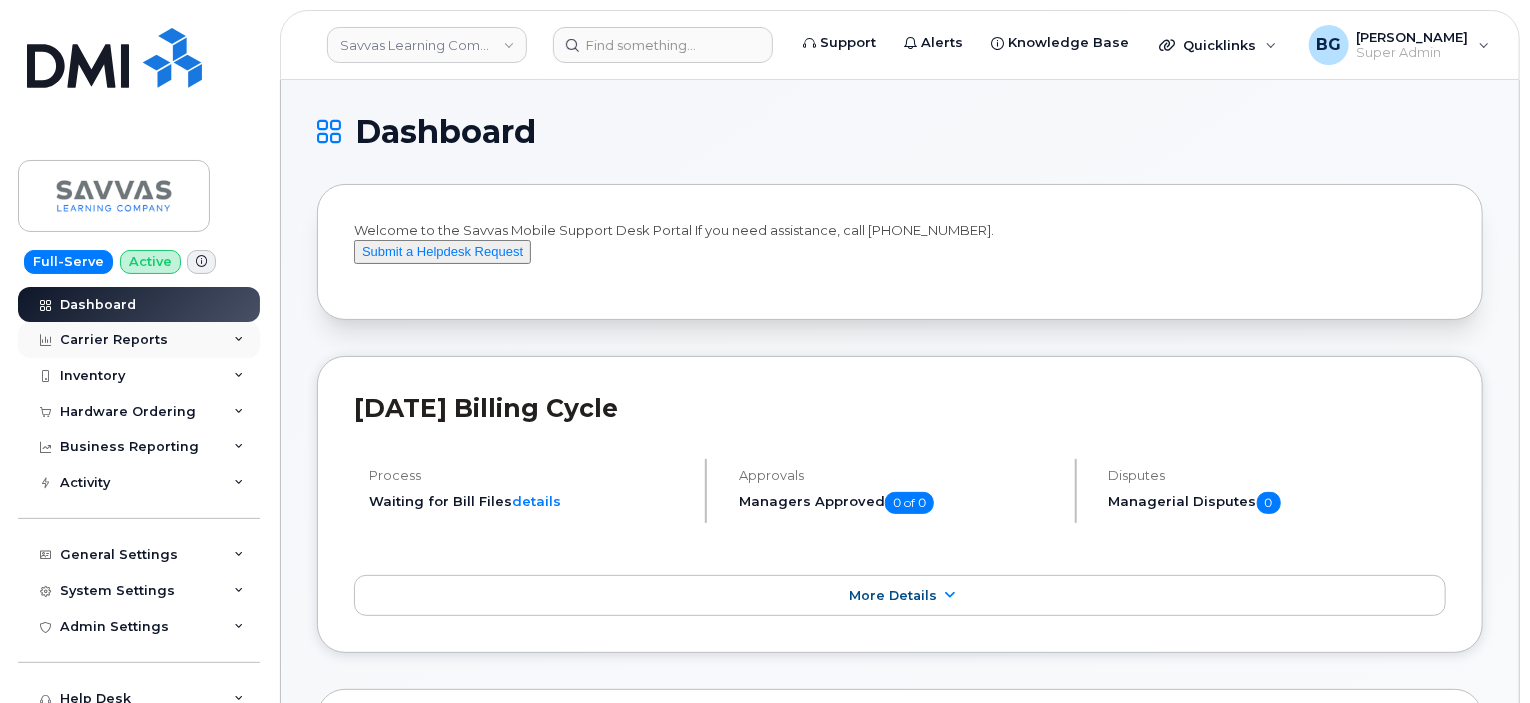
click at [142, 339] on div "Carrier Reports" at bounding box center [114, 340] width 108 height 16
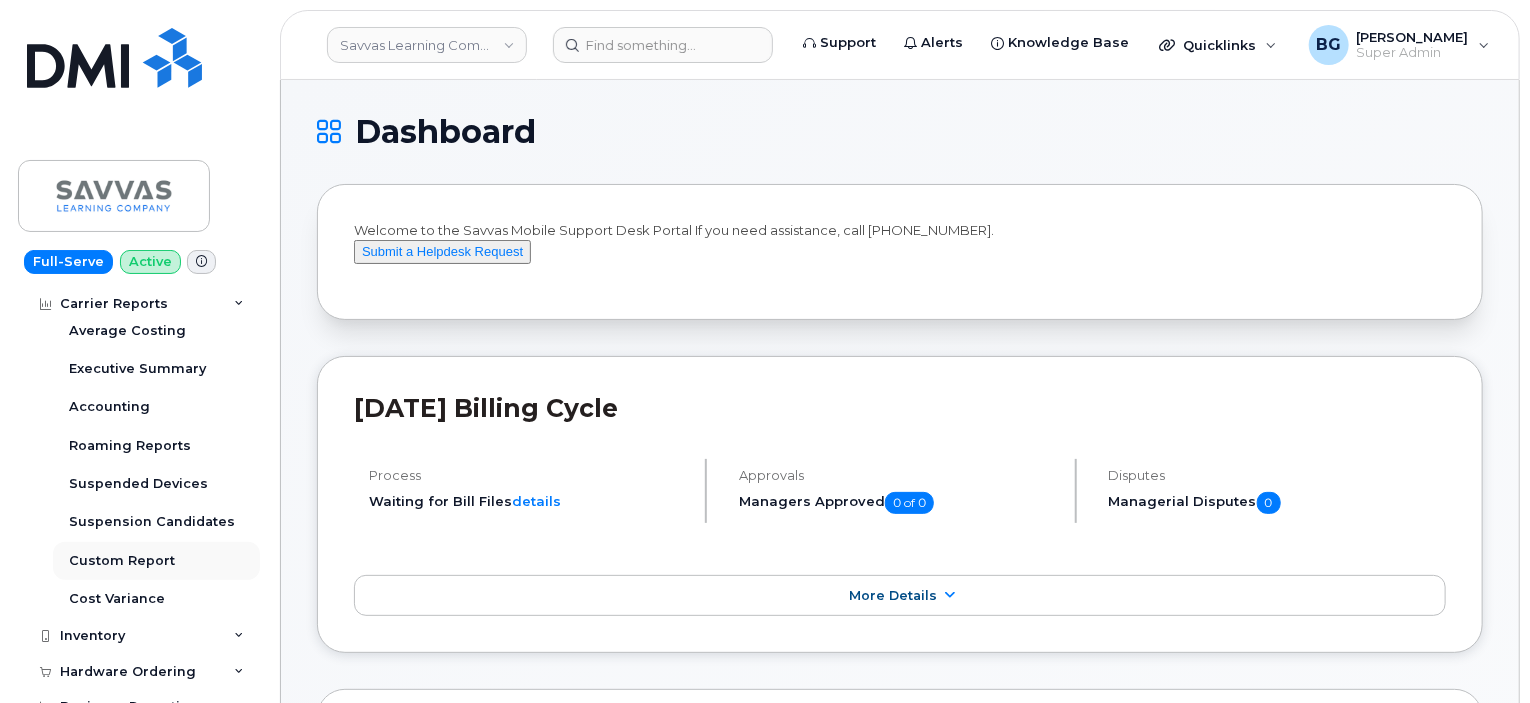
scroll to position [200, 0]
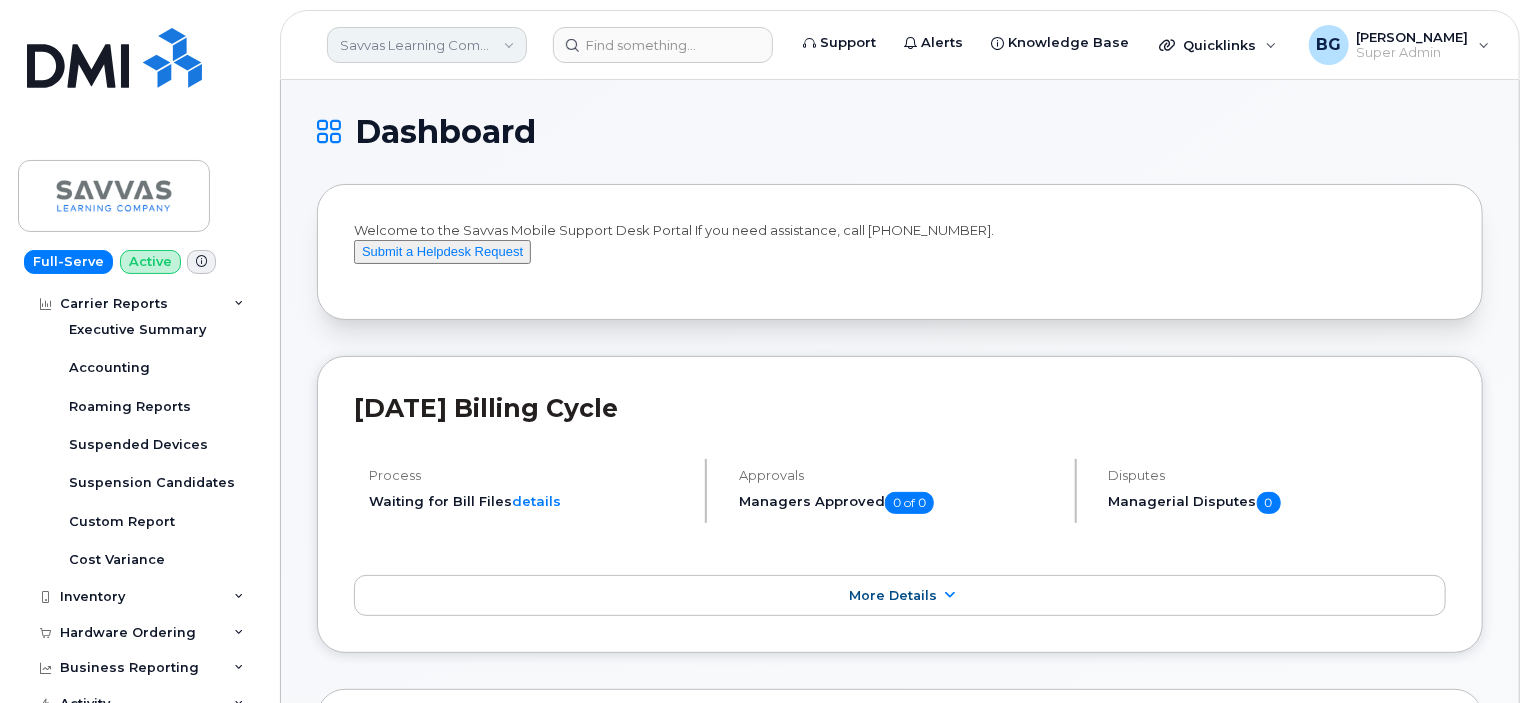
click at [420, 52] on link "Savvas Learning Company LLC" at bounding box center [427, 45] width 200 height 36
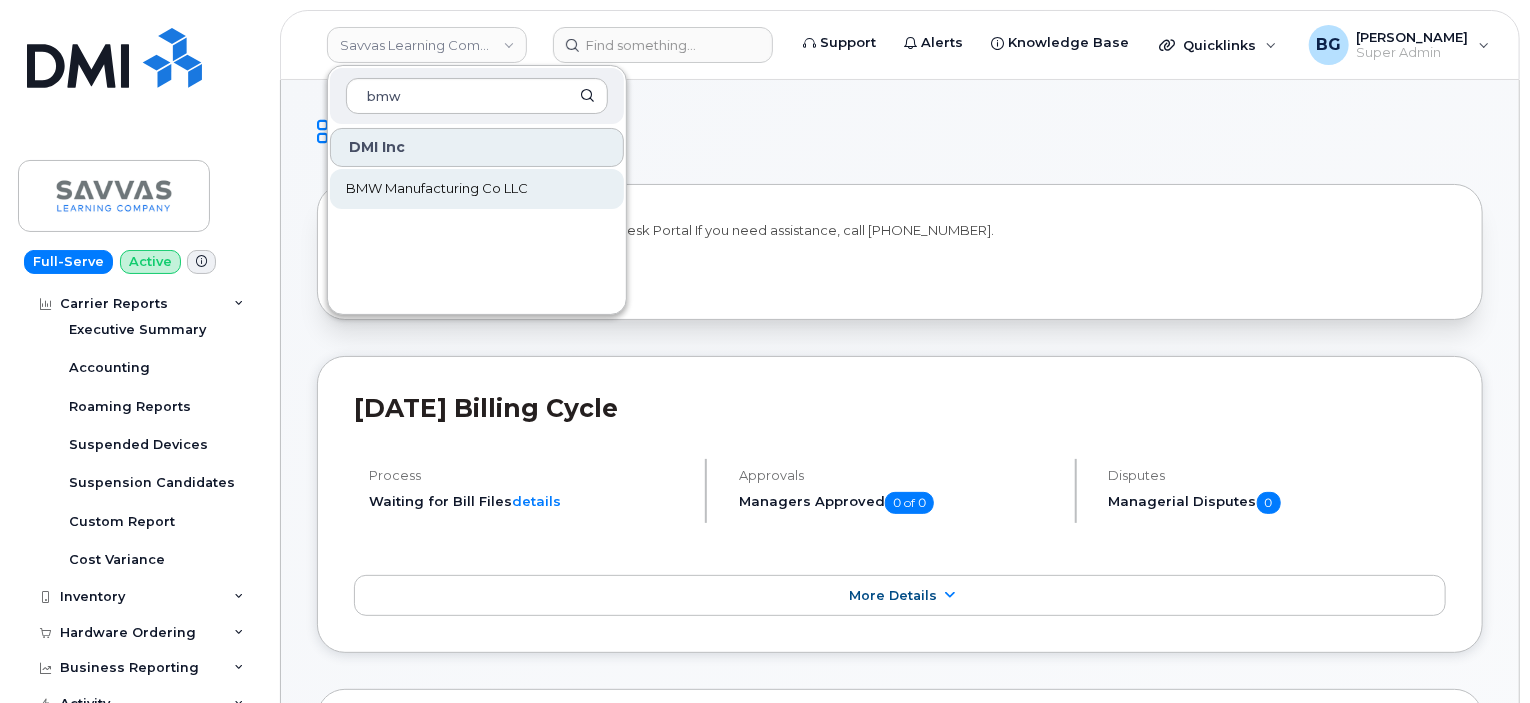
type input "bmw"
click at [391, 187] on span "BMW Manufacturing Co LLC" at bounding box center [437, 189] width 182 height 20
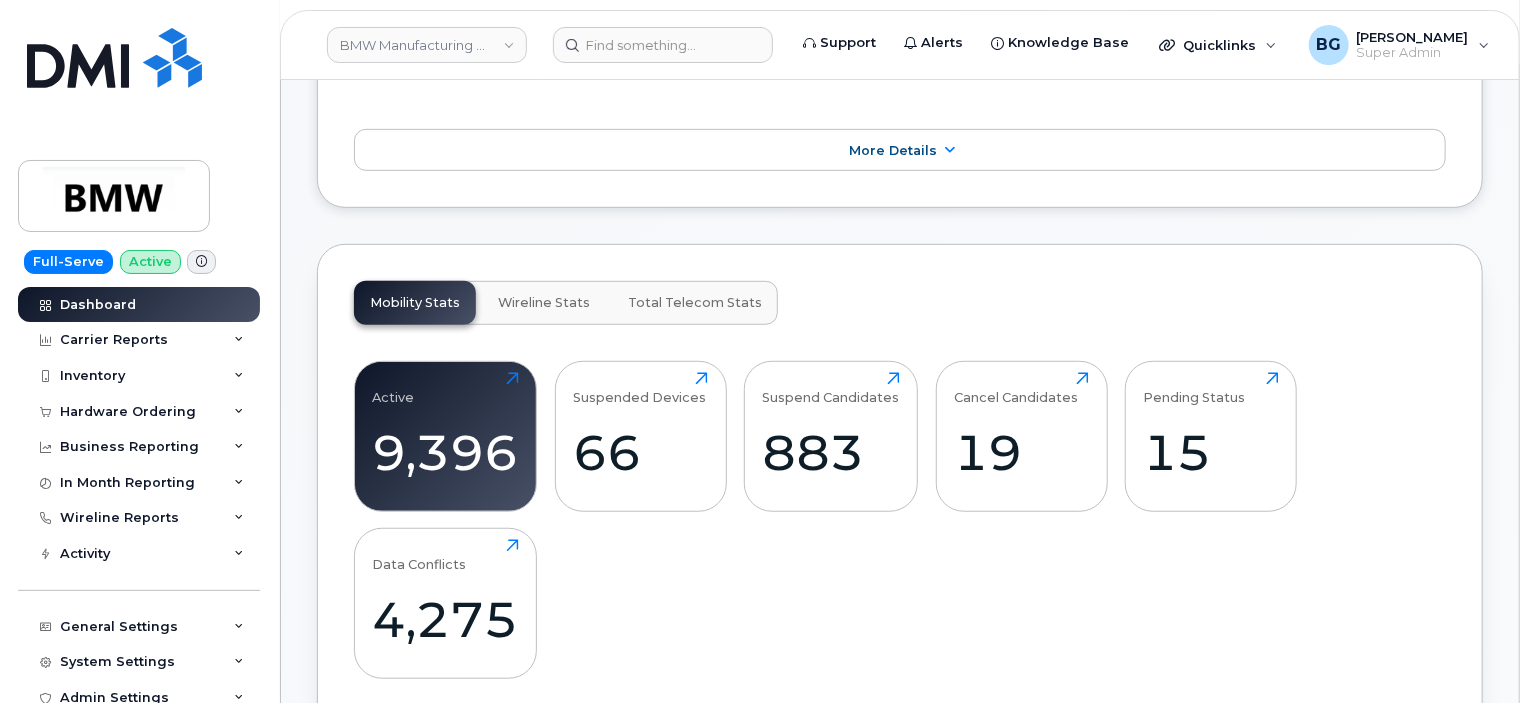
scroll to position [533, 0]
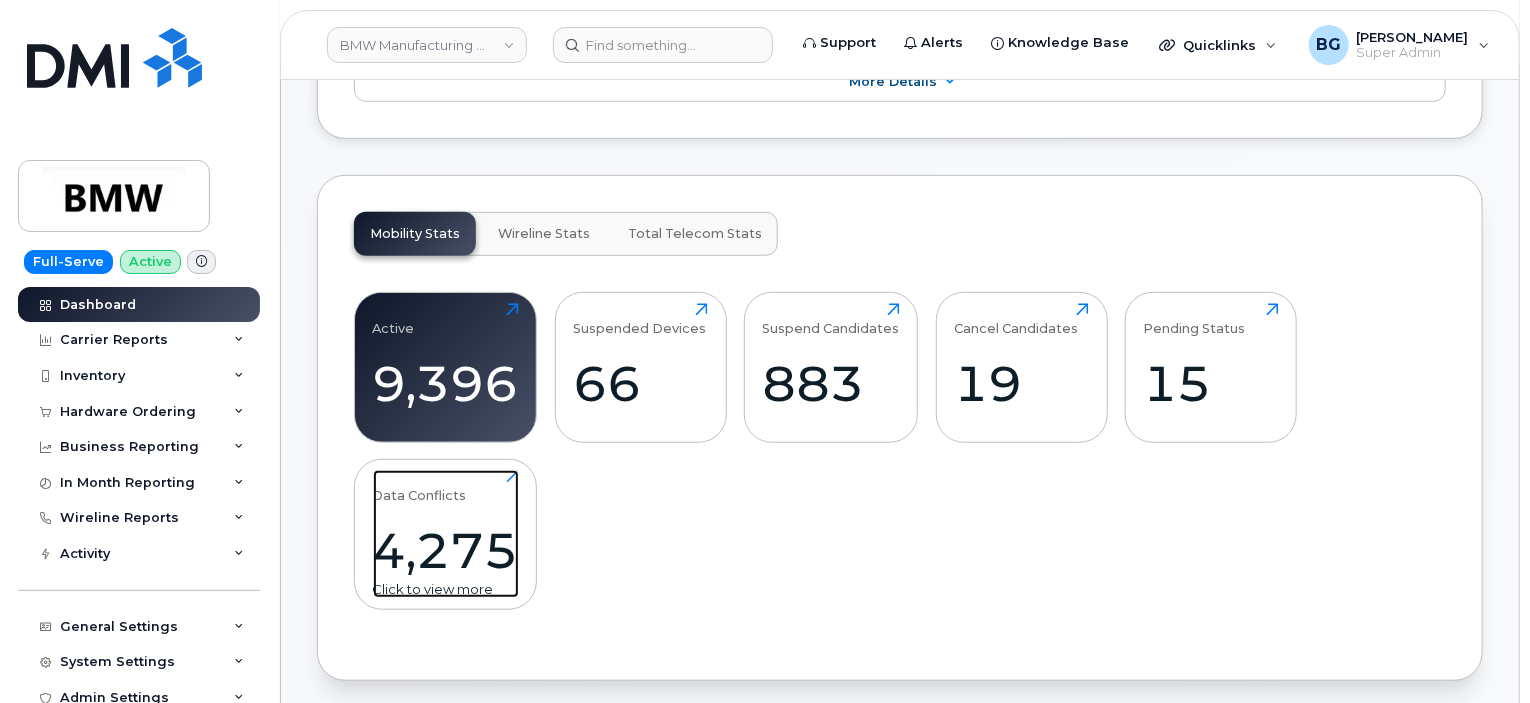
click at [409, 551] on div "4,275" at bounding box center [446, 550] width 146 height 59
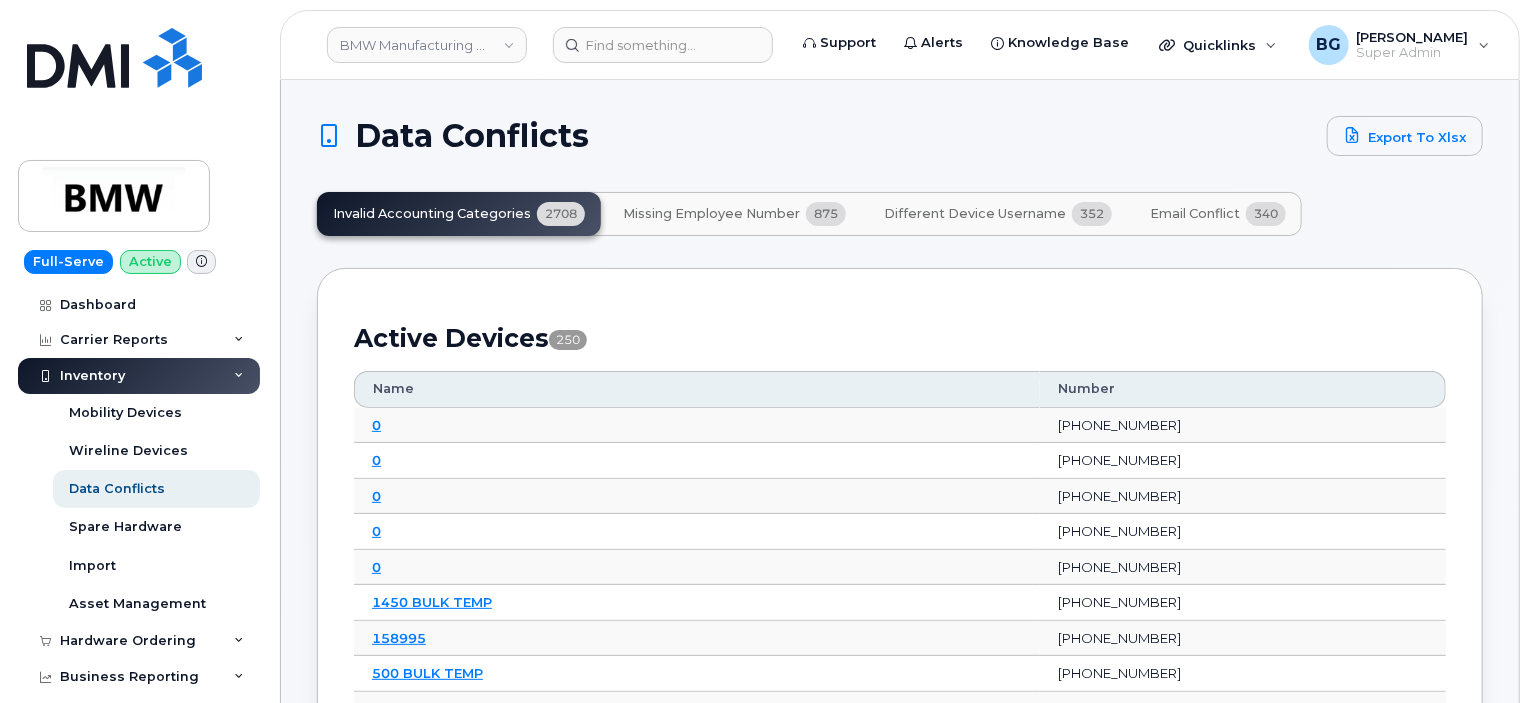
click at [968, 210] on span "Different Device Username" at bounding box center [975, 214] width 182 height 16
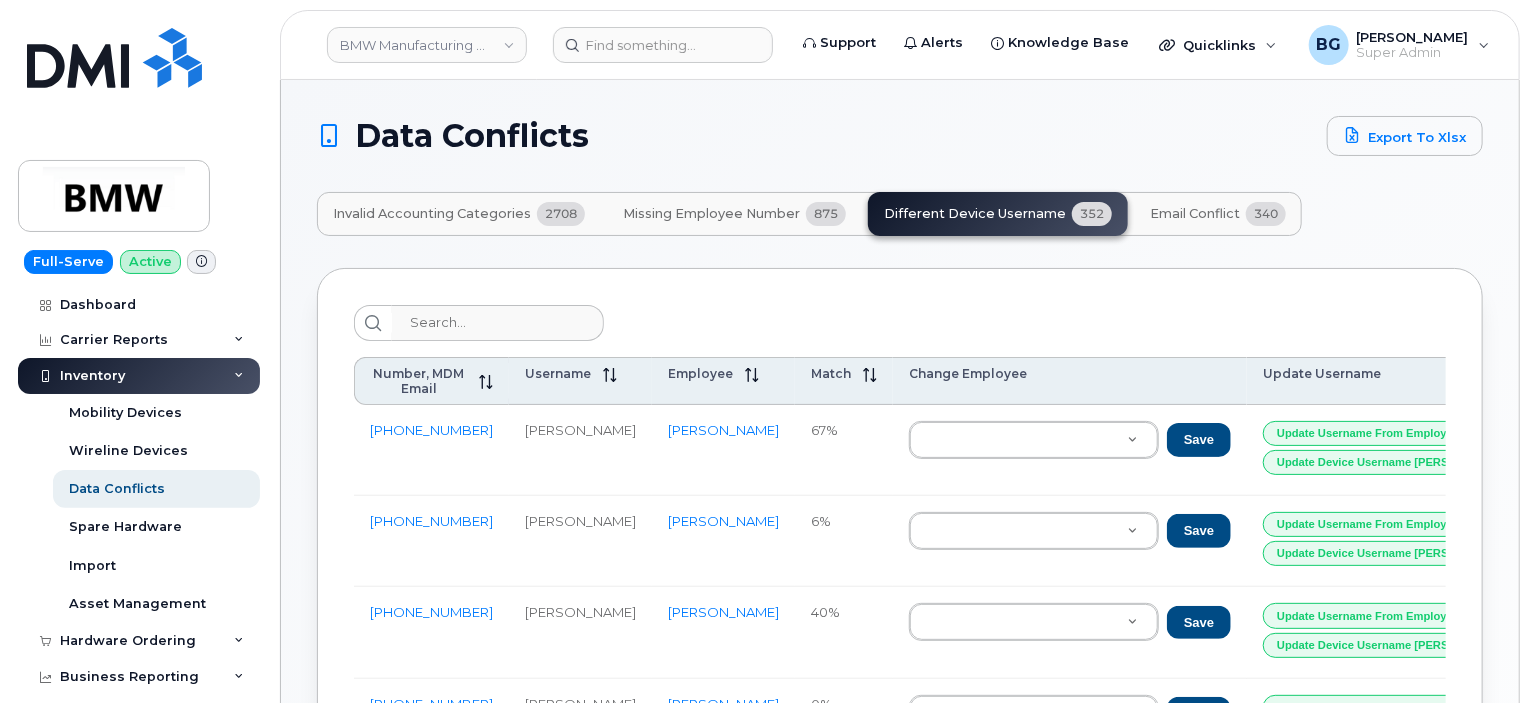
click at [1191, 212] on span "Email Conflict" at bounding box center [1195, 214] width 90 height 16
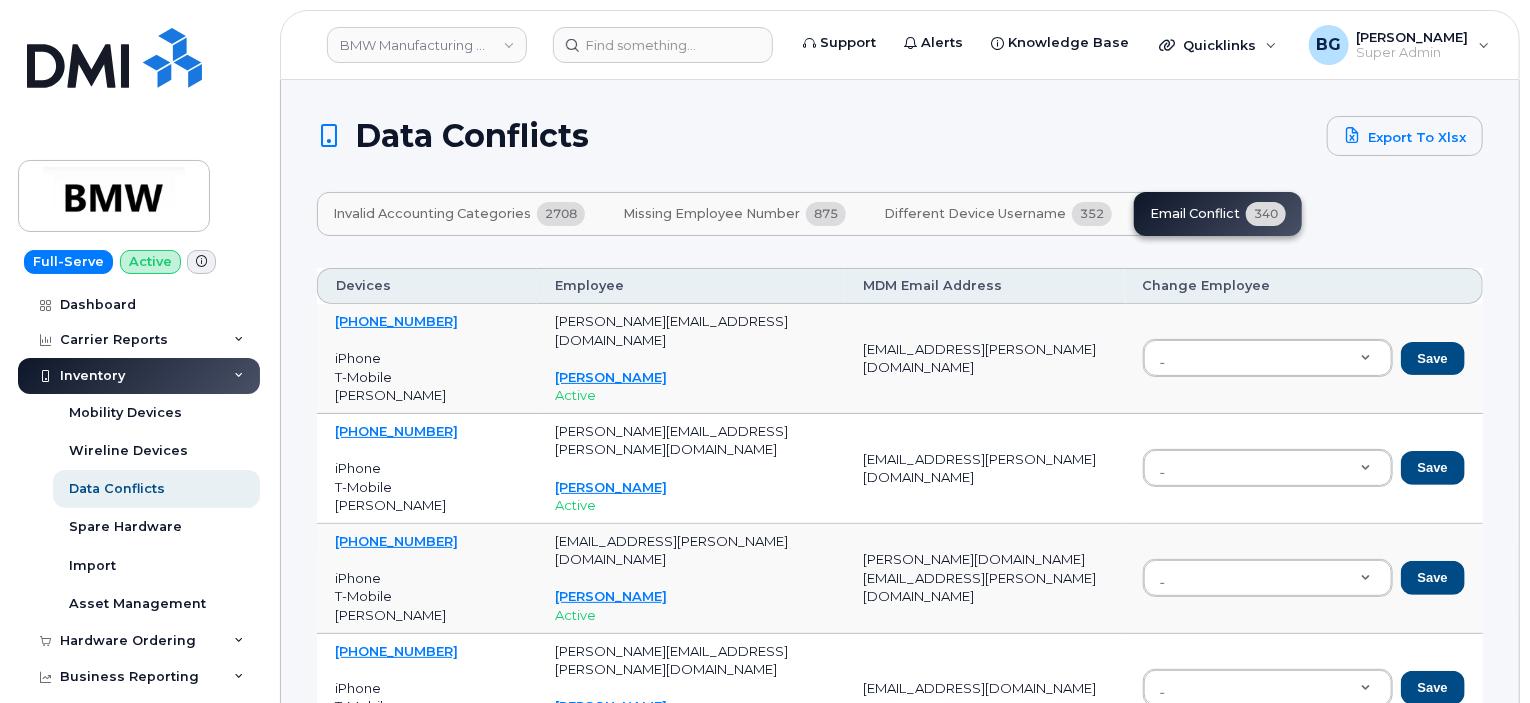
click at [653, 39] on input at bounding box center [663, 45] width 220 height 36
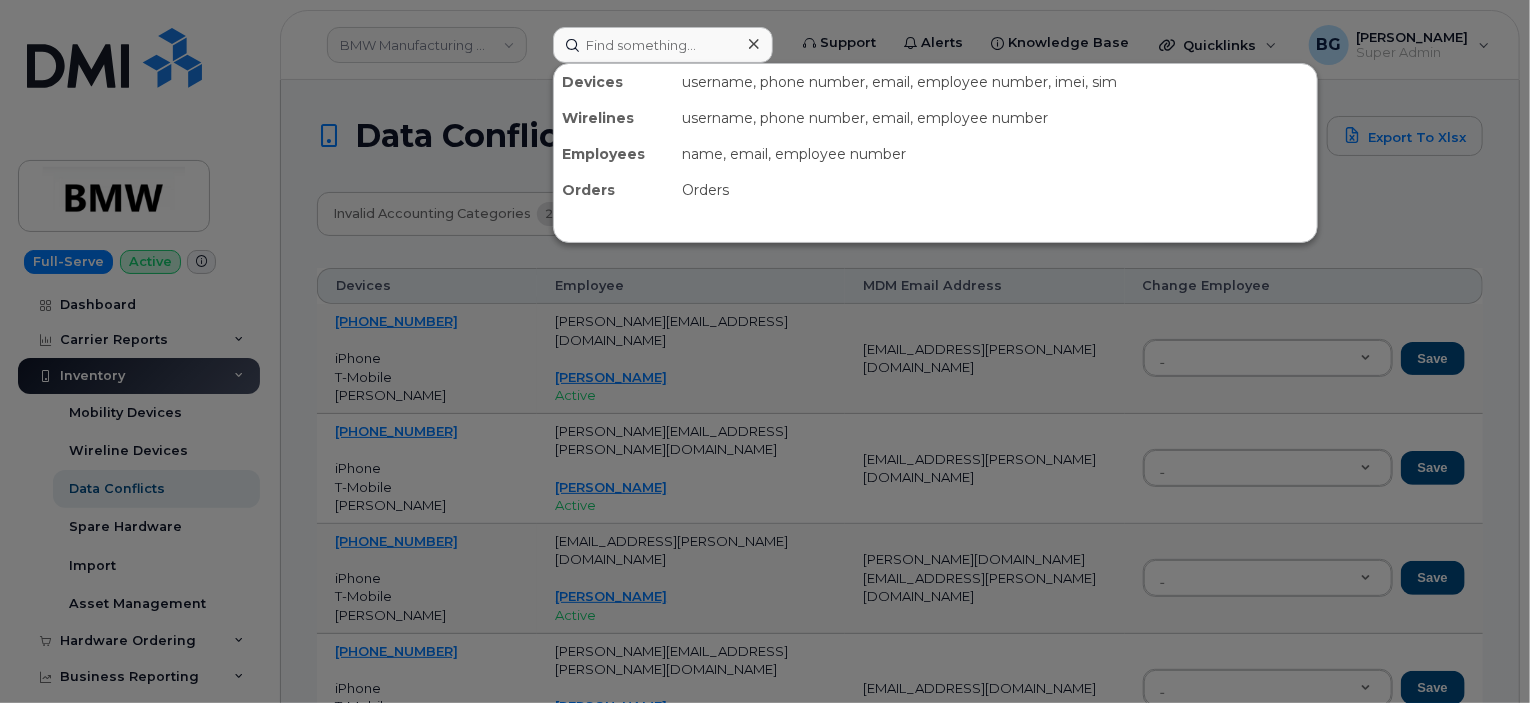
click at [540, 14] on div at bounding box center [765, 351] width 1530 height 703
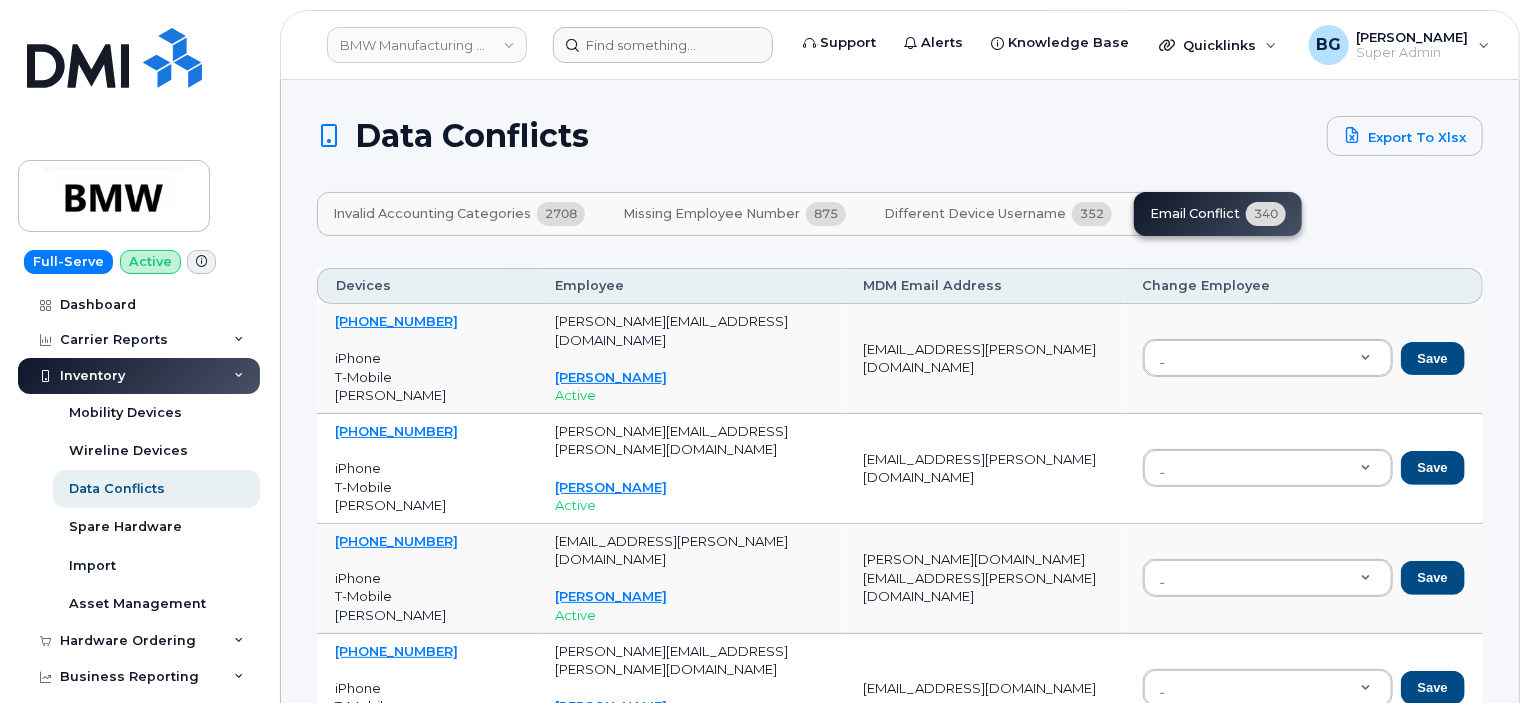
click at [414, 47] on link "BMW Manufacturing Co LLC" at bounding box center [427, 45] width 200 height 36
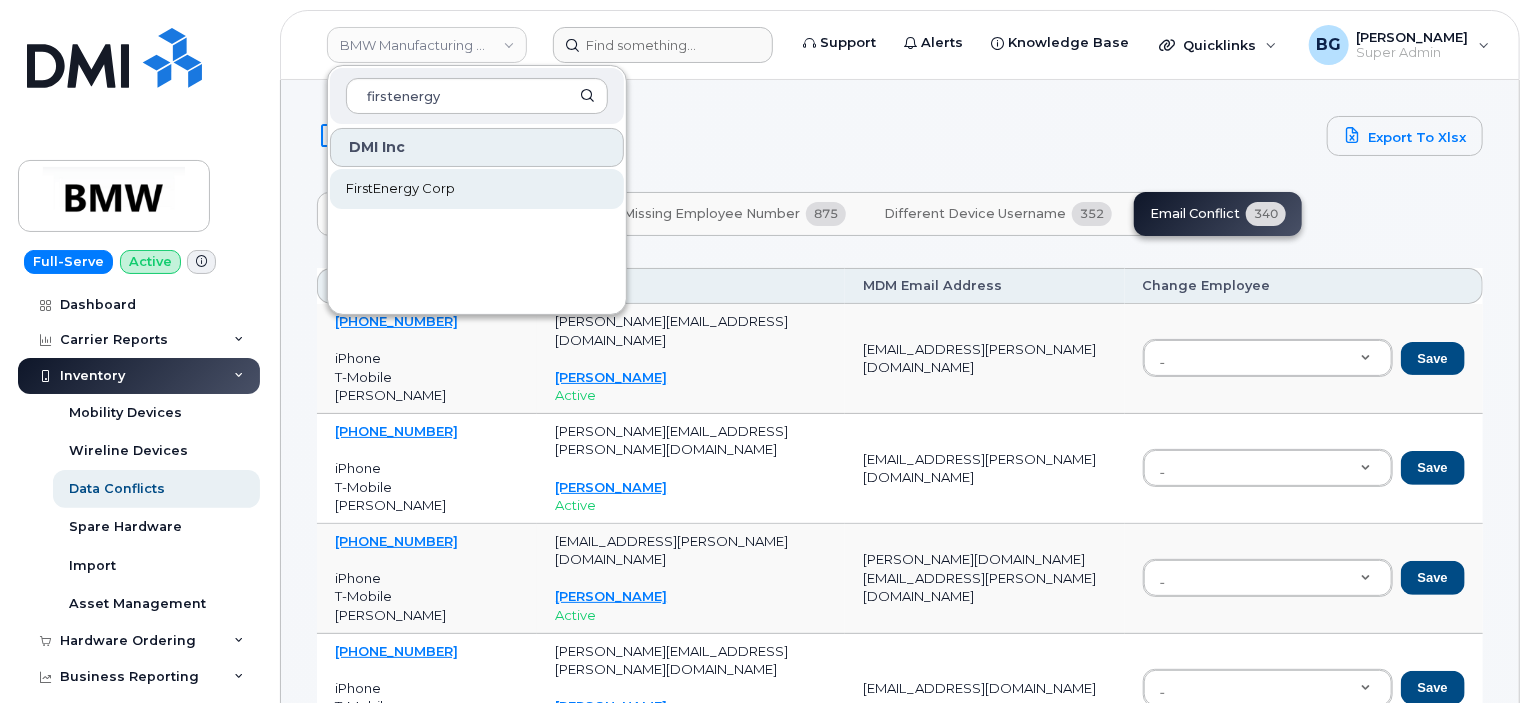
type input "firstenergy"
click at [393, 179] on span "FirstEnergy Corp" at bounding box center [400, 189] width 109 height 20
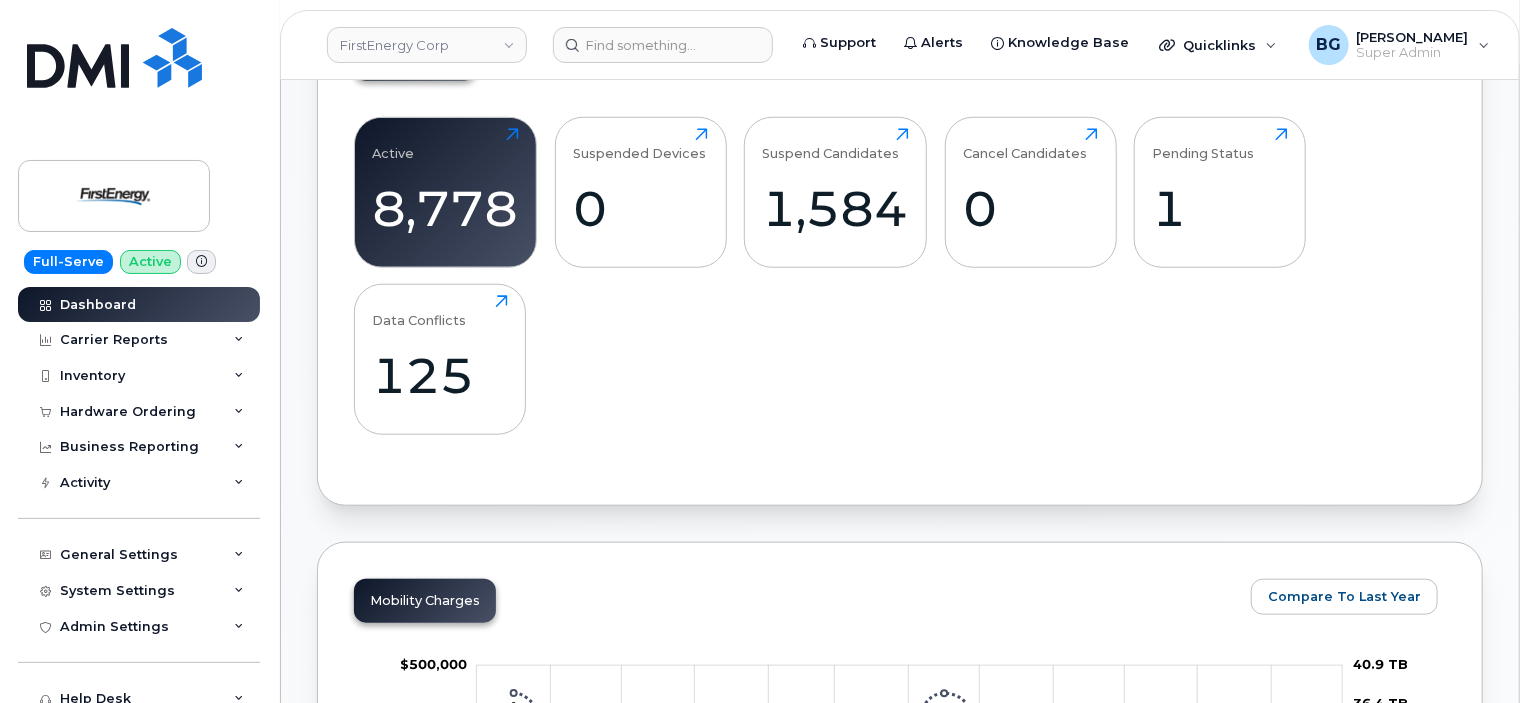
scroll to position [800, 0]
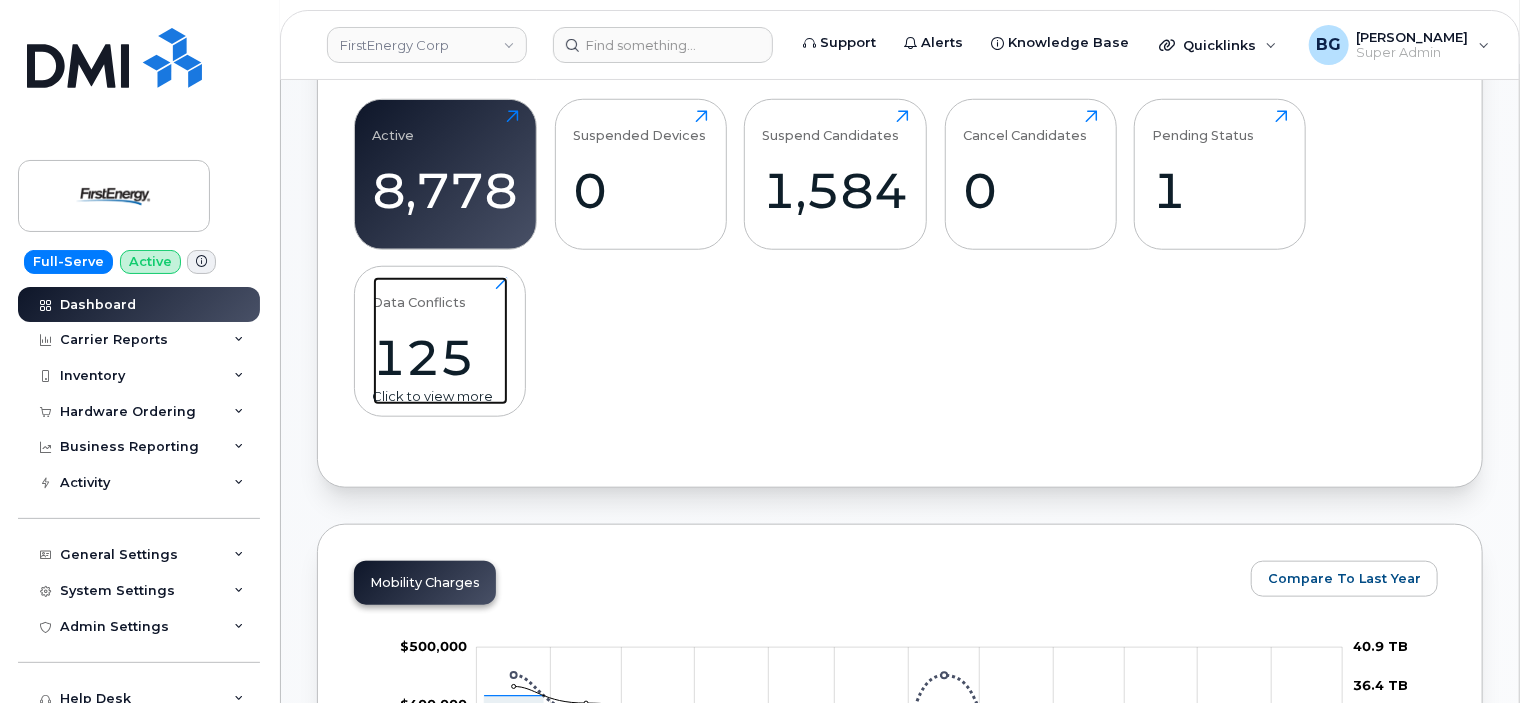
click at [420, 359] on div "125" at bounding box center [440, 357] width 135 height 59
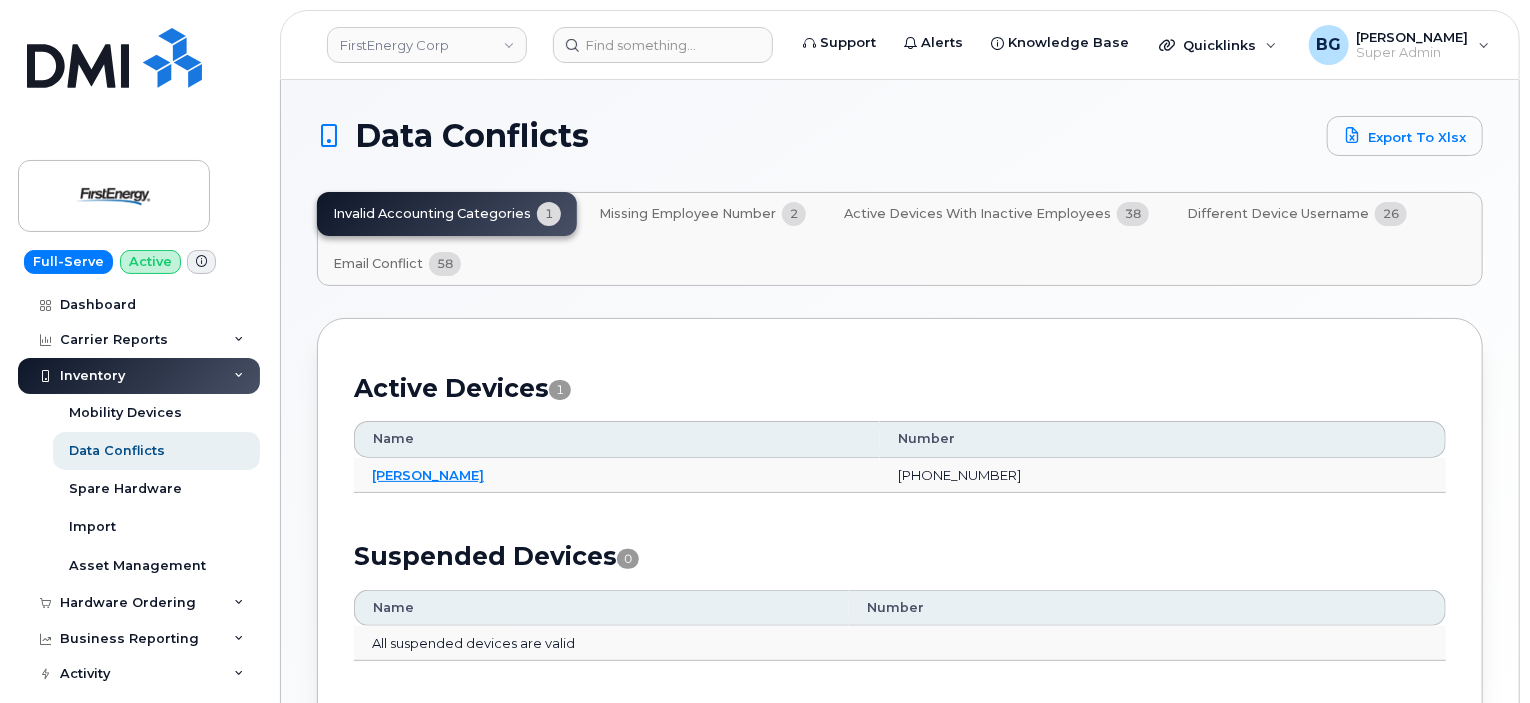
click at [798, 363] on div "Active Devices 1 Name Number Grace Ammons 878-295-3139 Suspended Devices 0 Name…" at bounding box center [900, 526] width 1092 height 343
click at [416, 51] on link "FirstEnergy Corp" at bounding box center [427, 45] width 200 height 36
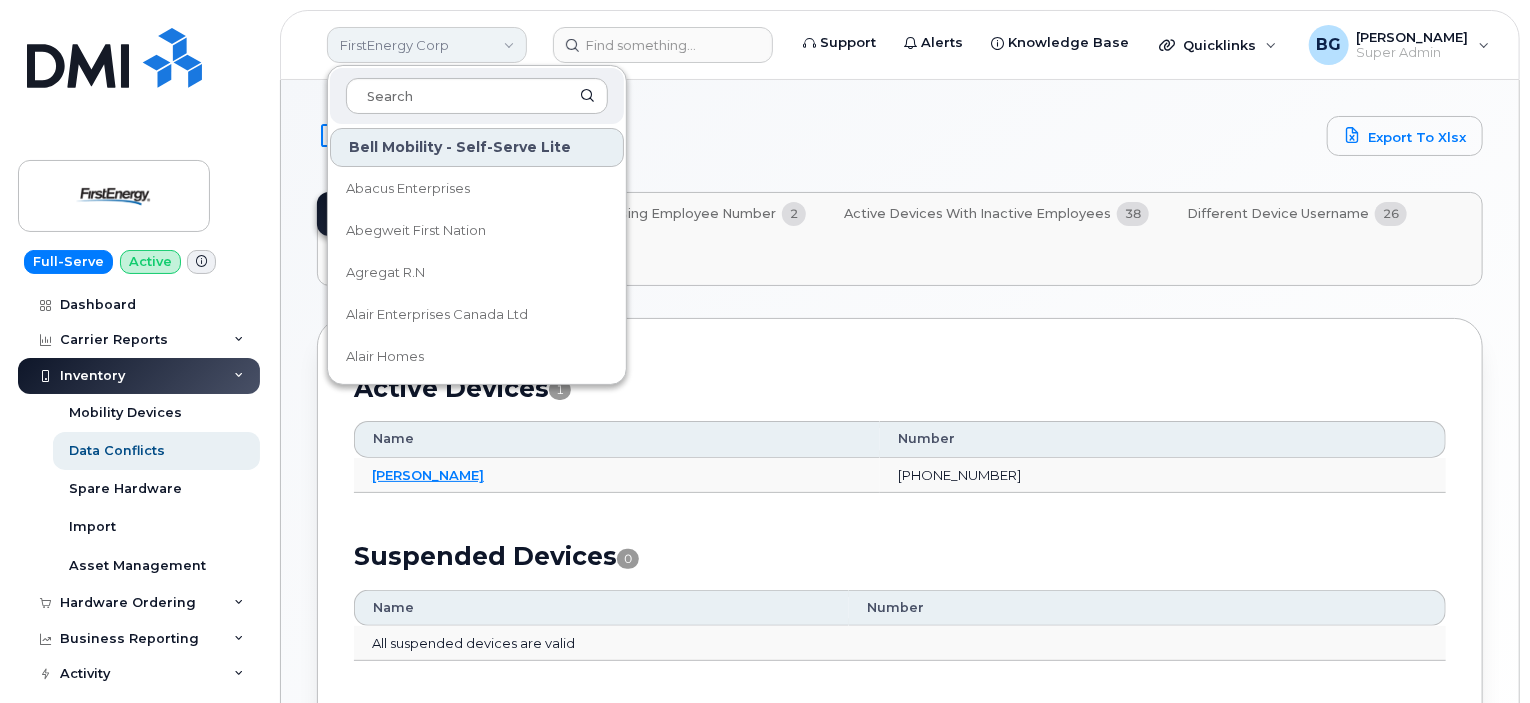
scroll to position [24, 0]
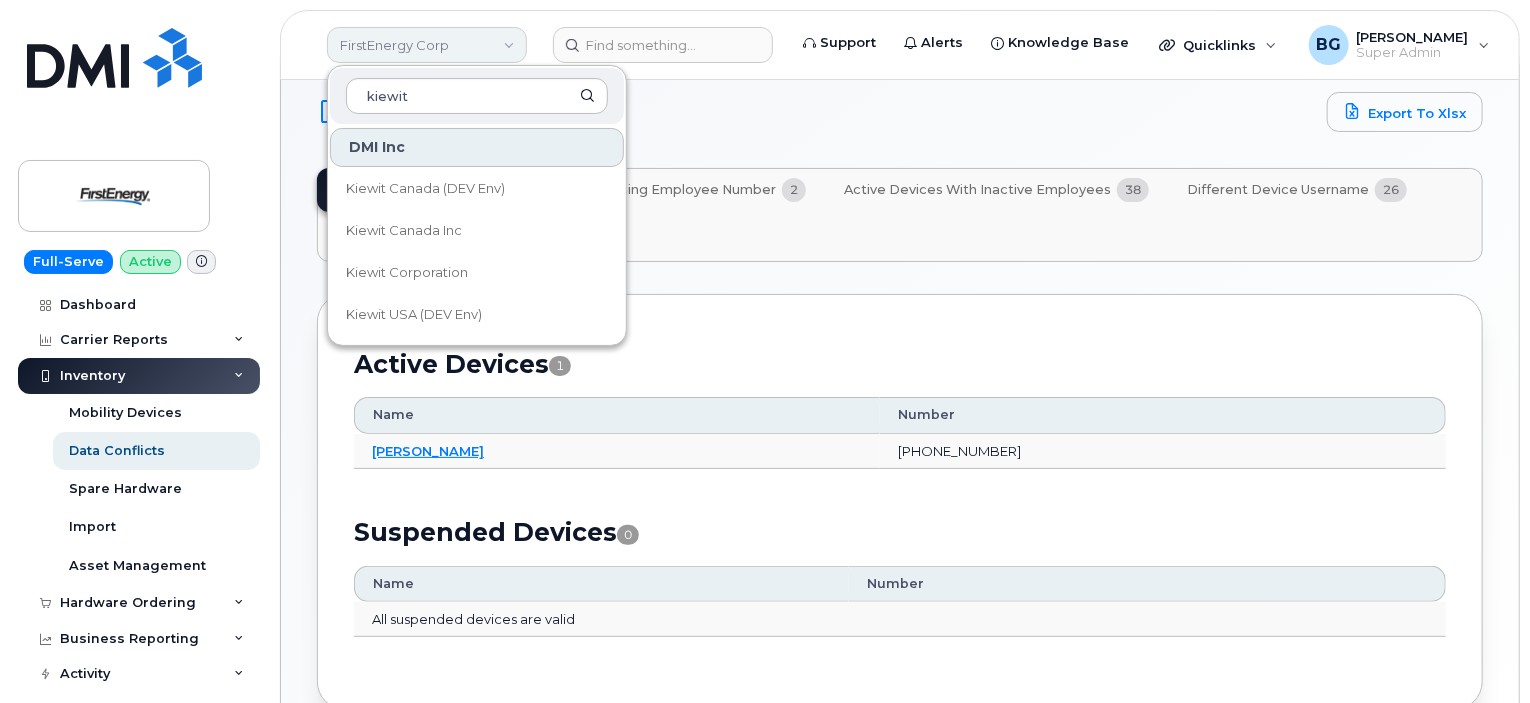
type input "kiewit"
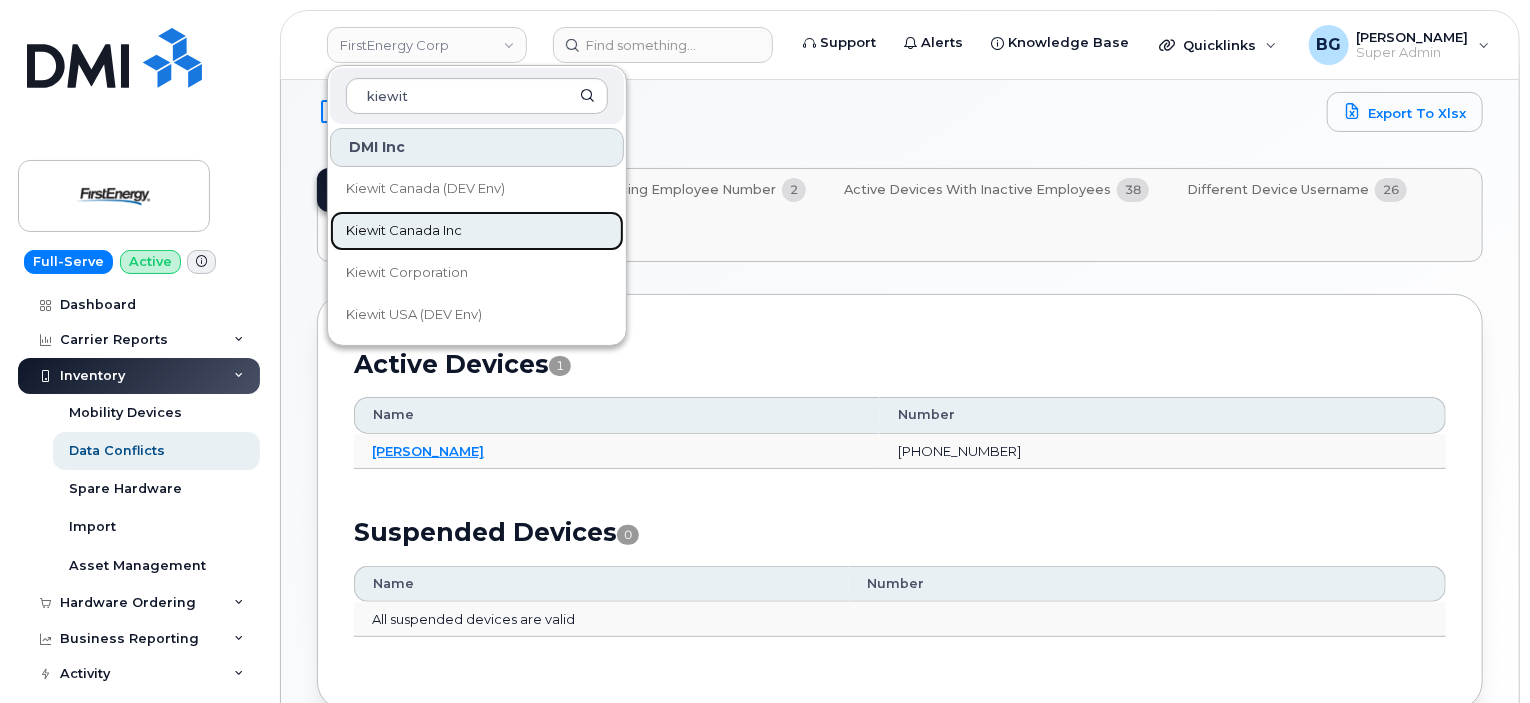
click at [428, 226] on span "Kiewit Canada Inc" at bounding box center [404, 231] width 116 height 20
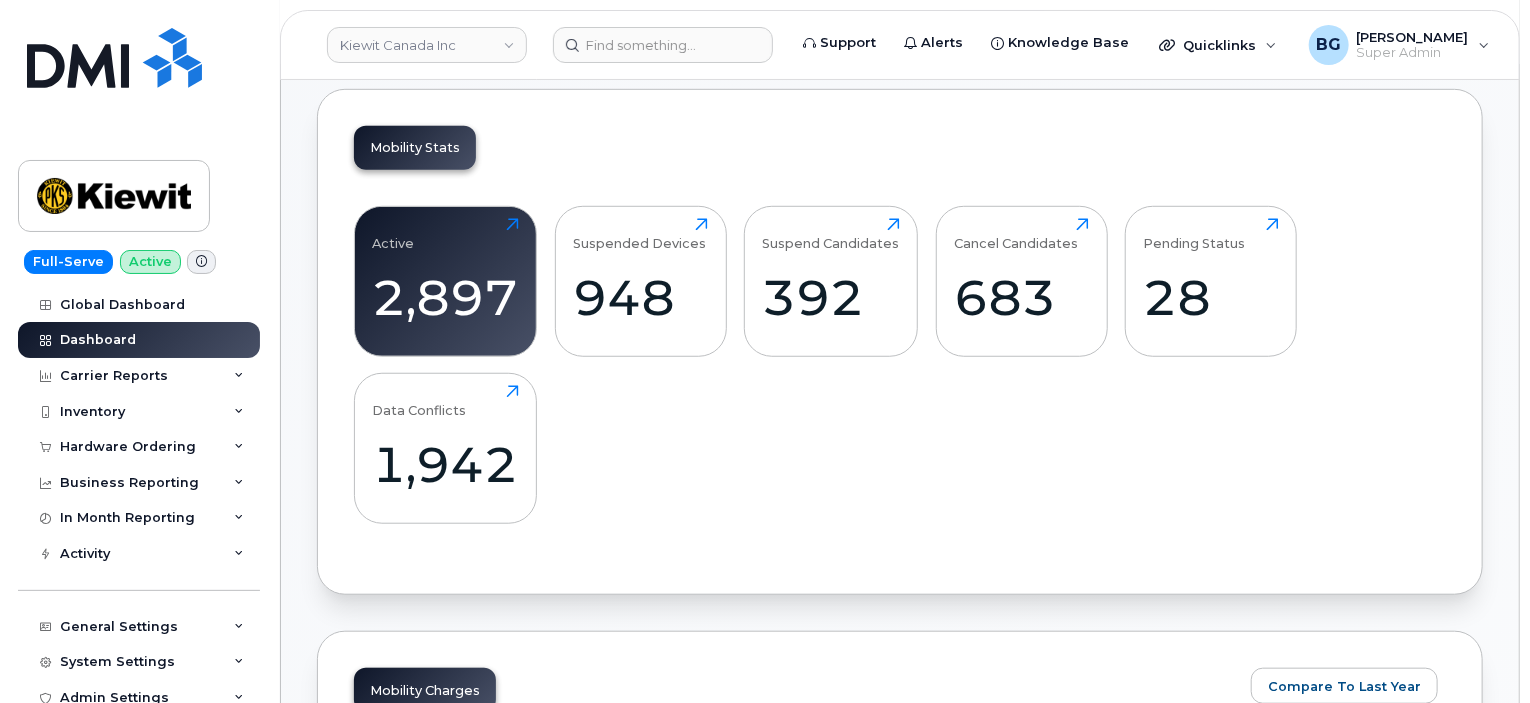
scroll to position [600, 0]
click at [452, 464] on div "1,942" at bounding box center [446, 464] width 146 height 59
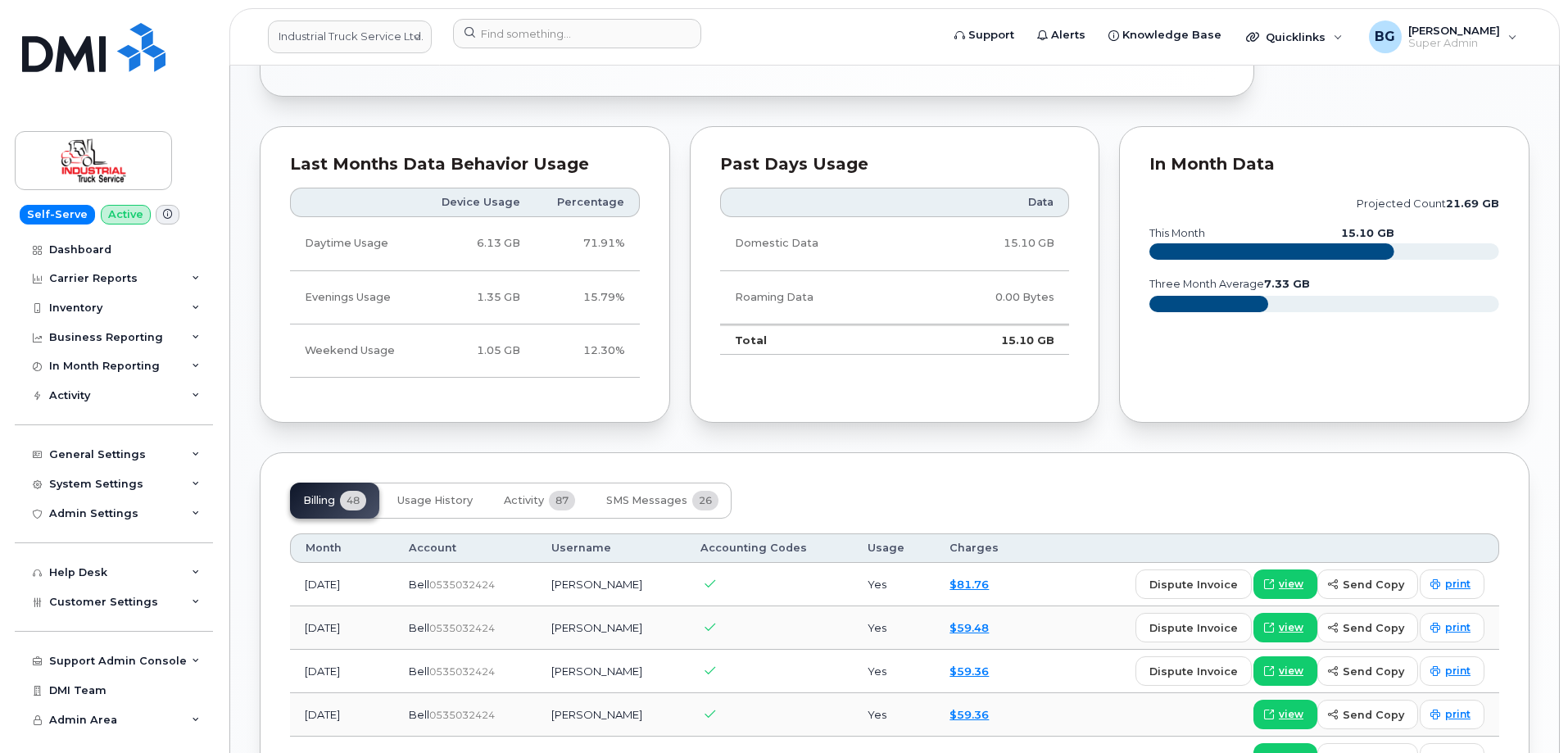
scroll to position [928, 0]
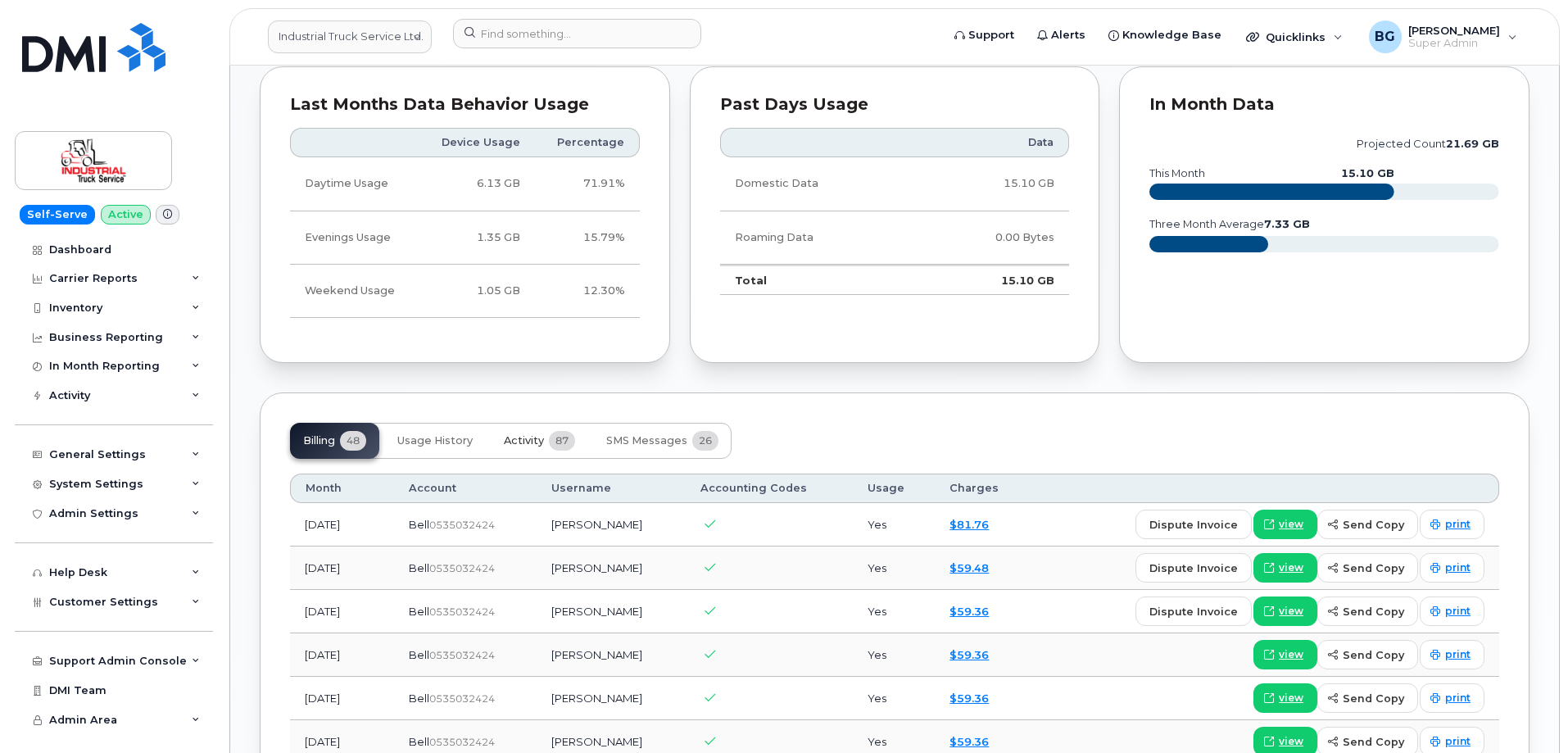
click at [533, 440] on span "Activity" at bounding box center [524, 441] width 40 height 13
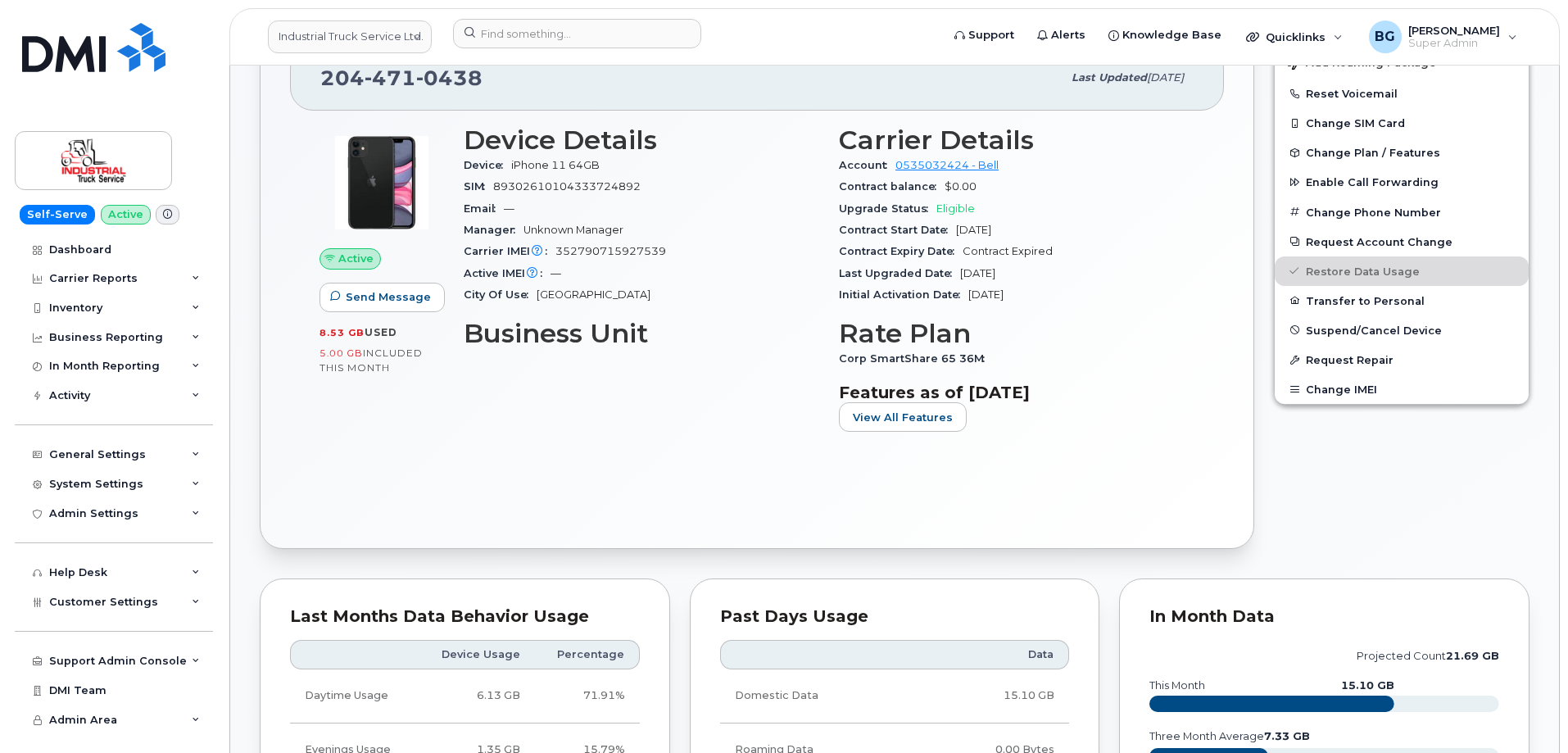
scroll to position [383, 0]
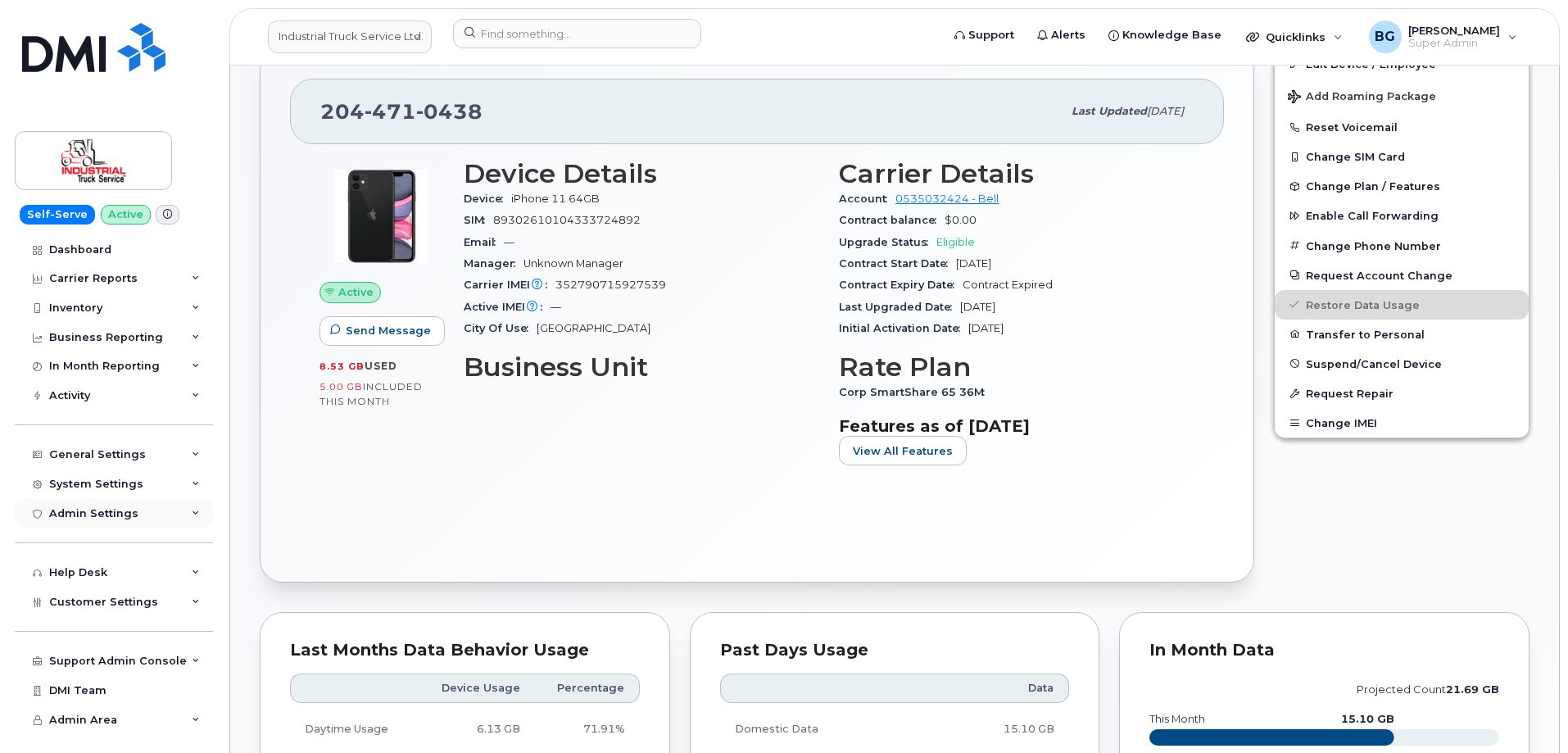
click at [93, 515] on div "Admin Settings" at bounding box center [93, 514] width 89 height 13
click at [98, 483] on div "System Settings" at bounding box center [96, 484] width 94 height 13
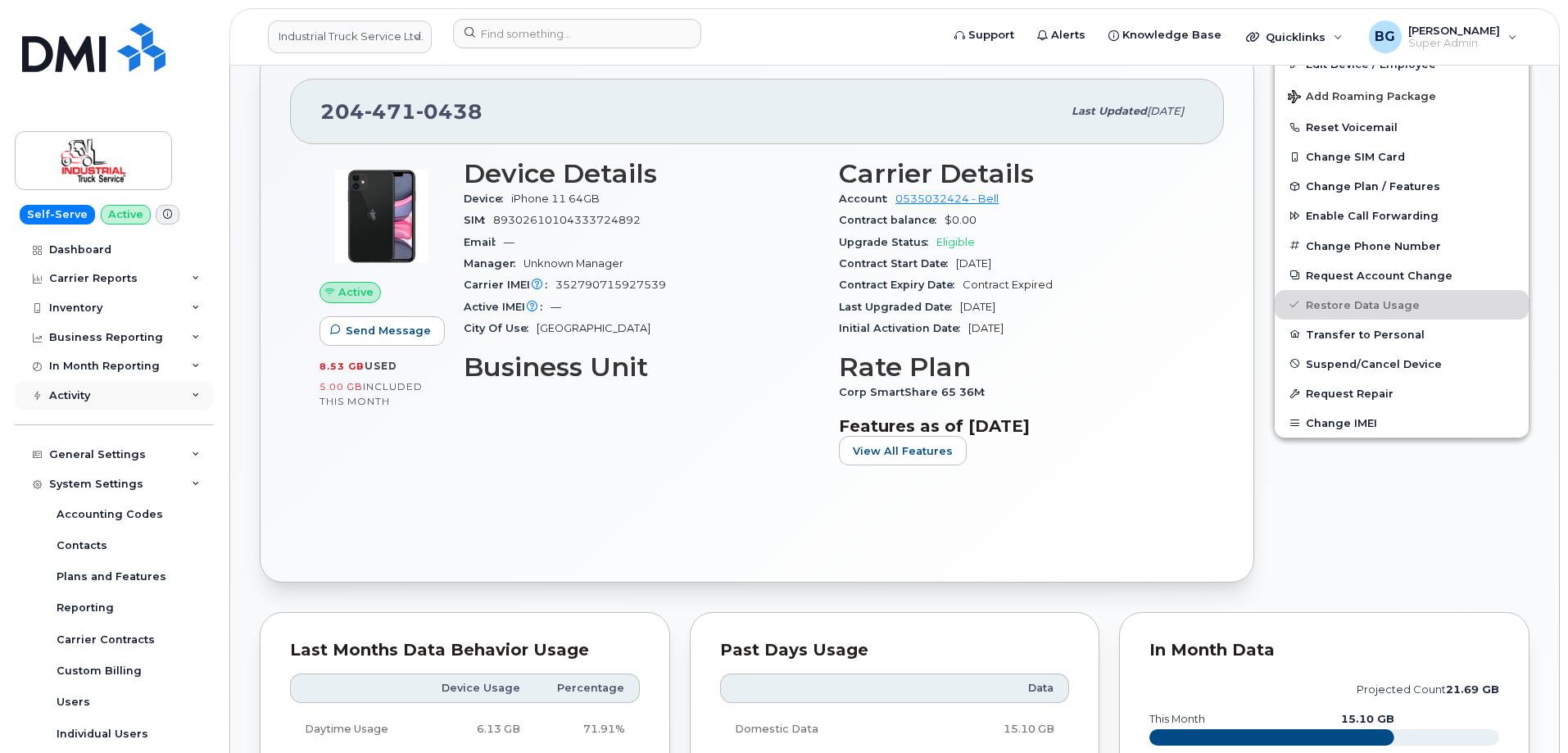
click at [70, 401] on div "Activity" at bounding box center [70, 396] width 41 height 13
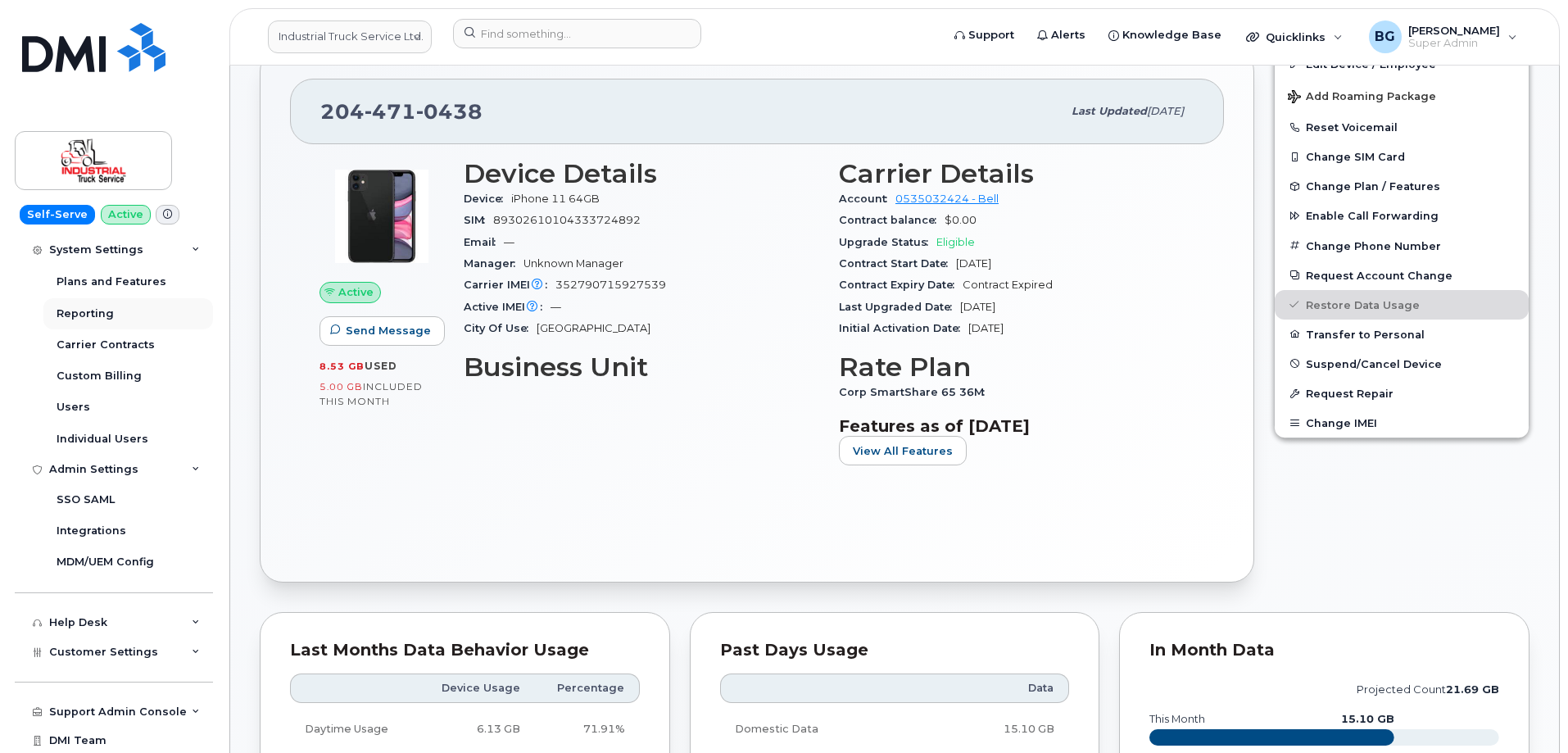
scroll to position [560, 0]
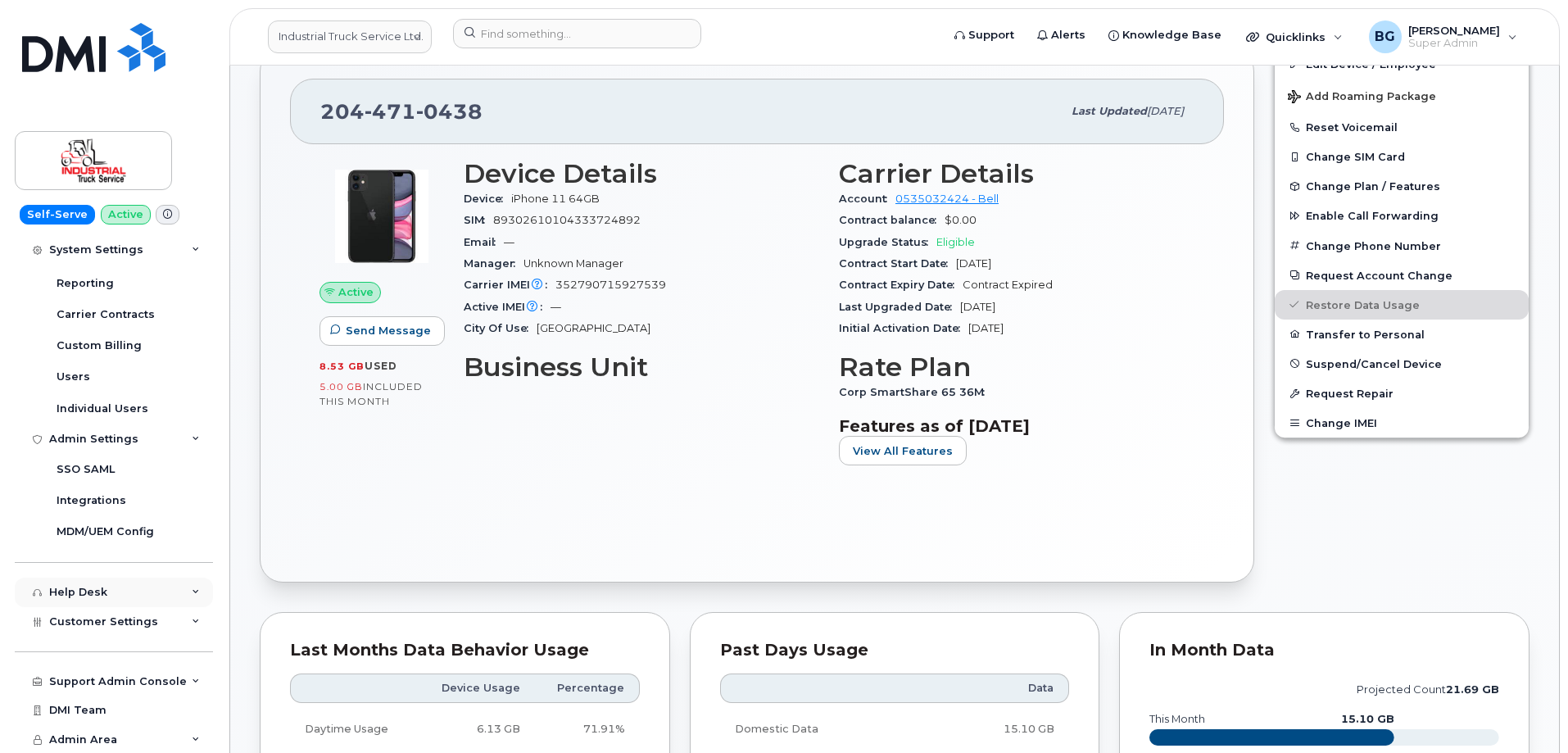
click at [77, 575] on div "Help Desk" at bounding box center [78, 592] width 58 height 13
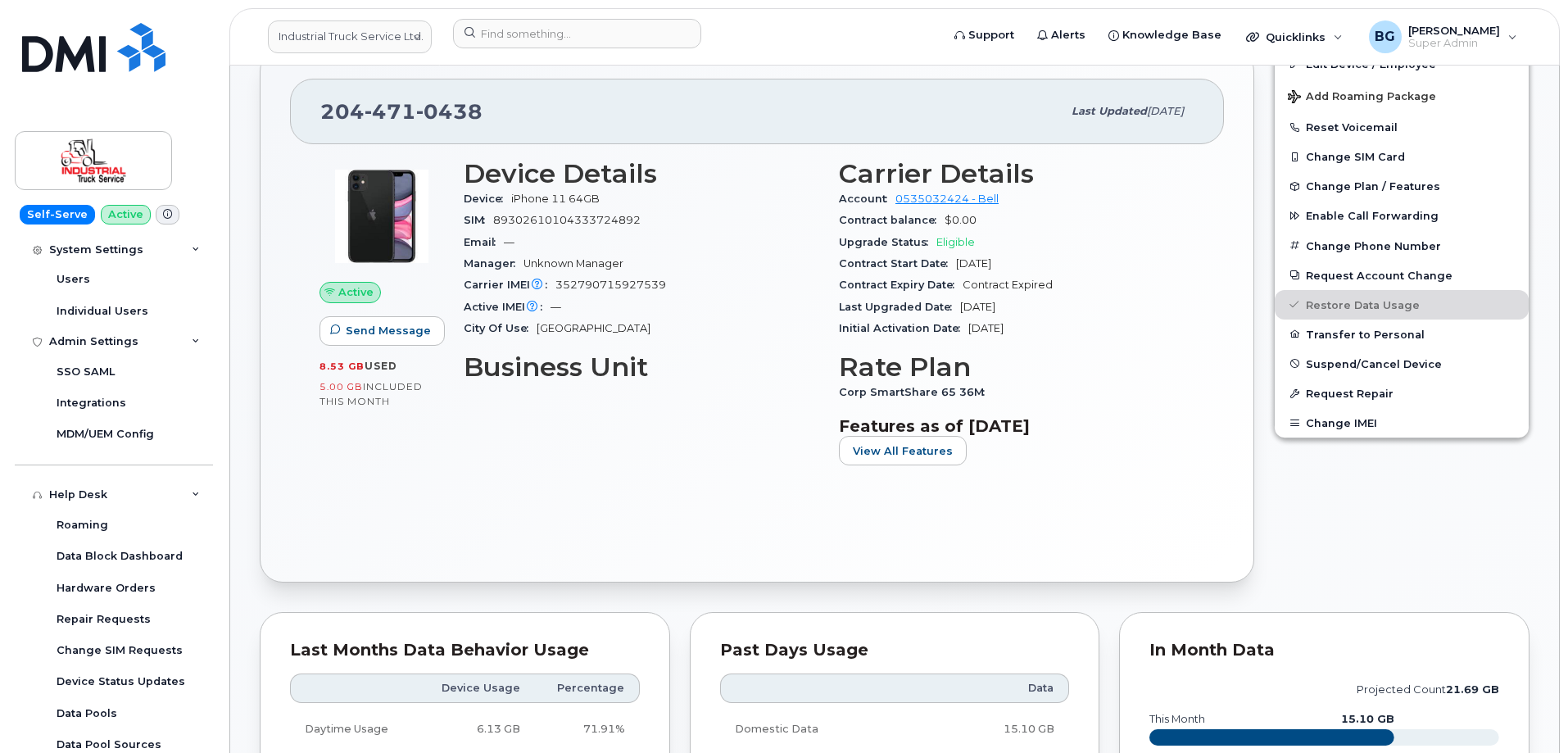
scroll to position [669, 0]
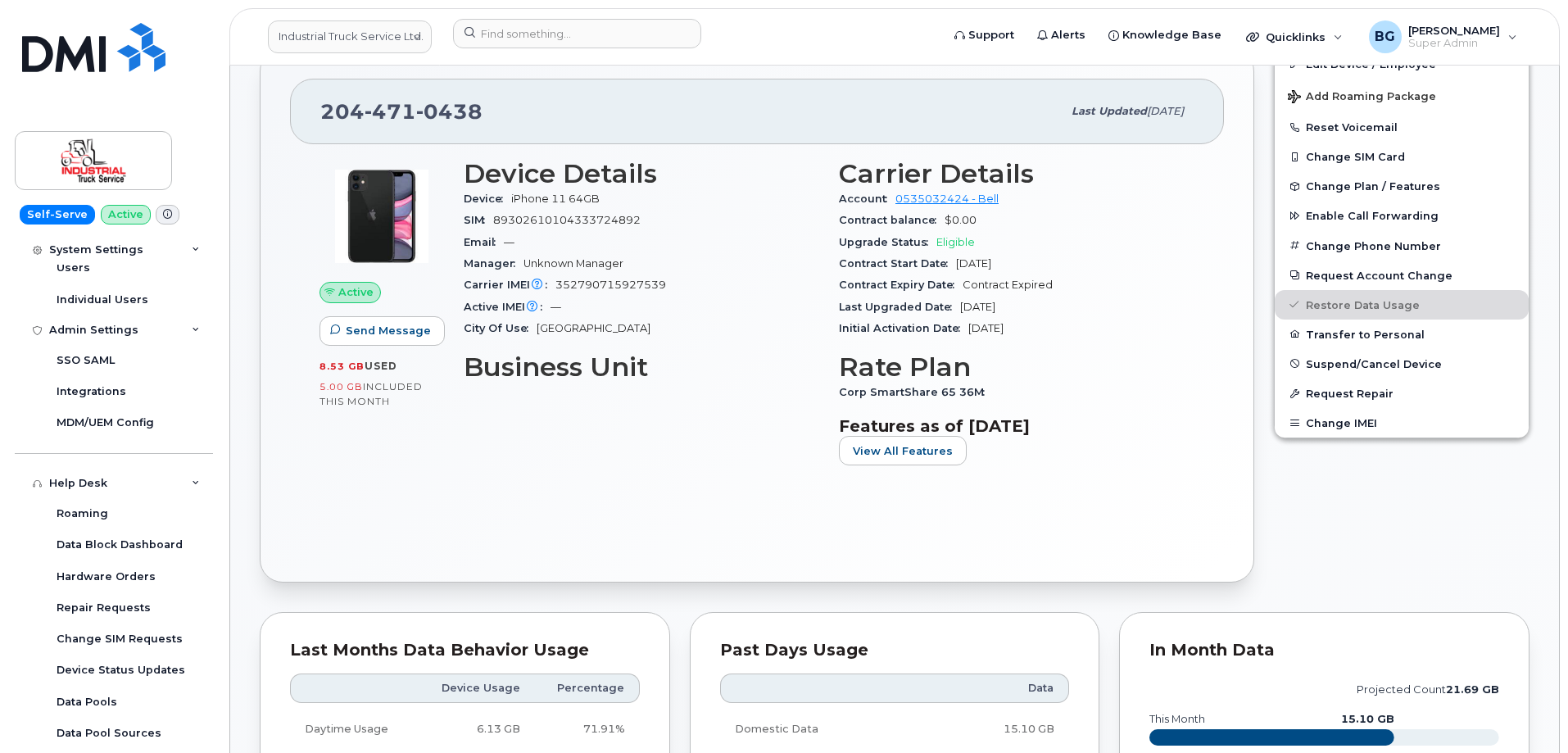
click at [341, 107] on span "[PHONE_NUMBER]" at bounding box center [402, 111] width 162 height 25
copy span "[PHONE_NUMBER]"
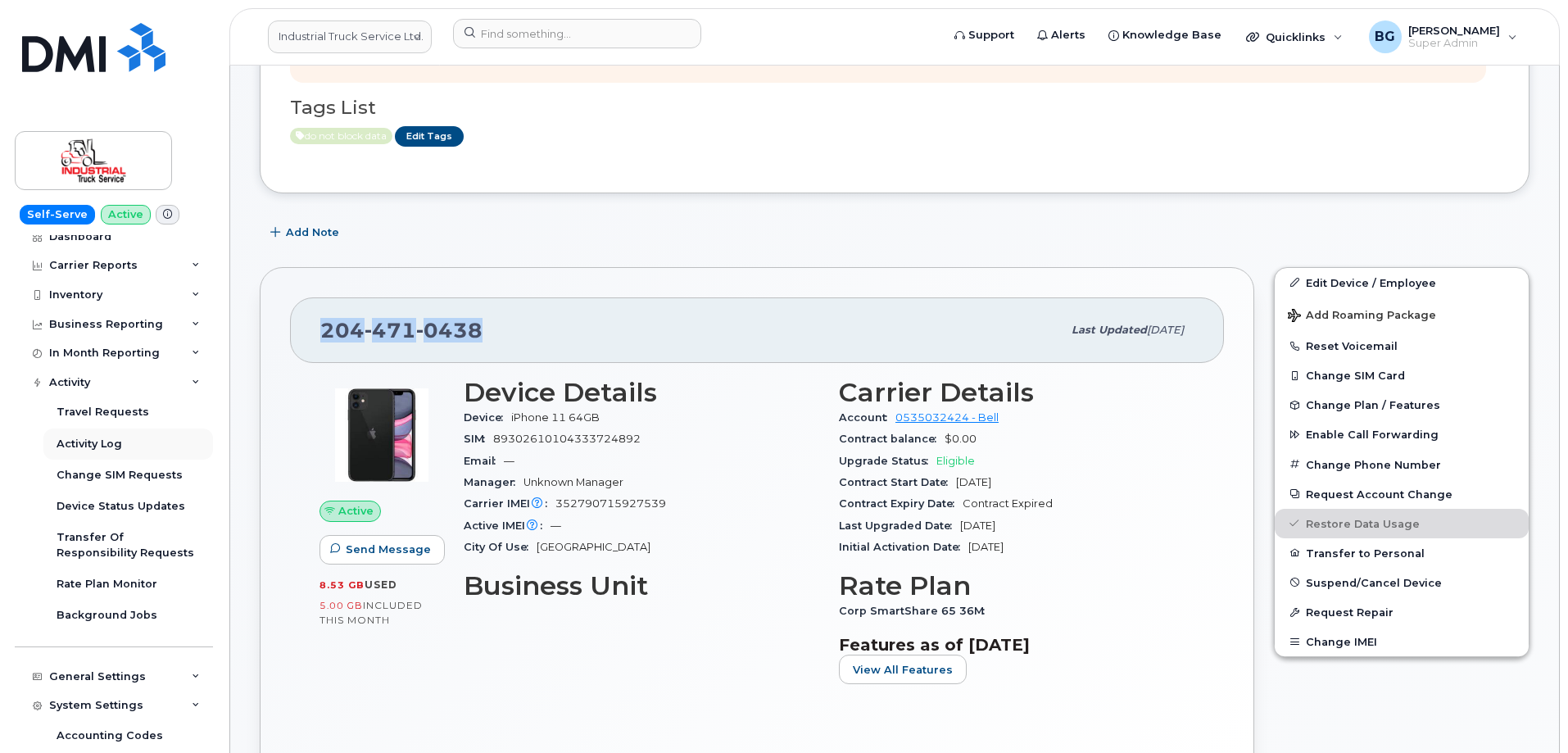
scroll to position [0, 0]
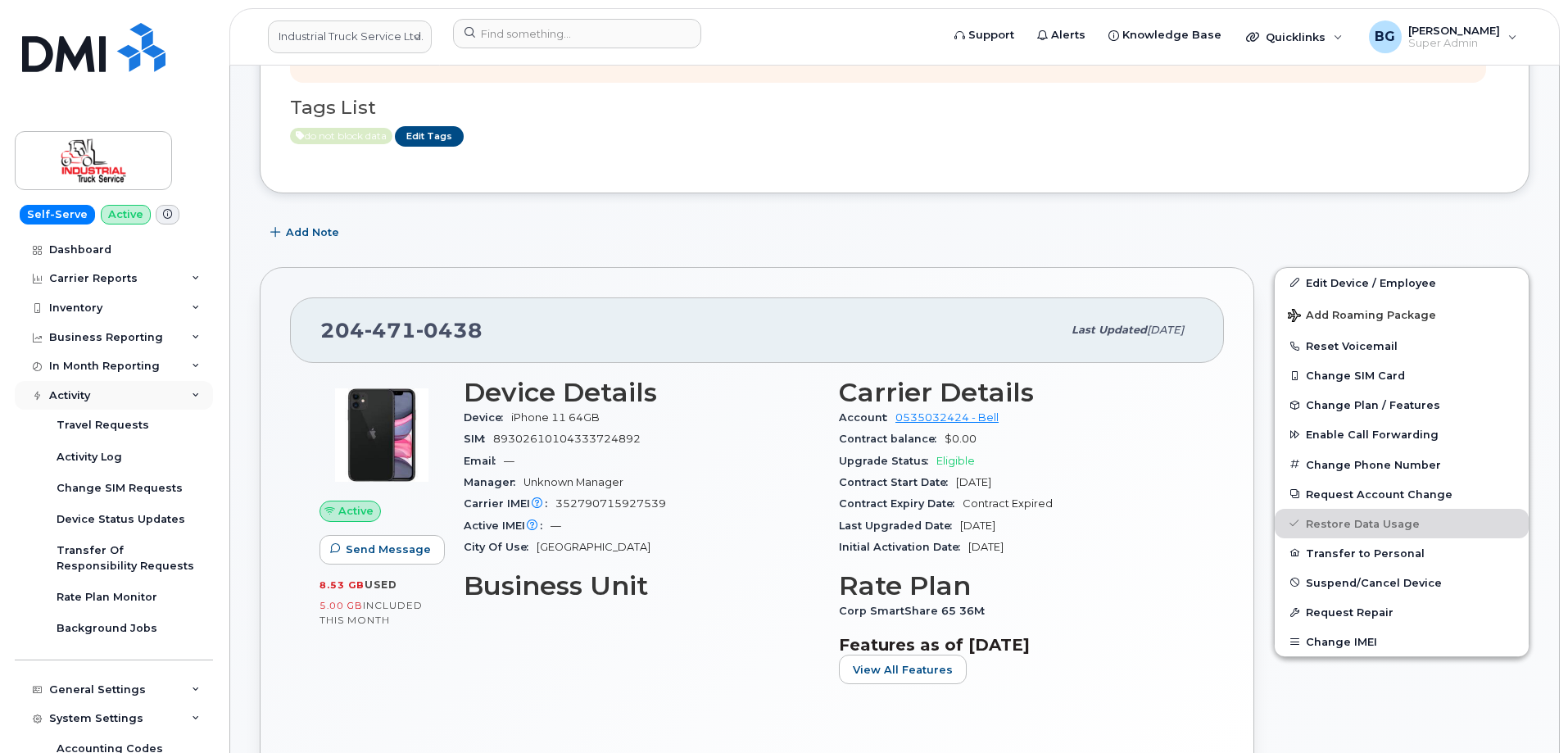
click at [192, 395] on icon at bounding box center [196, 396] width 8 height 8
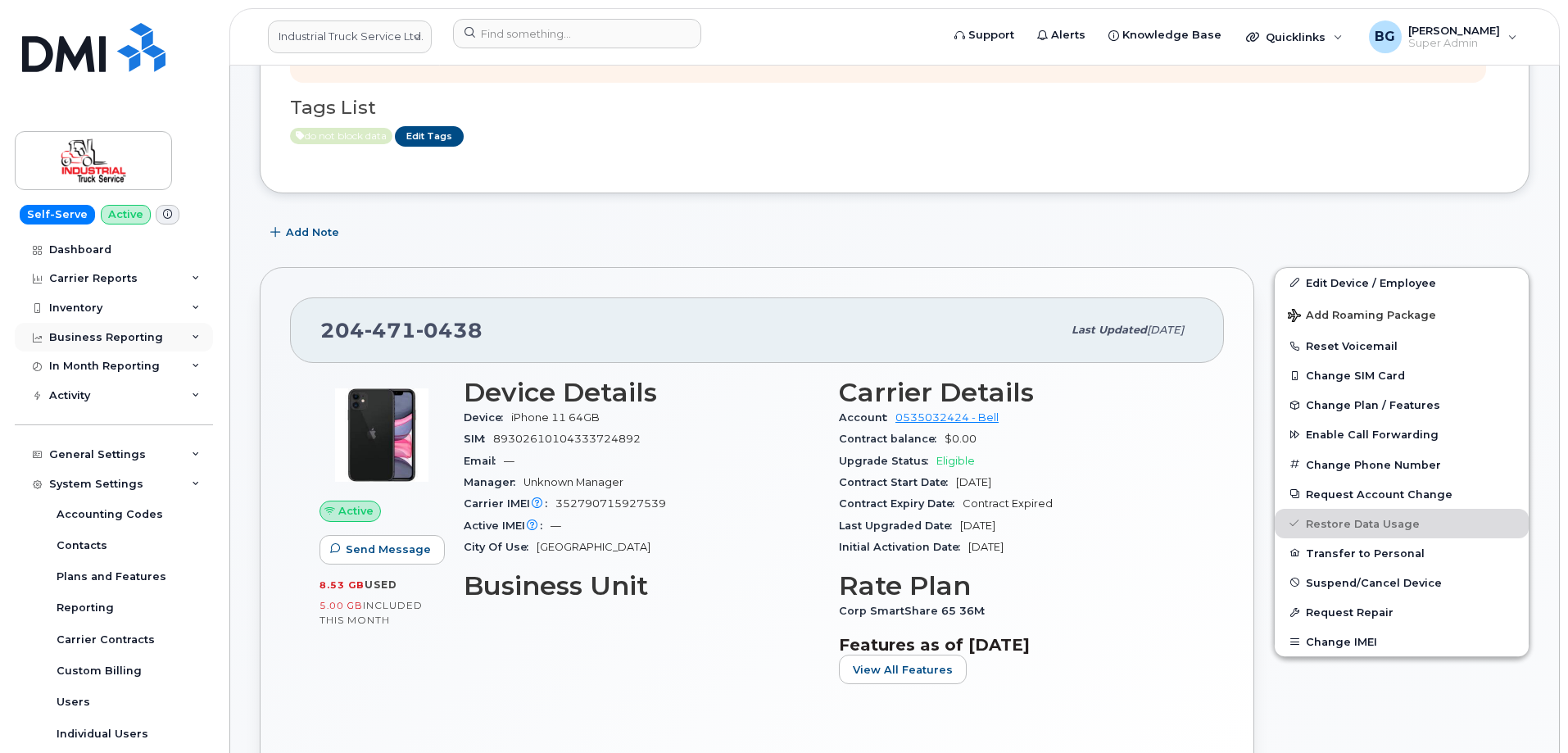
click at [192, 335] on icon at bounding box center [196, 338] width 8 height 8
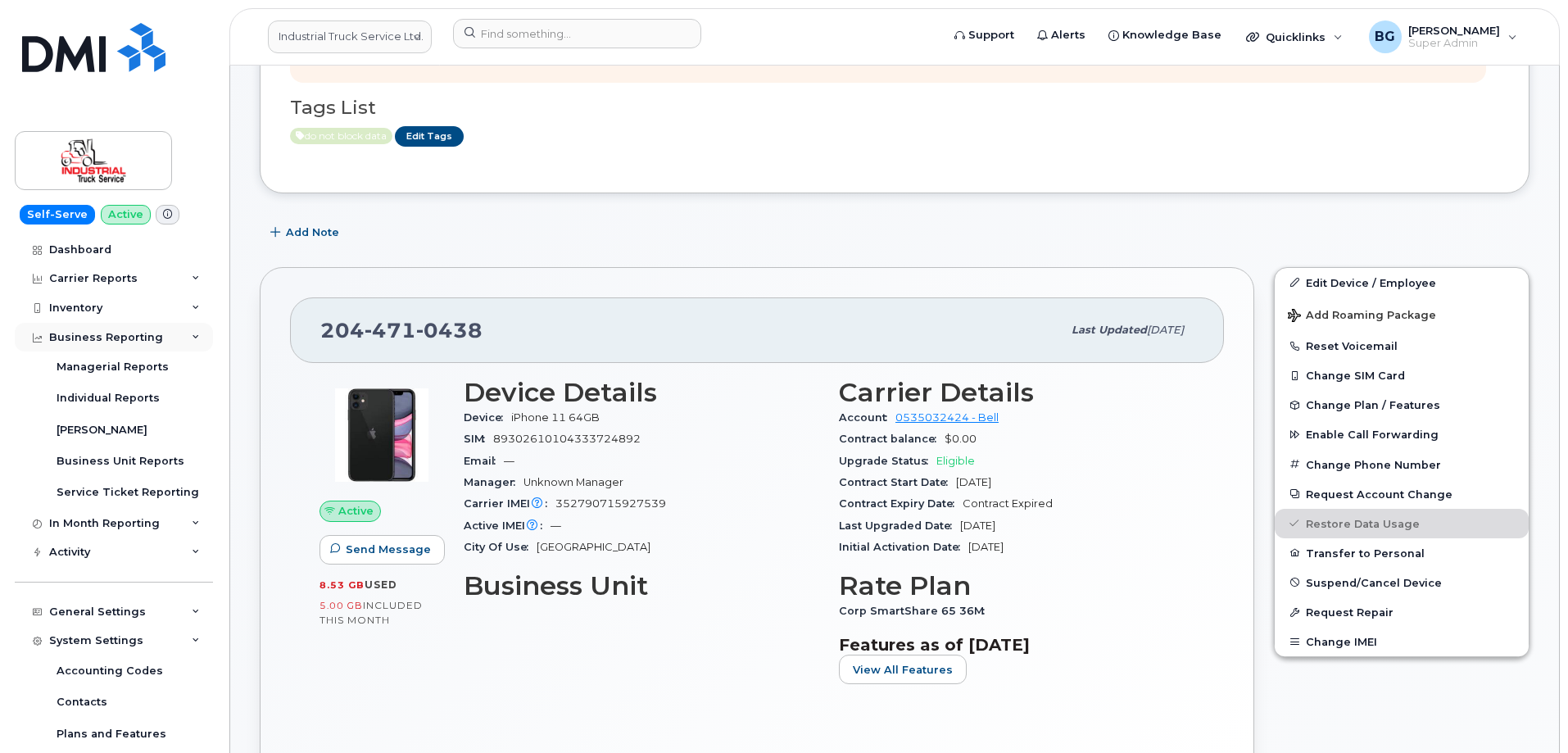
click at [192, 336] on icon at bounding box center [196, 338] width 8 height 8
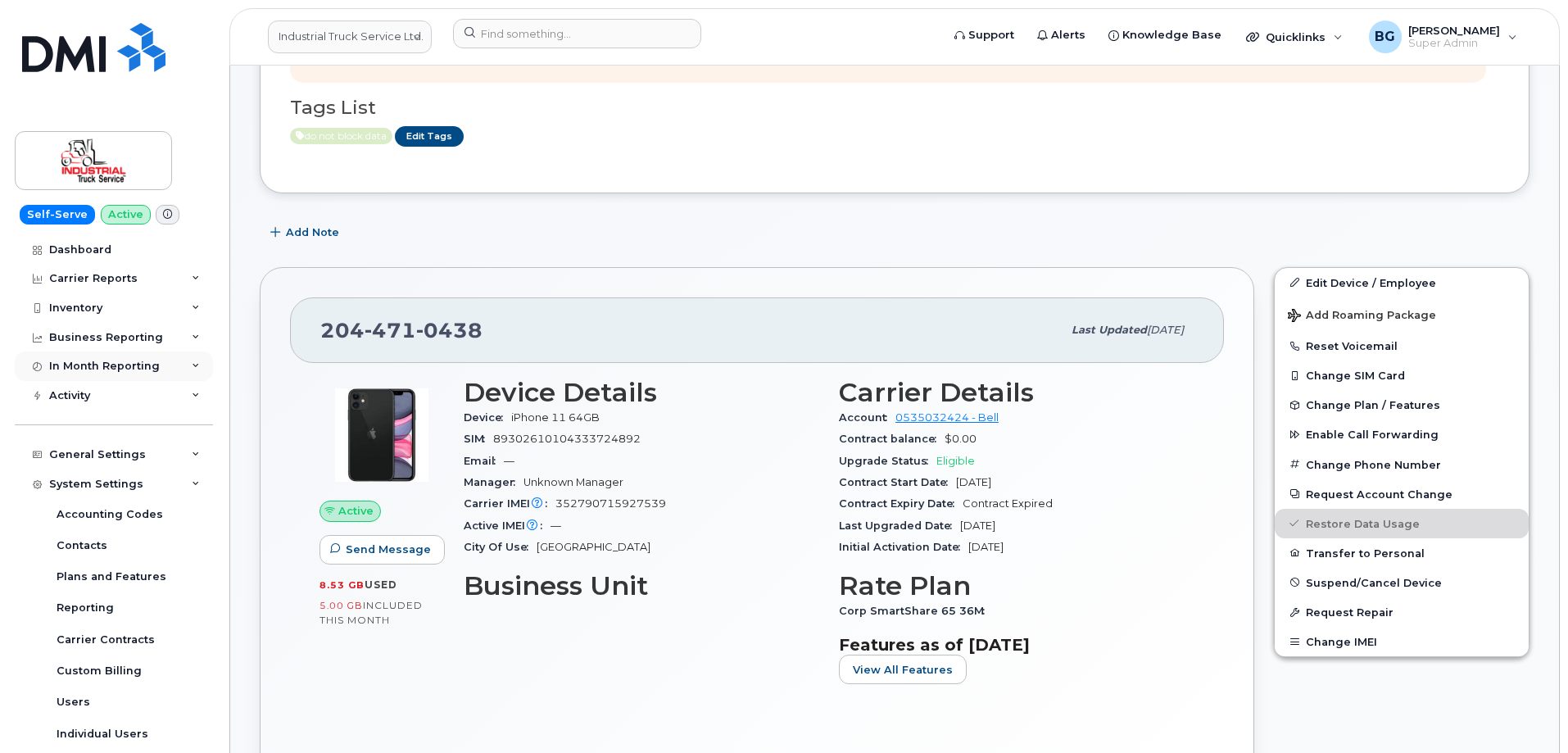
click at [193, 359] on div "In Month Reporting" at bounding box center [114, 366] width 198 height 29
click at [194, 365] on icon at bounding box center [196, 366] width 8 height 8
click at [192, 338] on icon at bounding box center [196, 338] width 8 height 8
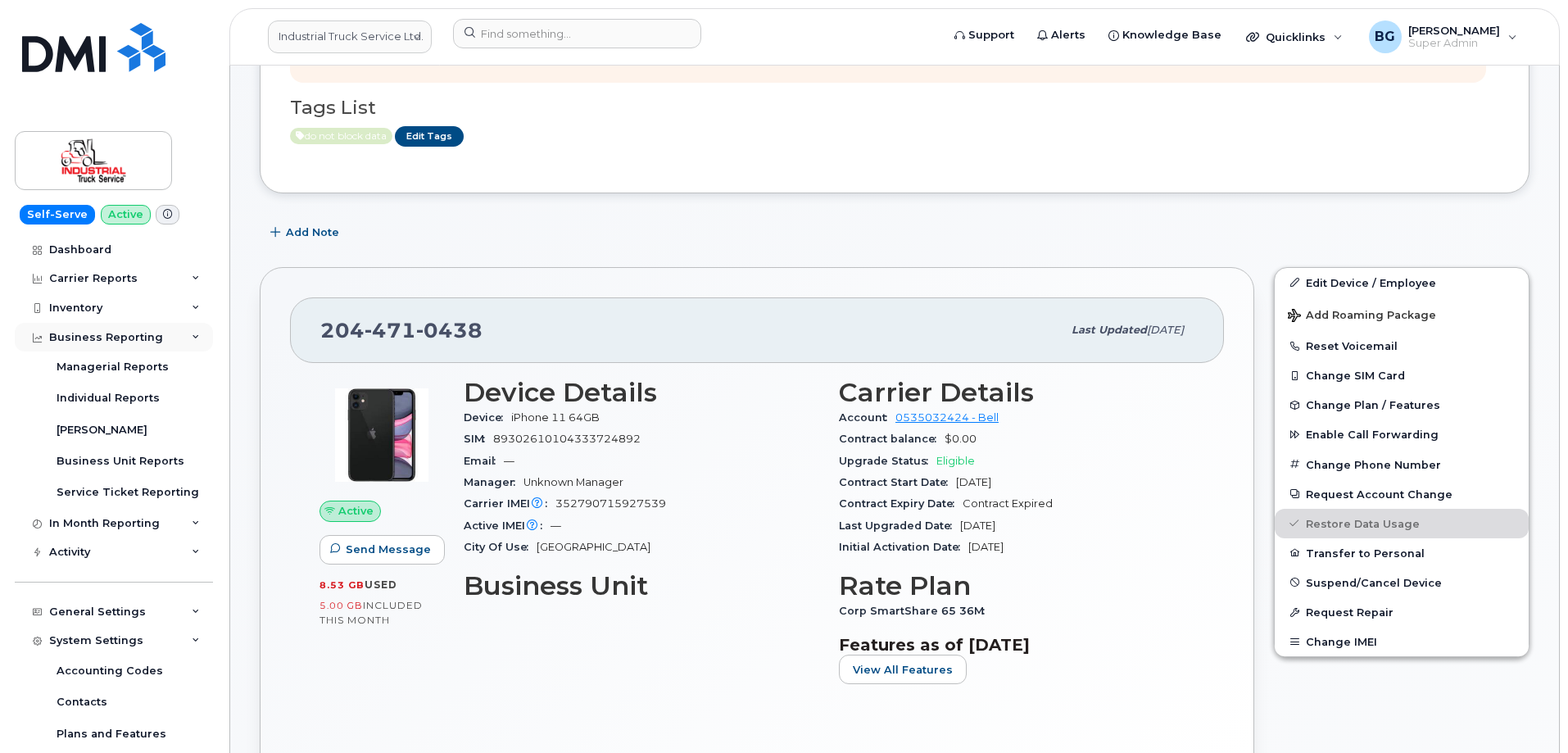
click at [192, 338] on icon at bounding box center [196, 338] width 8 height 8
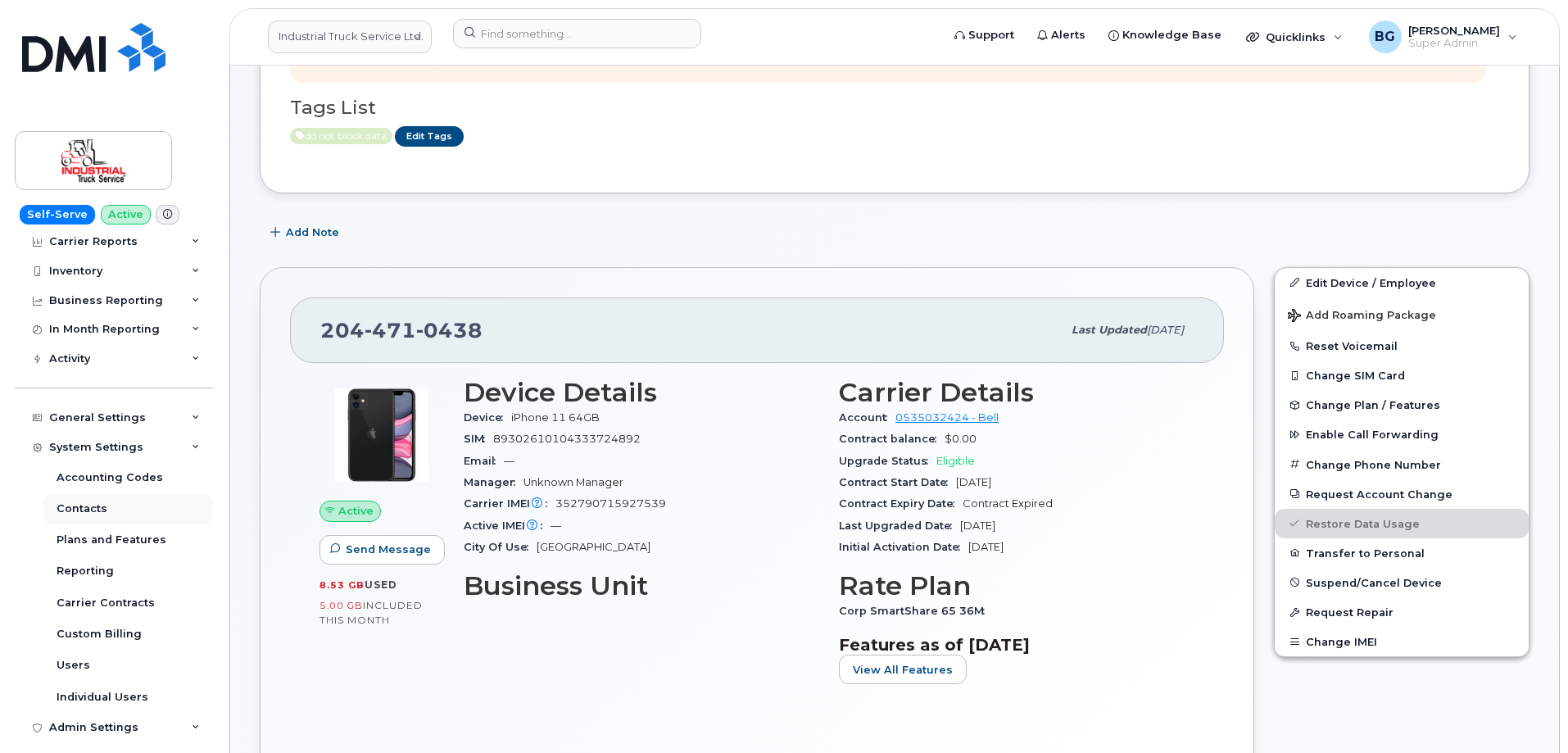
scroll to position [109, 0]
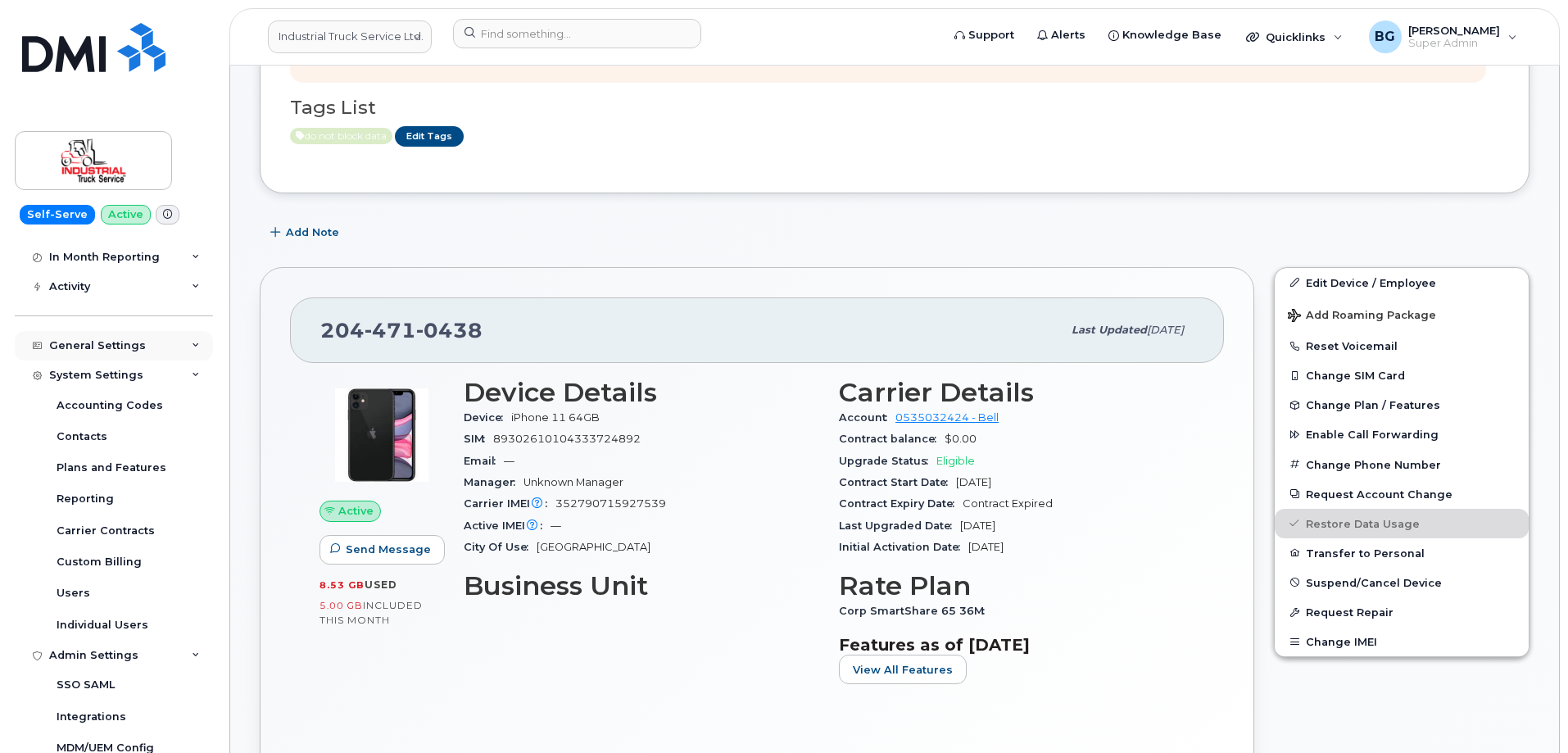
click at [193, 347] on icon at bounding box center [196, 346] width 8 height 8
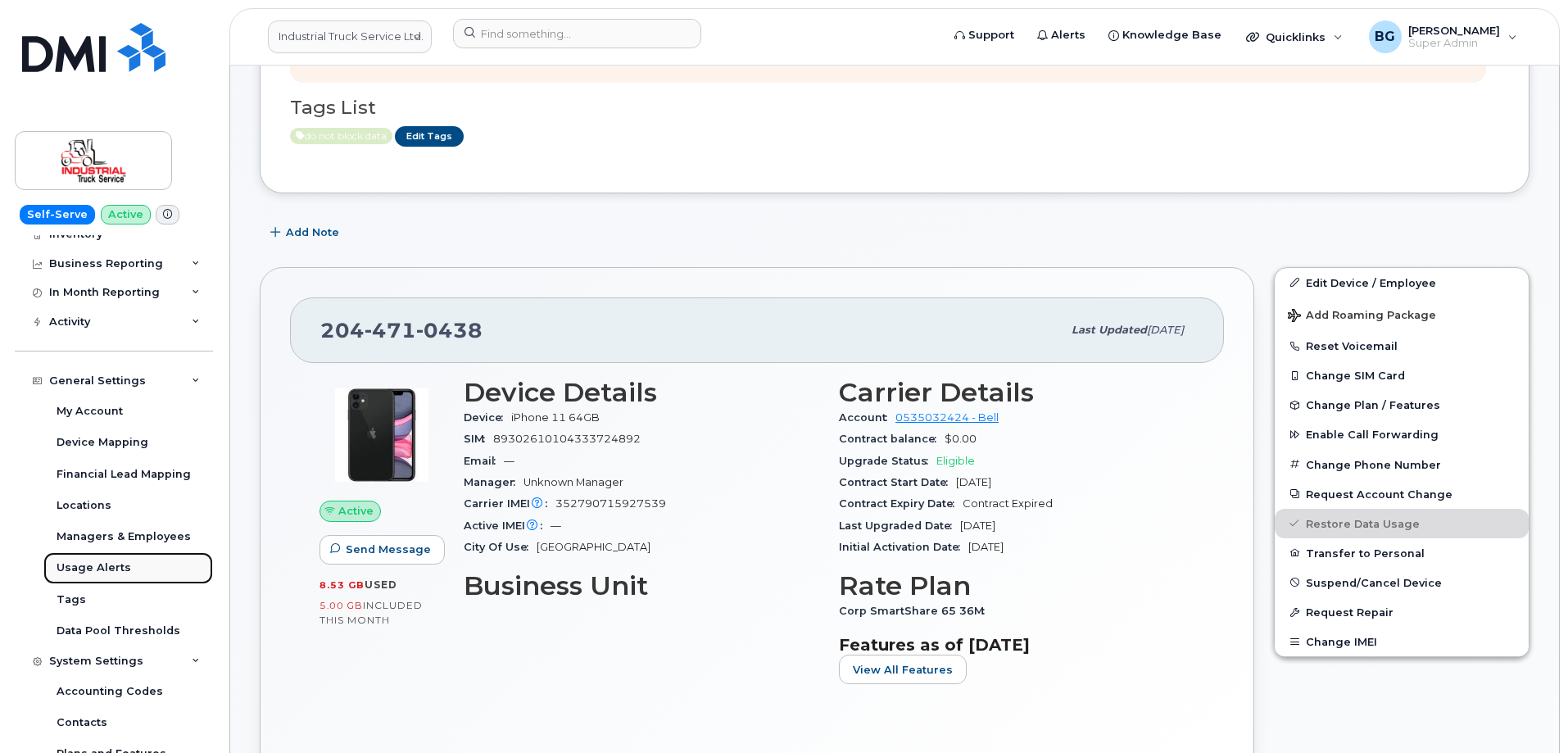
scroll to position [55, 0]
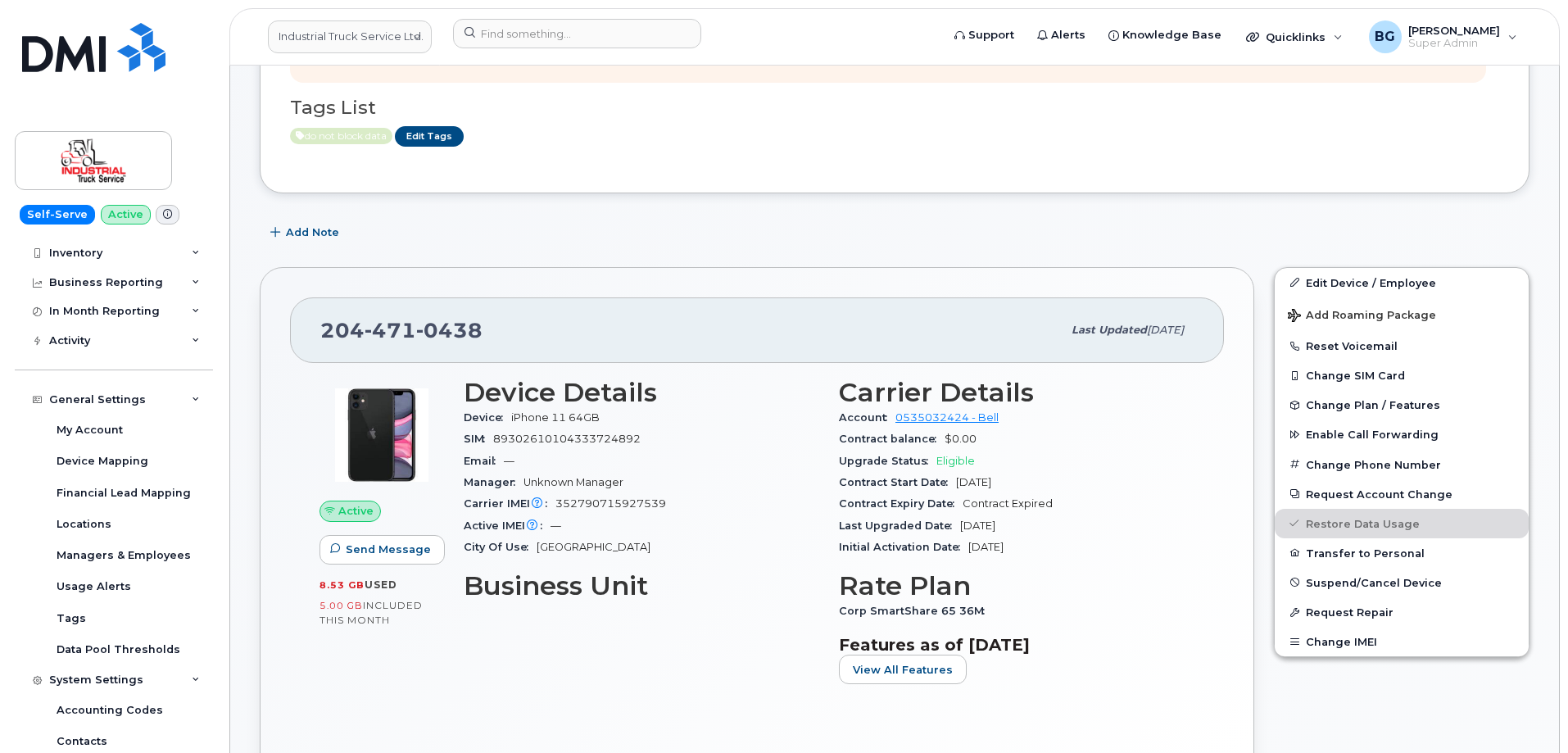
click at [341, 324] on span "204 471 0438" at bounding box center [402, 330] width 162 height 25
click at [342, 325] on span "204 471 0438" at bounding box center [402, 330] width 162 height 25
copy span "204 471 0438"
click at [429, 136] on link "Edit Tags" at bounding box center [429, 136] width 69 height 20
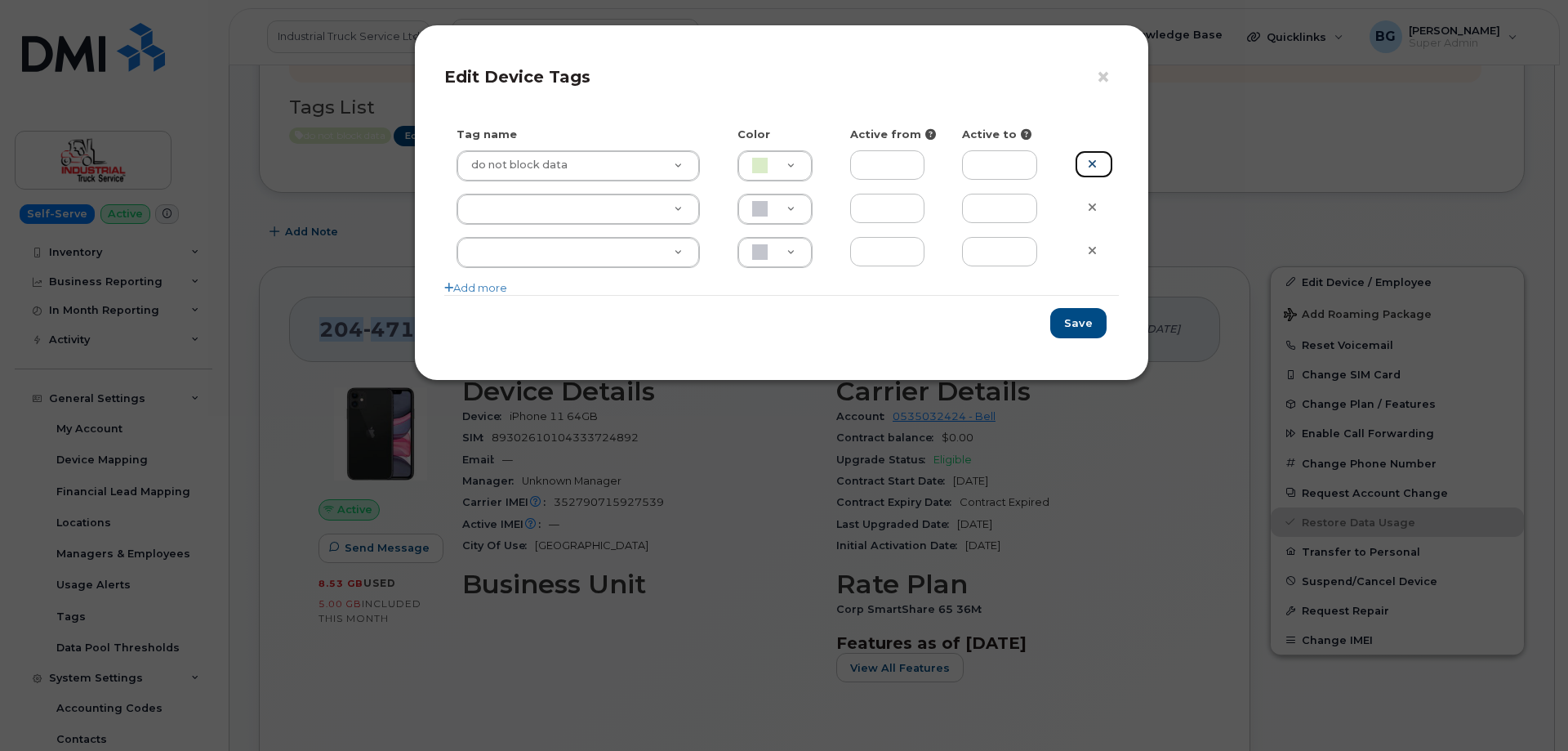
click at [1091, 161] on icon at bounding box center [1092, 163] width 9 height 12
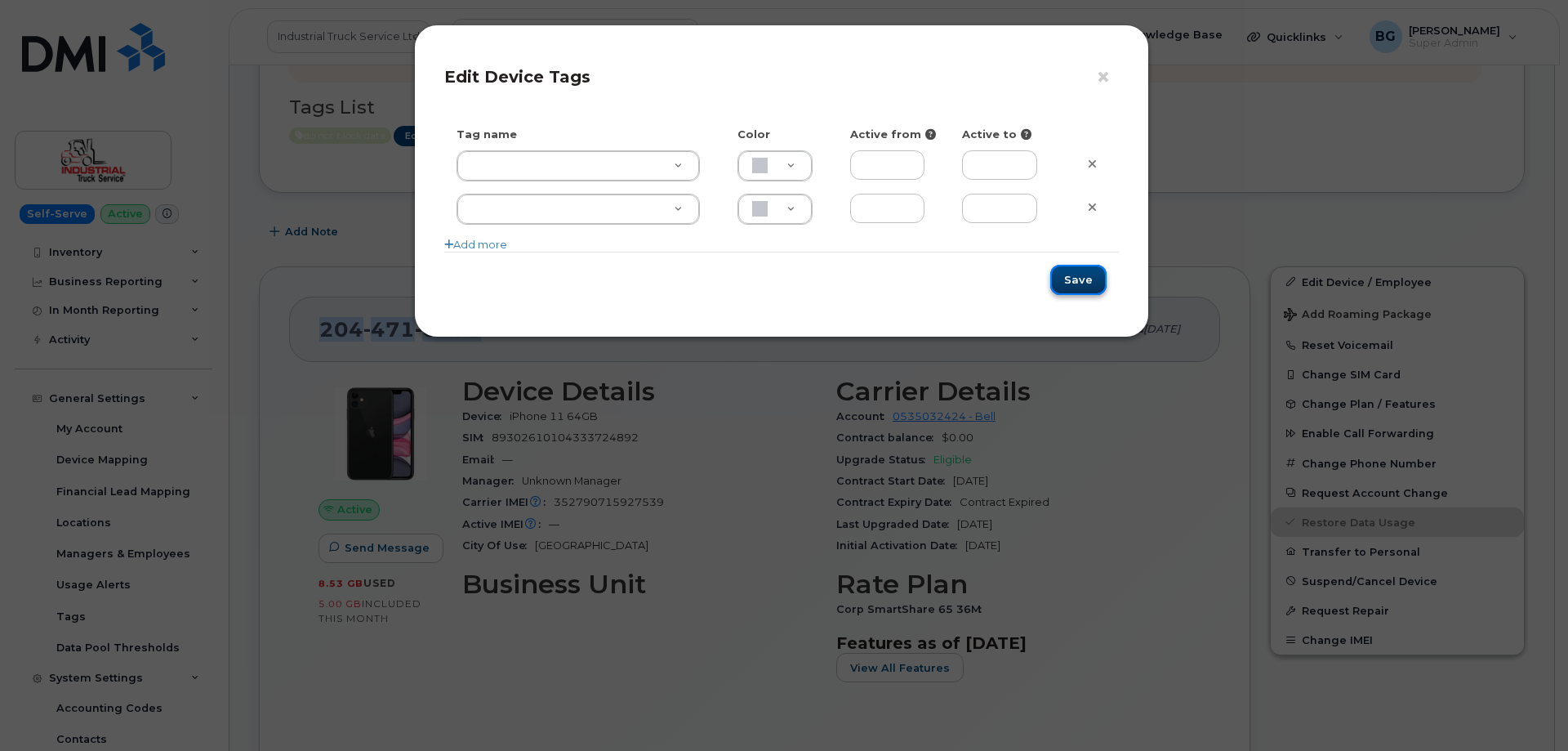
click at [1078, 280] on button "Save" at bounding box center [1079, 279] width 56 height 30
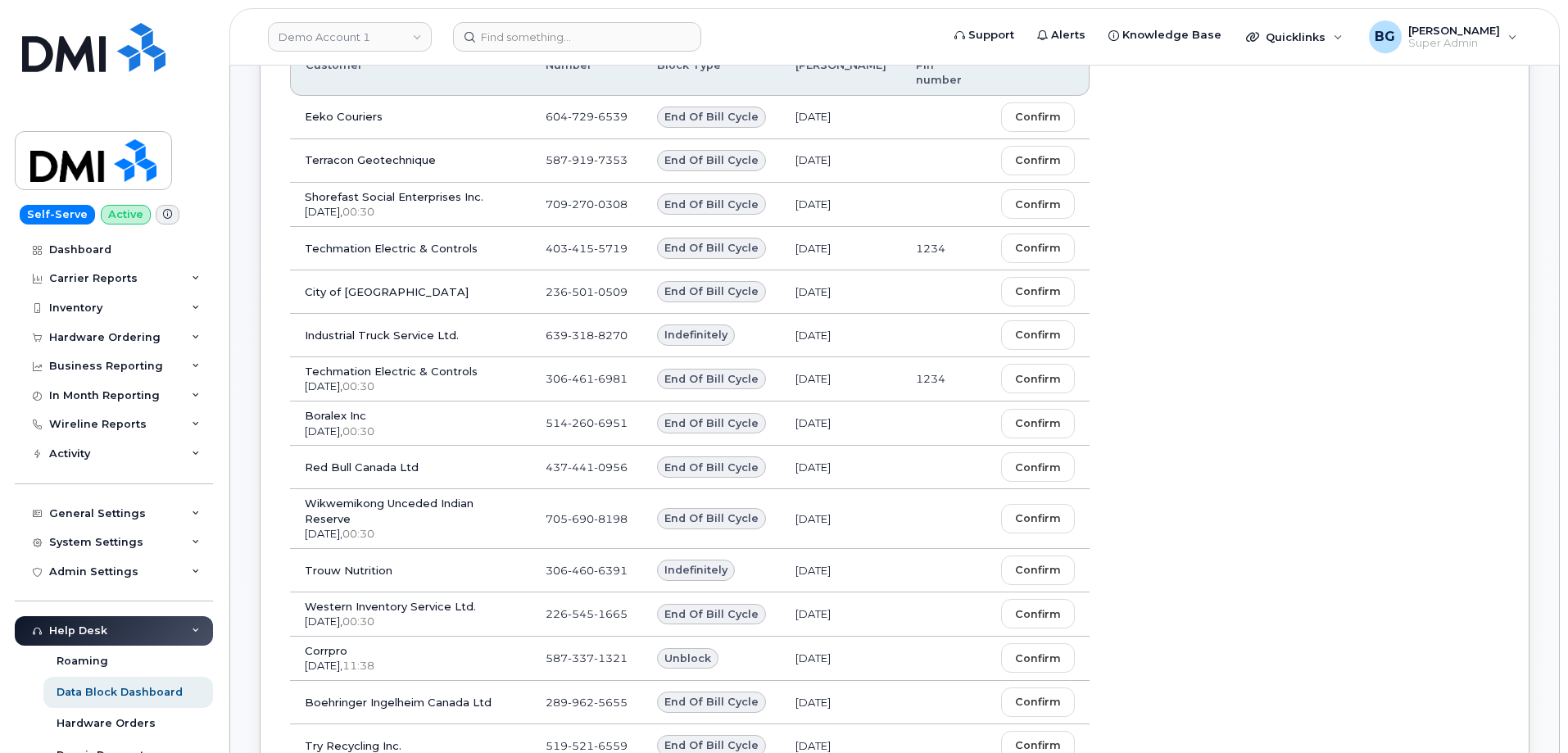
scroll to position [732, 0]
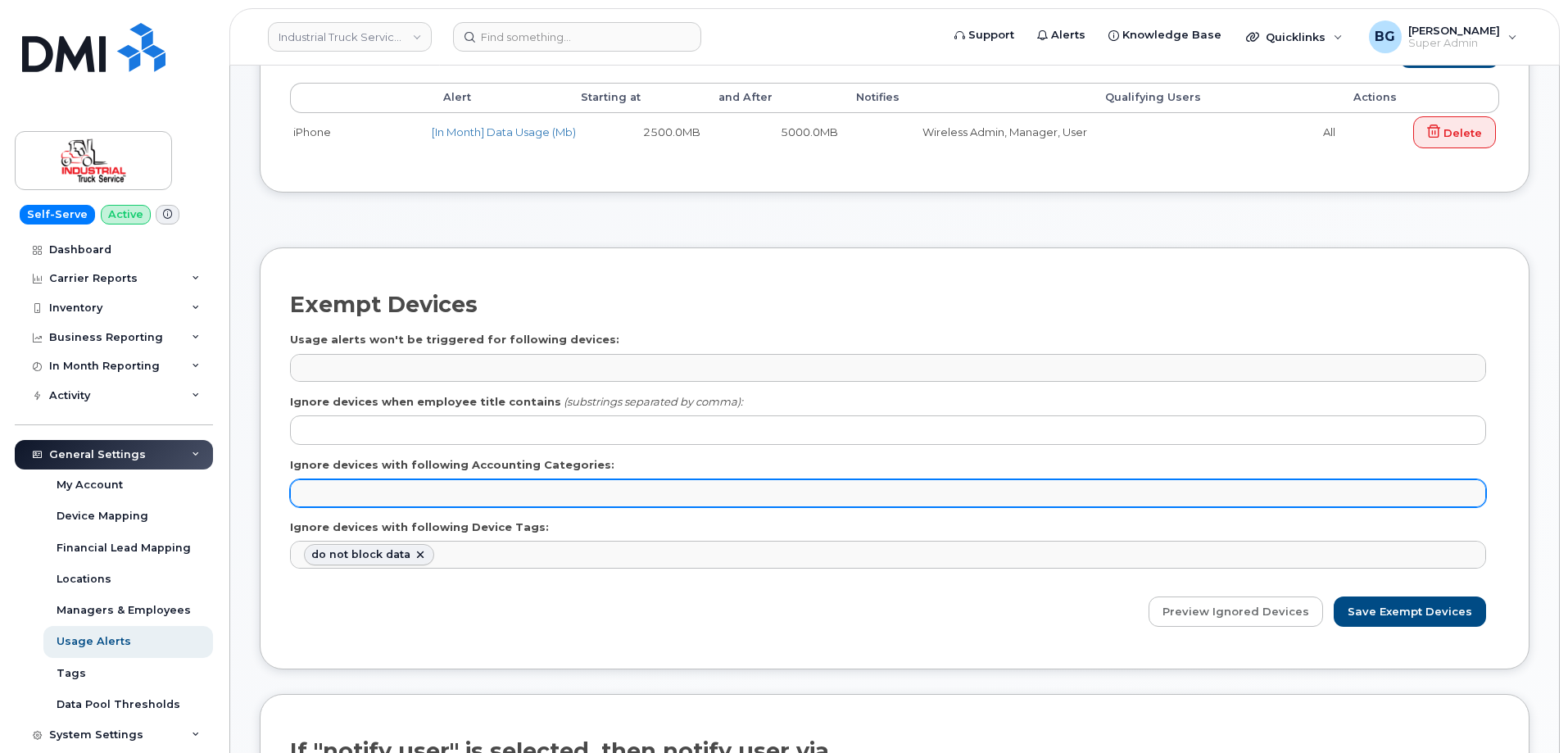
scroll to position [328, 0]
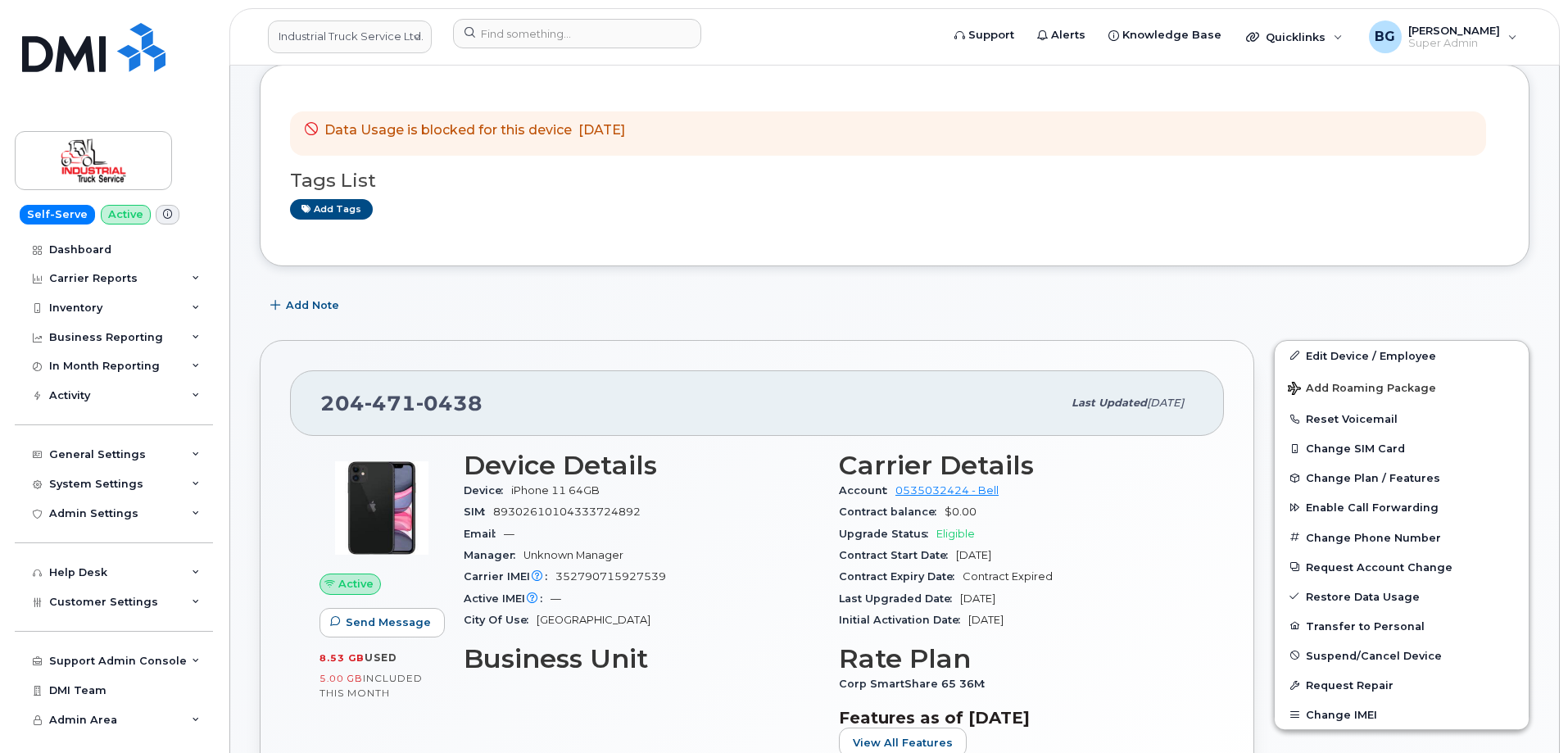
scroll to position [109, 0]
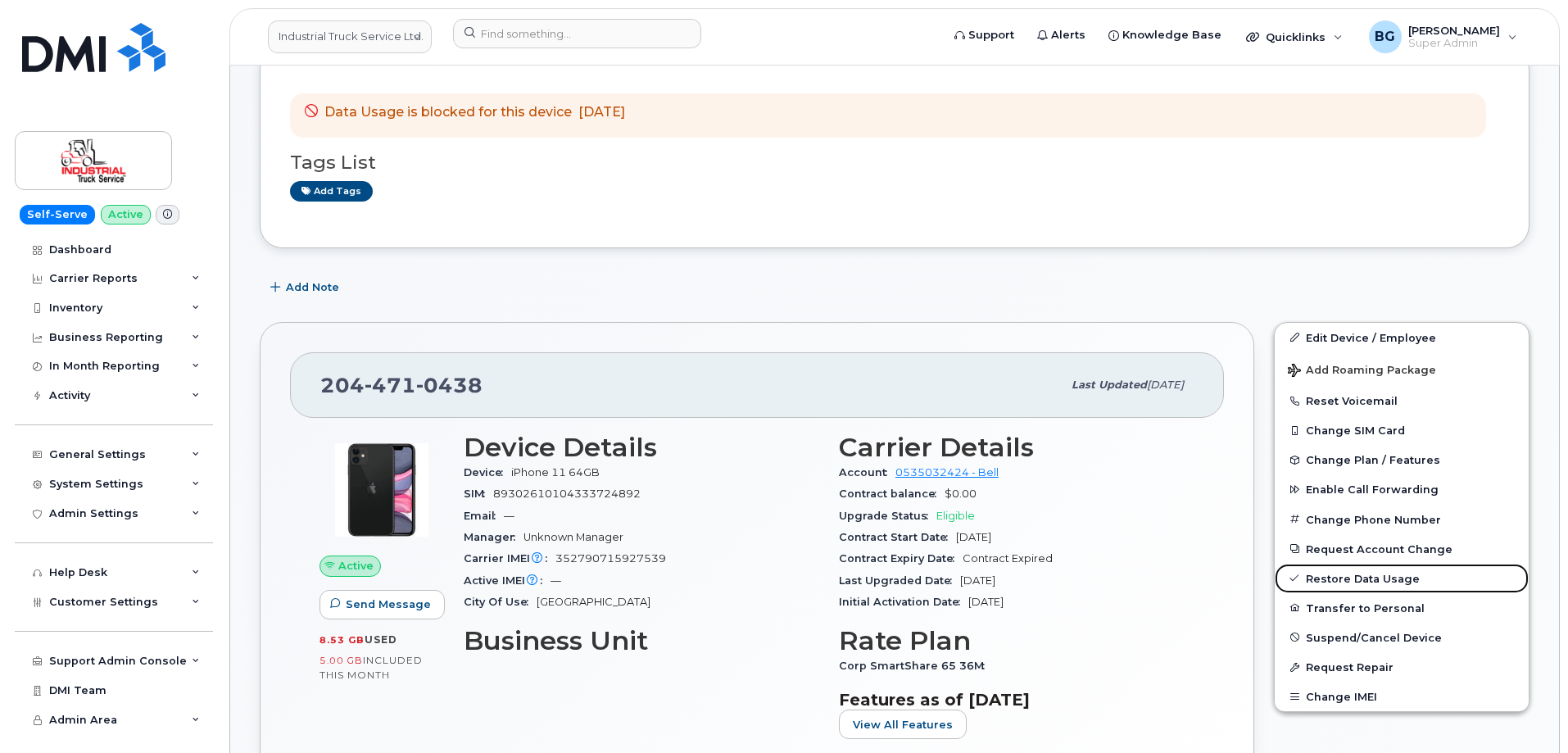
drag, startPoint x: 1364, startPoint y: 572, endPoint x: 888, endPoint y: 75, distance: 688.2
click at [1364, 572] on link "Restore Data Usage" at bounding box center [1402, 578] width 254 height 29
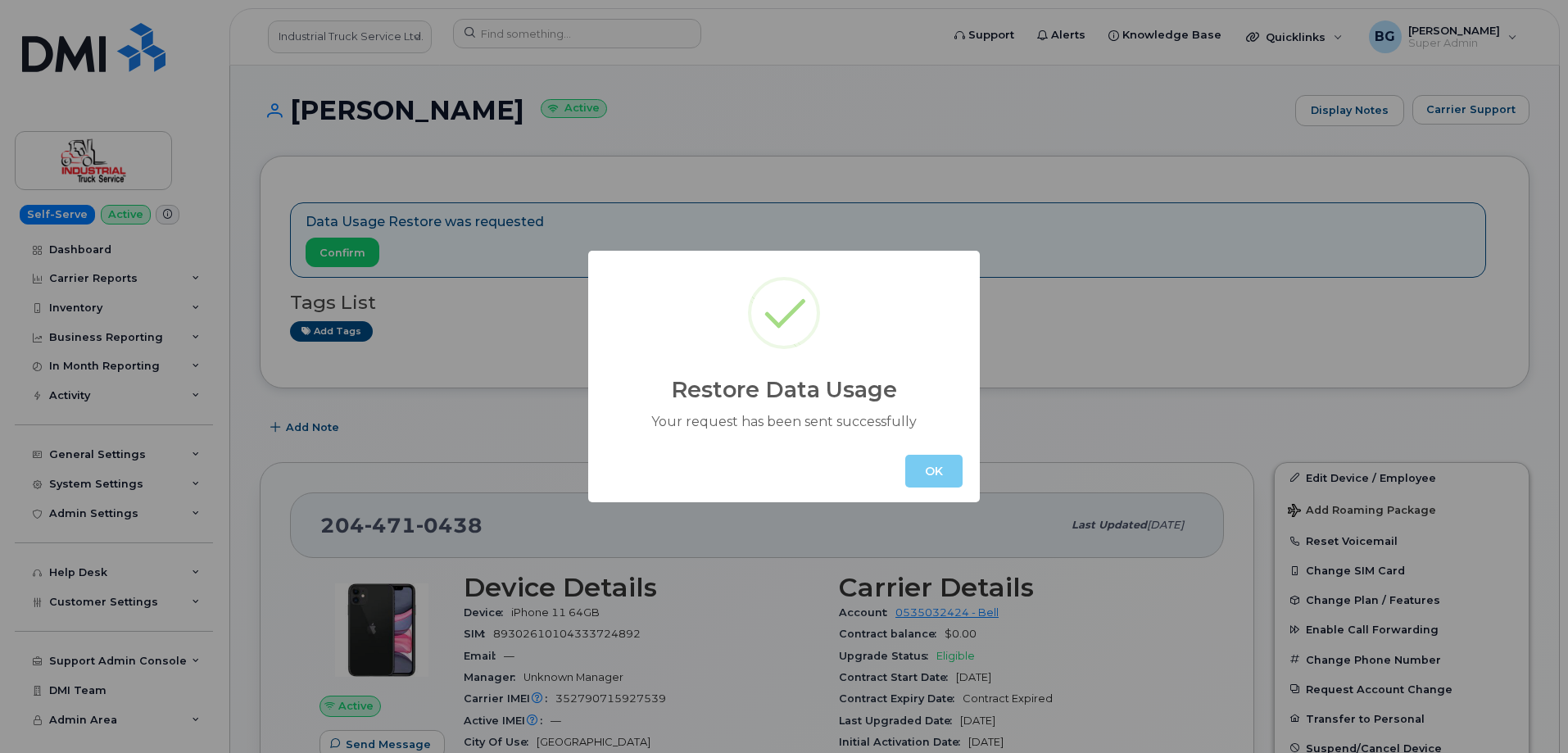
click at [922, 458] on button "OK" at bounding box center [934, 471] width 57 height 33
